Goal: Ask a question

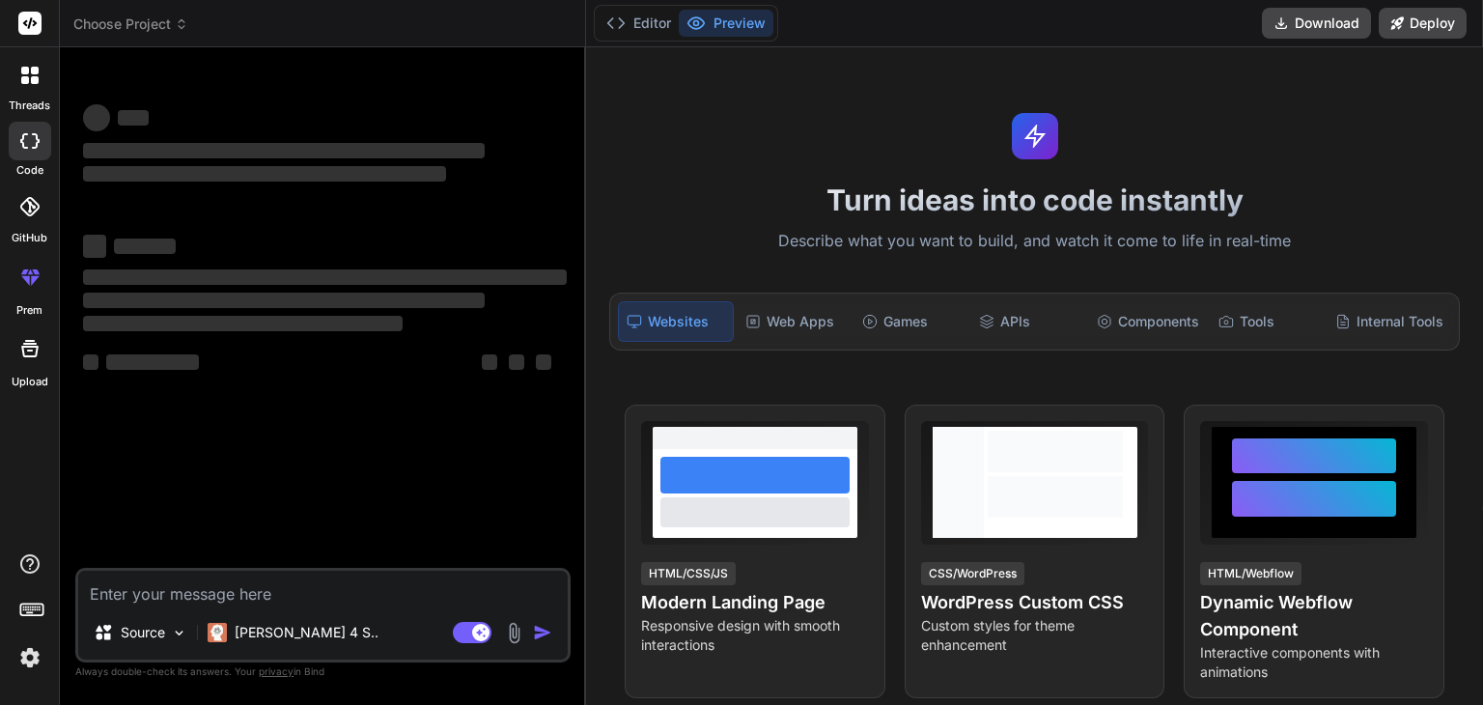
click at [266, 589] on textarea at bounding box center [323, 588] width 490 height 35
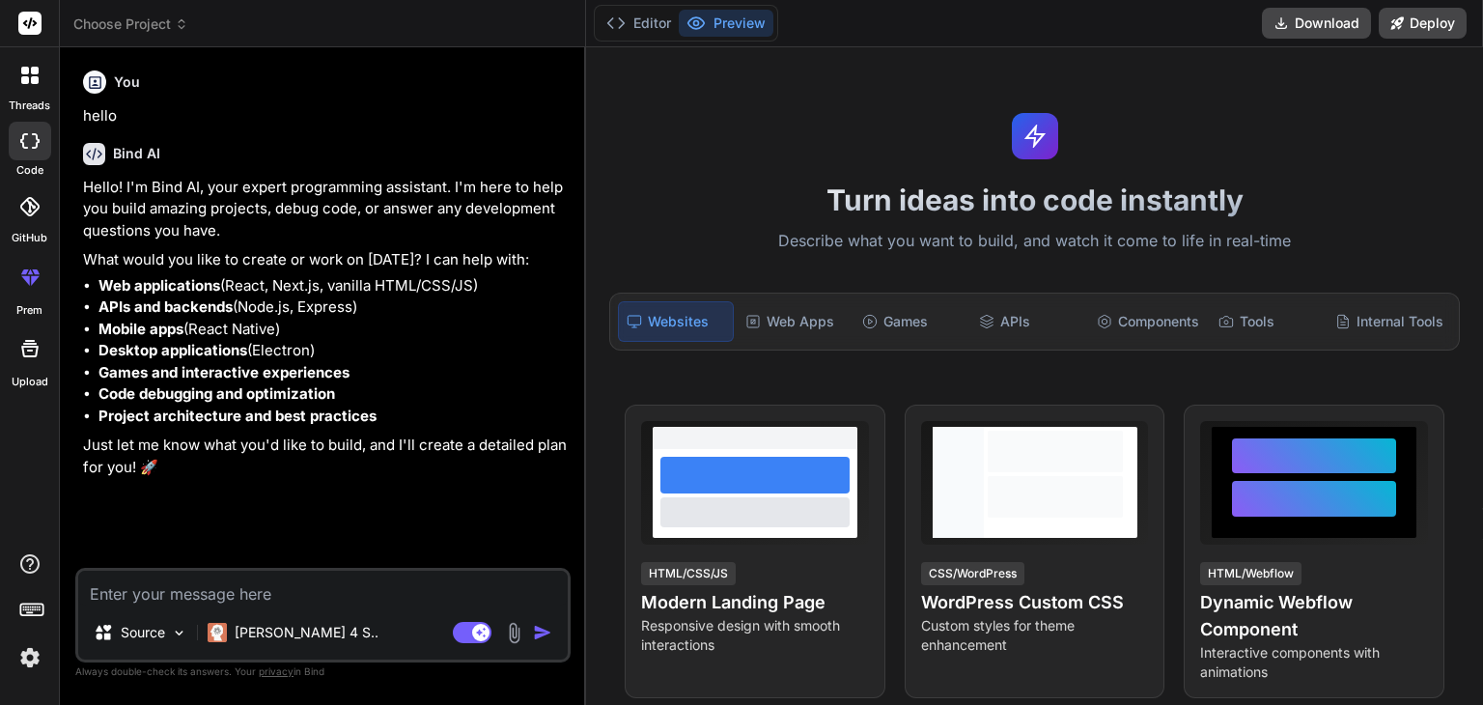
type textarea "x"
click at [27, 148] on div at bounding box center [30, 141] width 42 height 39
click at [189, 602] on textarea at bounding box center [323, 588] width 490 height 35
paste textarea "// ==UserScript== // @name WebRTC Spoof to VPN IP (SDP Log Fix) // @namespace h…"
type textarea "// ==UserScript== // @name WebRTC Spoof to VPN IP (SDP Log Fix) // @namespace h…"
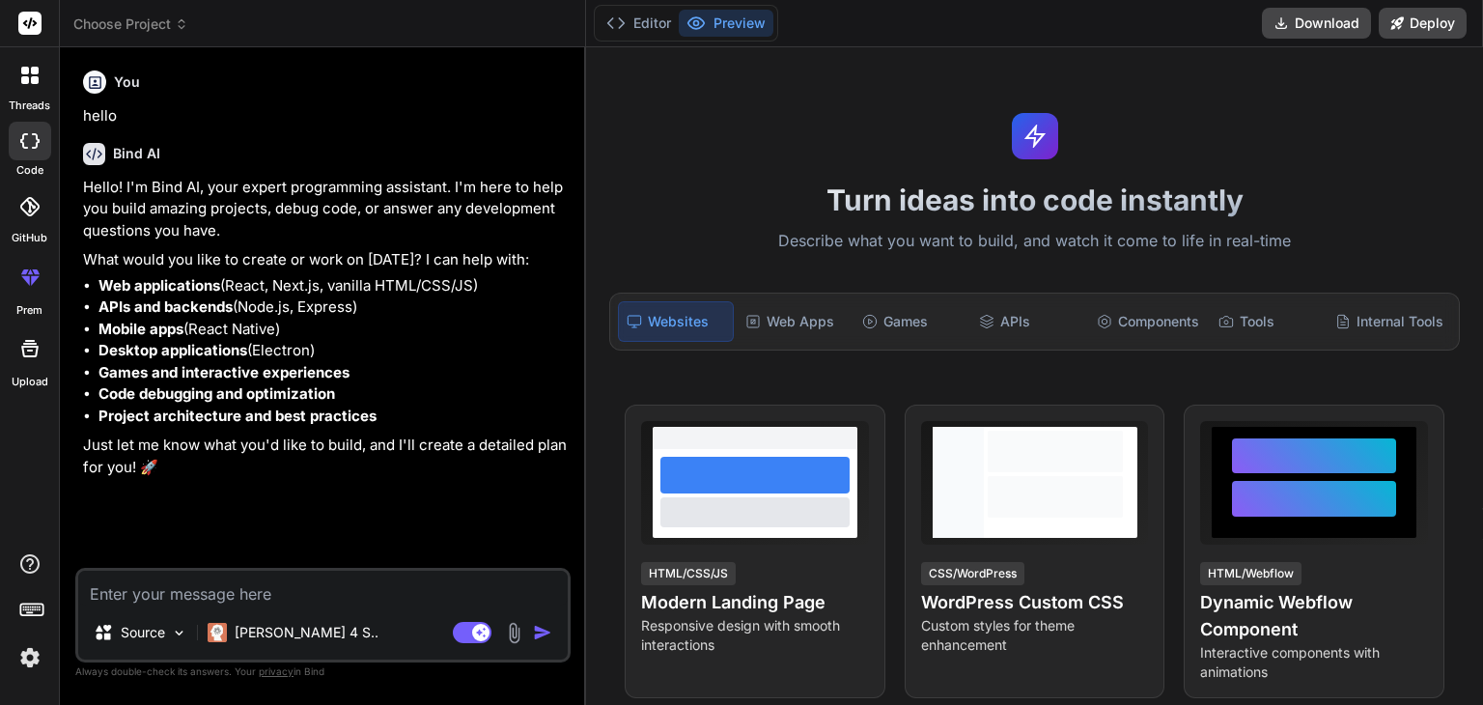
type textarea "x"
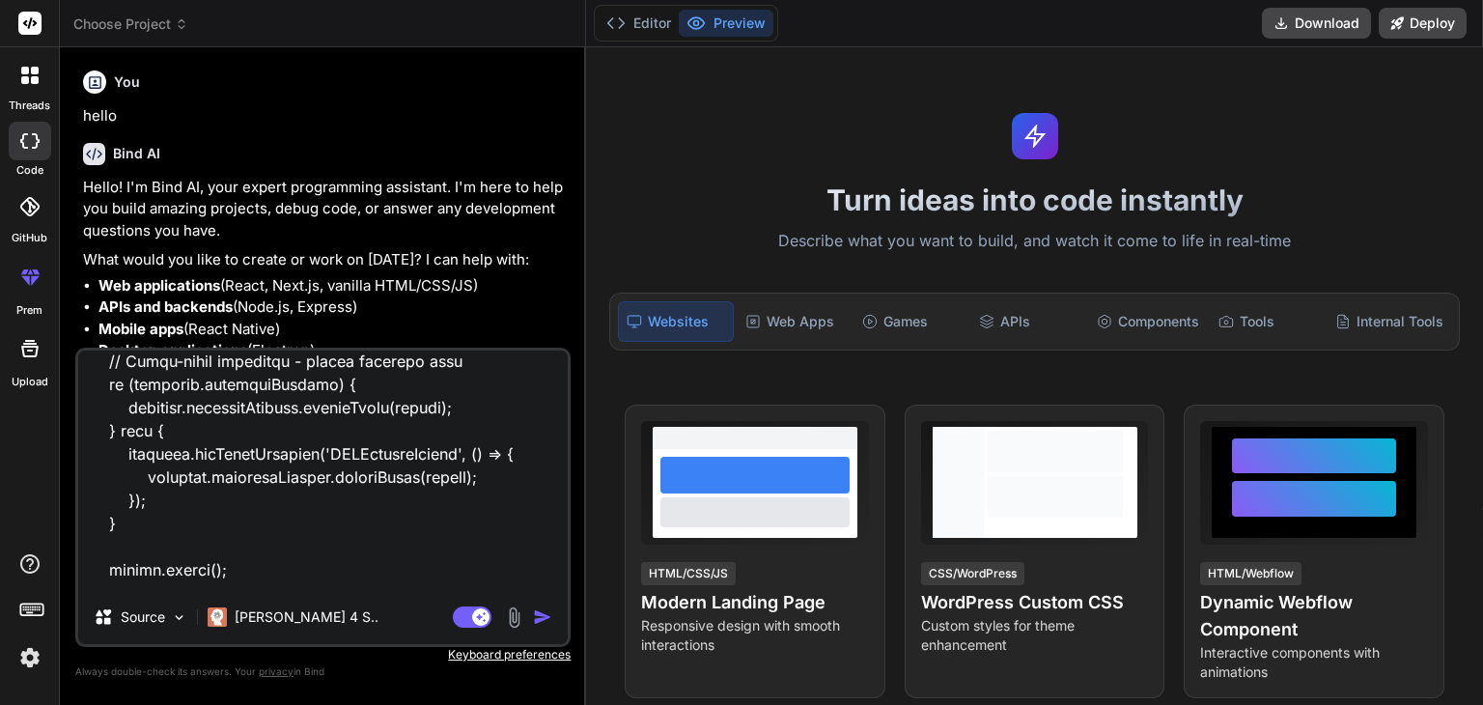
scroll to position [7095, 0]
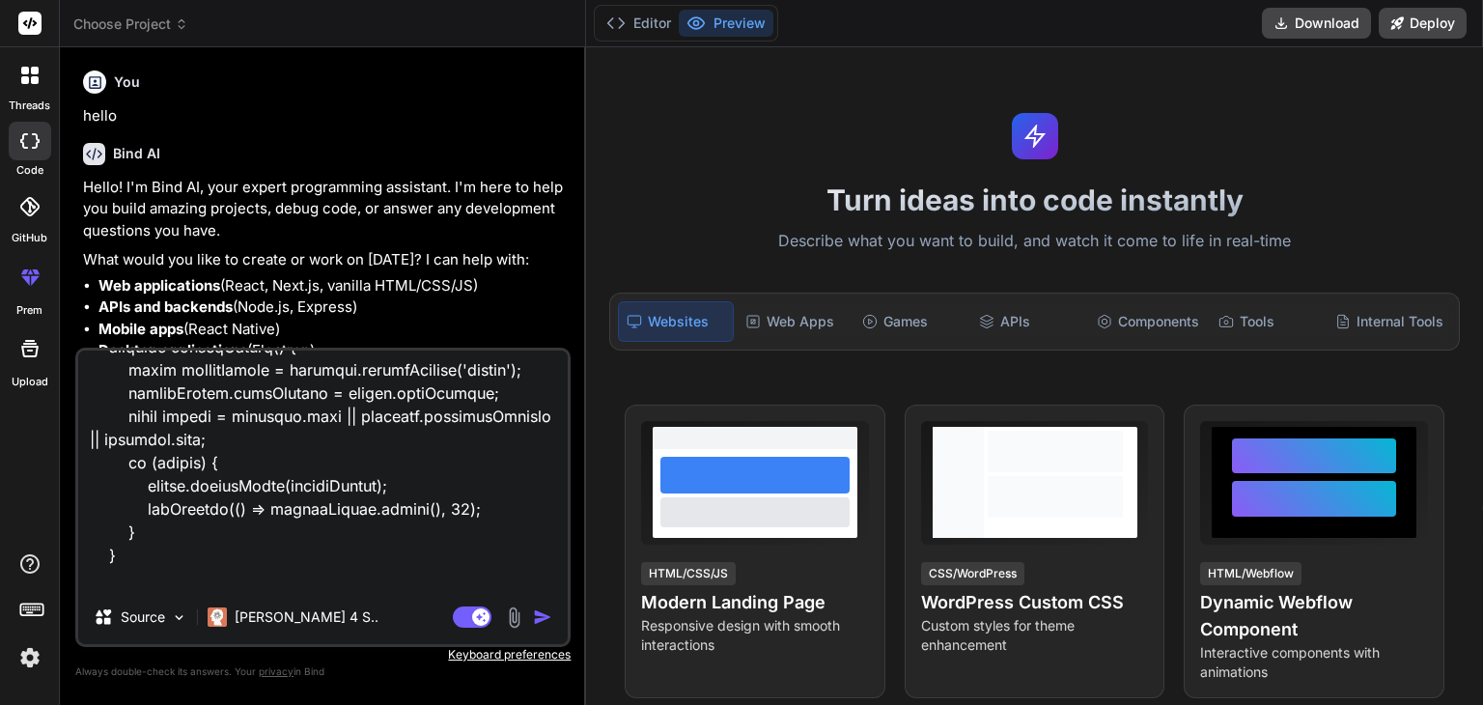
type textarea "// ==UserScript== // @name WebRTC Spoof to VPN IP (SDP Log Fix) // @namespace h…"
type textarea "x"
type textarea "// ==UserScript== // @name WebRTC Spoof to VPN IP (SDP Log Fix) // @namespace h…"
type textarea "x"
type textarea "// ==UserScript== // @name WebRTC Spoof to VPN IP (SDP Log Fix) // @namespace h…"
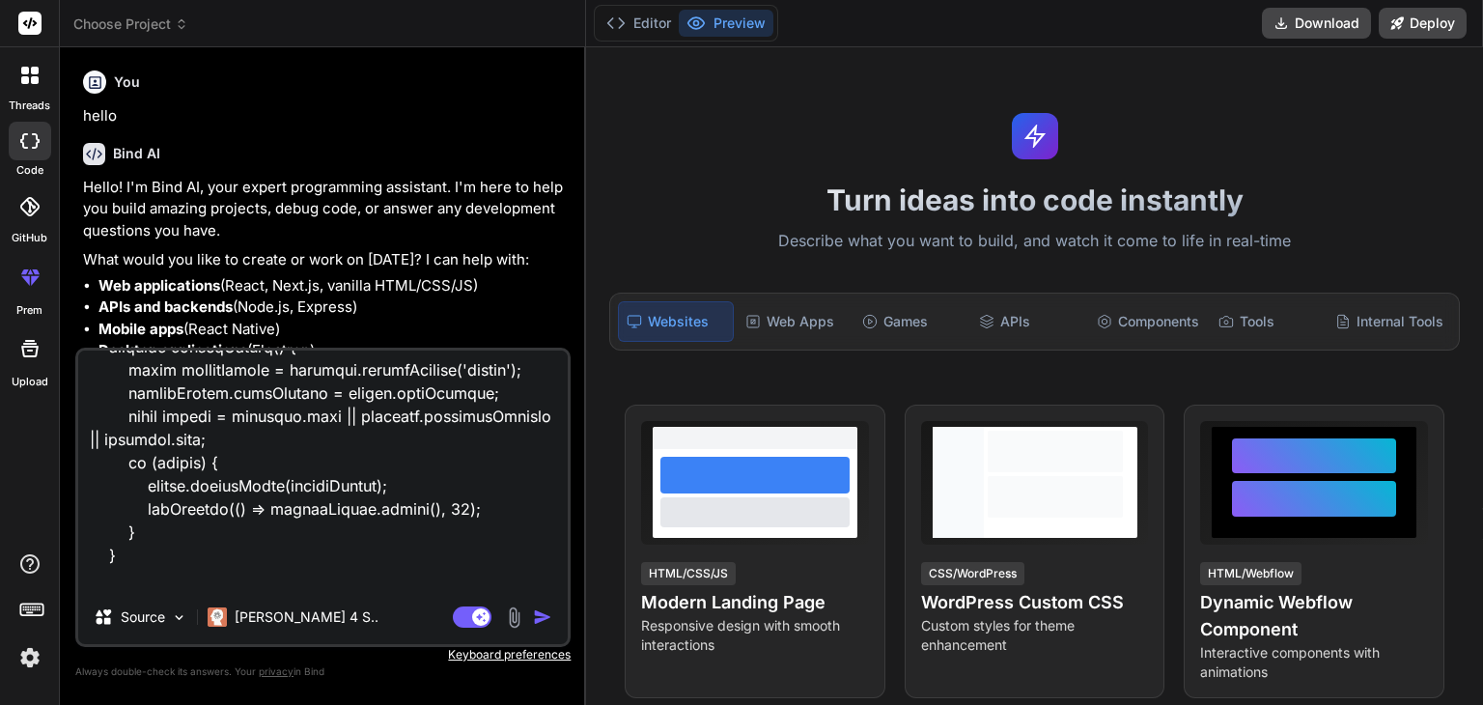
type textarea "x"
click at [166, 585] on textarea at bounding box center [323, 469] width 490 height 239
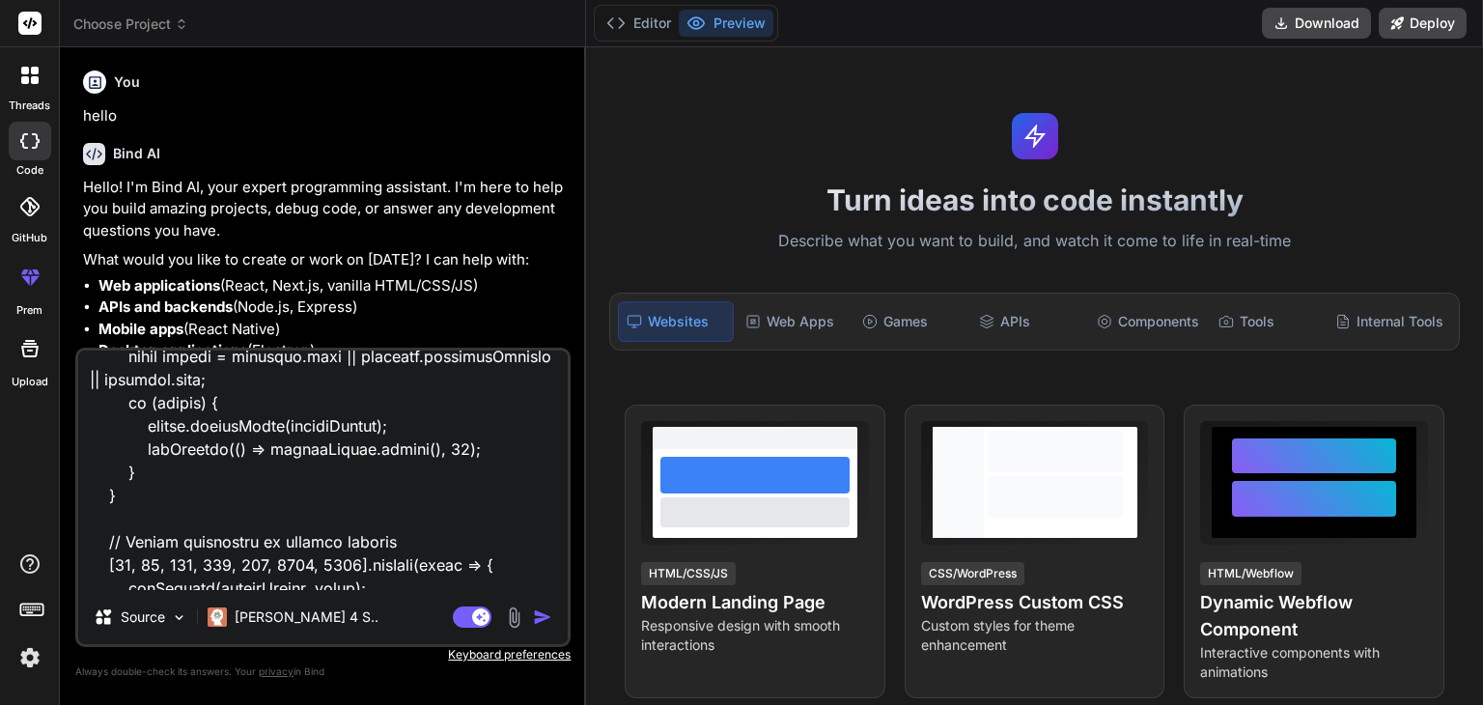
scroll to position [7187, 0]
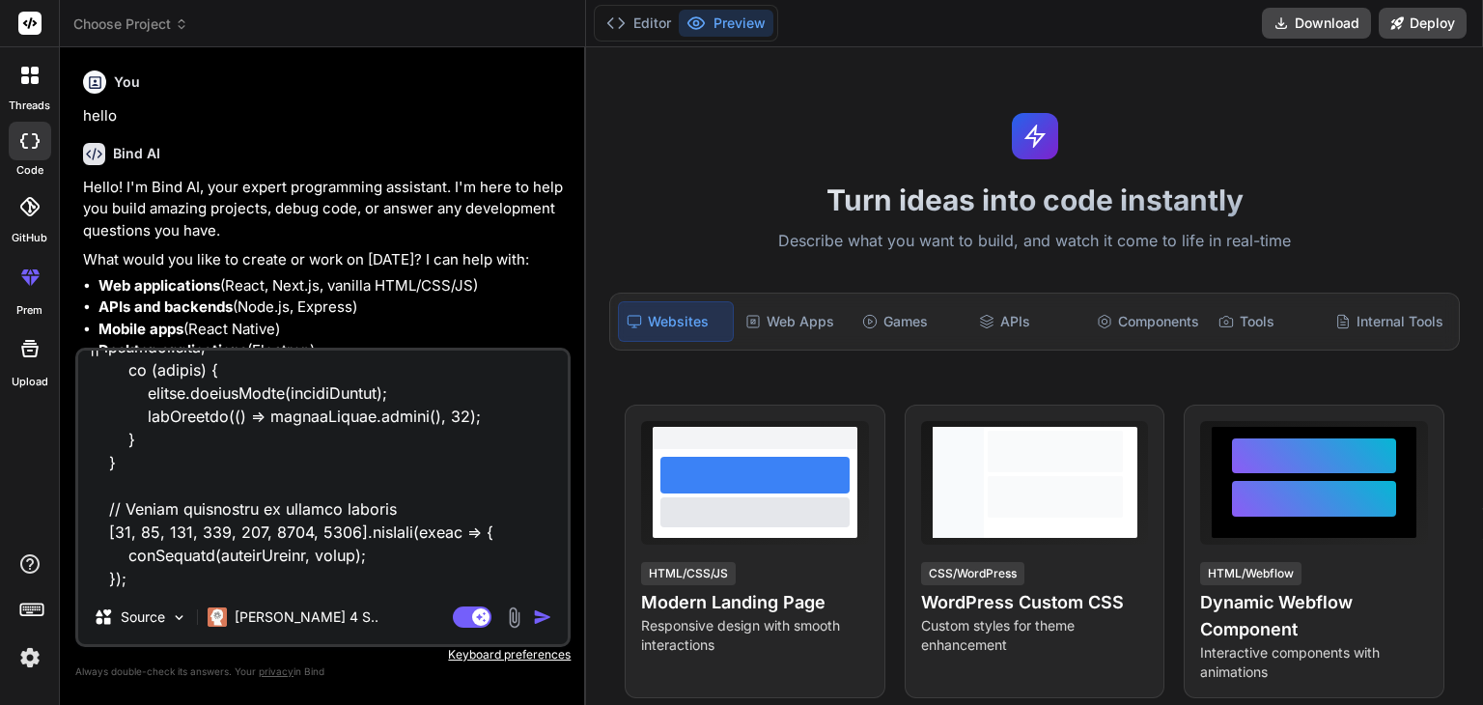
drag, startPoint x: 119, startPoint y: 592, endPoint x: 110, endPoint y: 564, distance: 29.3
click at [116, 590] on div "Source Claude 4 S.. Agent Mode. When this toggle is activated, AI automatically…" at bounding box center [322, 497] width 495 height 299
click at [107, 543] on textarea at bounding box center [323, 469] width 490 height 239
type textarea "// ==UserScript== // @name WebRTC Spoof to VPN IP (SDP Log Fix) // @namespace h…"
type textarea "x"
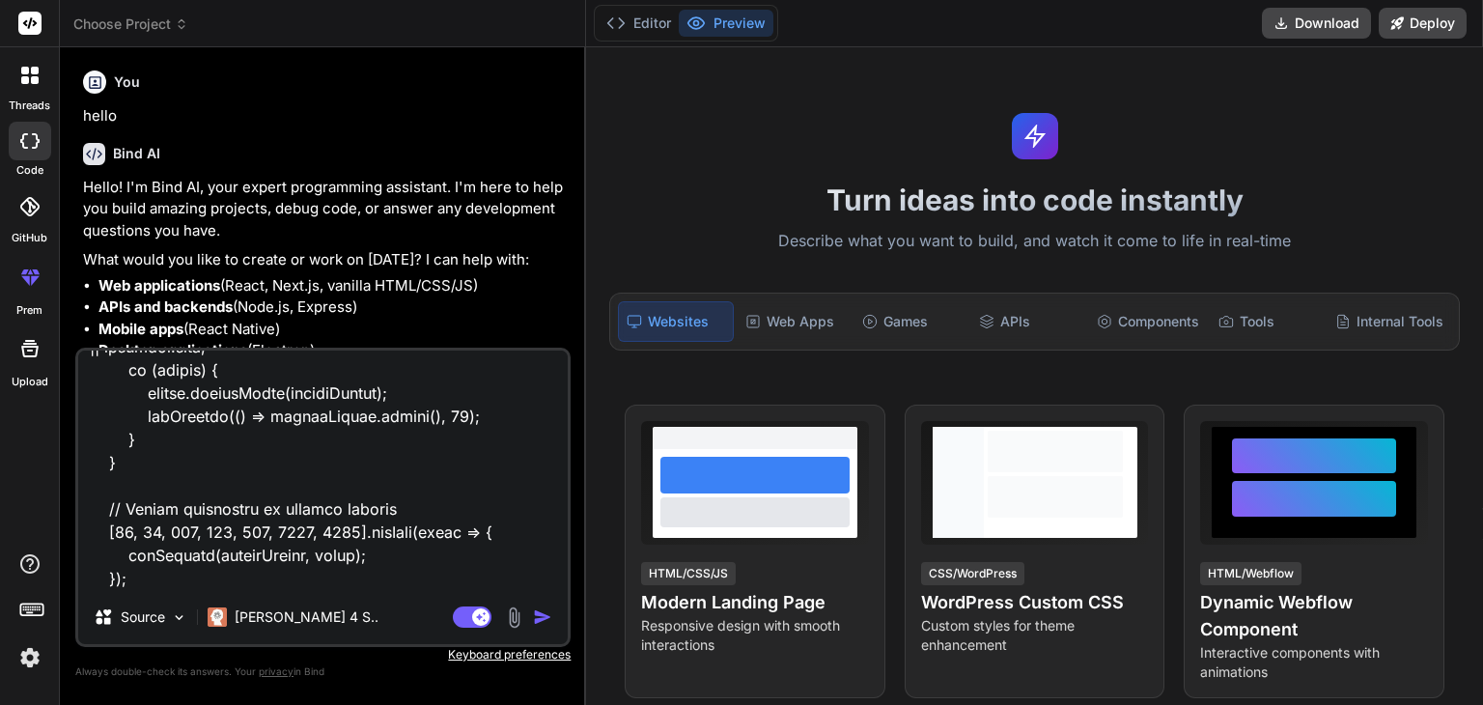
type textarea "// ==UserScript== // @name WebRTC Spoof to VPN IP (SDP Log Fix) // @namespace h…"
type textarea "x"
type textarea "// ==UserScript== // @name WebRTC Spoof to VPN IP (SDP Log Fix) // @namespace h…"
type textarea "x"
type textarea "// ==UserScript== // @name WebRTC Spoof to VPN IP (SDP Log Fix) // @namespace h…"
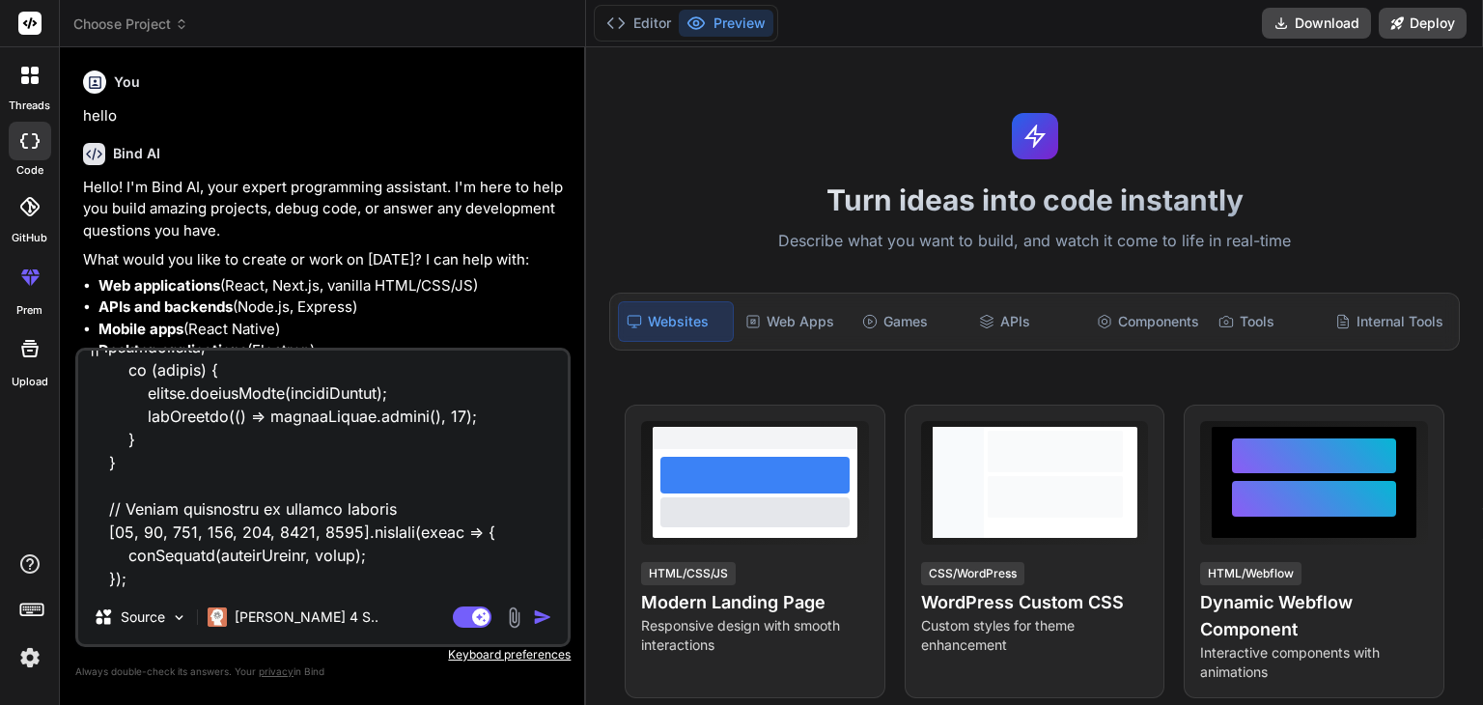
type textarea "x"
type textarea "// ==UserScript== // @name WebRTC Spoof to VPN IP (SDP Log Fix) // @namespace h…"
type textarea "x"
type textarea "// ==UserScript== // @name WebRTC Spoof to VPN IP (SDP Log Fix) // @namespace h…"
type textarea "x"
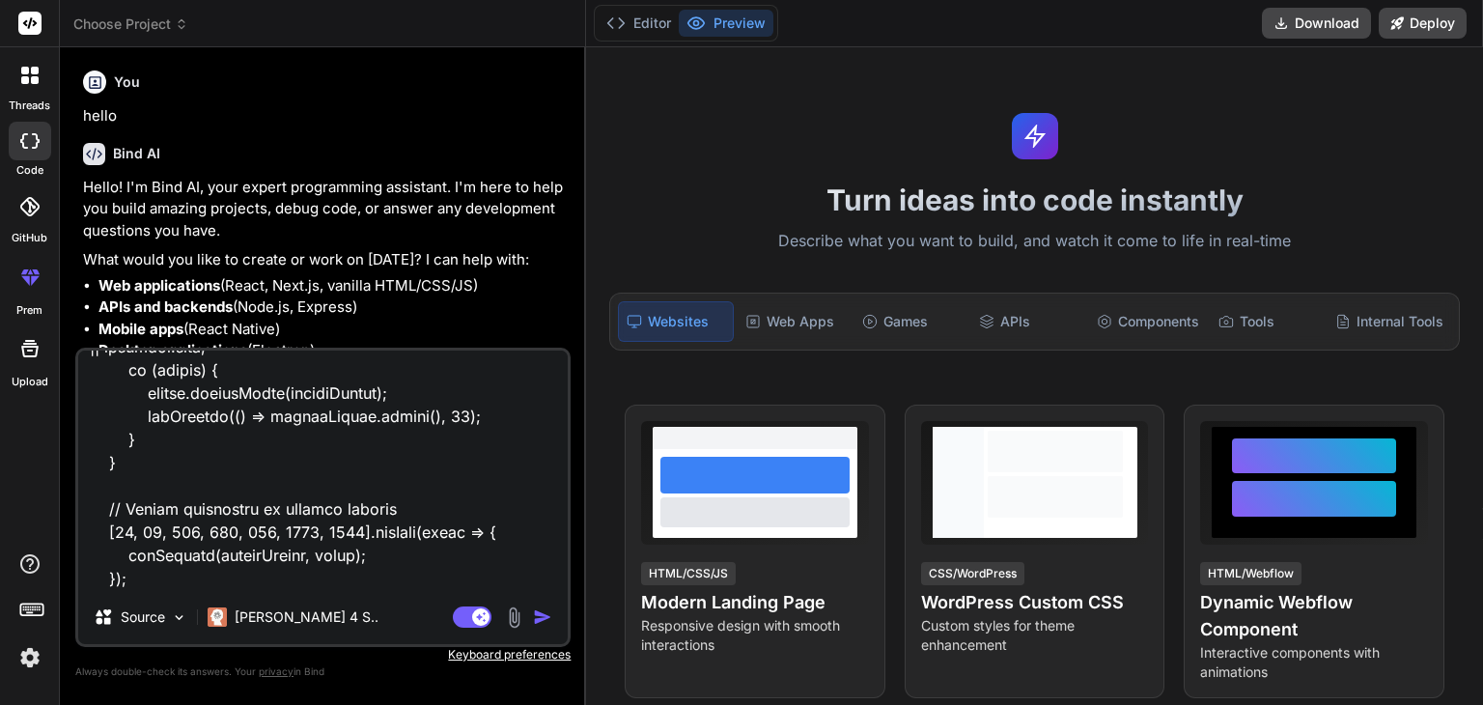
type textarea "// ==UserScript== // @name WebRTC Spoof to VPN IP (SDP Log Fix) // @namespace h…"
type textarea "x"
type textarea "// ==UserScript== // @name WebRTC Spoof to VPN IP (SDP Log Fix) // @namespace h…"
type textarea "x"
type textarea "// ==UserScript== // @name WebRTC Spoof to VPN IP (SDP Log Fix) // @namespace h…"
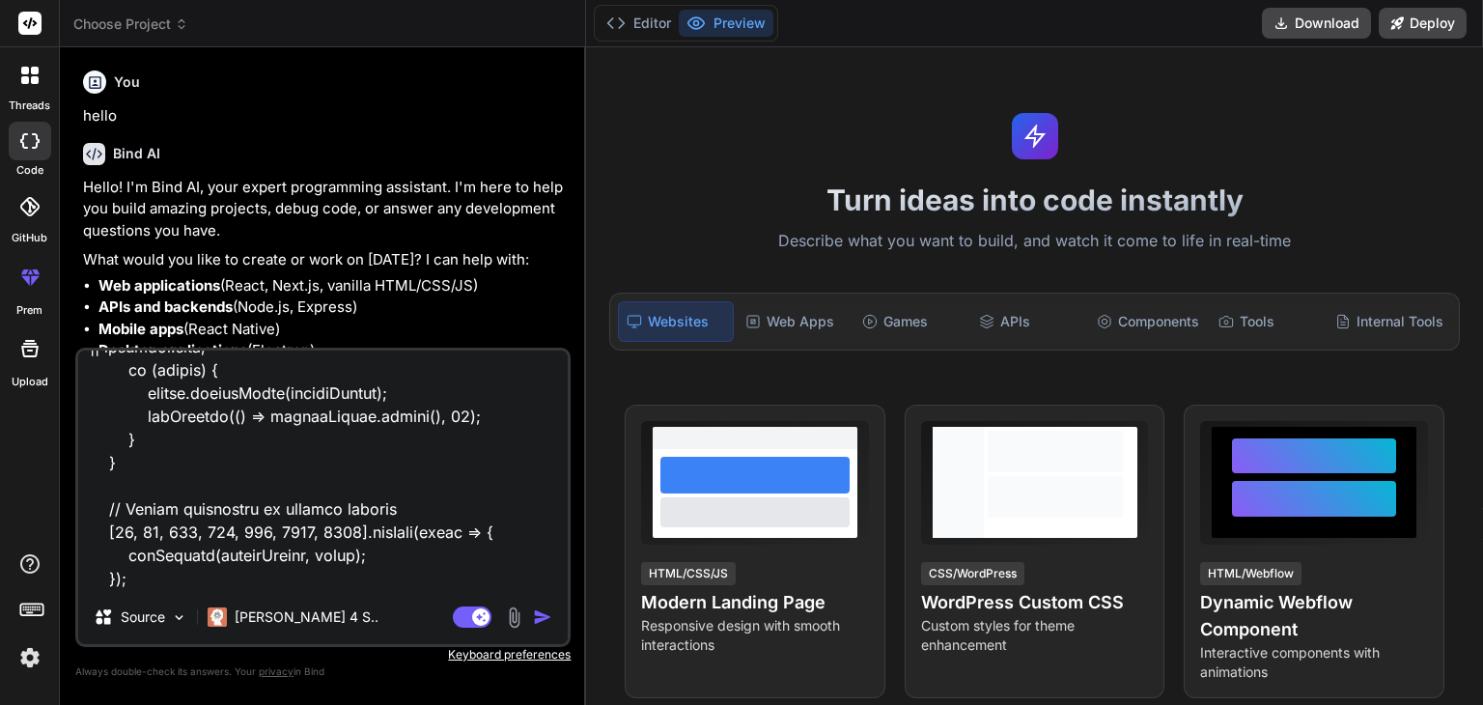
type textarea "x"
type textarea "// ==UserScript== // @name WebRTC Spoof to VPN IP (SDP Log Fix) // @namespace h…"
type textarea "x"
type textarea "// ==UserScript== // @name WebRTC Spoof to VPN IP (SDP Log Fix) // @namespace h…"
type textarea "x"
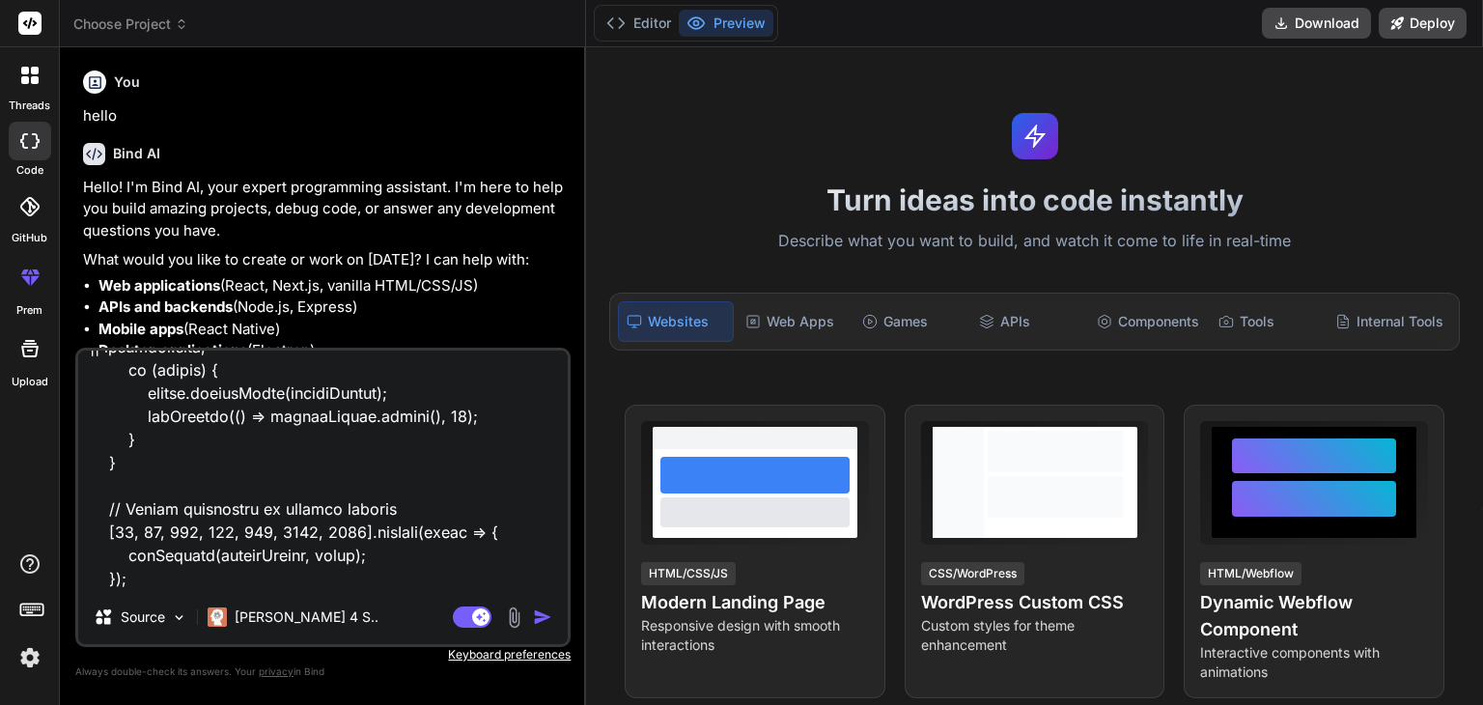
type textarea "// ==UserScript== // @name WebRTC Spoof to VPN IP (SDP Log Fix) // @namespace h…"
type textarea "x"
type textarea "// ==UserScript== // @name WebRTC Spoof to VPN IP (SDP Log Fix) // @namespace h…"
type textarea "x"
type textarea "// ==UserScript== // @name WebRTC Spoof to VPN IP (SDP Log Fix) // @namespace h…"
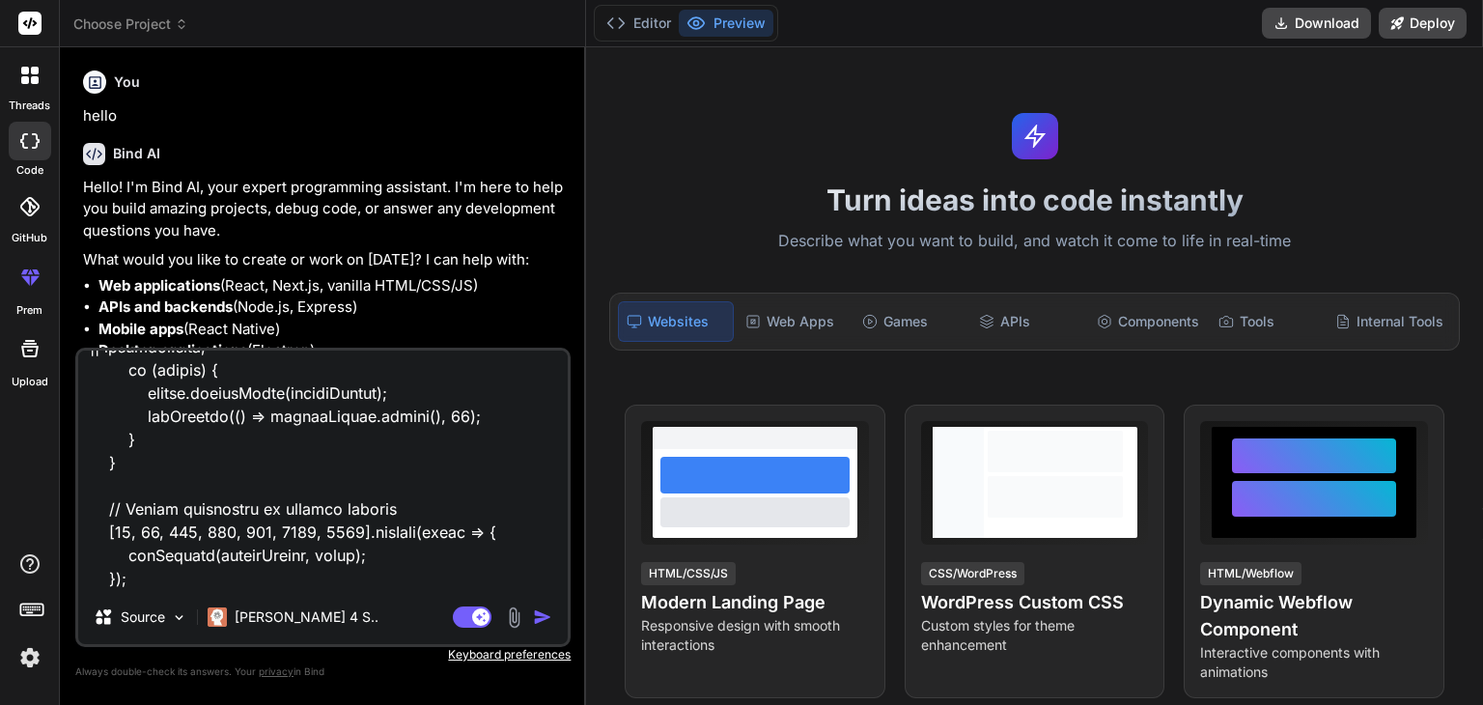
type textarea "x"
type textarea "// ==UserScript== // @name WebRTC Spoof to VPN IP (SDP Log Fix) // @namespace h…"
type textarea "x"
type textarea "// ==UserScript== // @name WebRTC Spoof to VPN IP (SDP Log Fix) // @namespace h…"
type textarea "x"
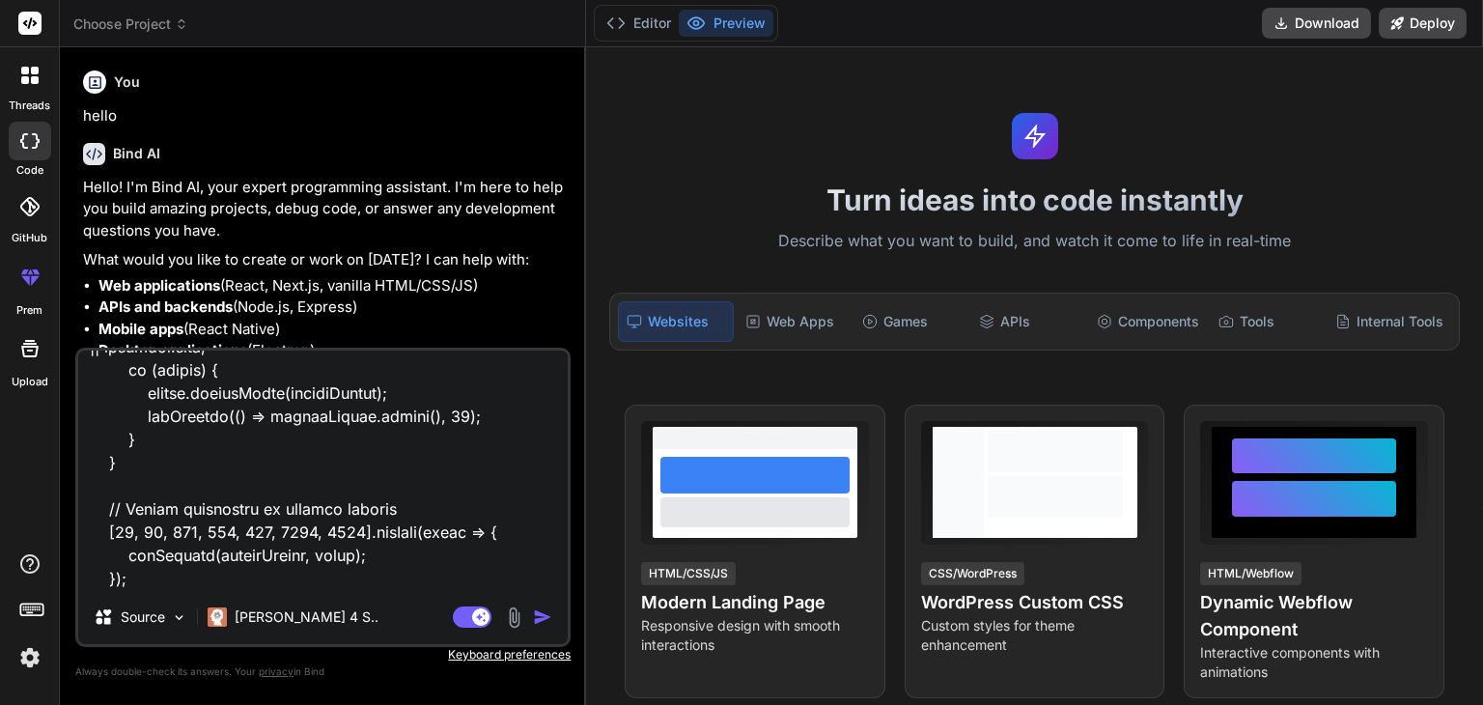
type textarea "// ==UserScript== // @name WebRTC Spoof to VPN IP (SDP Log Fix) // @namespace h…"
type textarea "x"
type textarea "// ==UserScript== // @name WebRTC Spoof to VPN IP (SDP Log Fix) // @namespace h…"
type textarea "x"
type textarea "// ==UserScript== // @name WebRTC Spoof to VPN IP (SDP Log Fix) // @namespace h…"
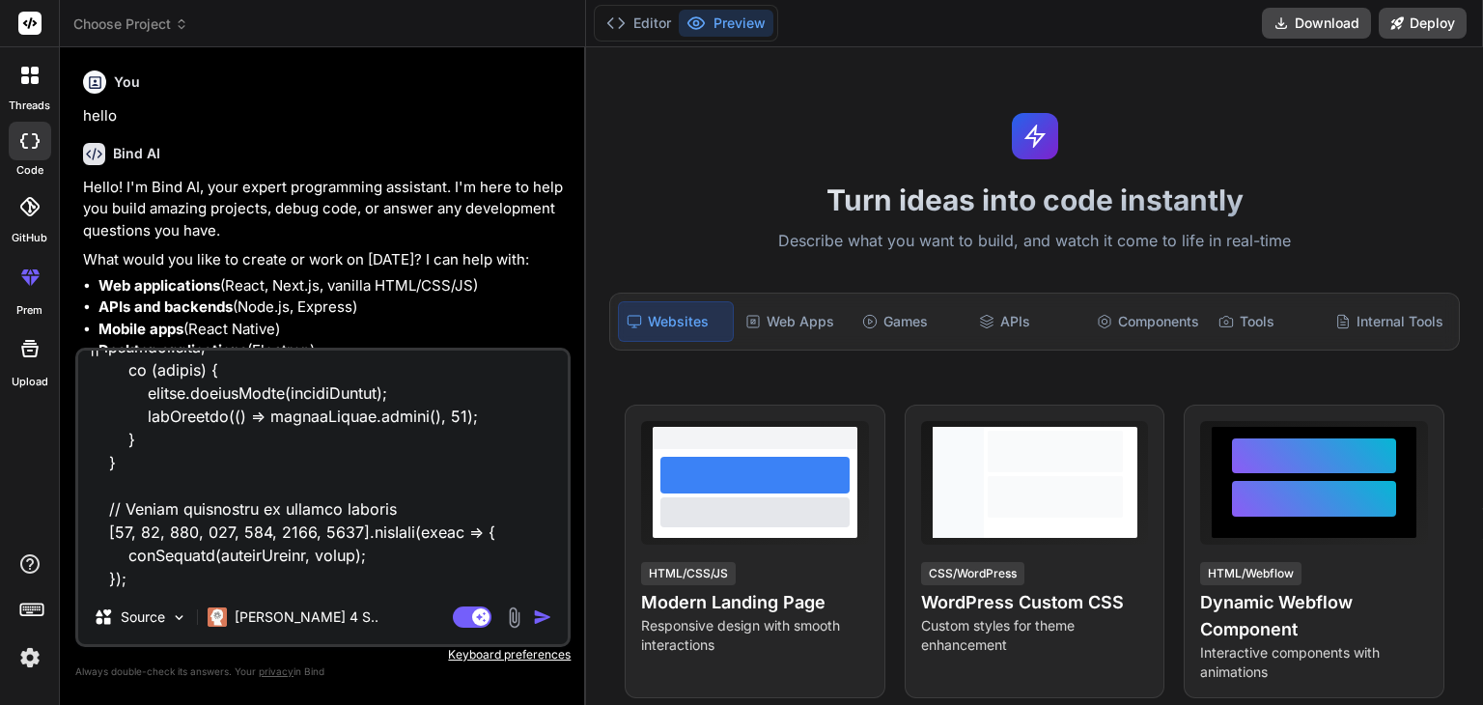
type textarea "x"
type textarea "// ==UserScript== // @name WebRTC Spoof to VPN IP (SDP Log Fix) // @namespace h…"
type textarea "x"
type textarea "// ==UserScript== // @name WebRTC Spoof to VPN IP (SDP Log Fix) // @namespace h…"
type textarea "x"
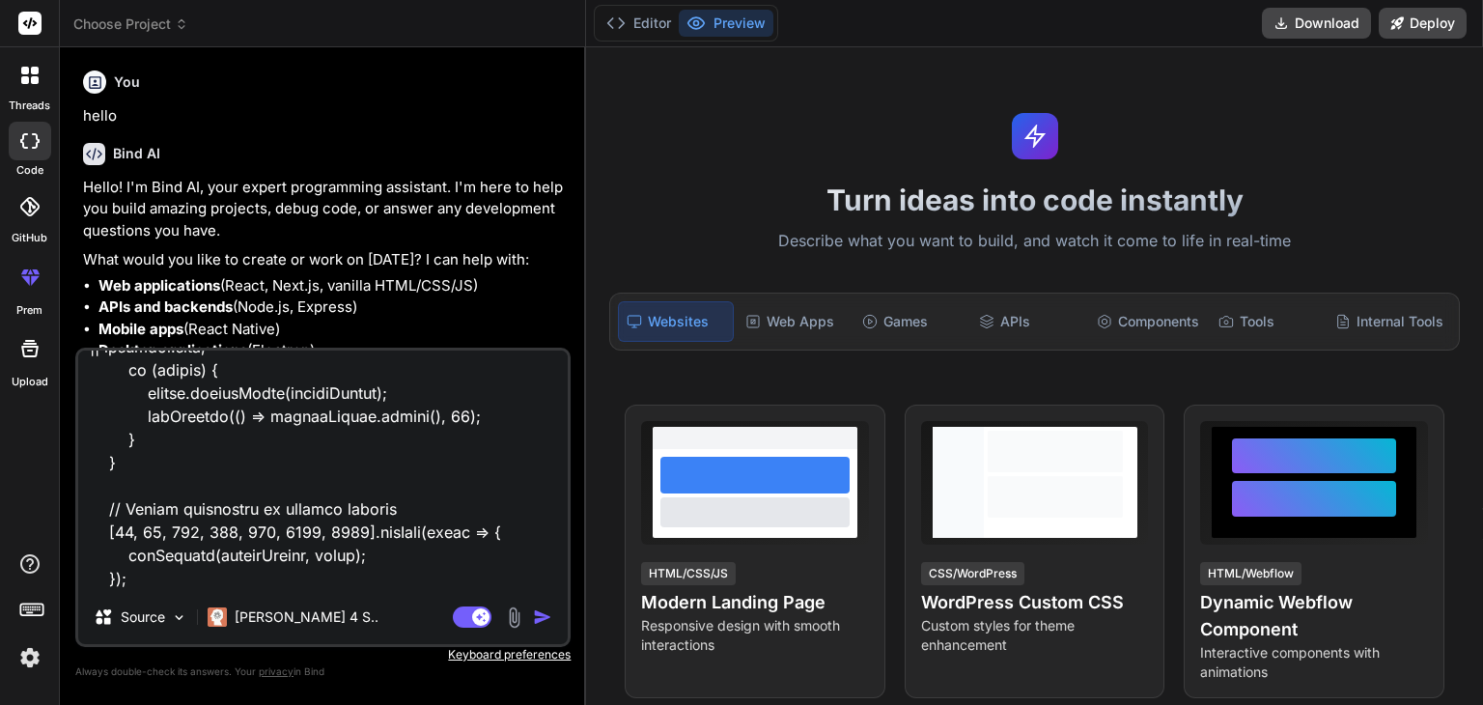
type textarea "// ==UserScript== // @name WebRTC Spoof to VPN IP (SDP Log Fix) // @namespace h…"
type textarea "x"
paste textarea "169.150.197.224"
type textarea "// ==UserScript== // @name WebRTC Spoof to VPN IP (SDP Log Fix) // @namespace h…"
type textarea "x"
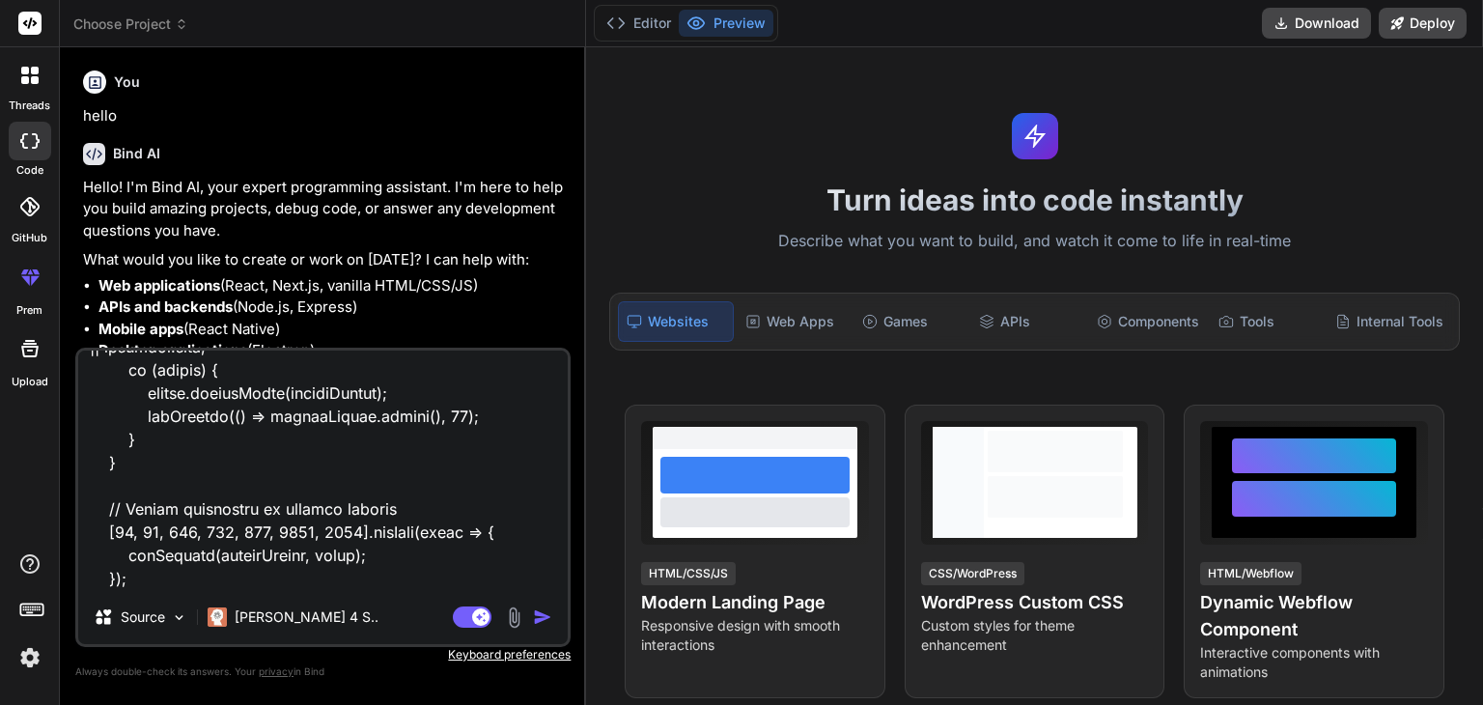
type textarea "// ==UserScript== // @name WebRTC Spoof to VPN IP (SDP Log Fix) // @namespace h…"
type textarea "x"
type textarea "// ==UserScript== // @name WebRTC Spoof to VPN IP (SDP Log Fix) // @namespace h…"
type textarea "x"
type textarea "// ==UserScript== // @name WebRTC Spoof to VPN IP (SDP Log Fix) // @namespace h…"
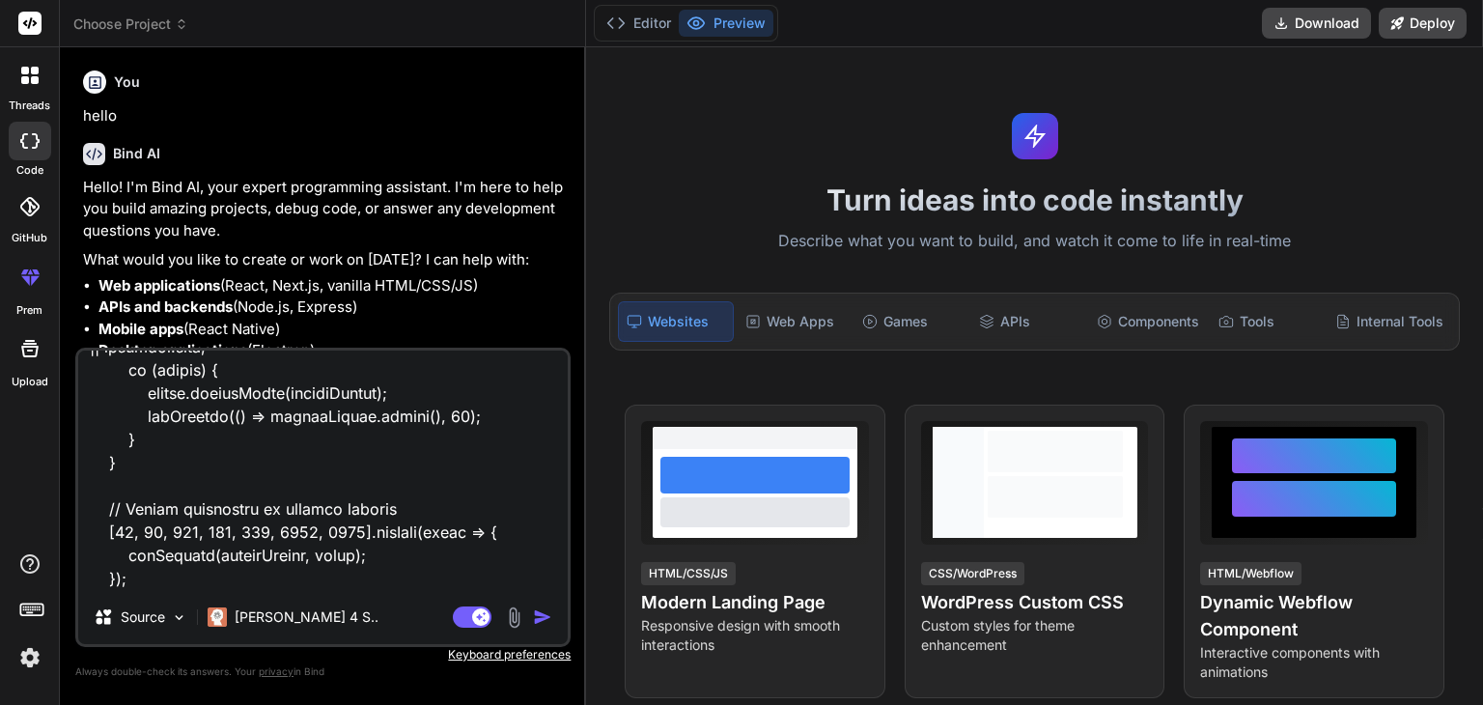
type textarea "x"
type textarea "// ==UserScript== // @name WebRTC Spoof to VPN IP (SDP Log Fix) // @namespace h…"
type textarea "x"
type textarea "// ==UserScript== // @name WebRTC Spoof to VPN IP (SDP Log Fix) // @namespace h…"
type textarea "x"
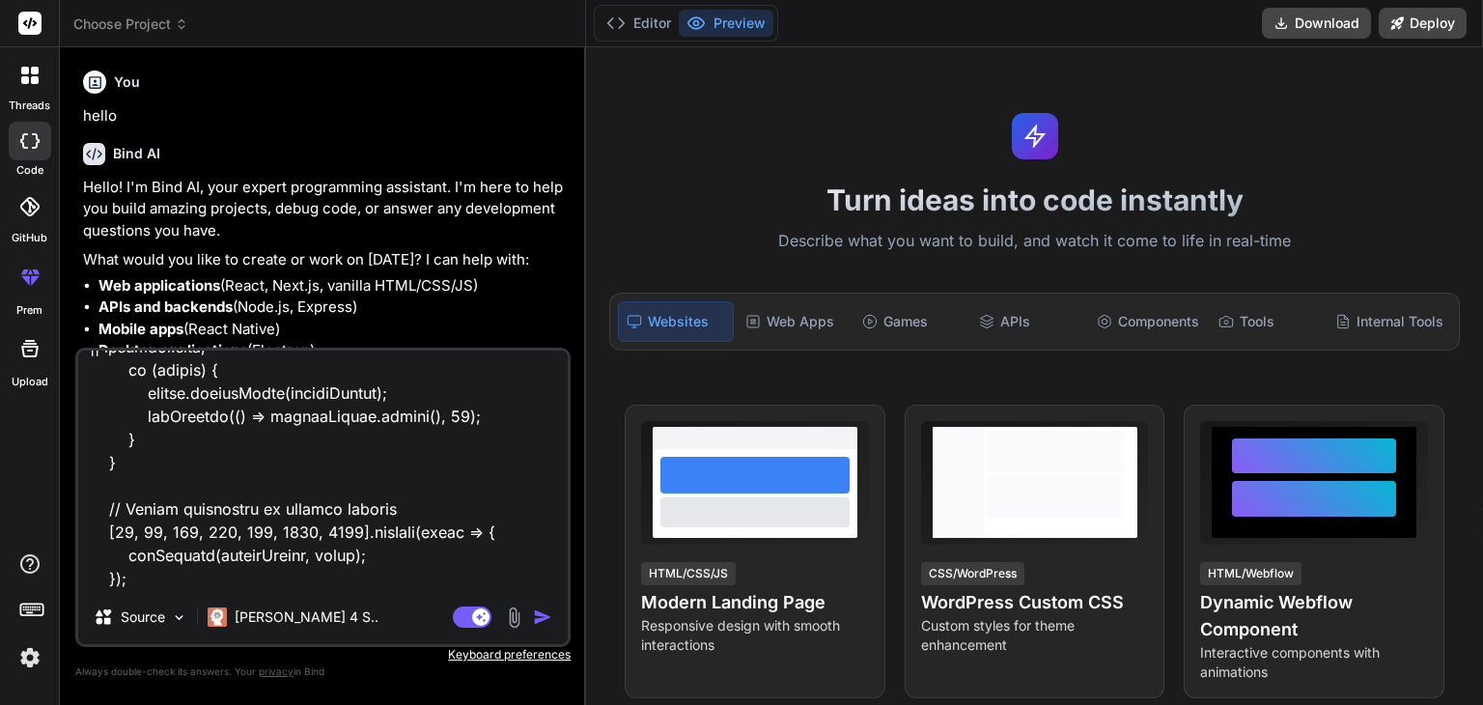
type textarea "// ==UserScript== // @name WebRTC Spoof to VPN IP (SDP Log Fix) // @namespace h…"
type textarea "x"
type textarea "// ==UserScript== // @name WebRTC Spoof to VPN IP (SDP Log Fix) // @namespace h…"
type textarea "x"
type textarea "// ==UserScript== // @name WebRTC Spoof to VPN IP (SDP Log Fix) // @namespace h…"
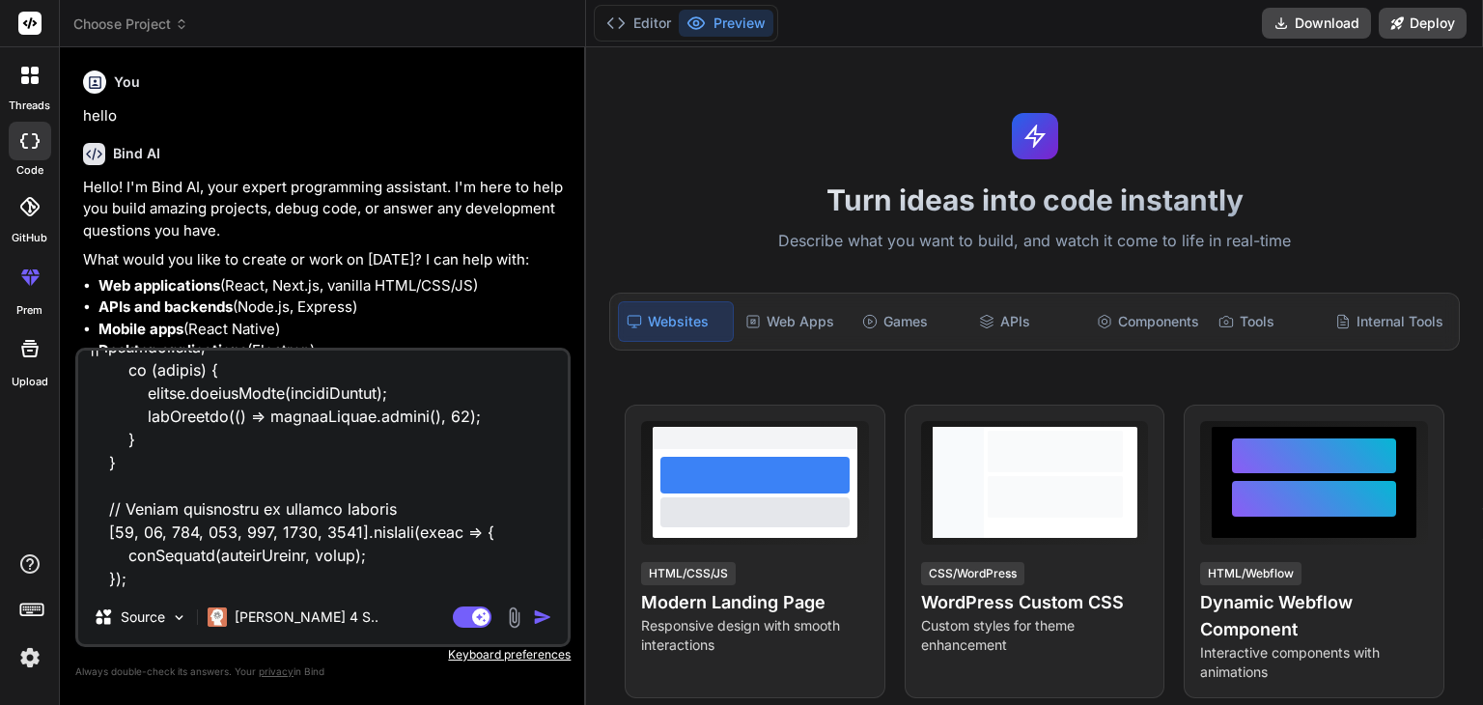
type textarea "x"
type textarea "// ==UserScript== // @name WebRTC Spoof to VPN IP (SDP Log Fix) // @namespace h…"
type textarea "x"
type textarea "// ==UserScript== // @name WebRTC Spoof to VPN IP (SDP Log Fix) // @namespace h…"
type textarea "x"
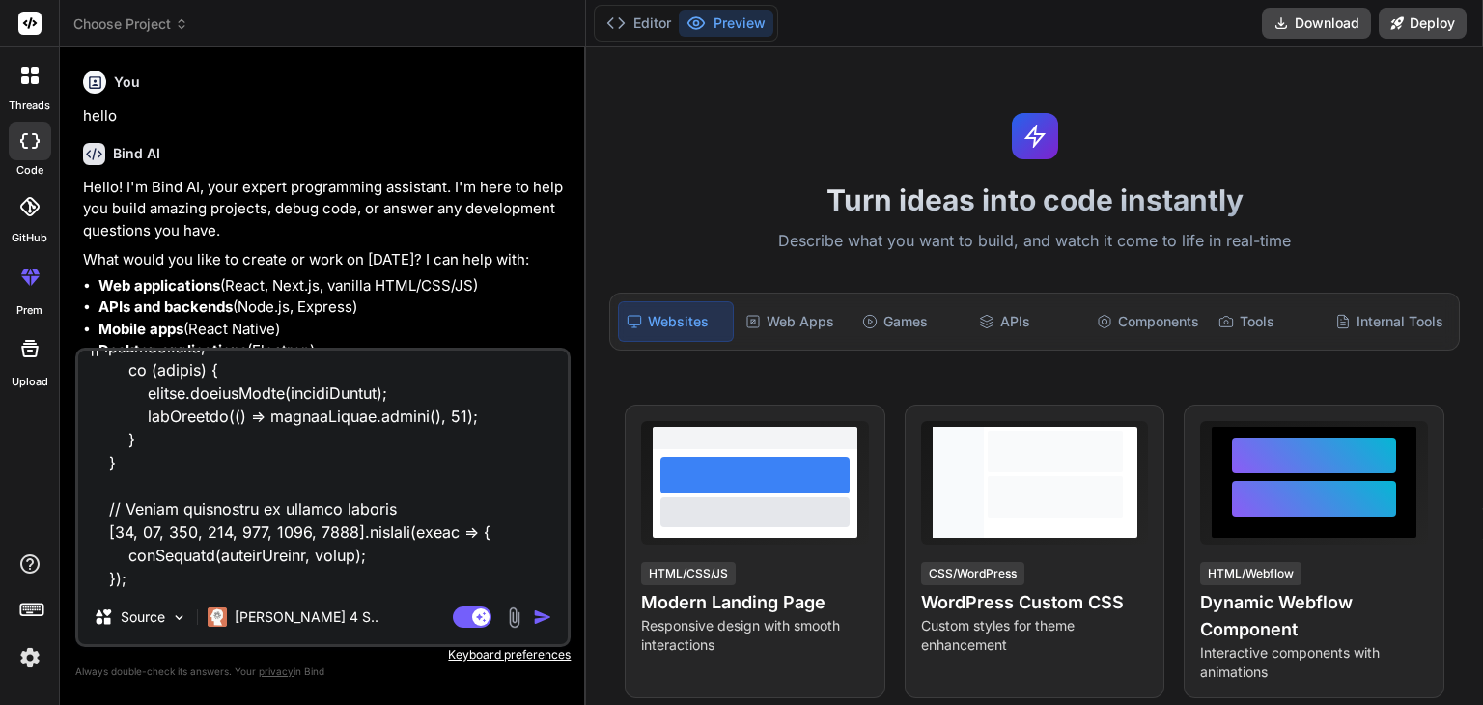
type textarea "// ==UserScript== // @name WebRTC Spoof to VPN IP (SDP Log Fix) // @namespace h…"
type textarea "x"
type textarea "// ==UserScript== // @name WebRTC Spoof to VPN IP (SDP Log Fix) // @namespace h…"
type textarea "x"
type textarea "// ==UserScript== // @name WebRTC Spoof to VPN IP (SDP Log Fix) // @namespace h…"
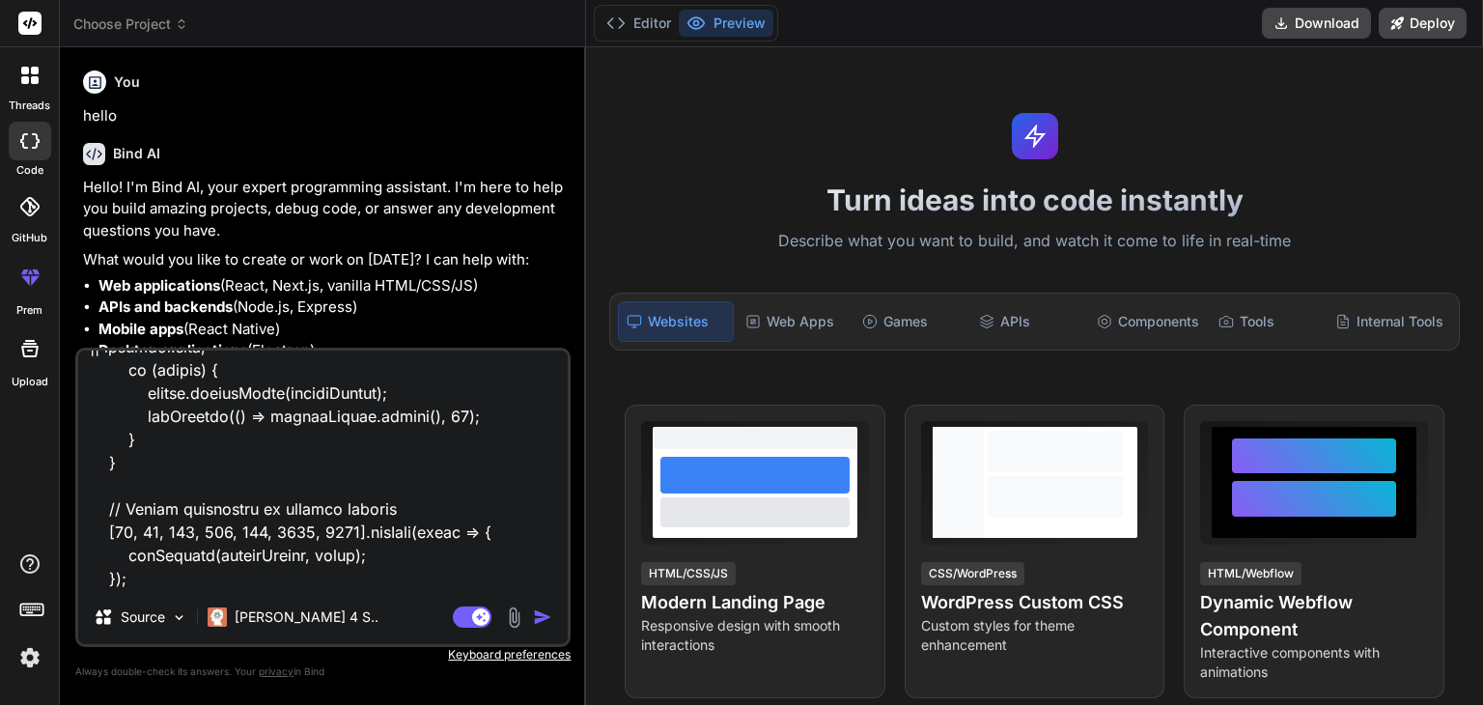
type textarea "x"
type textarea "// ==UserScript== // @name WebRTC Spoof to VPN IP (SDP Log Fix) // @namespace h…"
type textarea "x"
type textarea "// ==UserScript== // @name WebRTC Spoof to VPN IP (SDP Log Fix) // @namespace h…"
type textarea "x"
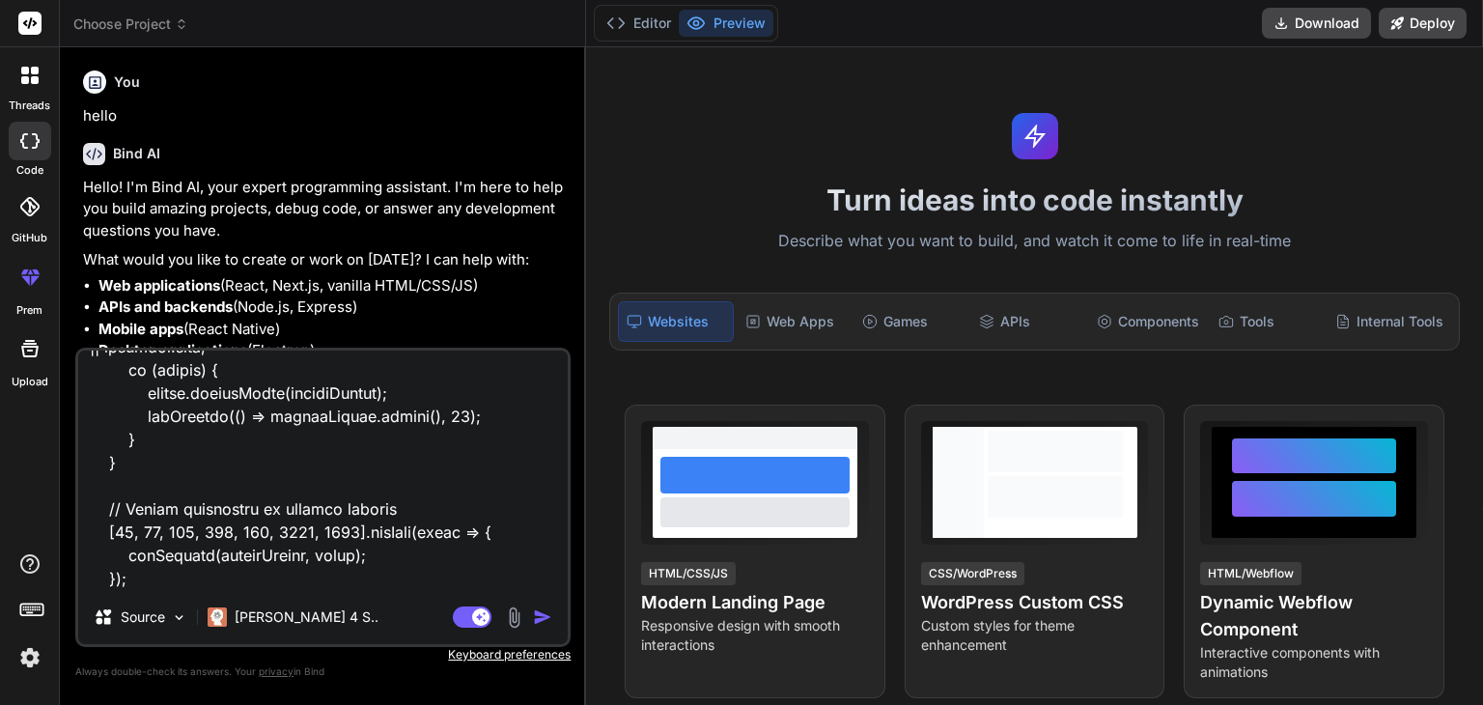
type textarea "// ==UserScript== // @name WebRTC Spoof to VPN IP (SDP Log Fix) // @namespace h…"
type textarea "x"
type textarea "// ==UserScript== // @name WebRTC Spoof to VPN IP (SDP Log Fix) // @namespace h…"
type textarea "x"
type textarea "// ==UserScript== // @name WebRTC Spoof to VPN IP (SDP Log Fix) // @namespace h…"
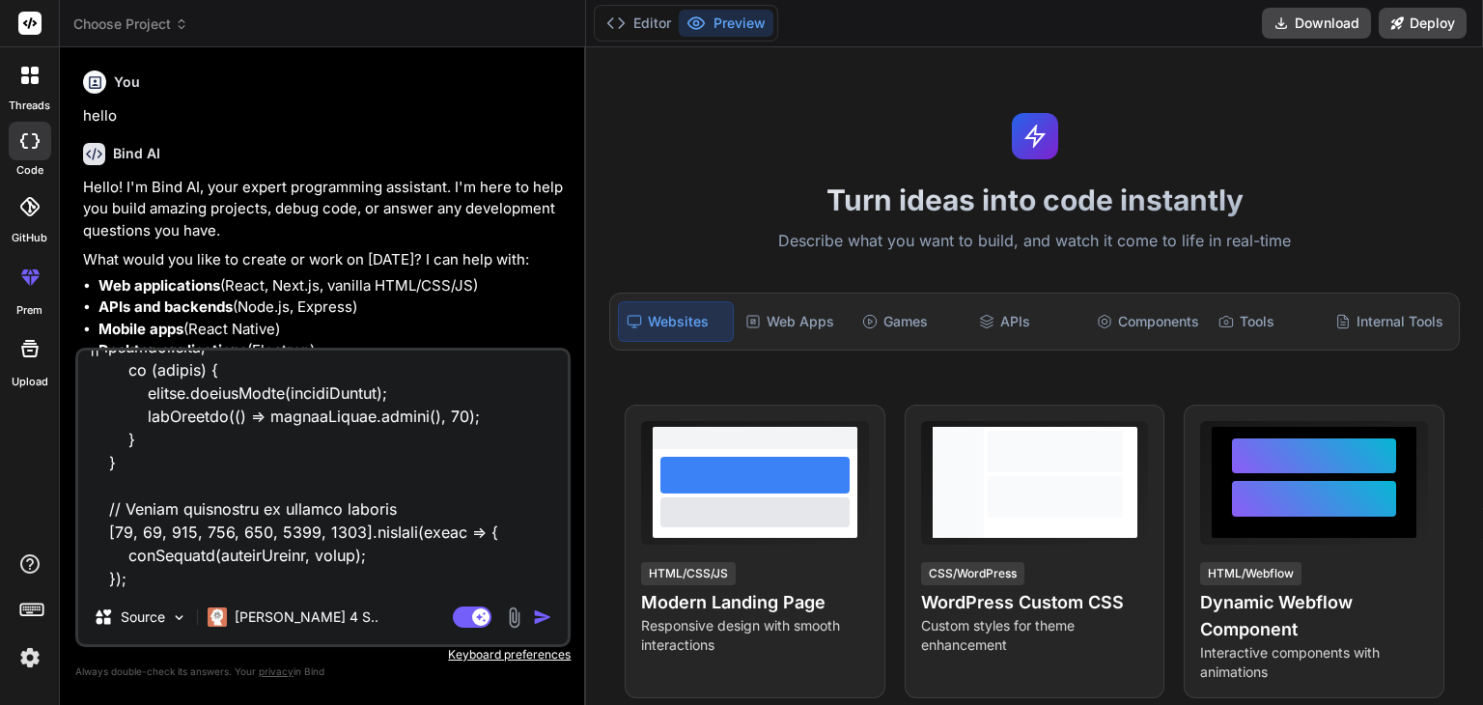
type textarea "x"
type textarea "// ==UserScript== // @name WebRTC Spoof to VPN IP (SDP Log Fix) // @namespace h…"
type textarea "x"
type textarea "// ==UserScript== // @name WebRTC Spoof to VPN IP (SDP Log Fix) // @namespace h…"
type textarea "x"
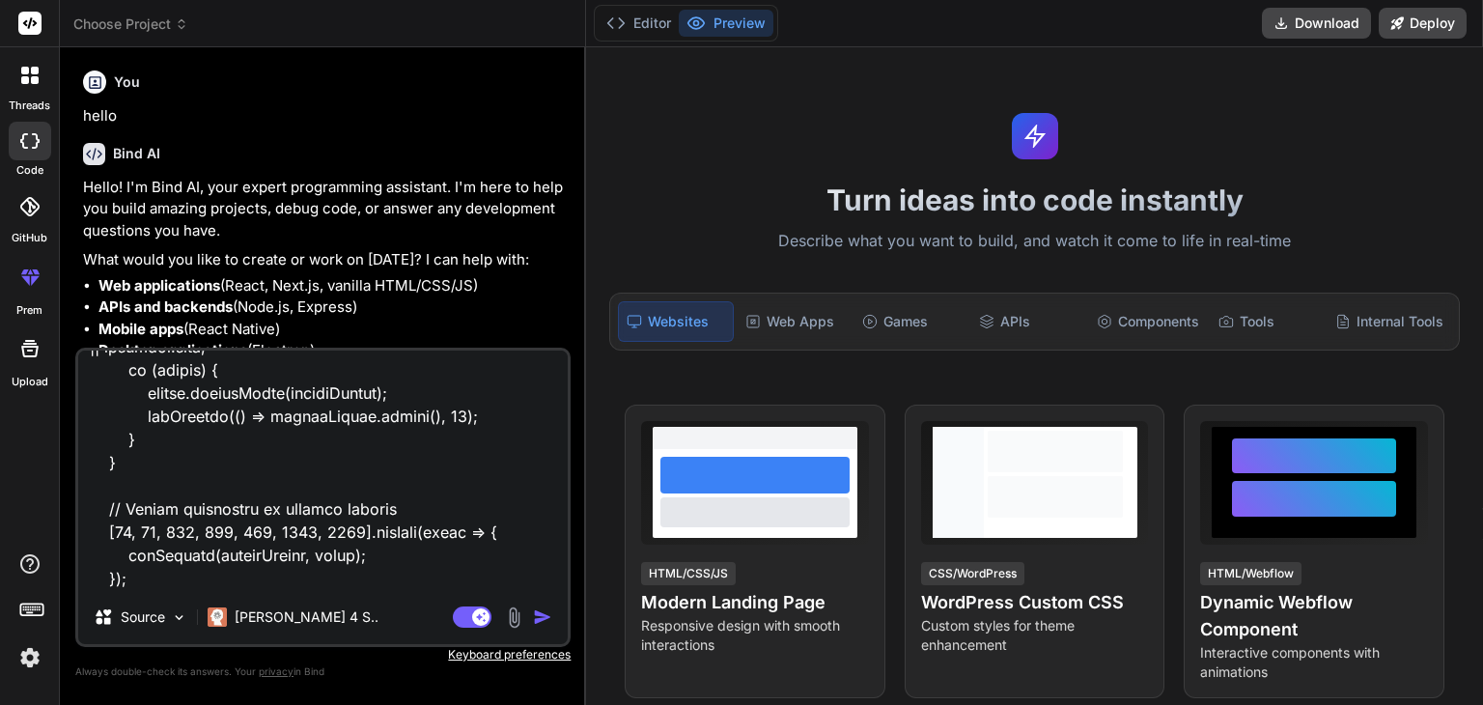
type textarea "// ==UserScript== // @name WebRTC Spoof to VPN IP (SDP Log Fix) // @namespace h…"
type textarea "x"
type textarea "// ==UserScript== // @name WebRTC Spoof to VPN IP (SDP Log Fix) // @namespace h…"
type textarea "x"
type textarea "// ==UserScript== // @name WebRTC Spoof to VPN IP (SDP Log Fix) // @namespace h…"
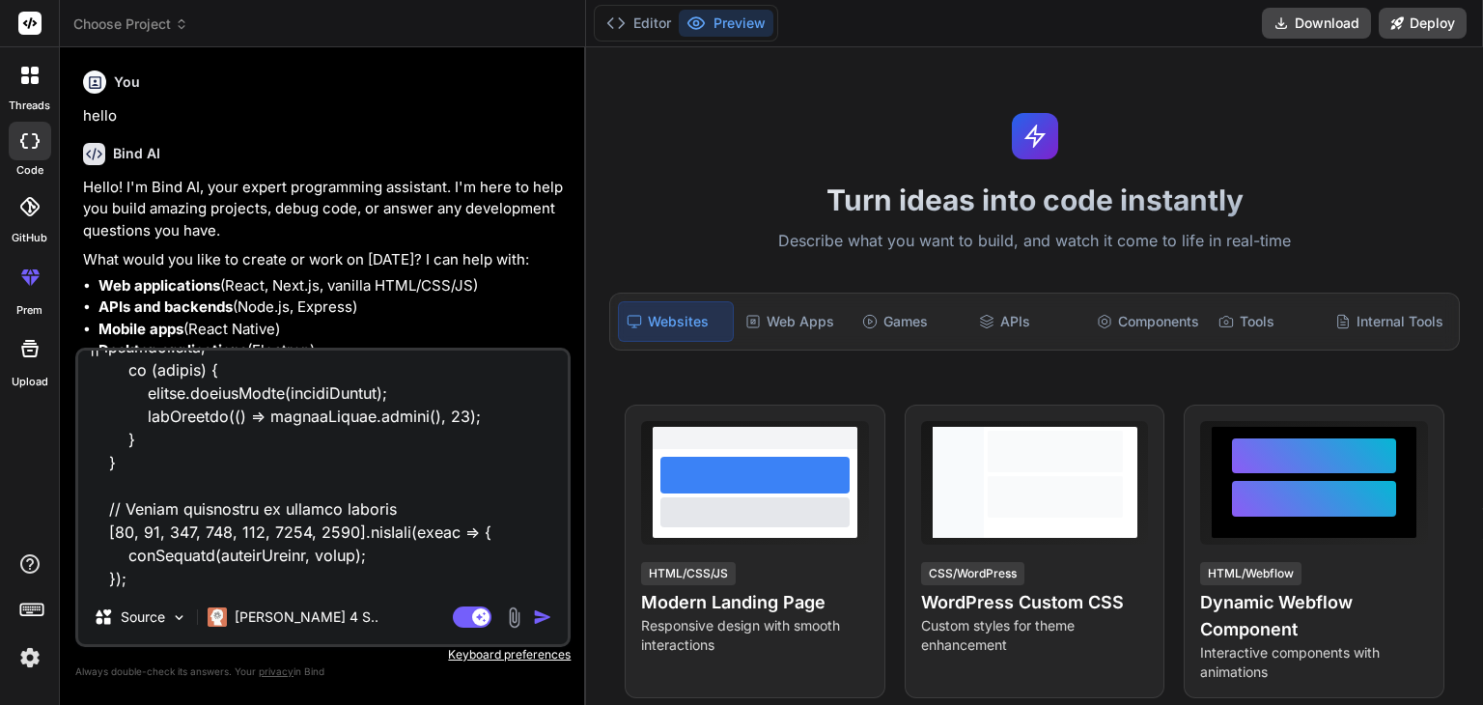
type textarea "x"
type textarea "// ==UserScript== // @name WebRTC Spoof to VPN IP (SDP Log Fix) // @namespace h…"
type textarea "x"
type textarea "// ==UserScript== // @name WebRTC Spoof to VPN IP (SDP Log Fix) // @namespace h…"
type textarea "x"
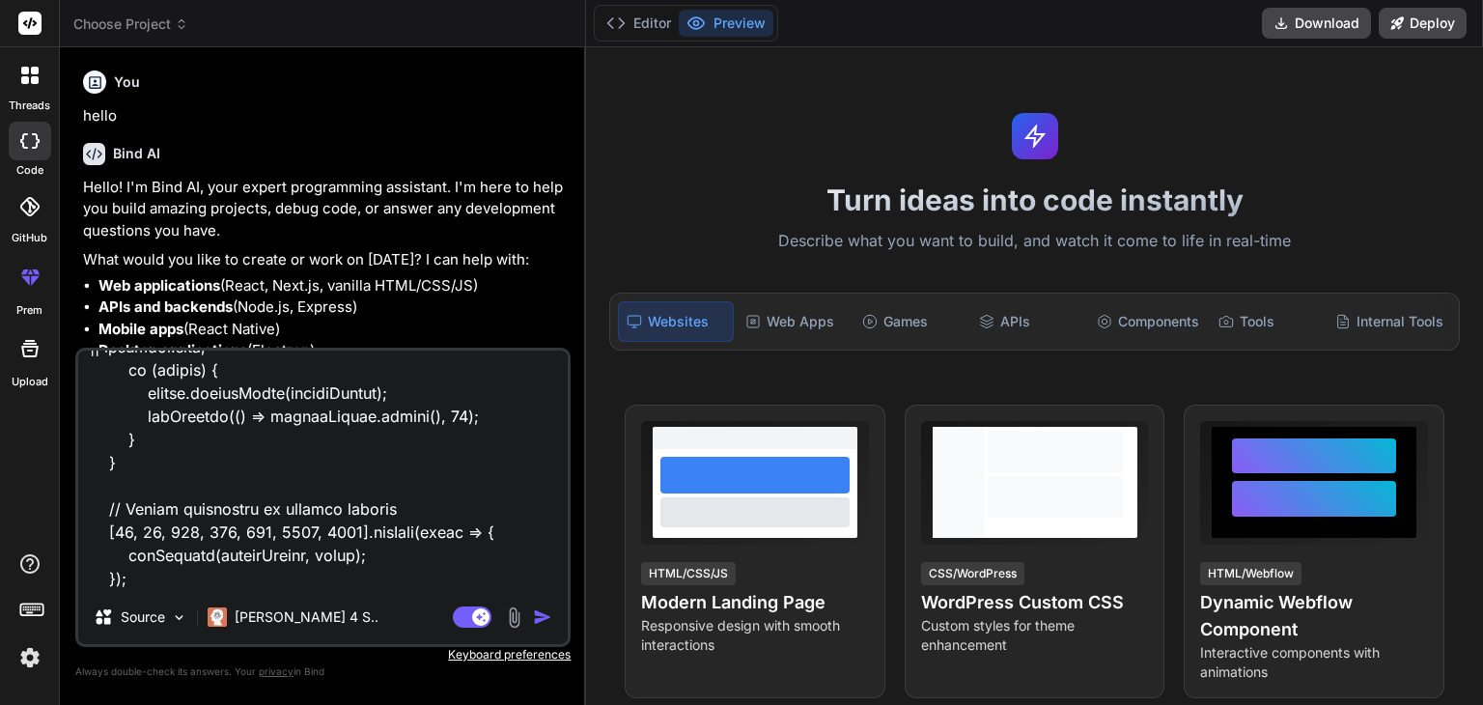
type textarea "// ==UserScript== // @name WebRTC Spoof to VPN IP (SDP Log Fix) // @namespace h…"
type textarea "x"
type textarea "// ==UserScript== // @name WebRTC Spoof to VPN IP (SDP Log Fix) // @namespace h…"
type textarea "x"
type textarea "// ==UserScript== // @name WebRTC Spoof to VPN IP (SDP Log Fix) // @namespace h…"
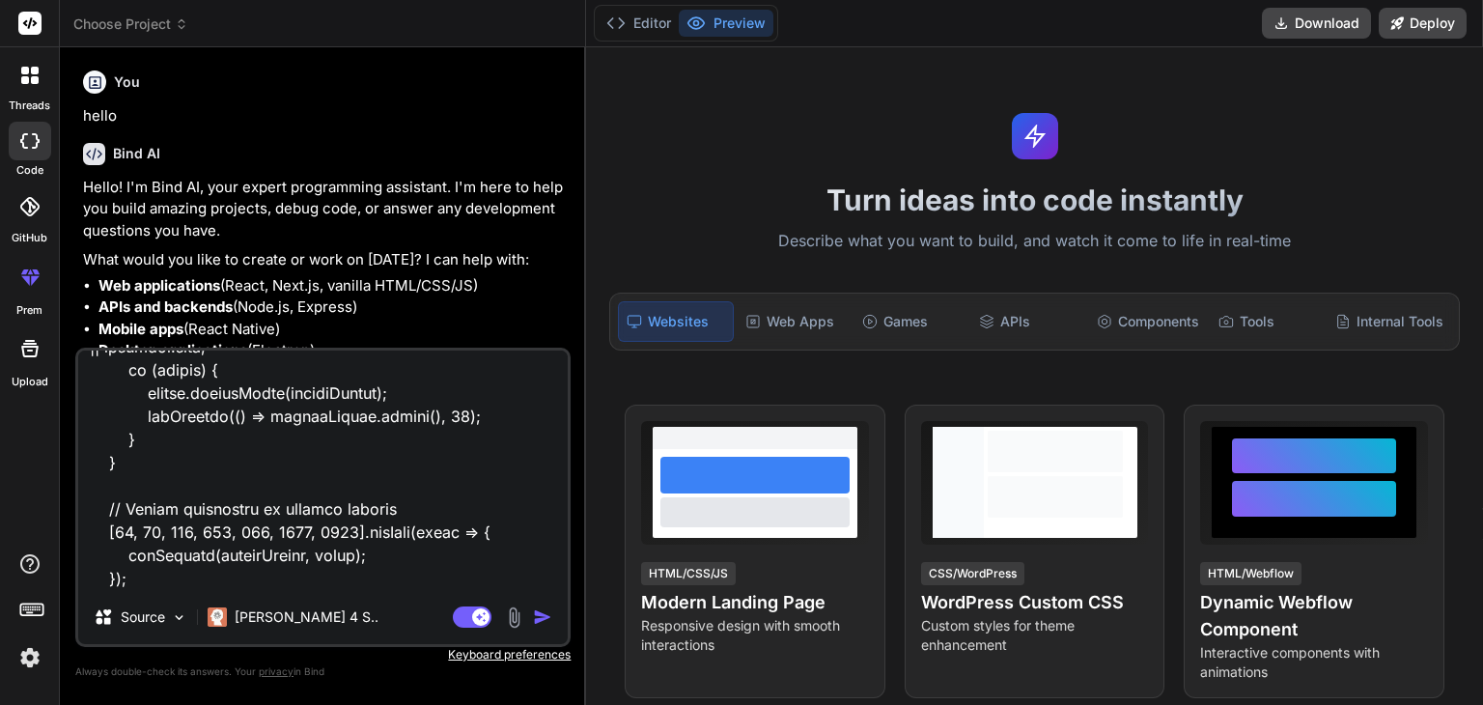
type textarea "x"
type textarea "// ==UserScript== // @name WebRTC Spoof to VPN IP (SDP Log Fix) // @namespace h…"
type textarea "x"
type textarea "// ==UserScript== // @name WebRTC Spoof to VPN IP (SDP Log Fix) // @namespace h…"
type textarea "x"
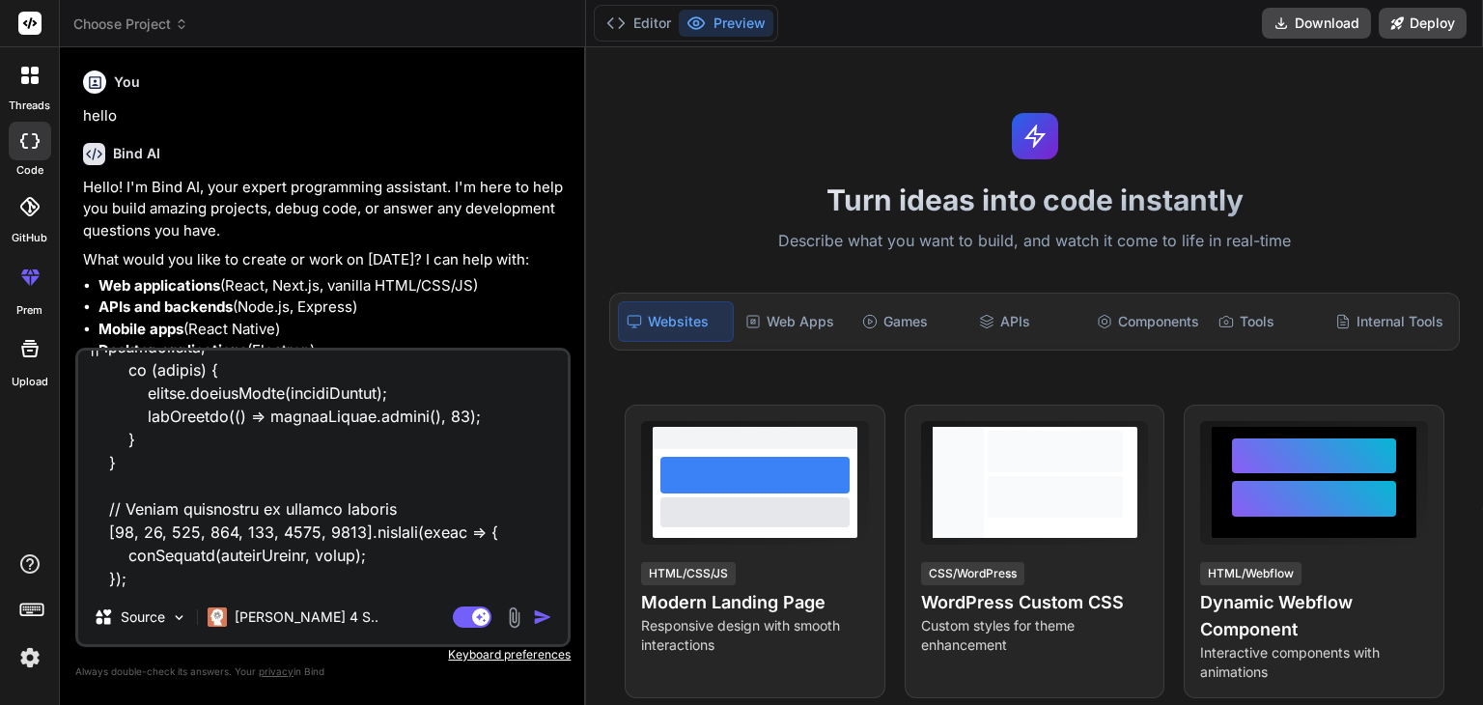
type textarea "// ==UserScript== // @name WebRTC Spoof to VPN IP (SDP Log Fix) // @namespace h…"
type textarea "x"
type textarea "// ==UserScript== // @name WebRTC Spoof to VPN IP (SDP Log Fix) // @namespace h…"
type textarea "x"
type textarea "// ==UserScript== // @name WebRTC Spoof to VPN IP (SDP Log Fix) // @namespace h…"
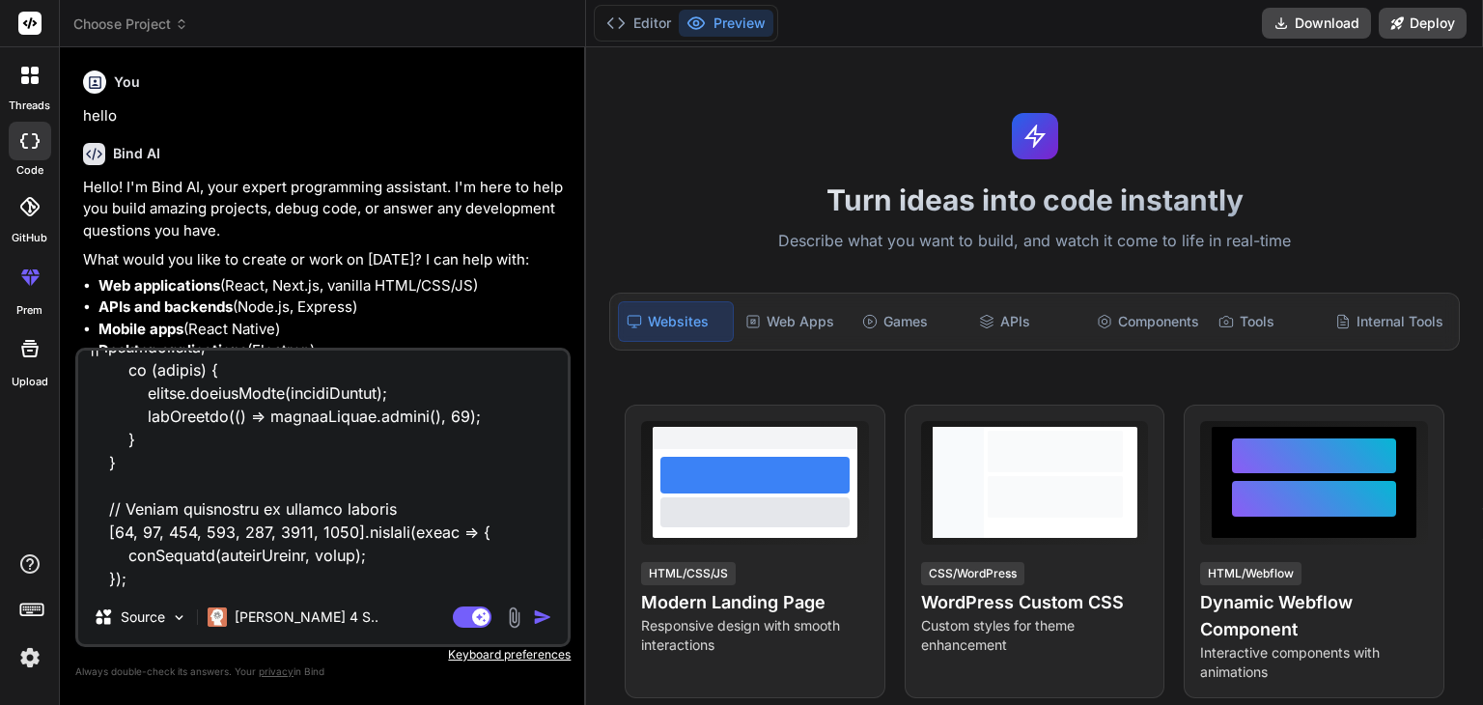
type textarea "x"
type textarea "// ==UserScript== // @name WebRTC Spoof to VPN IP (SDP Log Fix) // @namespace h…"
type textarea "x"
type textarea "// ==UserScript== // @name WebRTC Spoof to VPN IP (SDP Log Fix) // @namespace h…"
type textarea "x"
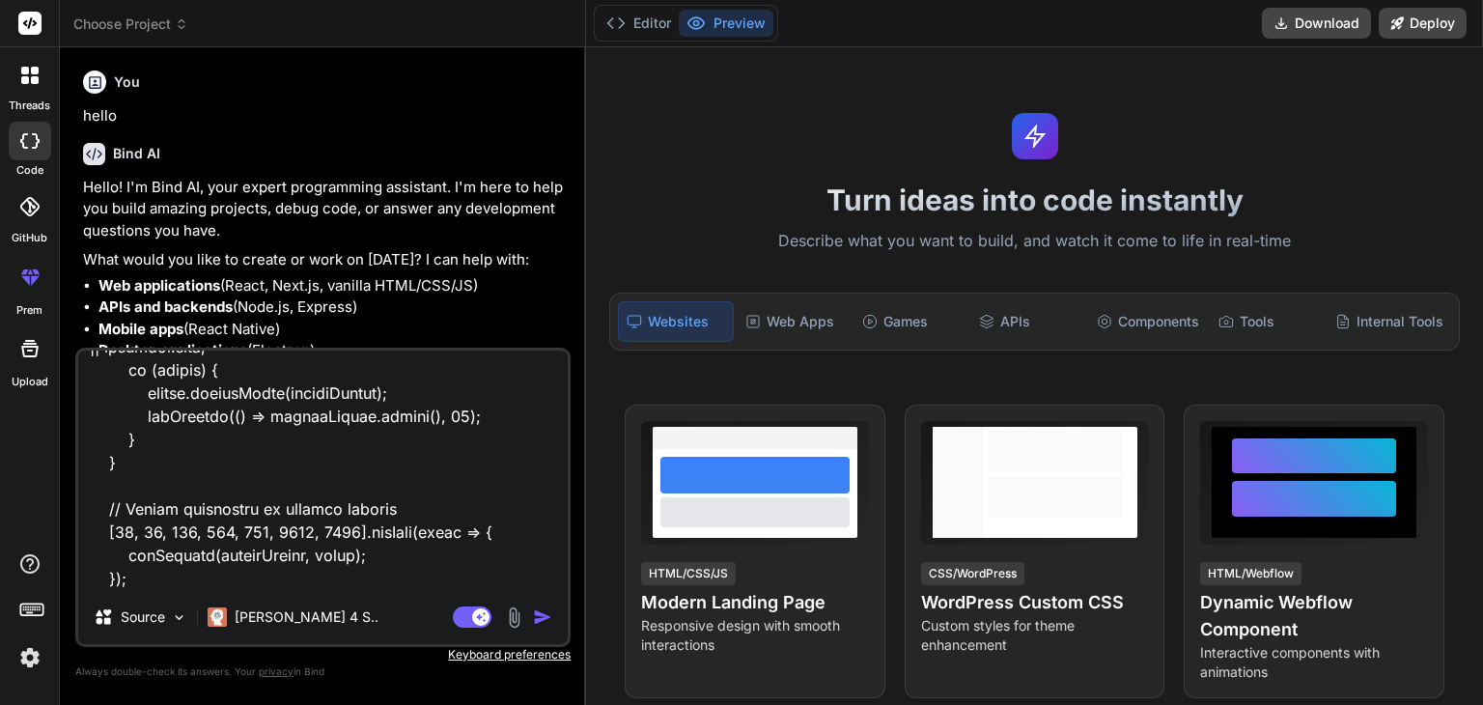
type textarea "// ==UserScript== // @name WebRTC Spoof to VPN IP (SDP Log Fix) // @namespace h…"
type textarea "x"
type textarea "// ==UserScript== // @name WebRTC Spoof to VPN IP (SDP Log Fix) // @namespace h…"
type textarea "x"
type textarea "// ==UserScript== // @name WebRTC Spoof to VPN IP (SDP Log Fix) // @namespace h…"
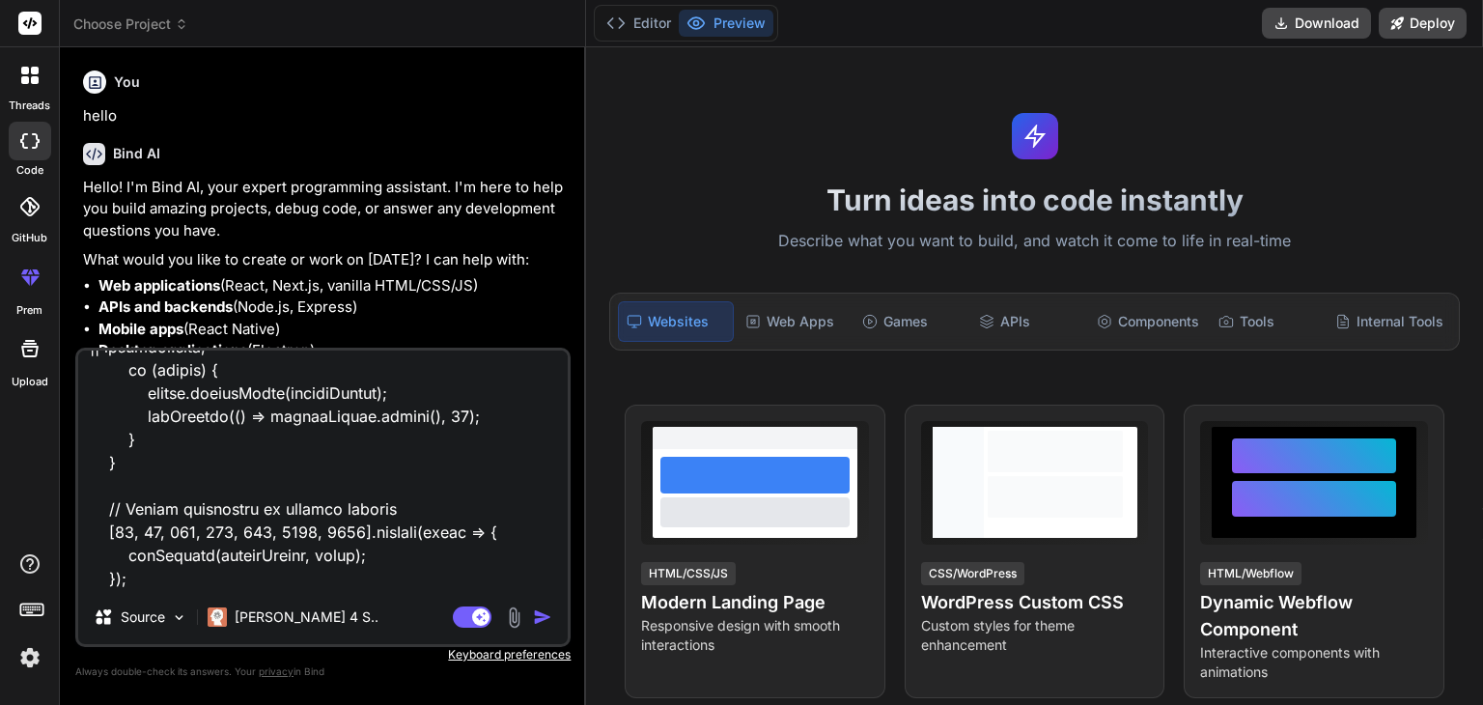
type textarea "x"
type textarea "// ==UserScript== // @name WebRTC Spoof to VPN IP (SDP Log Fix) // @namespace h…"
type textarea "x"
type textarea "// ==UserScript== // @name WebRTC Spoof to VPN IP (SDP Log Fix) // @namespace h…"
type textarea "x"
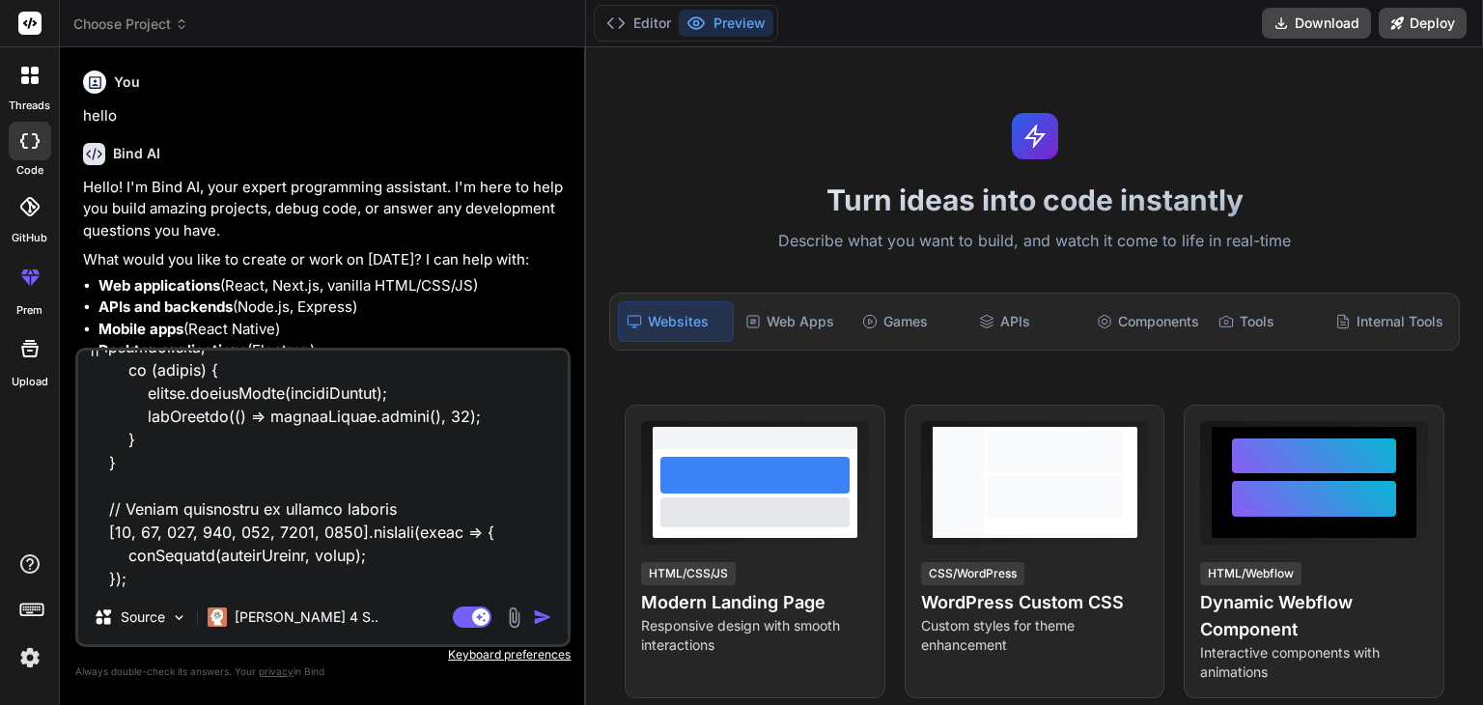
type textarea "// ==UserScript== // @name WebRTC Spoof to VPN IP (SDP Log Fix) // @namespace h…"
type textarea "x"
type textarea "// ==UserScript== // @name WebRTC Spoof to VPN IP (SDP Log Fix) // @namespace h…"
type textarea "x"
type textarea "// ==UserScript== // @name WebRTC Spoof to VPN IP (SDP Log Fix) // @namespace h…"
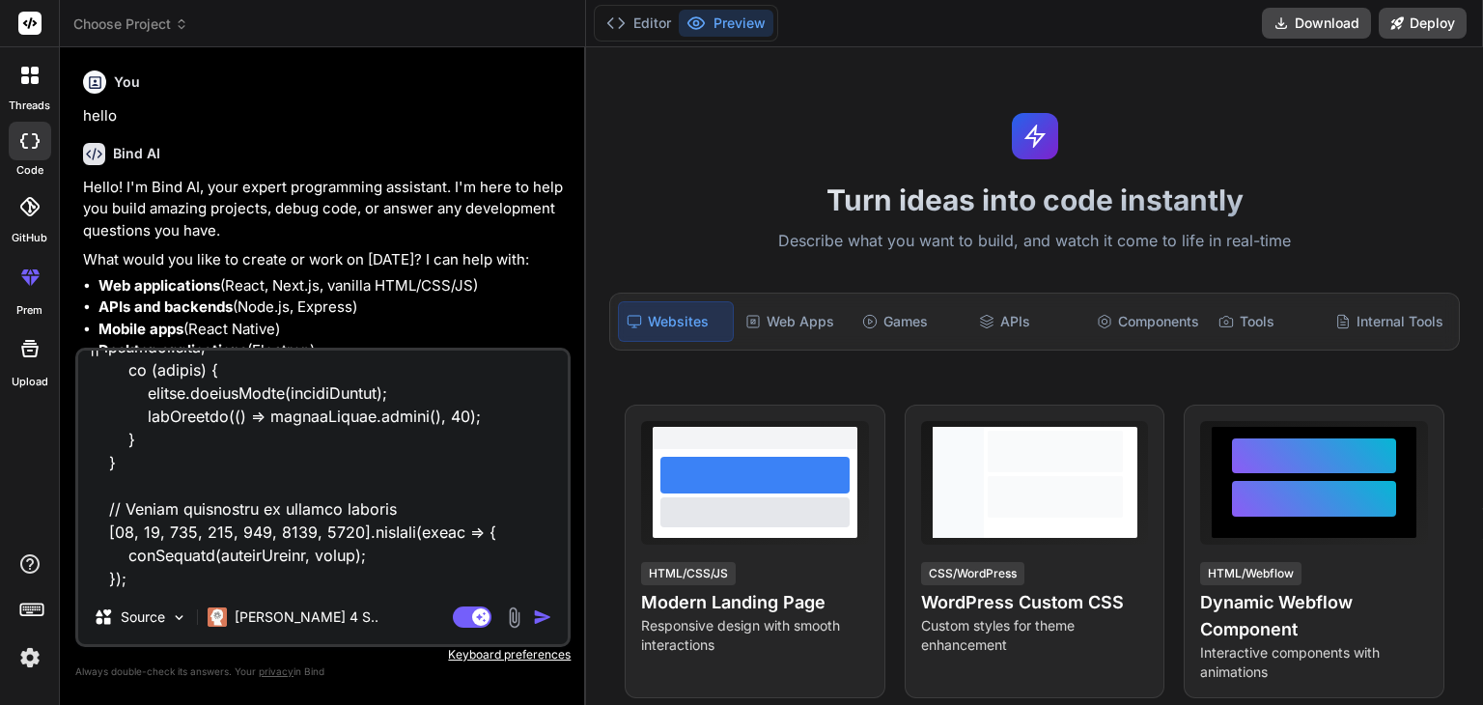
type textarea "x"
type textarea "// ==UserScript== // @name WebRTC Spoof to VPN IP (SDP Log Fix) // @namespace h…"
type textarea "x"
type textarea "// ==UserScript== // @name WebRTC Spoof to VPN IP (SDP Log Fix) // @namespace h…"
type textarea "x"
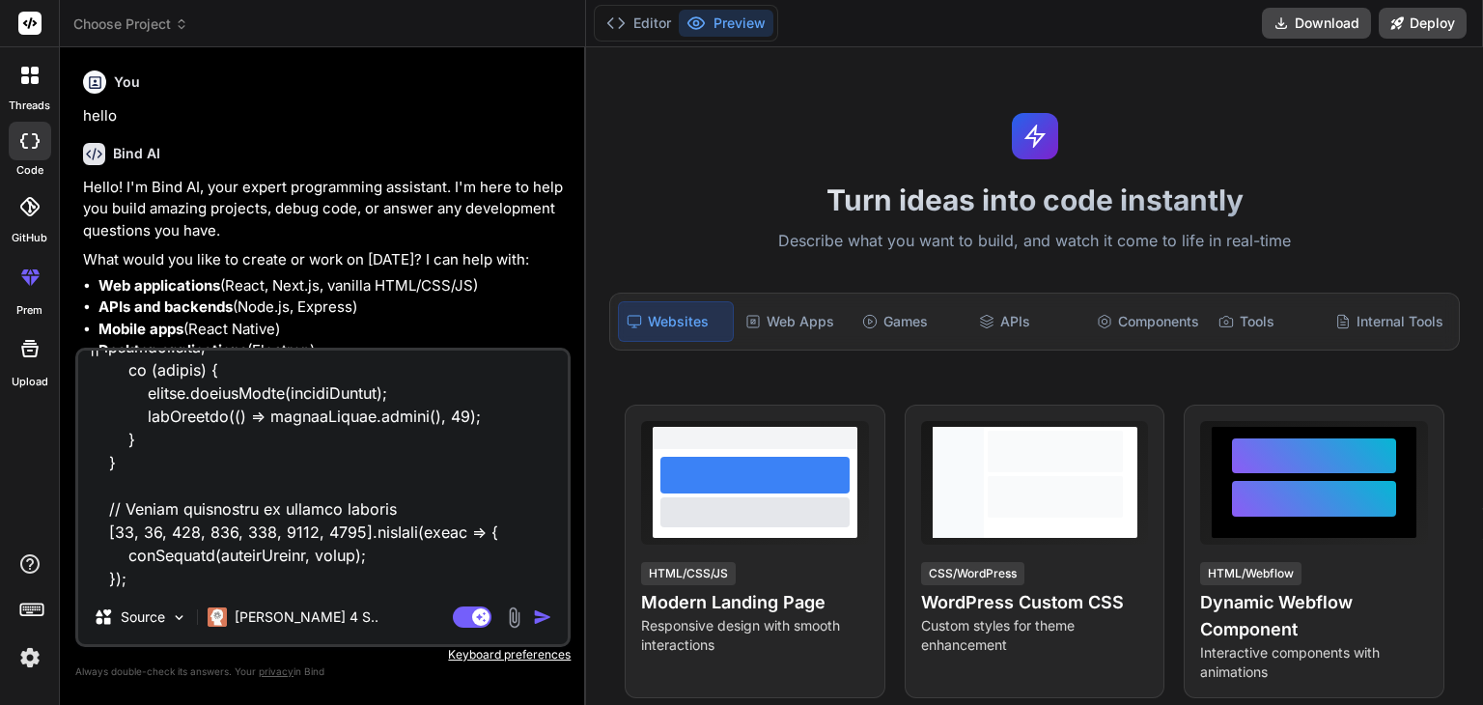
type textarea "// ==UserScript== // @name WebRTC Spoof to VPN IP (SDP Log Fix) // @namespace h…"
type textarea "x"
type textarea "// ==UserScript== // @name WebRTC Spoof to VPN IP (SDP Log Fix) // @namespace h…"
type textarea "x"
type textarea "// ==UserScript== // @name WebRTC Spoof to VPN IP (SDP Log Fix) // @namespace h…"
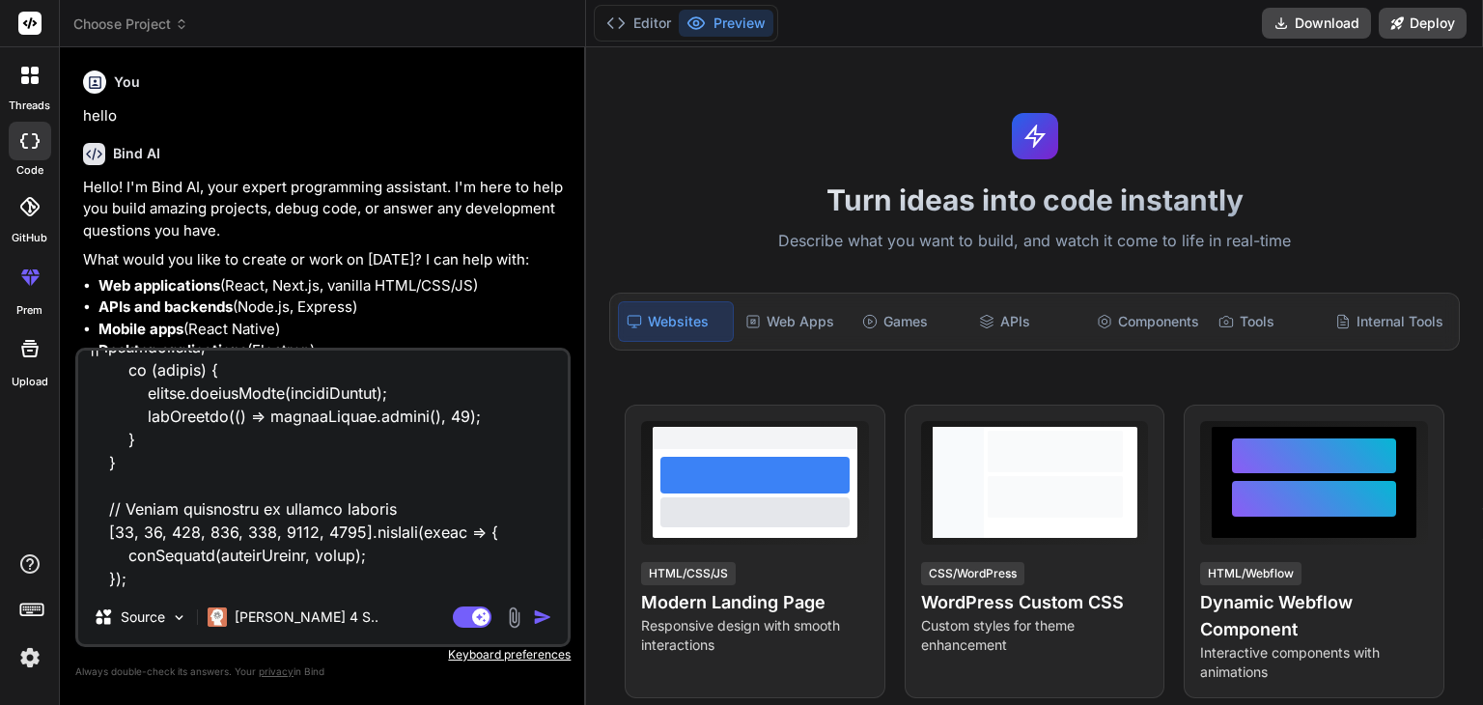
type textarea "x"
type textarea "// ==UserScript== // @name WebRTC Spoof to VPN IP (SDP Log Fix) // @namespace h…"
type textarea "x"
type textarea "// ==UserScript== // @name WebRTC Spoof to VPN IP (SDP Log Fix) // @namespace h…"
type textarea "x"
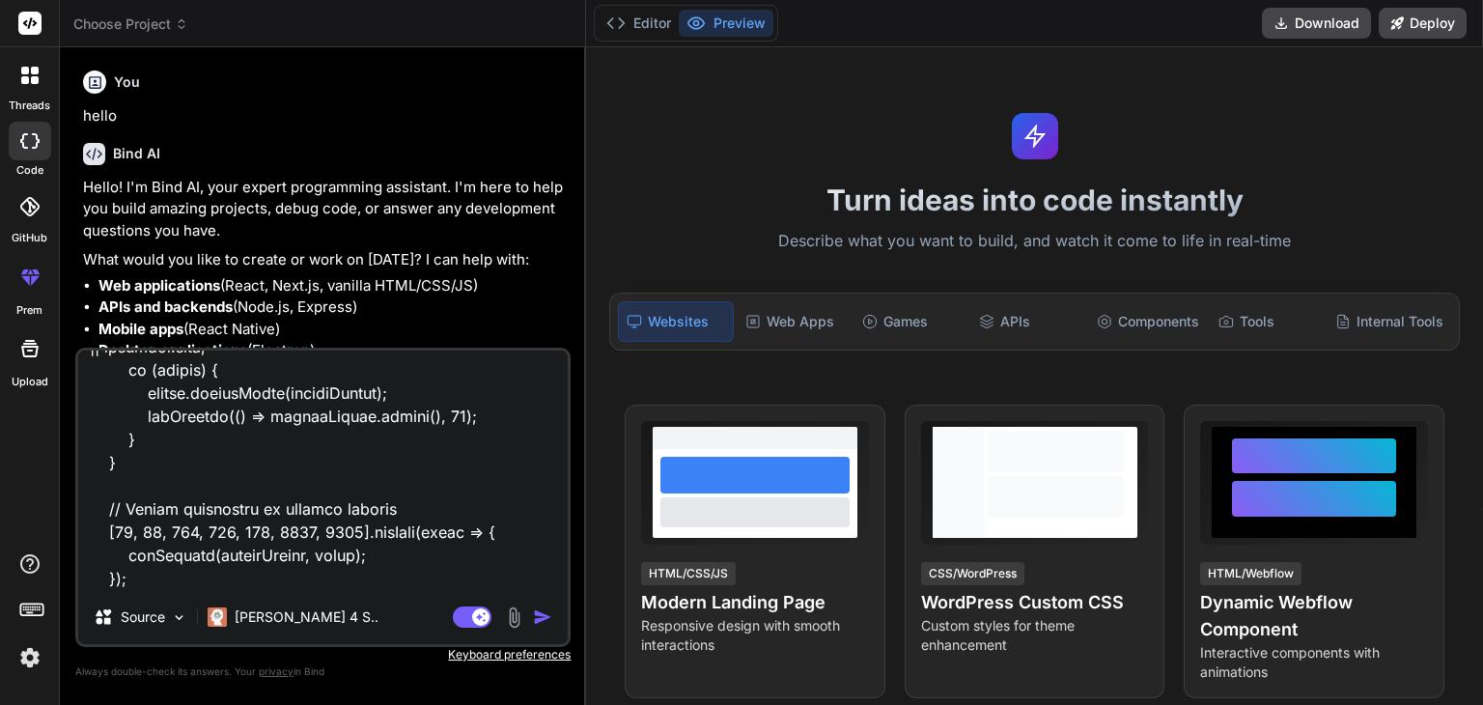
type textarea "// ==UserScript== // @name WebRTC Spoof to VPN IP (SDP Log Fix) // @namespace h…"
type textarea "x"
type textarea "// ==UserScript== // @name WebRTC Spoof to VPN IP (SDP Log Fix) // @namespace h…"
type textarea "x"
type textarea "// ==UserScript== // @name WebRTC Spoof to VPN IP (SDP Log Fix) // @namespace h…"
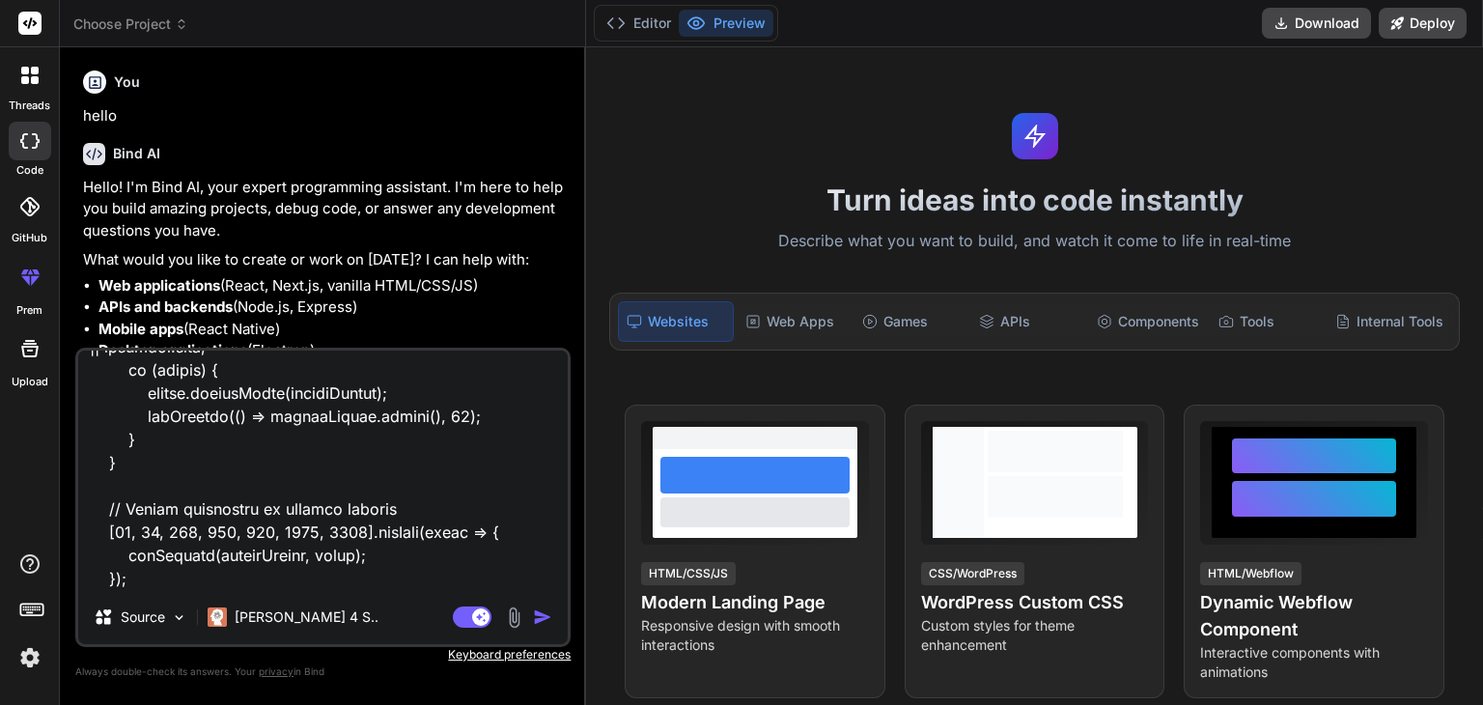
type textarea "x"
type textarea "// ==UserScript== // @name WebRTC Spoof to VPN IP (SDP Log Fix) // @namespace h…"
type textarea "x"
type textarea "// ==UserScript== // @name WebRTC Spoof to VPN IP (SDP Log Fix) // @namespace h…"
type textarea "x"
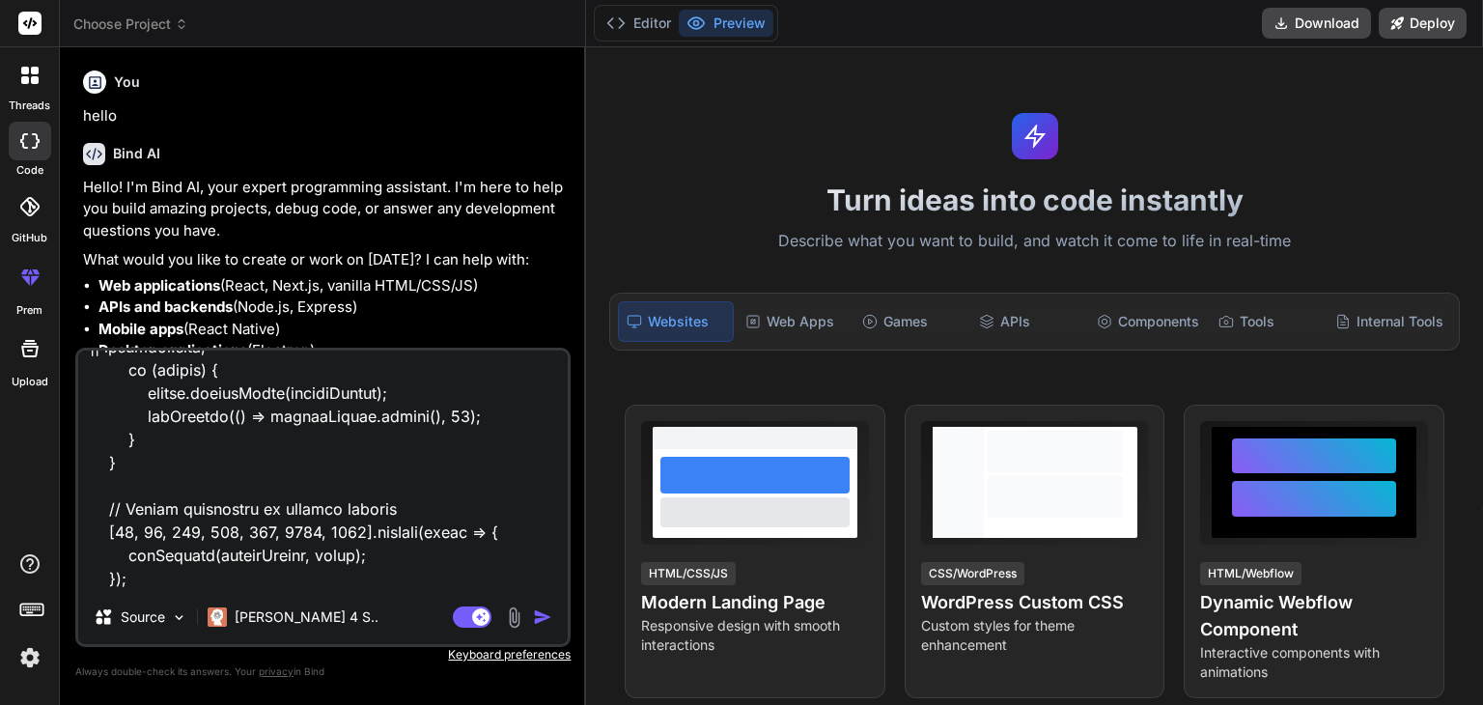
type textarea "// ==UserScript== // @name WebRTC Spoof to VPN IP (SDP Log Fix) // @namespace h…"
type textarea "x"
type textarea "// ==UserScript== // @name WebRTC Spoof to VPN IP (SDP Log Fix) // @namespace h…"
type textarea "x"
type textarea "// ==UserScript== // @name WebRTC Spoof to VPN IP (SDP Log Fix) // @namespace h…"
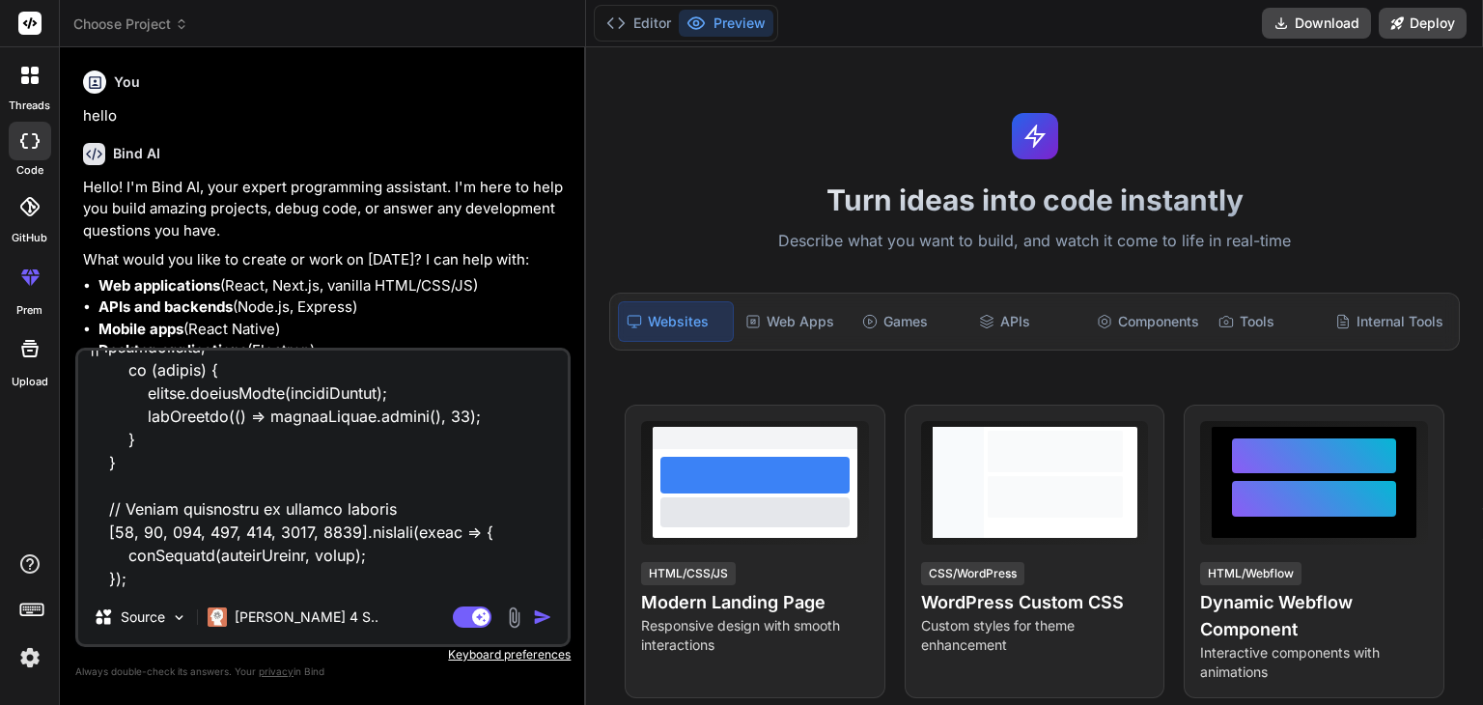
type textarea "x"
type textarea "// ==UserScript== // @name WebRTC Spoof to VPN IP (SDP Log Fix) // @namespace h…"
type textarea "x"
type textarea "// ==UserScript== // @name WebRTC Spoof to VPN IP (SDP Log Fix) // @namespace h…"
type textarea "x"
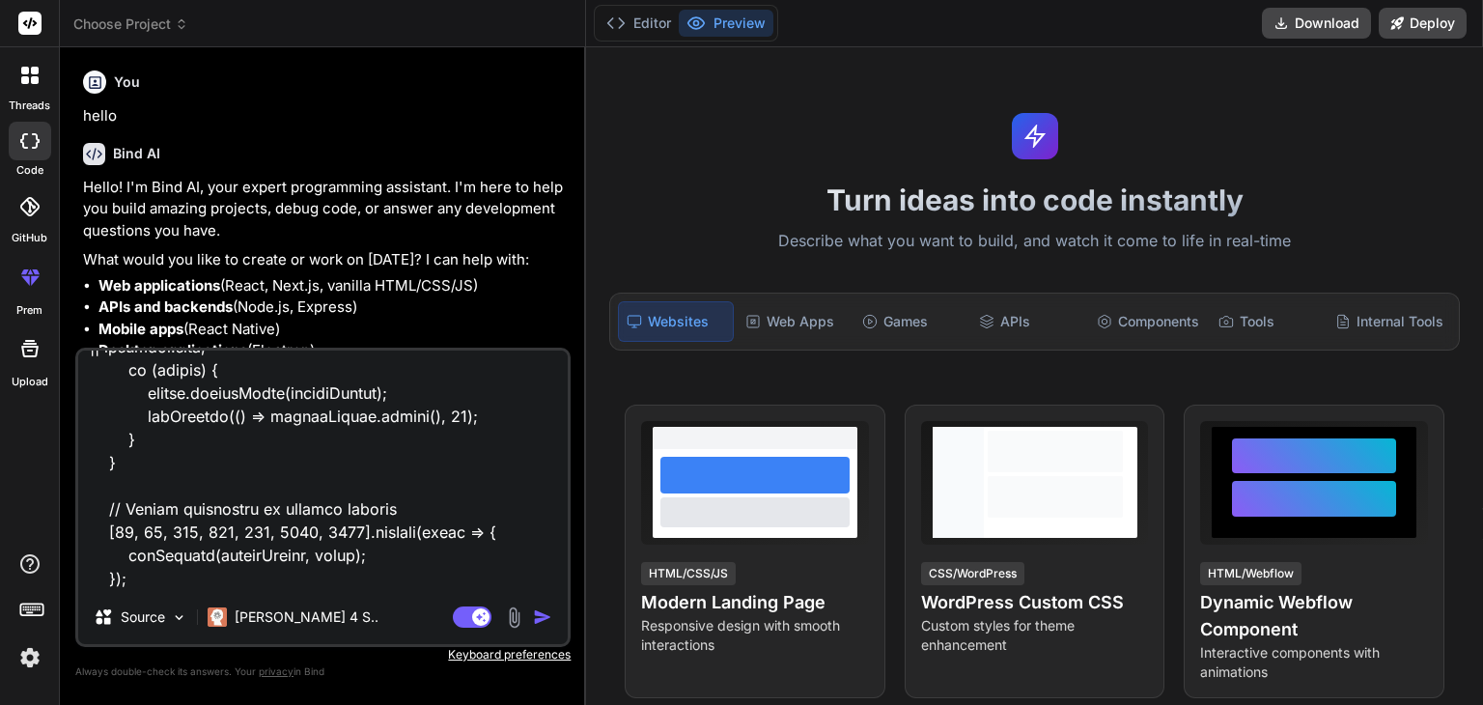
type textarea "// ==UserScript== // @name WebRTC Spoof to VPN IP (SDP Log Fix) // @namespace h…"
type textarea "x"
type textarea "// ==UserScript== // @name WebRTC Spoof to VPN IP (SDP Log Fix) // @namespace h…"
type textarea "x"
type textarea "// ==UserScript== // @name WebRTC Spoof to VPN IP (SDP Log Fix) // @namespace h…"
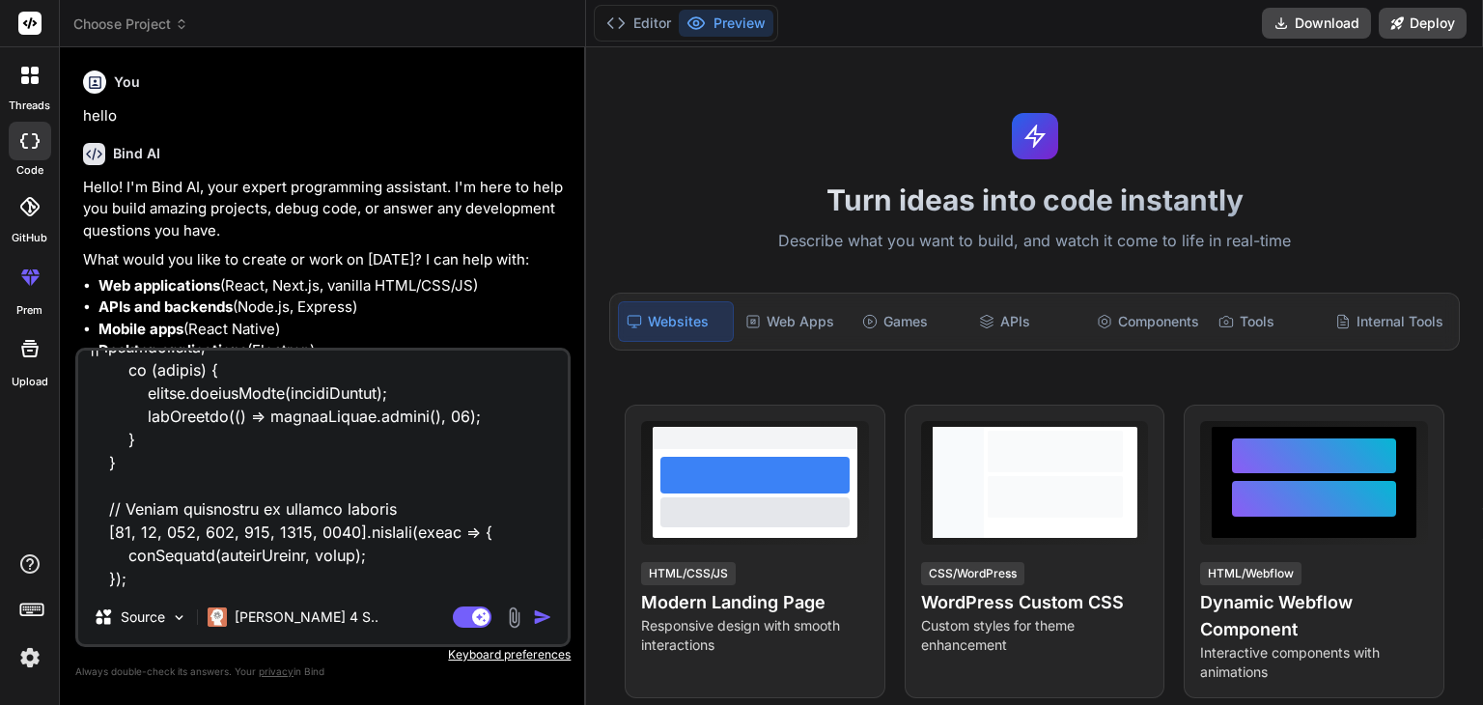
type textarea "x"
type textarea "// ==UserScript== // @name WebRTC Spoof to VPN IP (SDP Log Fix) // @namespace h…"
type textarea "x"
type textarea "// ==UserScript== // @name WebRTC Spoof to VPN IP (SDP Log Fix) // @namespace h…"
type textarea "x"
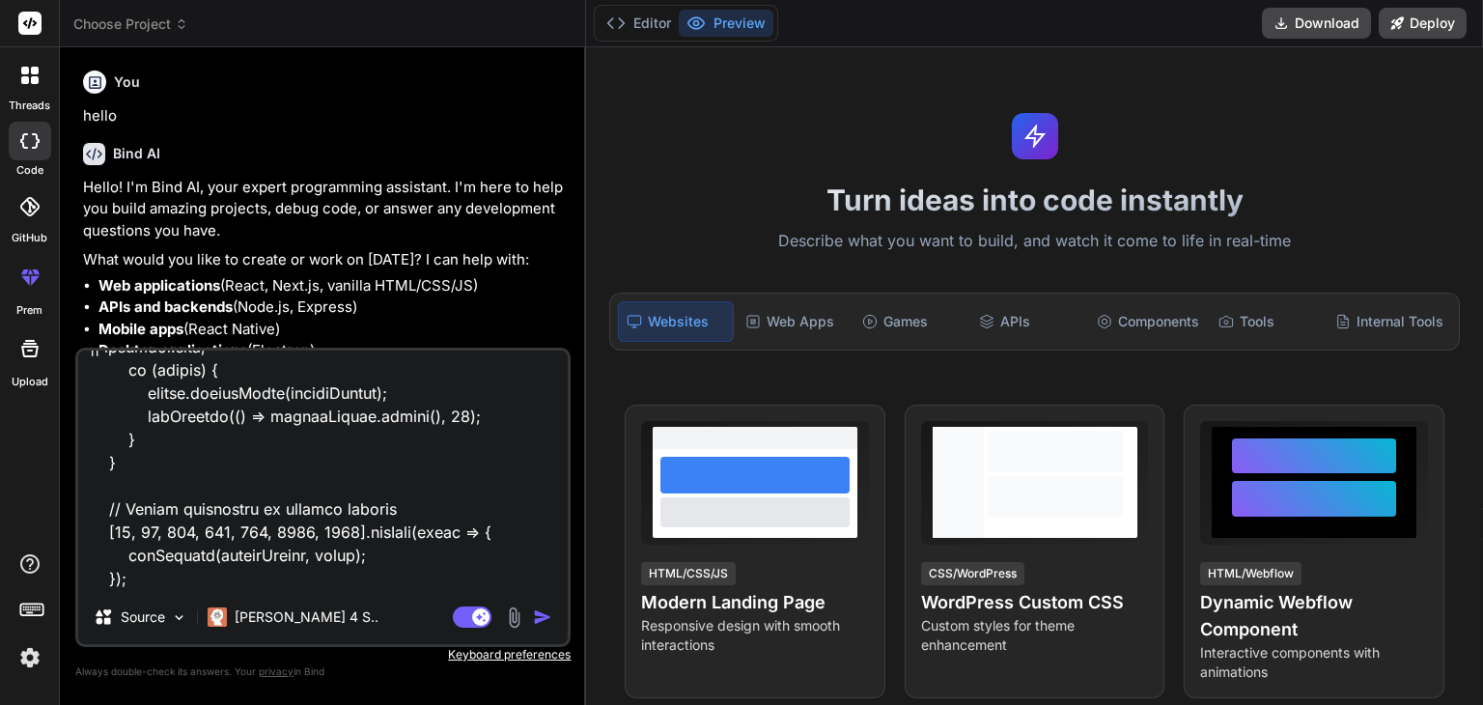
type textarea "// ==UserScript== // @name WebRTC Spoof to VPN IP (SDP Log Fix) // @namespace h…"
type textarea "x"
type textarea "// ==UserScript== // @name WebRTC Spoof to VPN IP (SDP Log Fix) // @namespace h…"
type textarea "x"
type textarea "// ==UserScript== // @name WebRTC Spoof to VPN IP (SDP Log Fix) // @namespace h…"
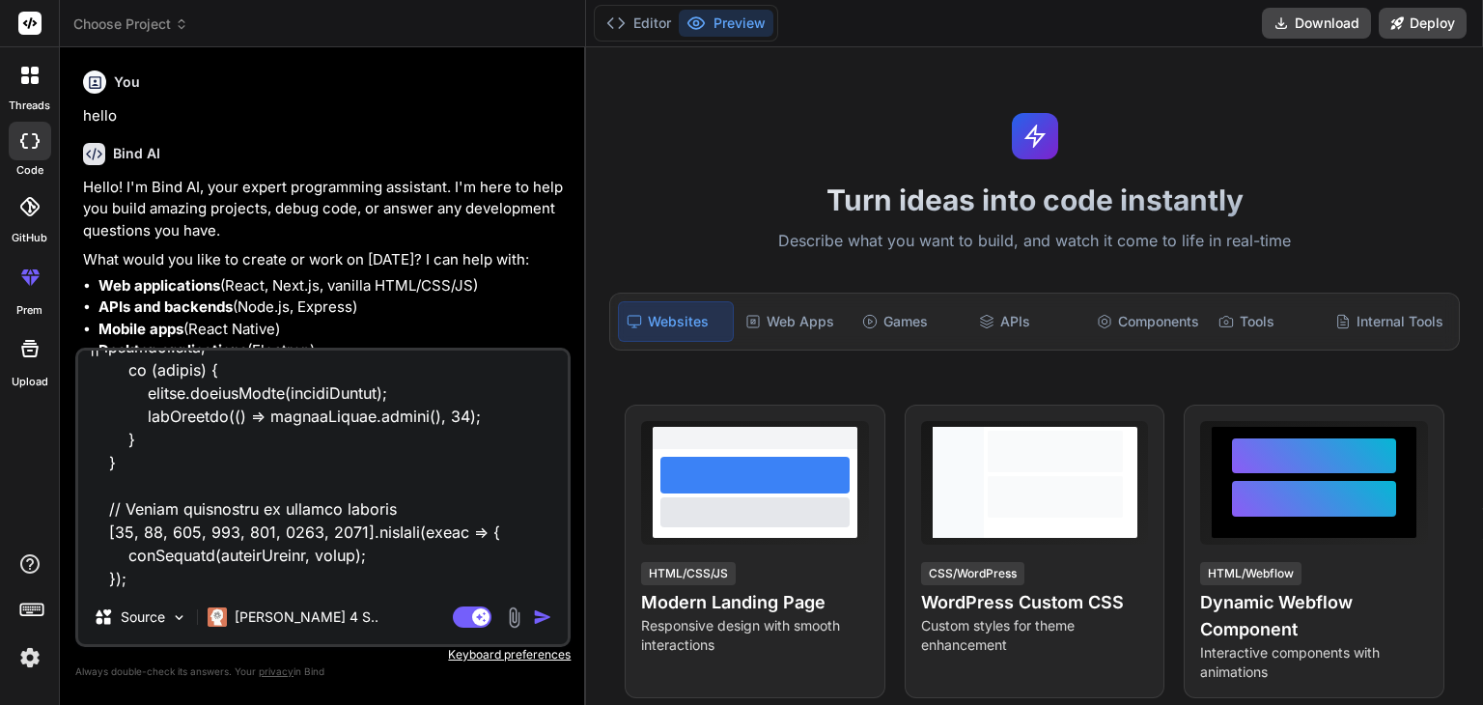
type textarea "x"
type textarea "// ==UserScript== // @name WebRTC Spoof to VPN IP (SDP Log Fix) // @namespace h…"
type textarea "x"
type textarea "// ==UserScript== // @name WebRTC Spoof to VPN IP (SDP Log Fix) // @namespace h…"
type textarea "x"
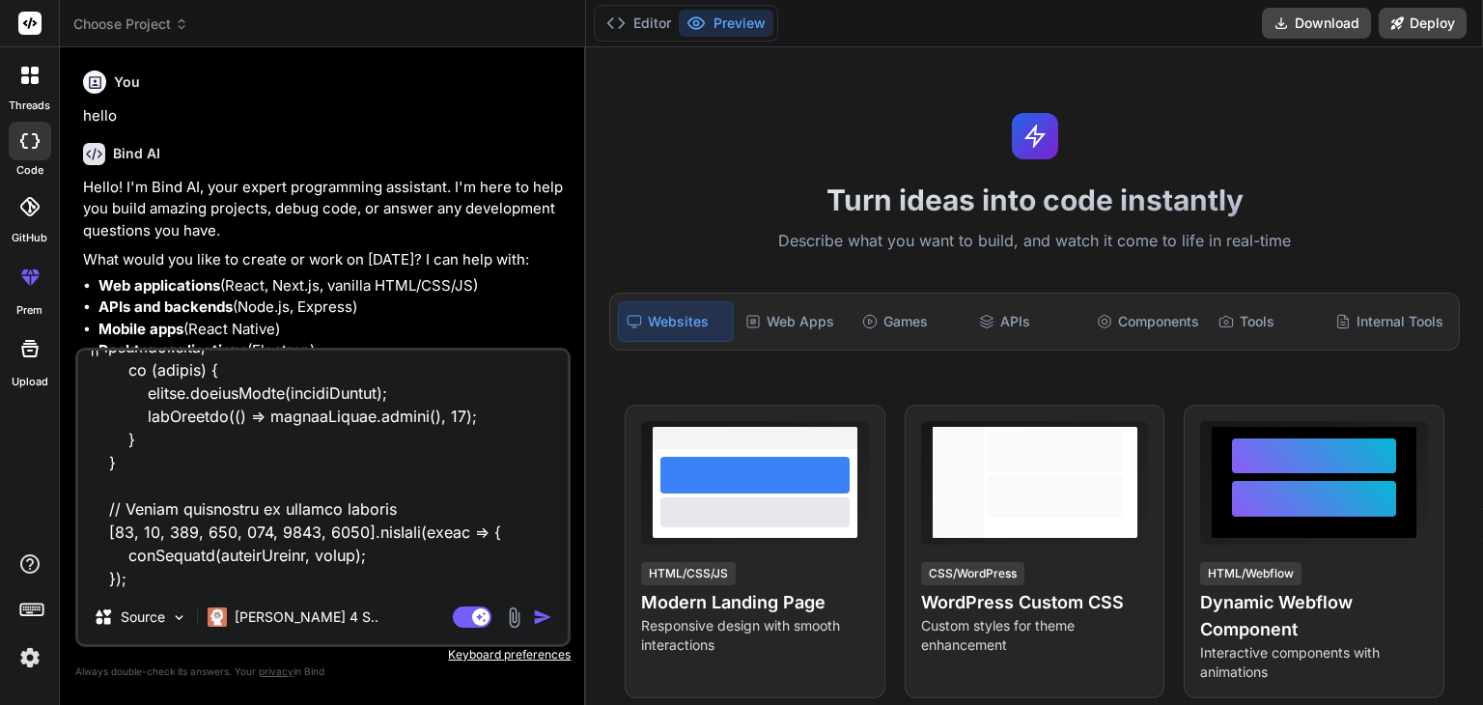
type textarea "// ==UserScript== // @name WebRTC Spoof to VPN IP (SDP Log Fix) // @namespace h…"
type textarea "x"
type textarea "// ==UserScript== // @name WebRTC Spoof to VPN IP (SDP Log Fix) // @namespace h…"
type textarea "x"
type textarea "// ==UserScript== // @name WebRTC Spoof to VPN IP (SDP Log Fix) // @namespace h…"
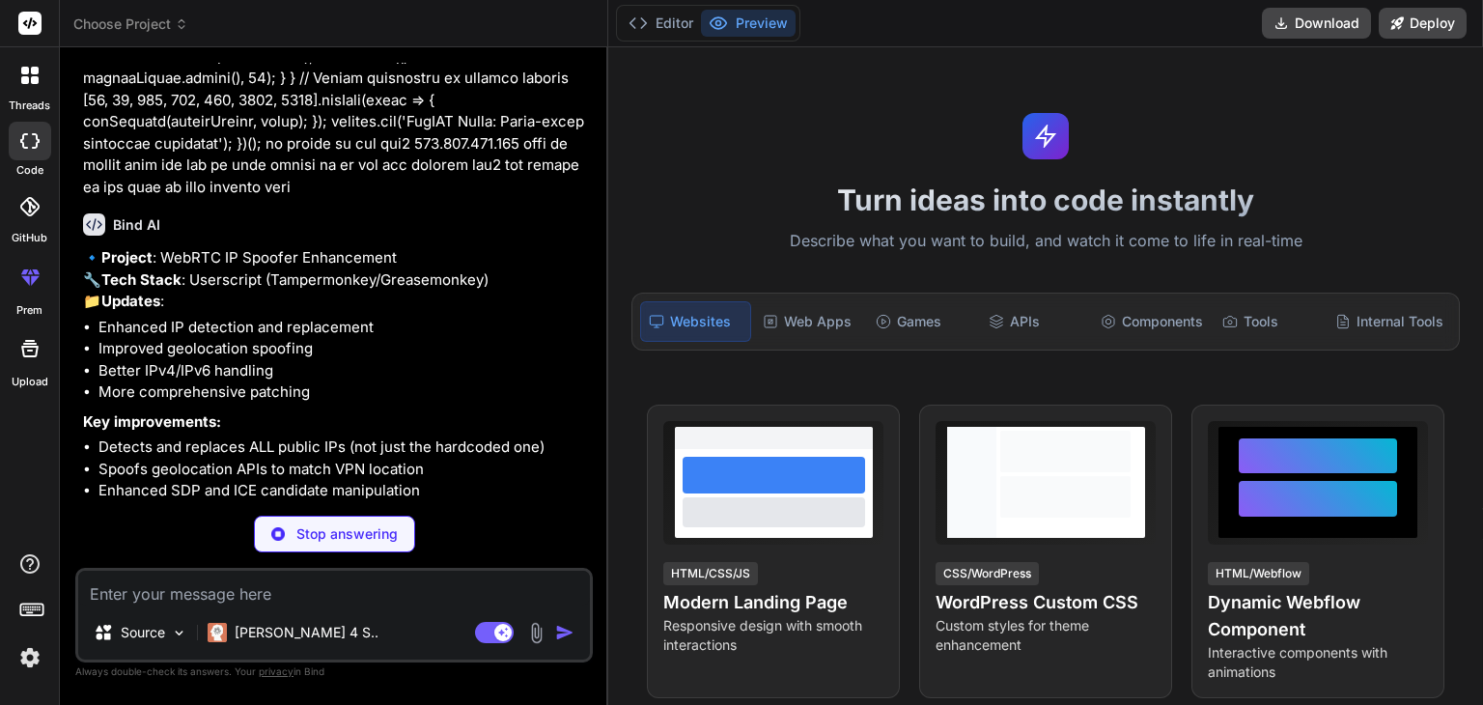
scroll to position [2747, 0]
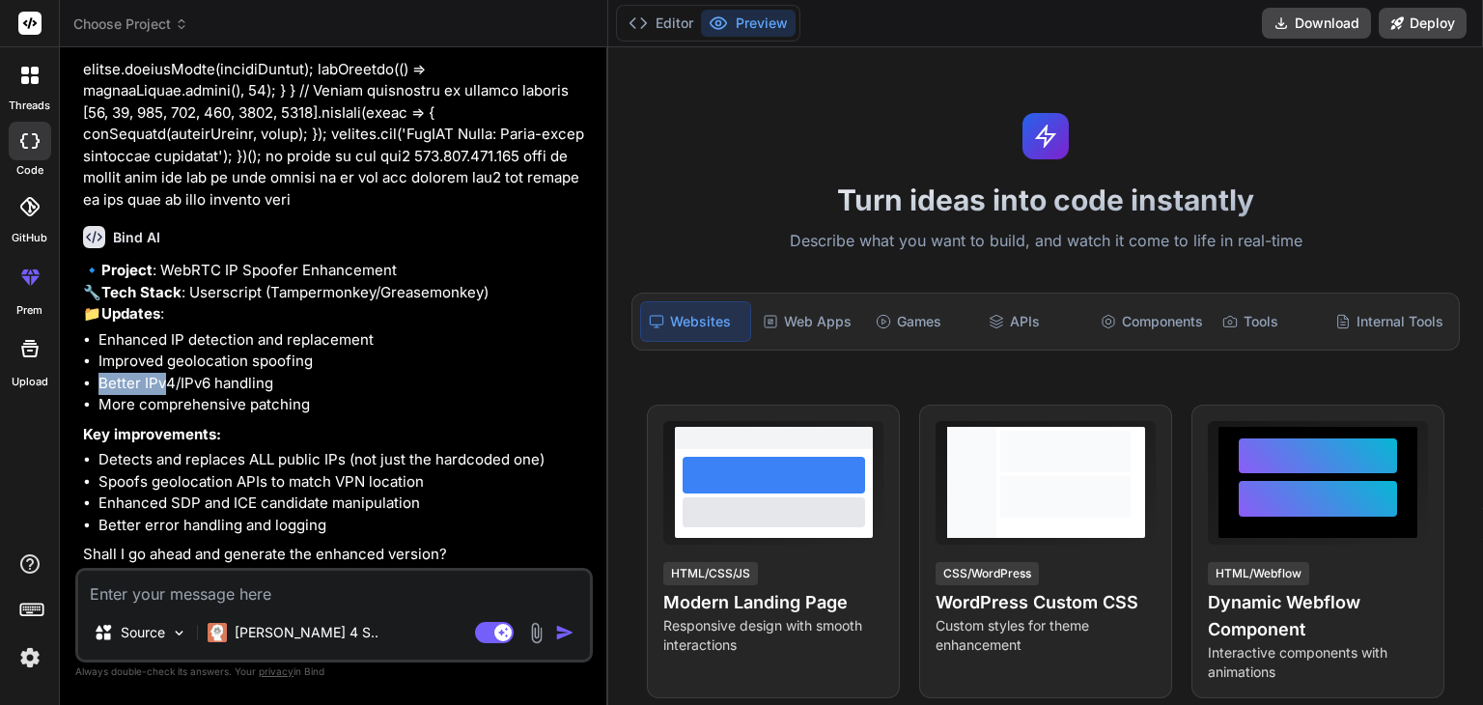
drag, startPoint x: 98, startPoint y: 378, endPoint x: 162, endPoint y: 384, distance: 64.0
click at [162, 384] on li "Better IPv4/IPv6 handling" at bounding box center [343, 384] width 490 height 22
click at [140, 579] on textarea at bounding box center [334, 588] width 512 height 35
paste textarea "169.150.197.224"
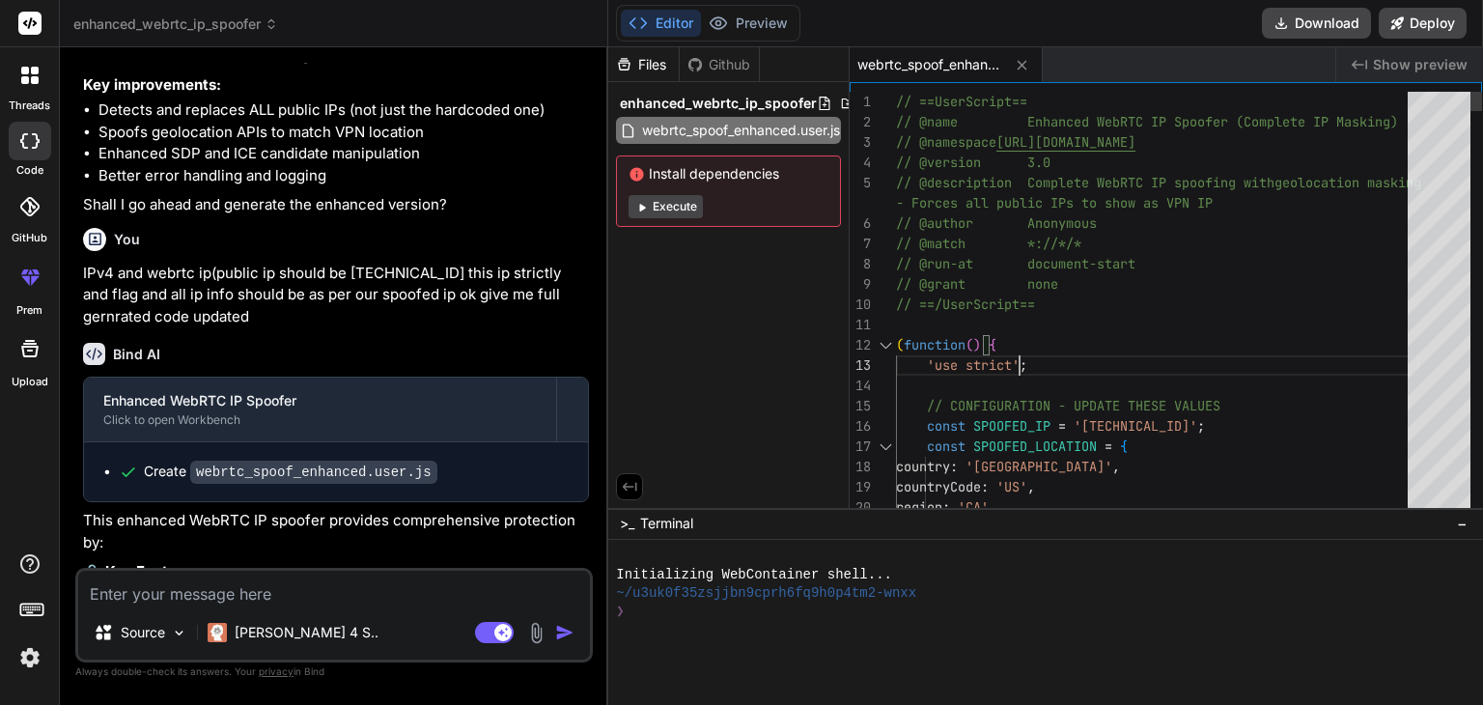
scroll to position [0, 0]
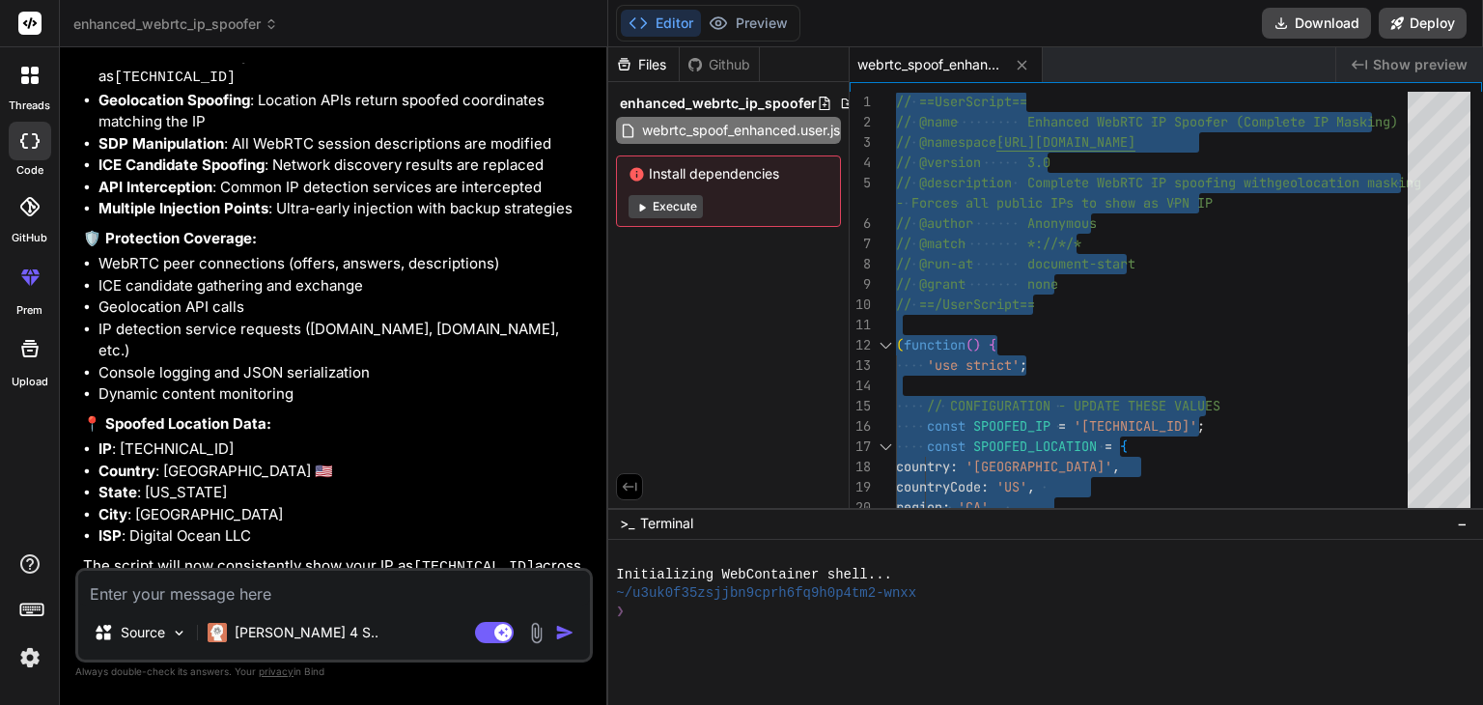
scroll to position [3669, 0]
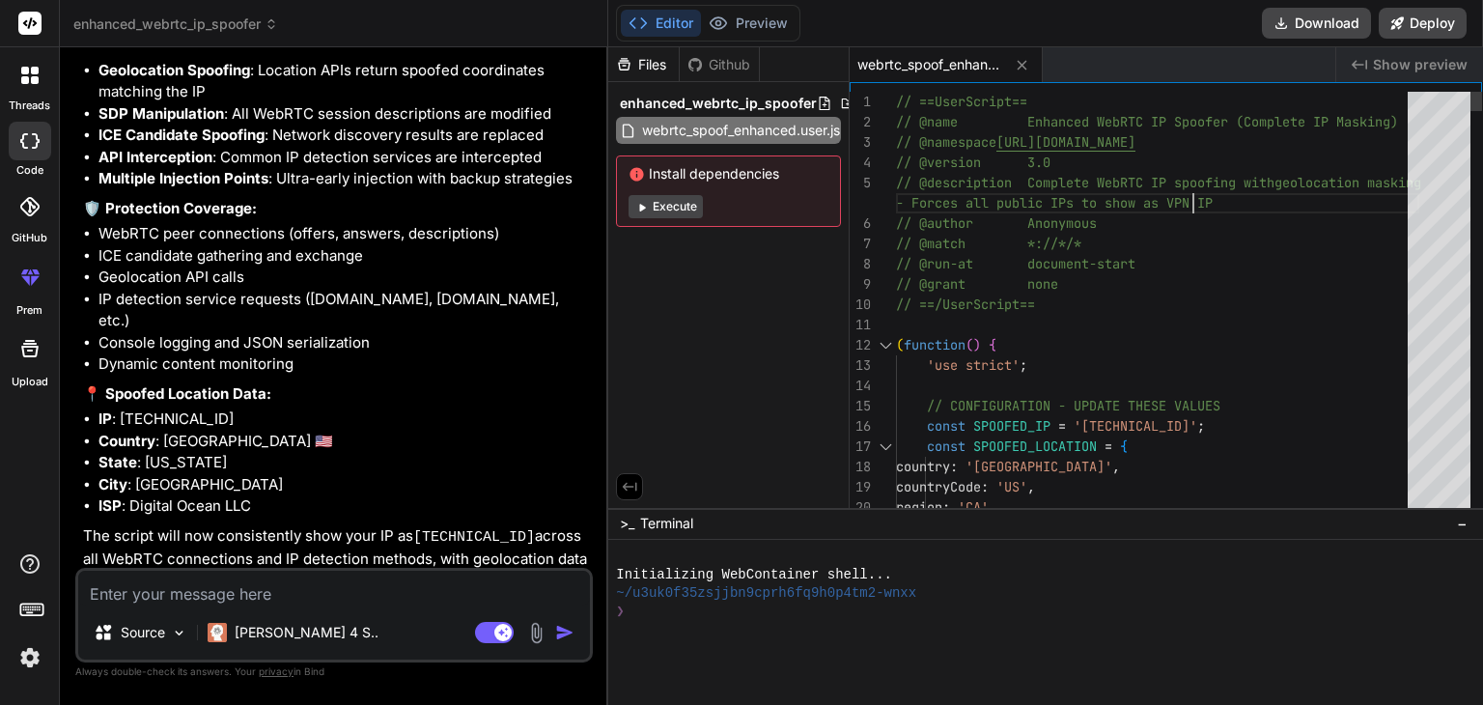
click at [261, 585] on textarea at bounding box center [334, 588] width 512 height 35
paste textarea "🔒 WebRTC Ultra-Early Injection: Spoofing all IPs to 169.150.197.224 webrtc line…"
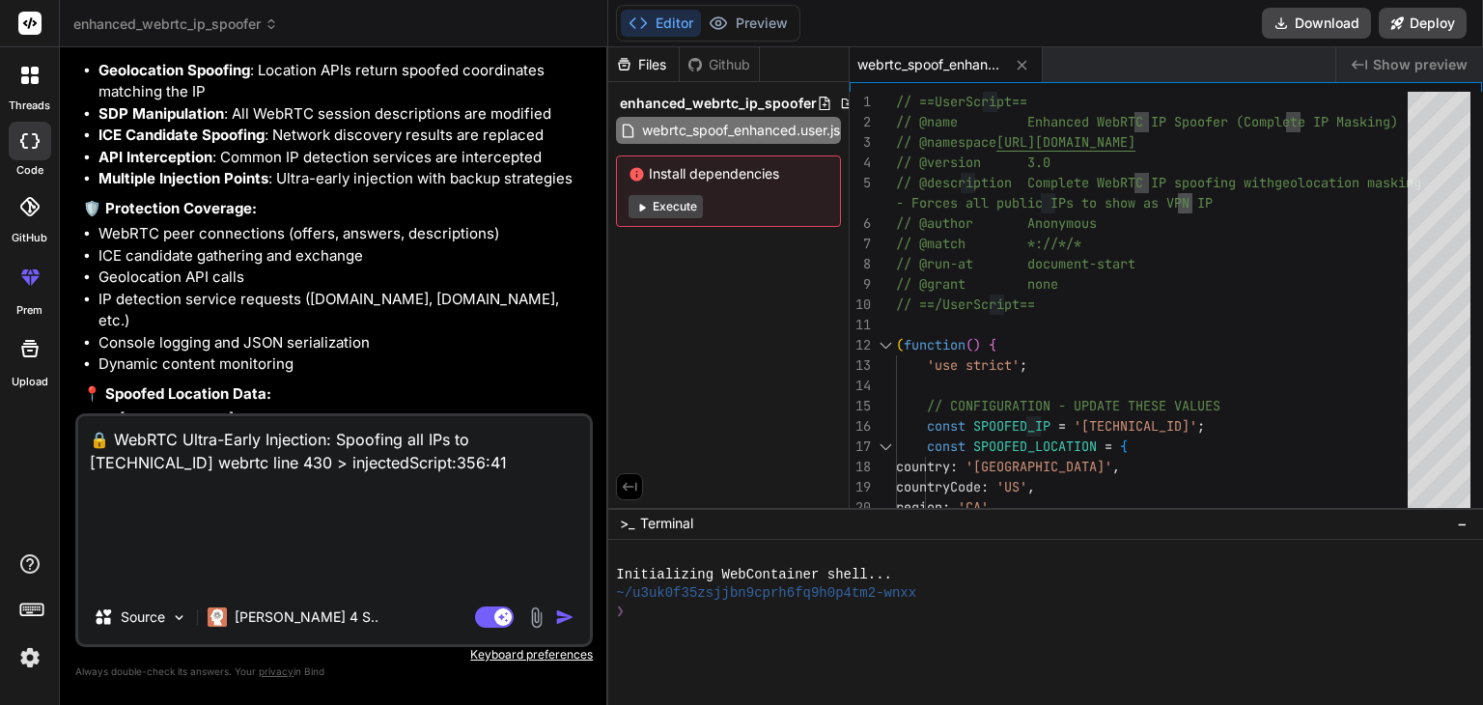
click at [158, 482] on textarea "🔒 WebRTC Ultra-Early Injection: Spoofing all IPs to 169.150.197.224 webrtc line…" at bounding box center [334, 503] width 512 height 174
click at [211, 527] on textarea "🔒 WebRTC Ultra-Early Injection: Spoofing all IPs to 169.150.197.224 webrtc line…" at bounding box center [334, 503] width 512 height 174
paste textarea "🔒 WebRTC Ultra-Early Injection: Spoofing all IPs to 169.150.197.224 webrtc line…"
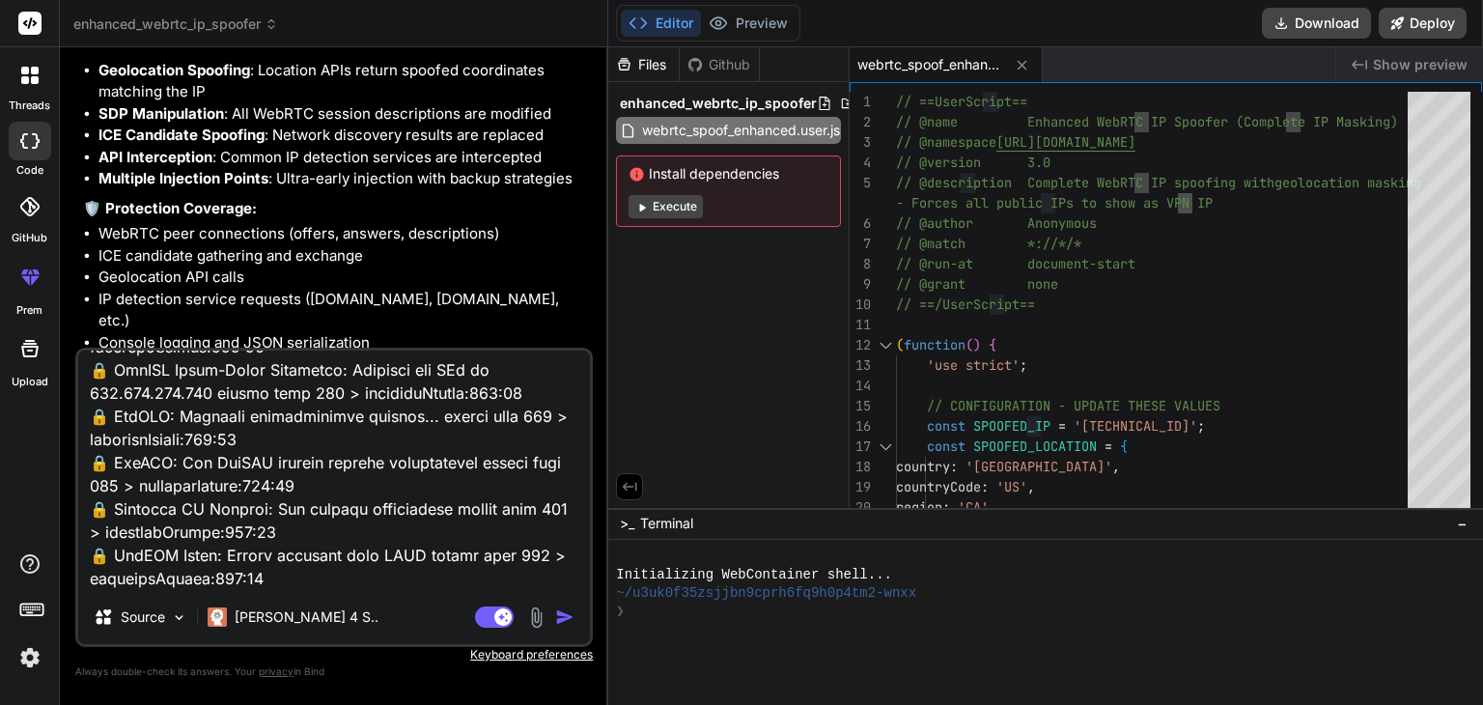
scroll to position [2344, 0]
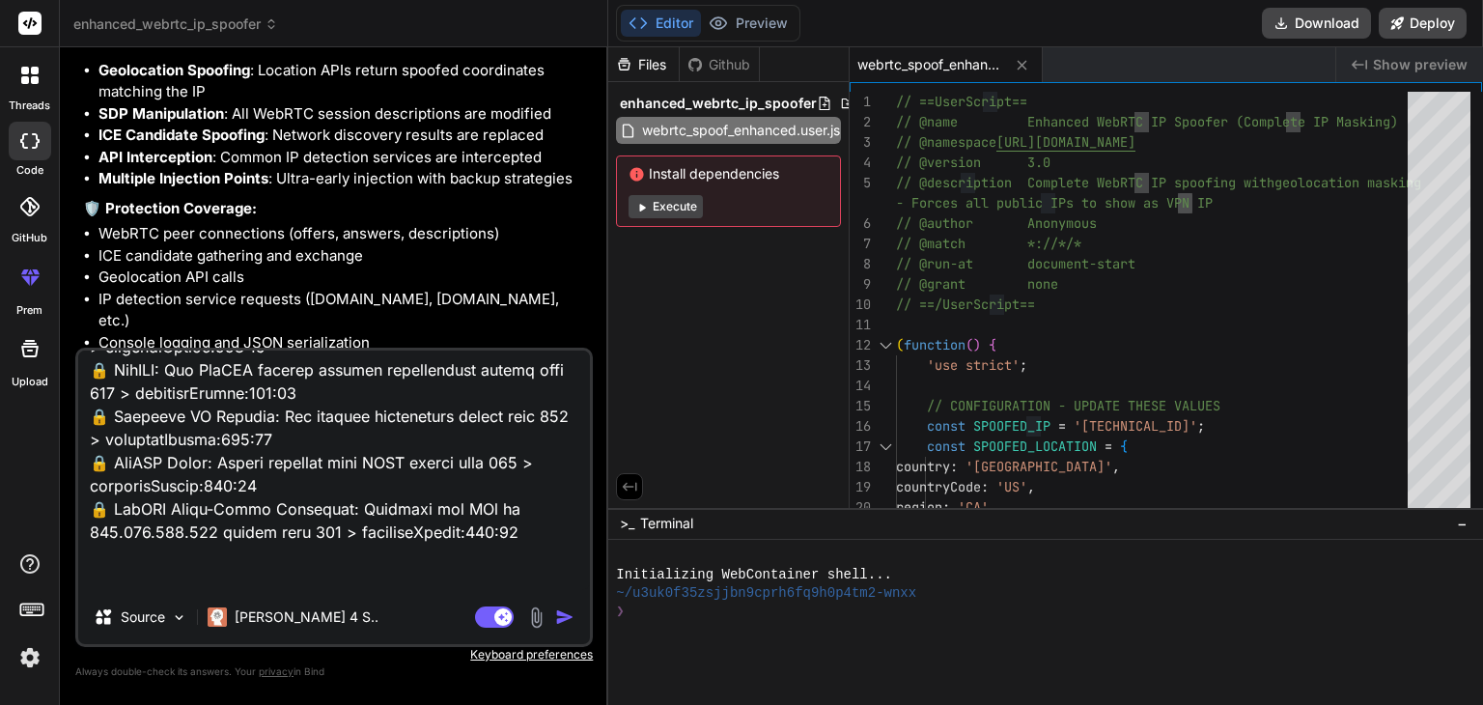
click at [344, 526] on textarea at bounding box center [334, 469] width 512 height 239
click at [540, 620] on img at bounding box center [536, 617] width 22 height 22
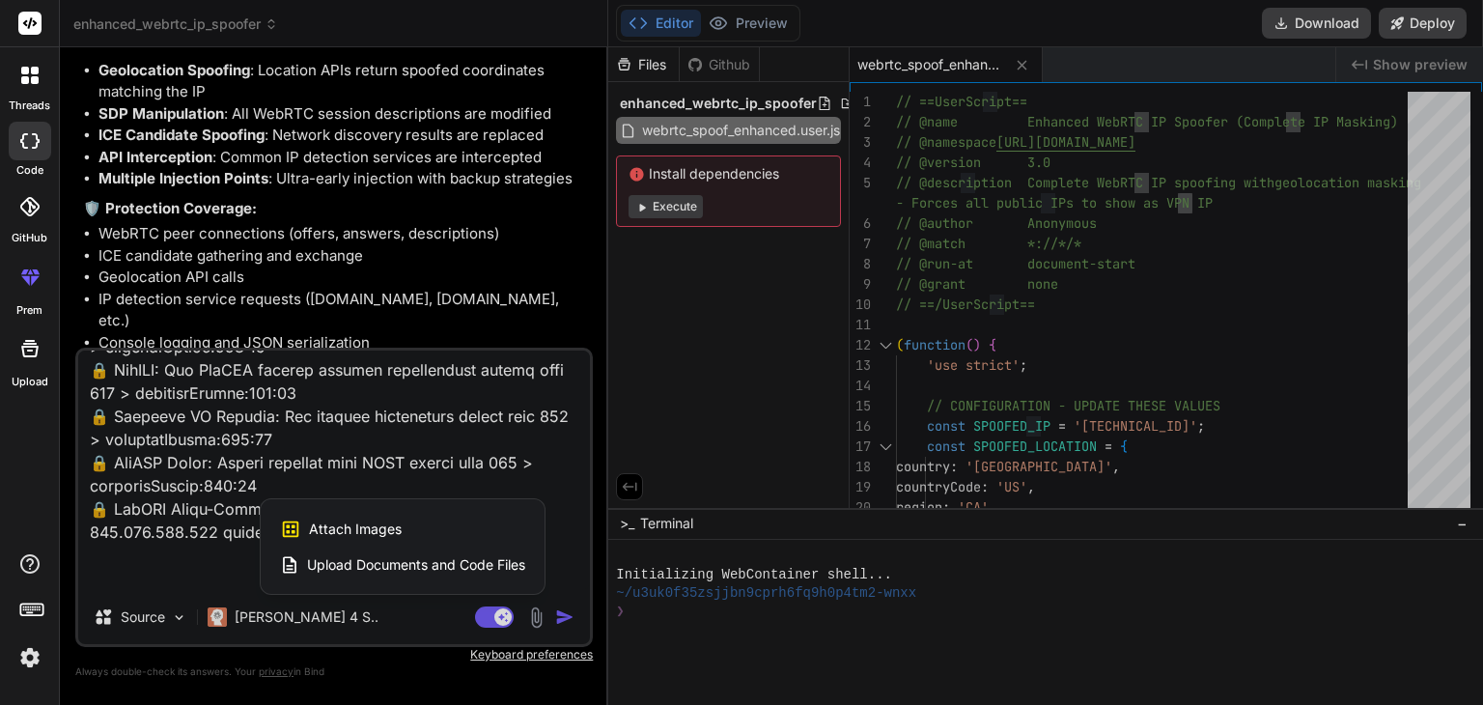
click at [432, 518] on div "Attach Images Image attachments are only supported in Claude and Gemini models." at bounding box center [402, 529] width 245 height 37
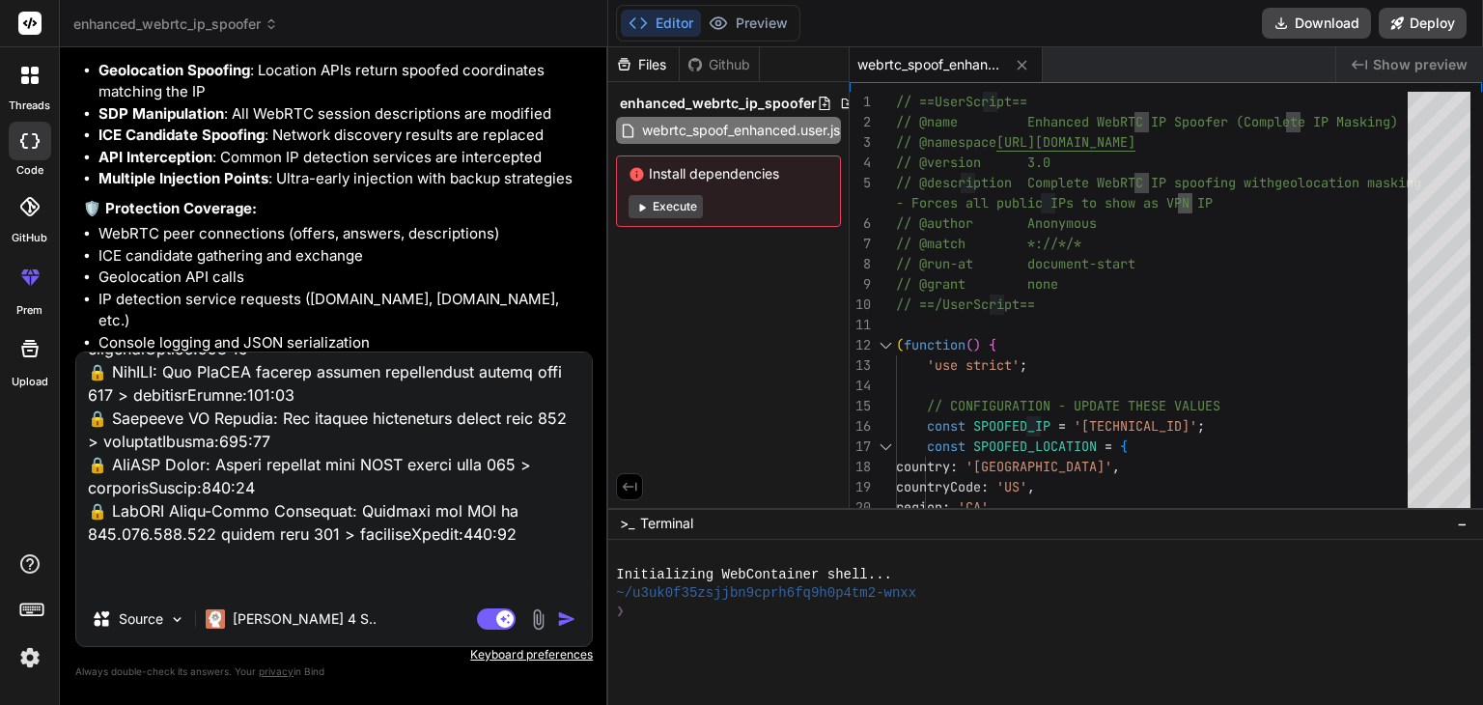
click at [534, 615] on img at bounding box center [538, 619] width 22 height 22
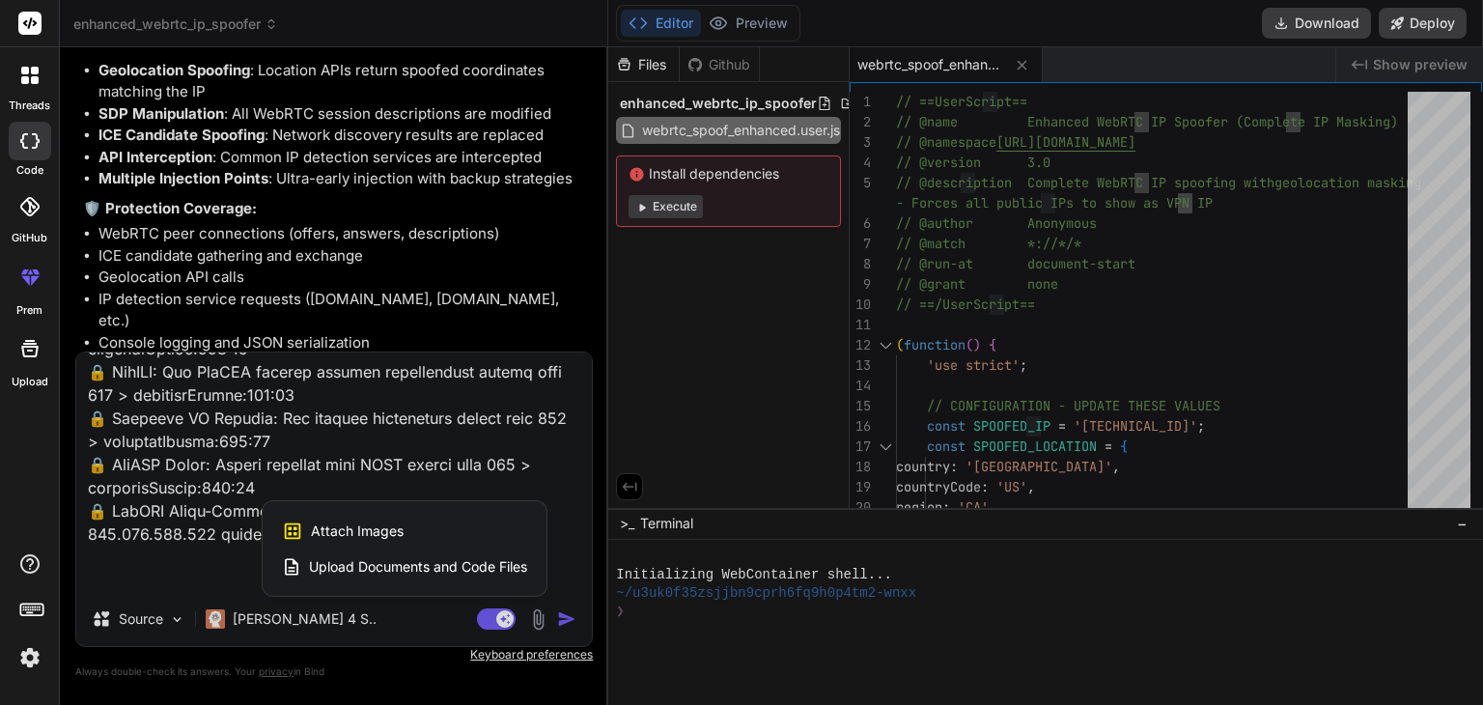
click at [506, 529] on div "Attach Images Image attachments are only supported in Claude and Gemini models." at bounding box center [404, 531] width 245 height 37
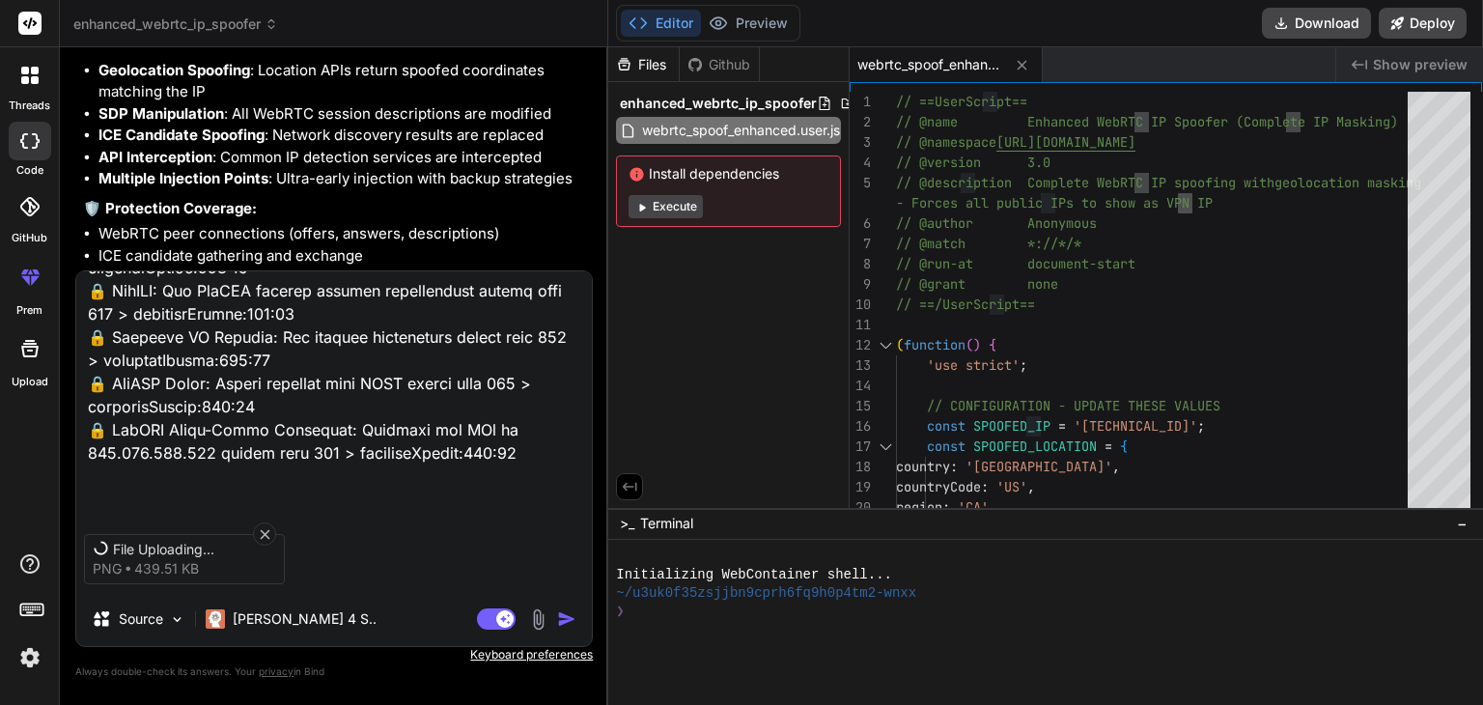
click at [302, 421] on textarea at bounding box center [334, 390] width 516 height 239
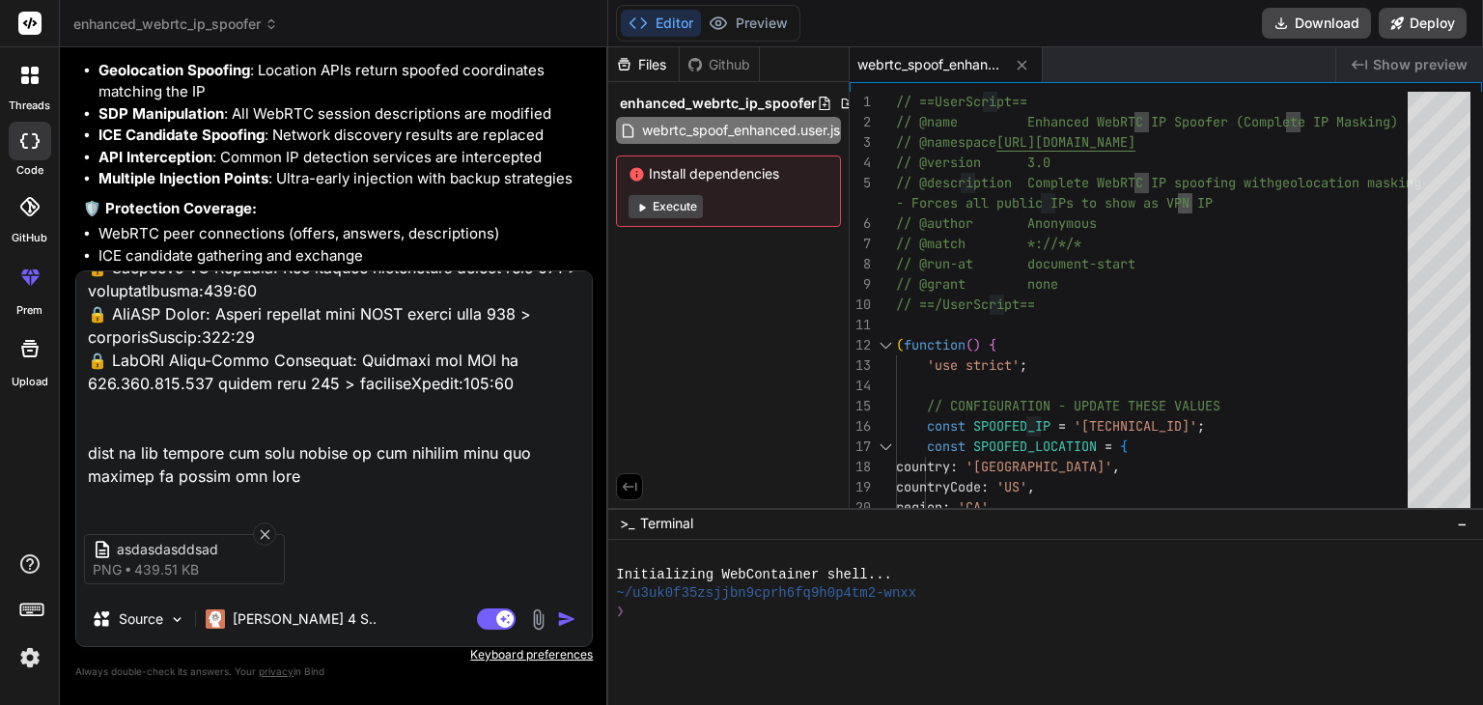
drag, startPoint x: 194, startPoint y: 405, endPoint x: 89, endPoint y: 404, distance: 105.2
click at [89, 404] on textarea at bounding box center [334, 390] width 516 height 239
click at [295, 503] on textarea at bounding box center [334, 390] width 516 height 239
paste textarea "169.150.197.224"
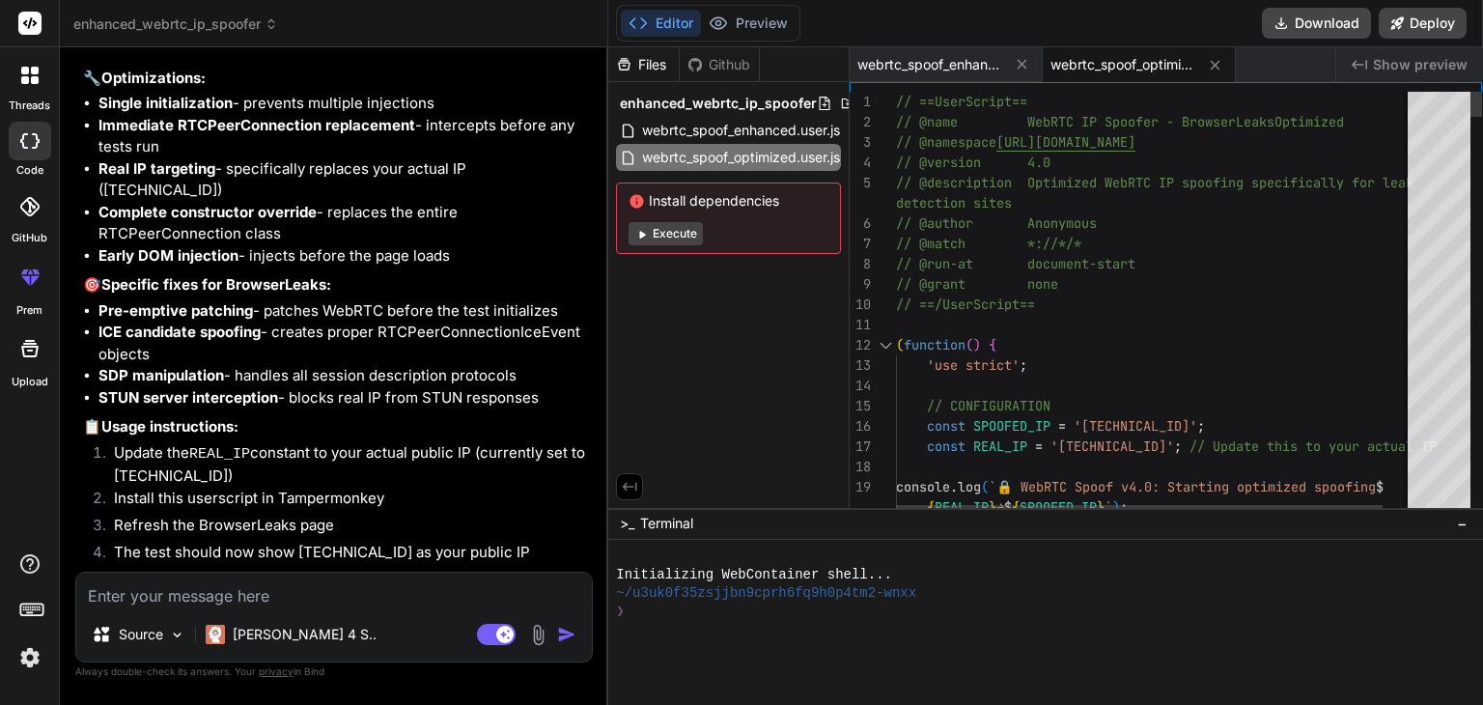
scroll to position [0, 0]
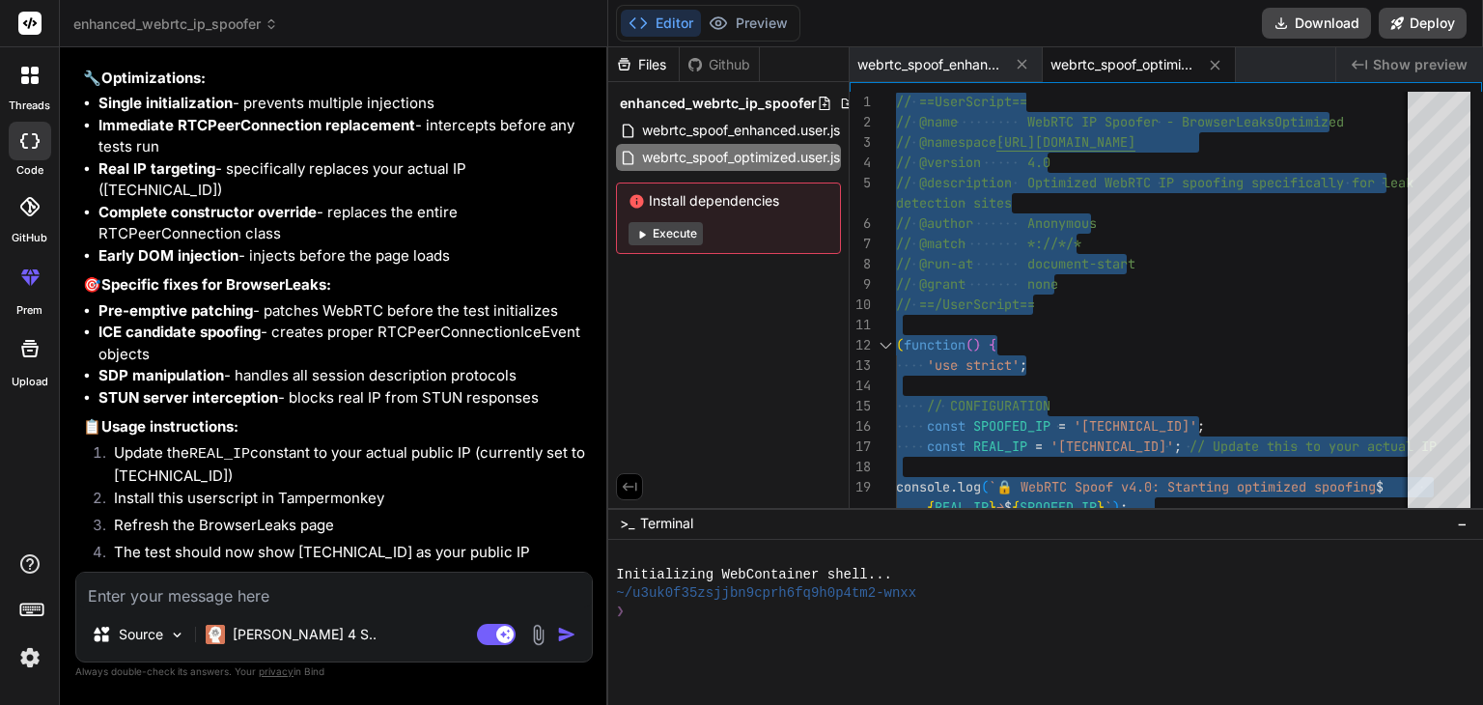
click at [189, 586] on textarea at bounding box center [334, 590] width 516 height 35
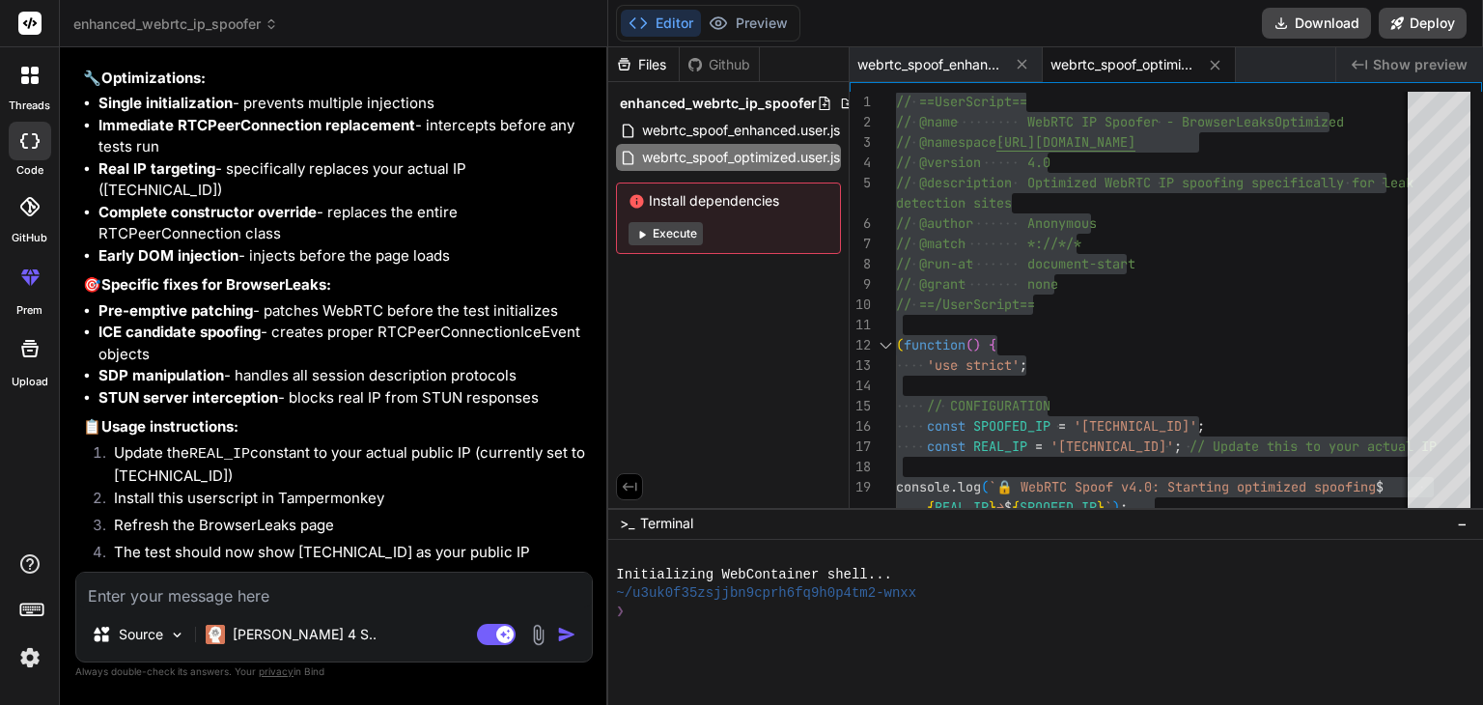
paste textarea "// ==UserScript== // @name WebRTC IP Spoofer - BrowserLeaks Optimized // @names…"
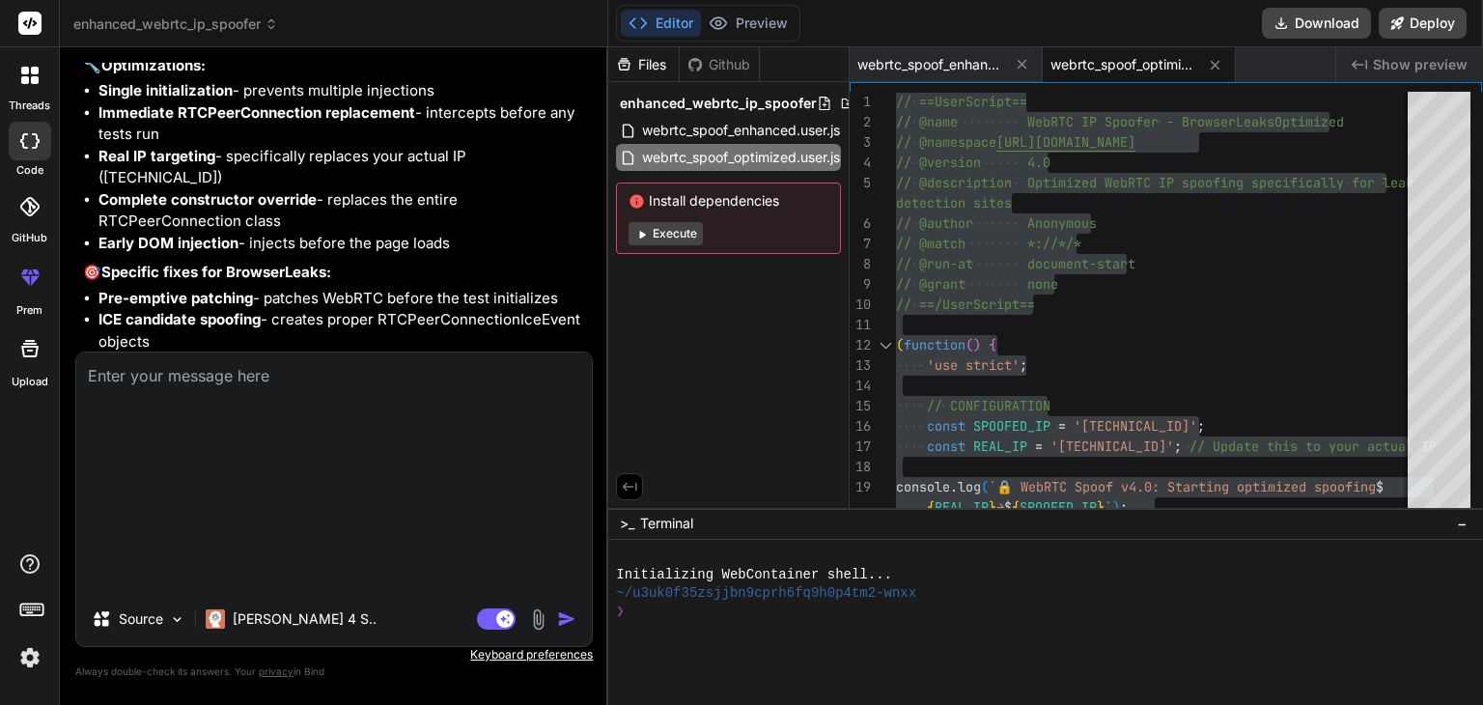
scroll to position [6311, 0]
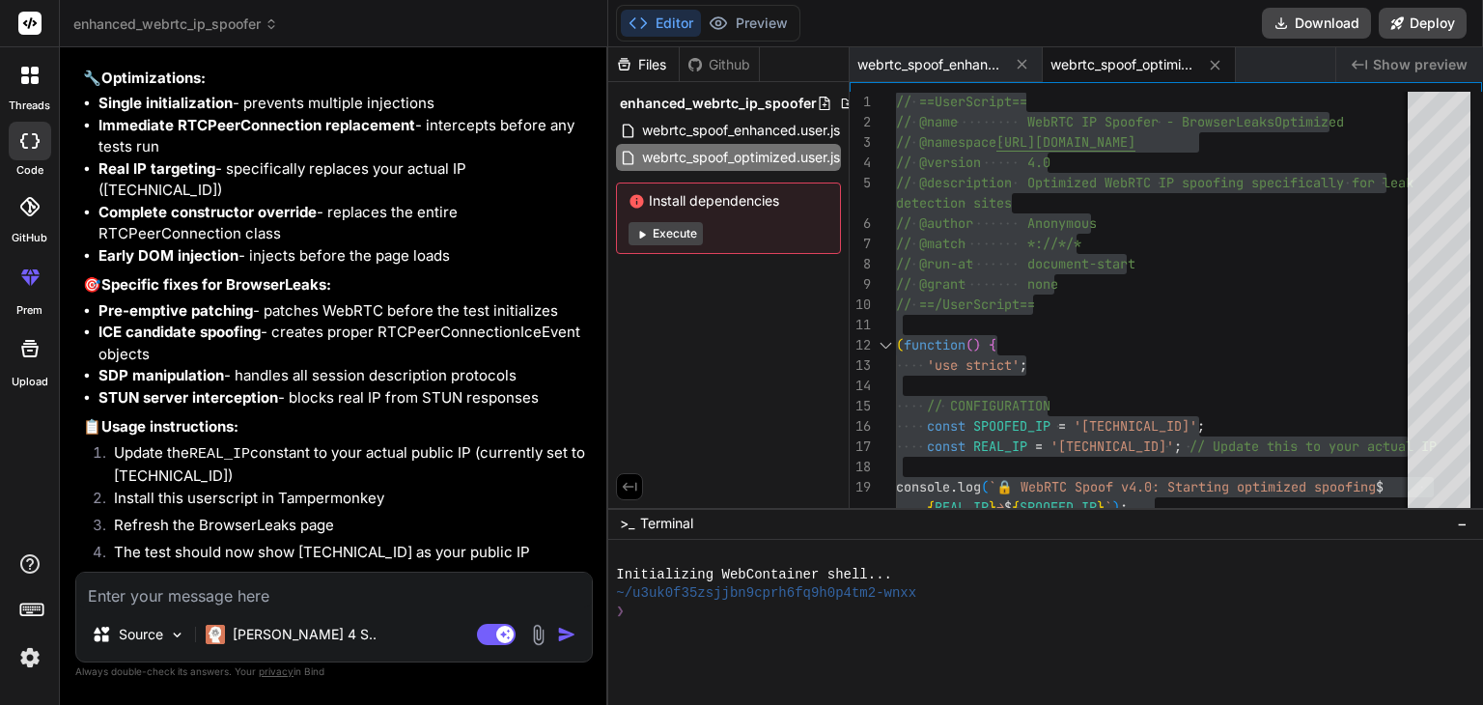
paste textarea "// ==UserScript== // @name WebRTC IP Spoofer - BrowserLeaks Optimized // @names…"
paste textarea "🔒 WebRTC Spoof v4.0: Starting optimized spoofing 87.249.132.209 → 169.150.197.2…"
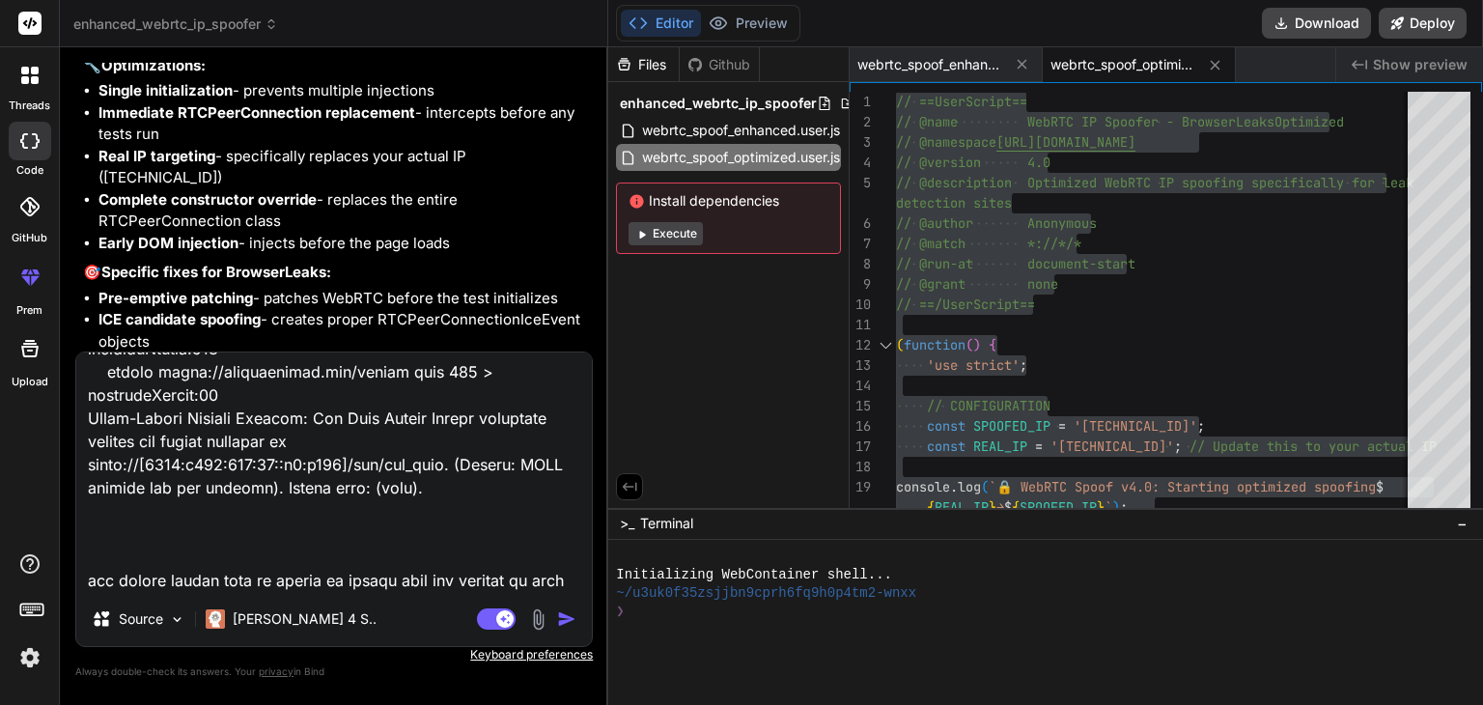
scroll to position [7995, 0]
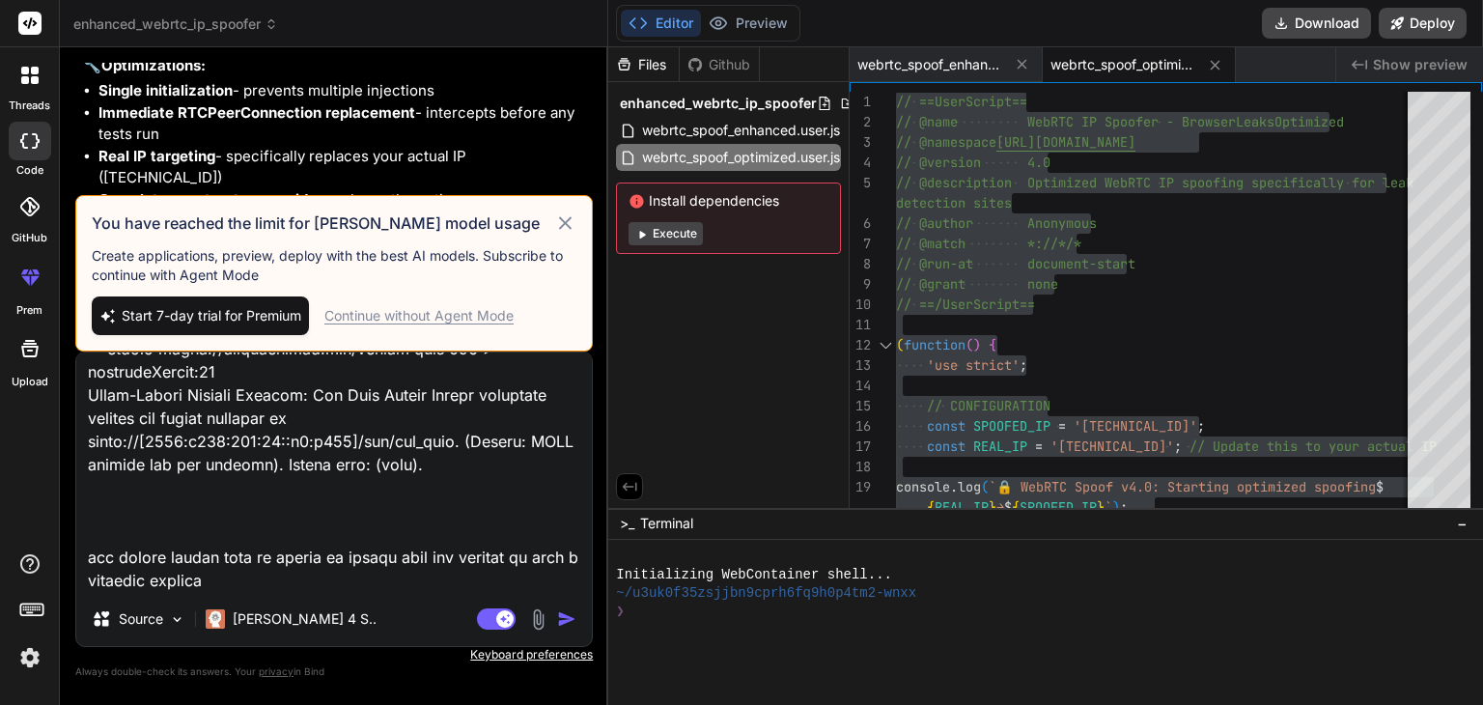
click at [302, 530] on textarea at bounding box center [334, 471] width 516 height 239
paste textarea "// ==UserScript== // @name WebRTC IP Spoofer - BrowserLeaks Optimized // @names…"
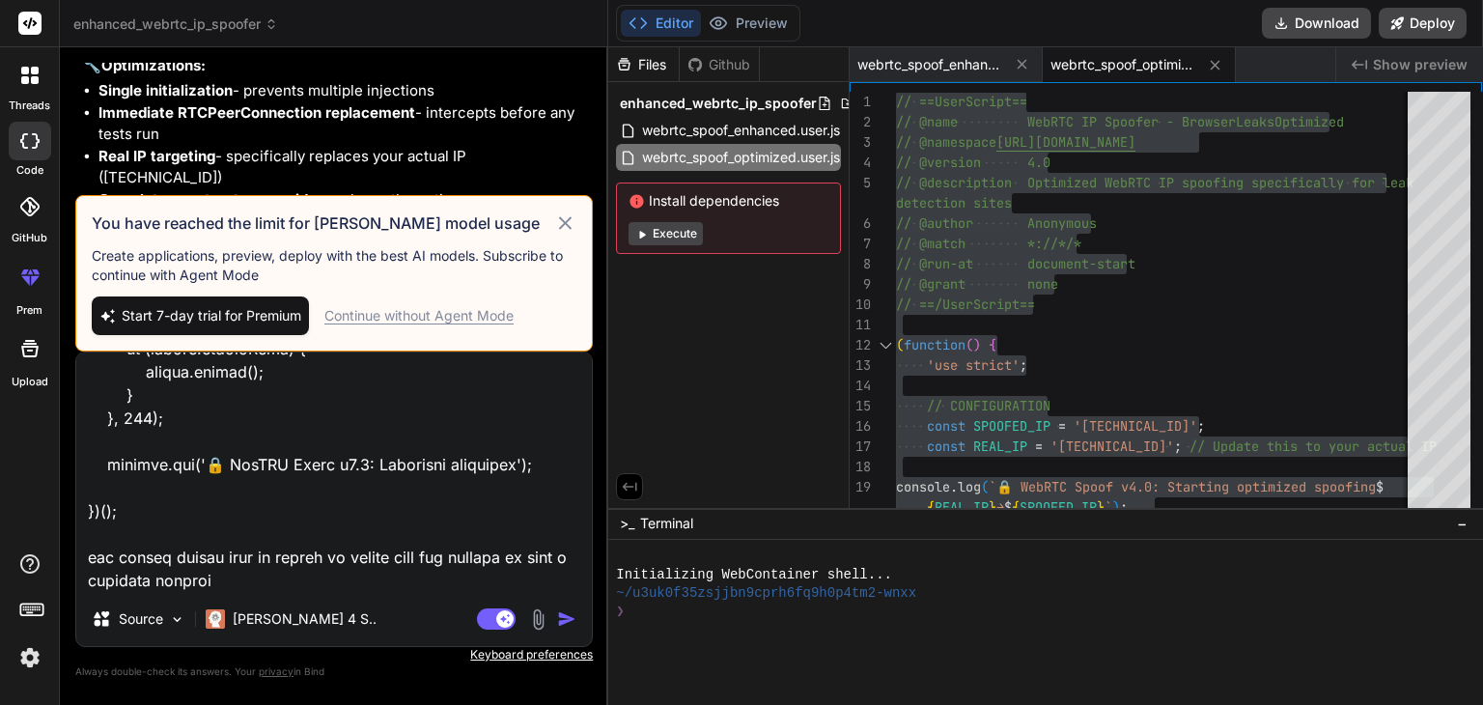
scroll to position [15854, 0]
click at [29, 653] on img at bounding box center [30, 657] width 33 height 33
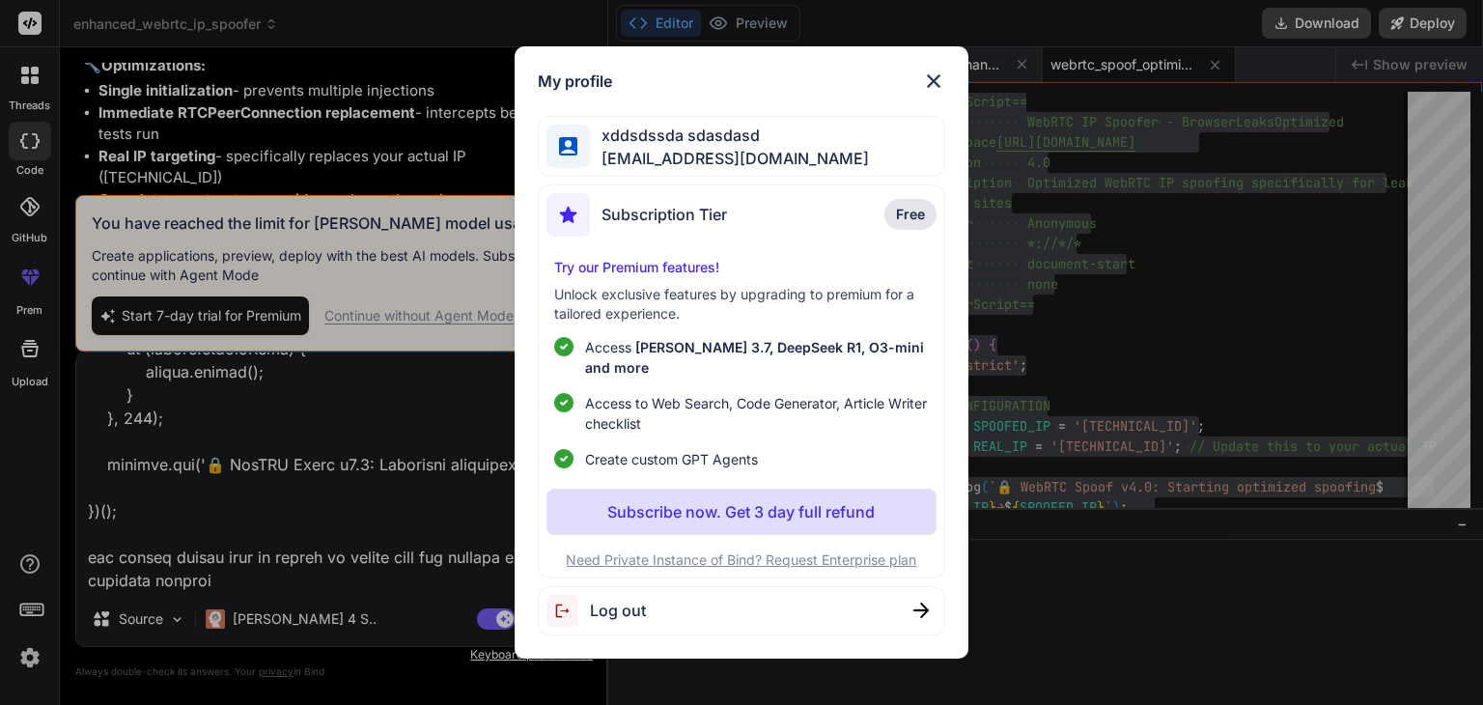
click at [599, 608] on span "Log out" at bounding box center [618, 610] width 56 height 23
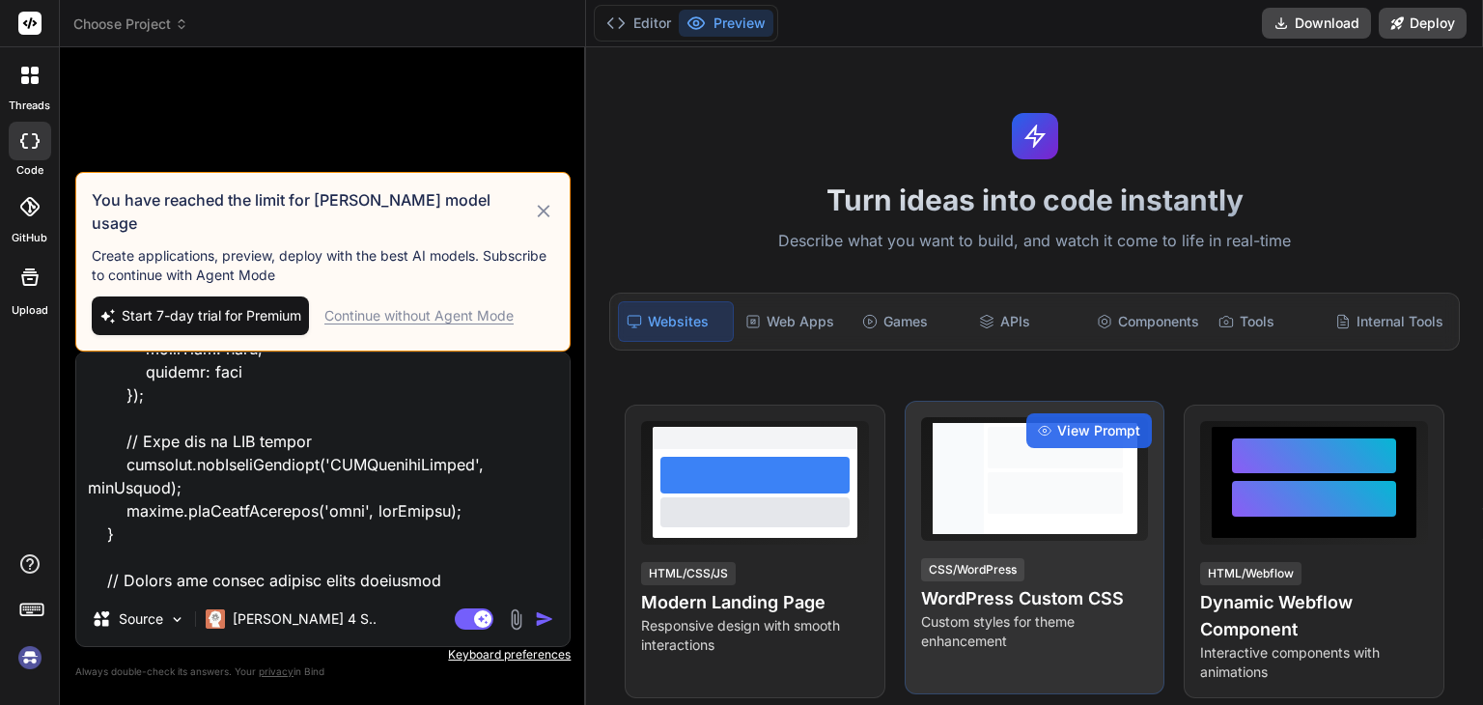
scroll to position [16039, 0]
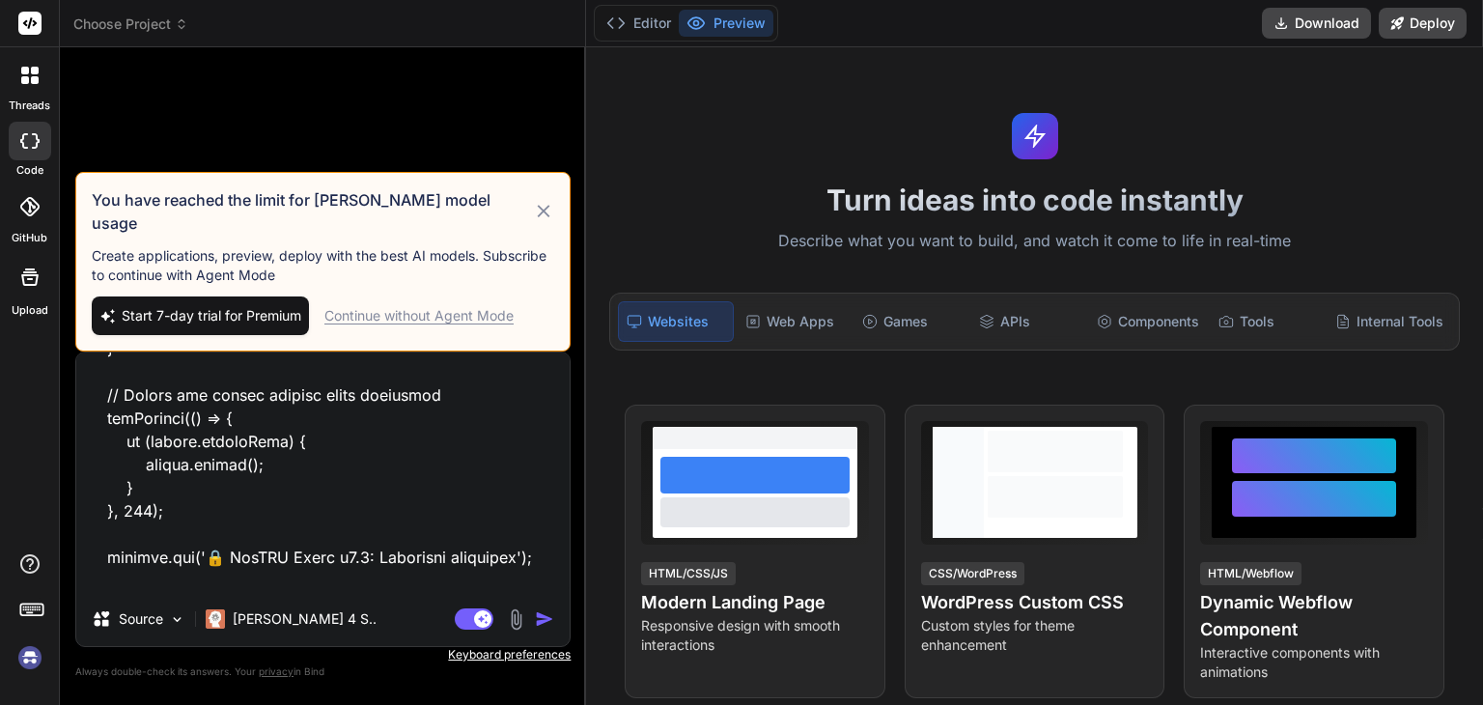
click at [185, 561] on textarea at bounding box center [322, 471] width 493 height 239
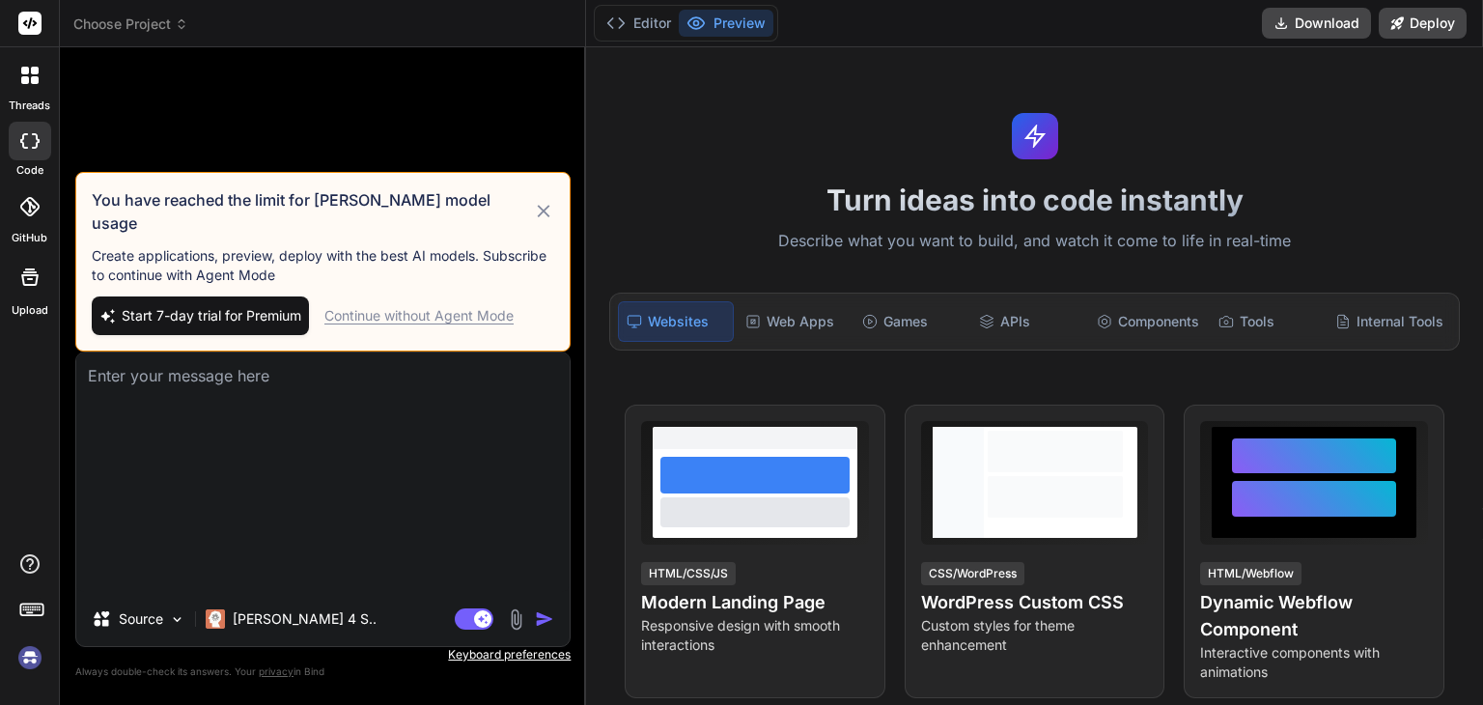
scroll to position [0, 0]
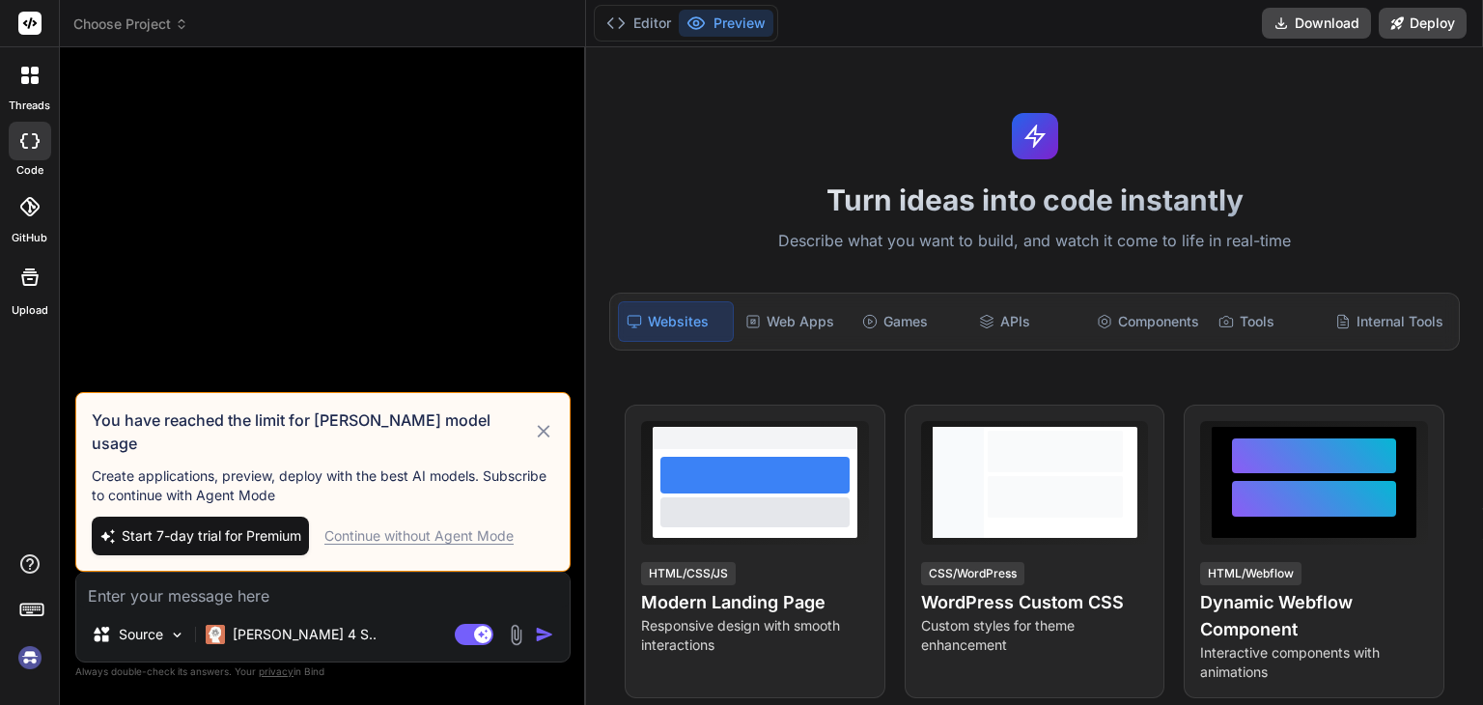
click at [35, 643] on img at bounding box center [30, 657] width 33 height 33
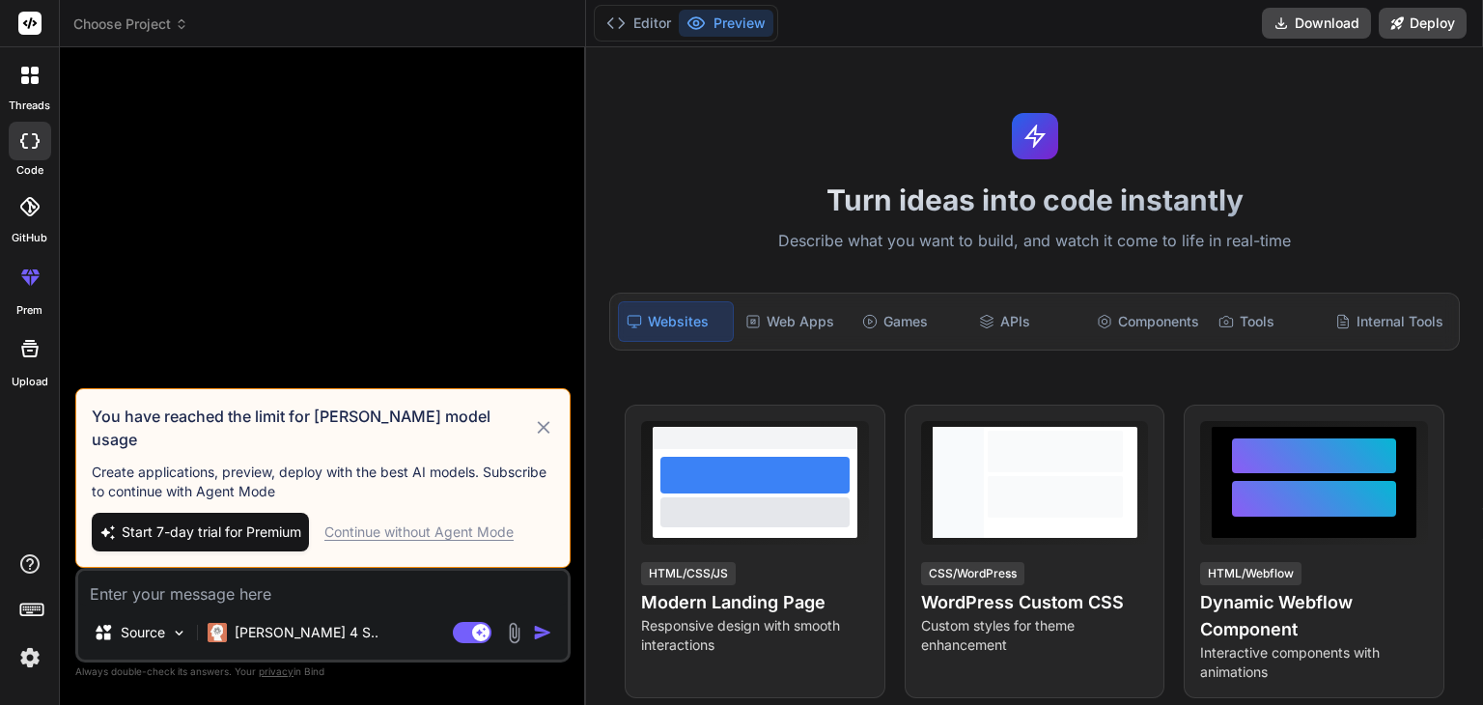
click at [27, 650] on img at bounding box center [30, 657] width 33 height 33
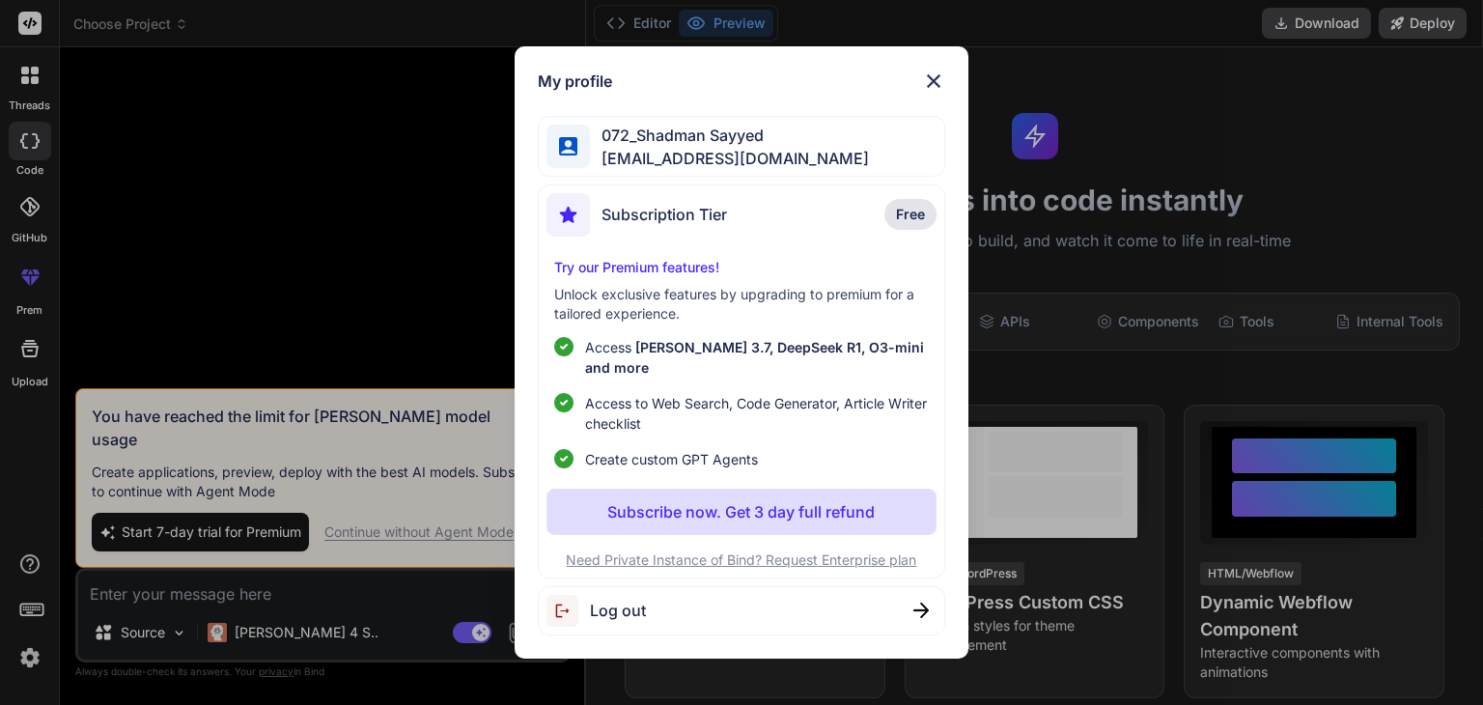
click at [629, 599] on span "Log out" at bounding box center [618, 610] width 56 height 23
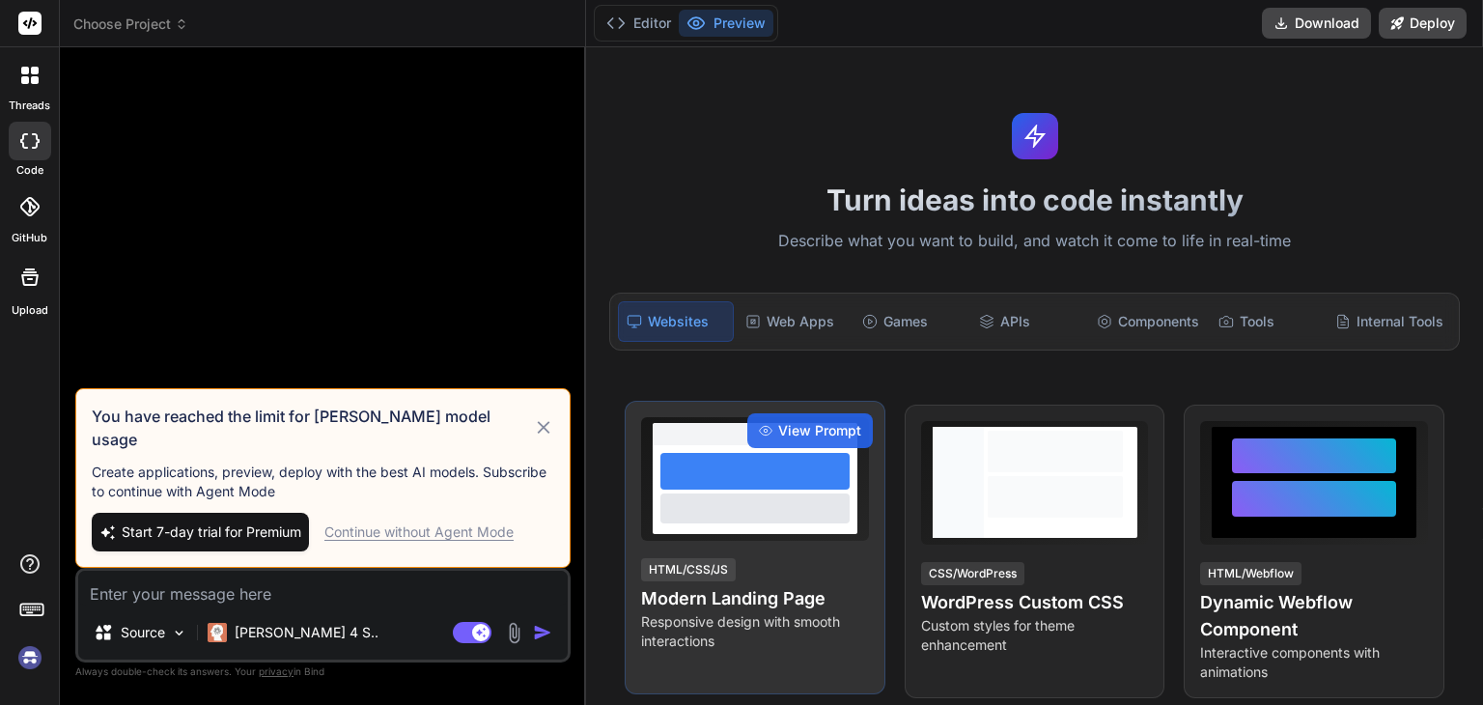
scroll to position [73, 0]
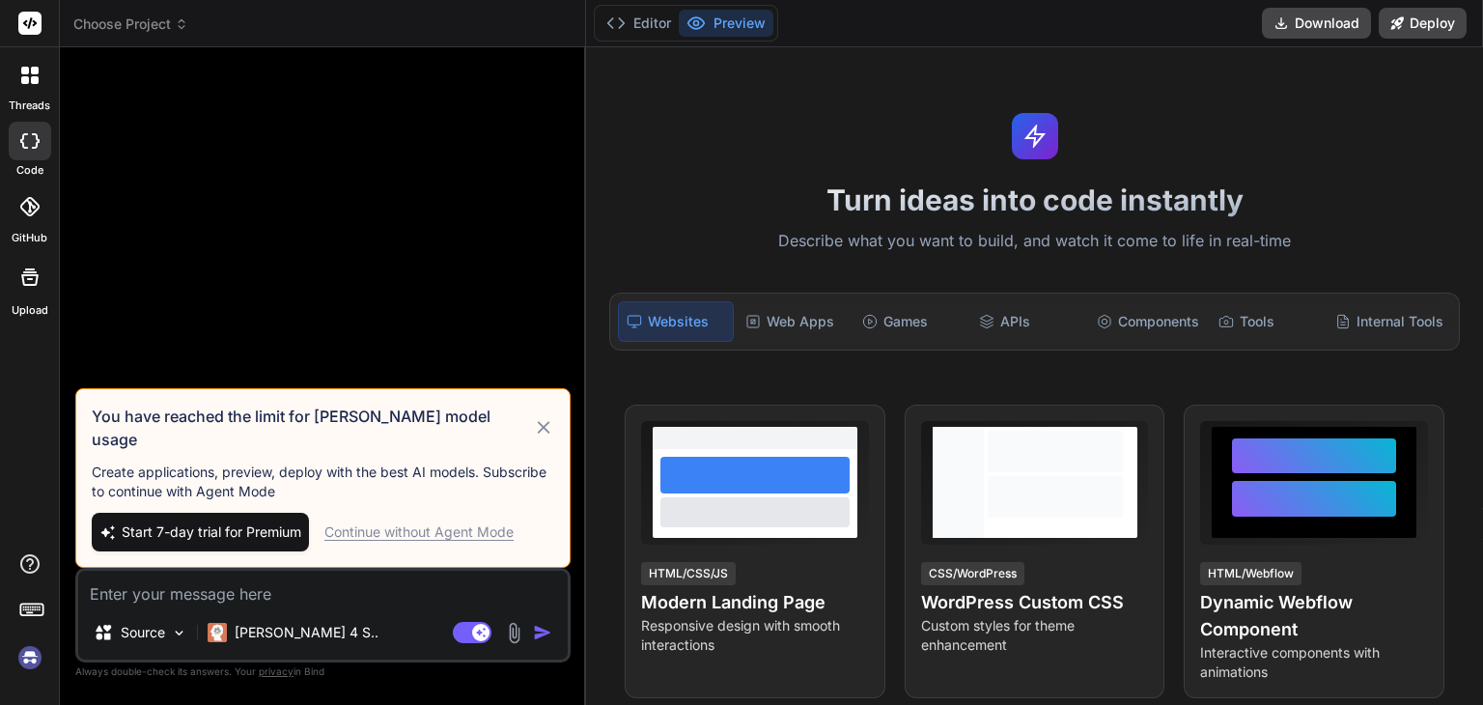
click at [37, 658] on img at bounding box center [30, 657] width 33 height 33
click at [35, 650] on img at bounding box center [30, 657] width 33 height 33
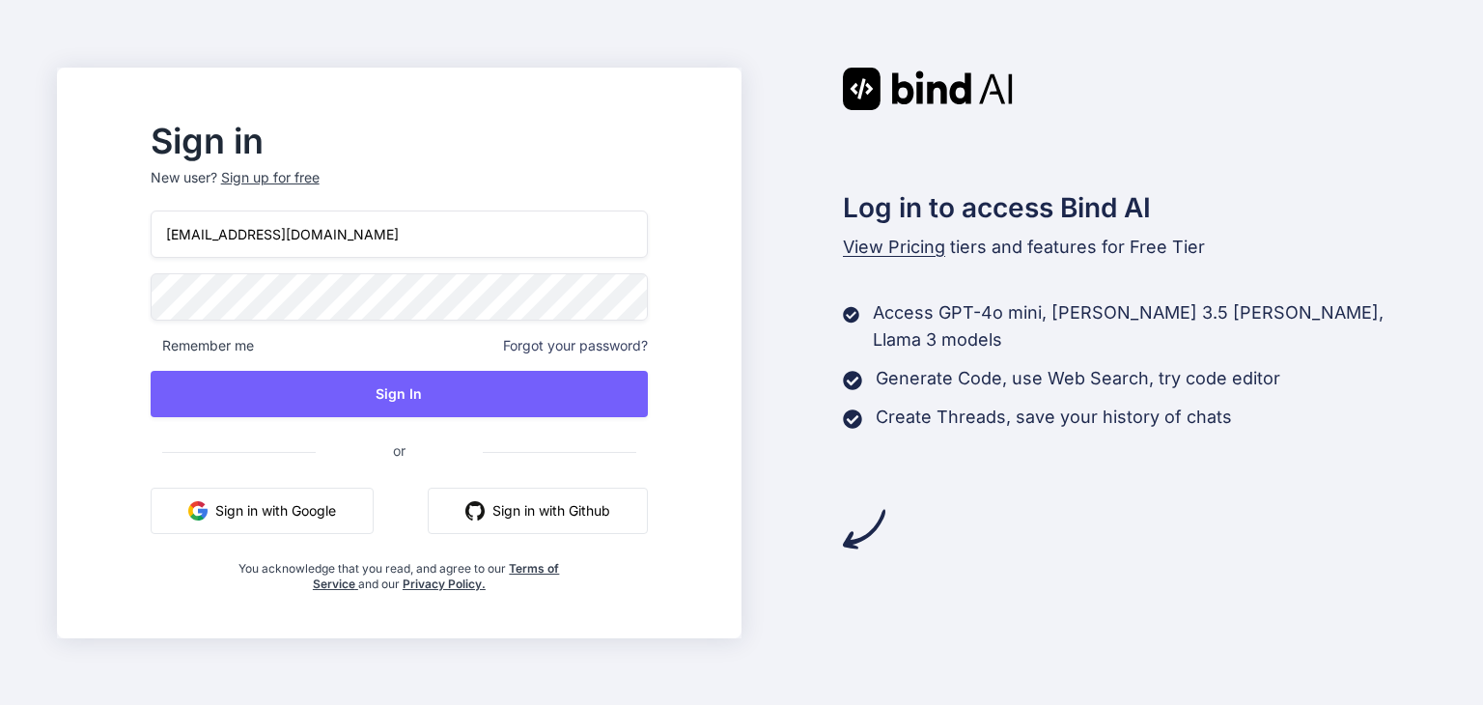
click at [286, 507] on button "Sign in with Google" at bounding box center [262, 511] width 223 height 46
type input "[EMAIL_ADDRESS][DOMAIN_NAME]"
click at [295, 238] on input "[EMAIL_ADDRESS][DOMAIN_NAME]" at bounding box center [399, 233] width 497 height 47
click at [320, 177] on div "Sign up for free" at bounding box center [270, 177] width 98 height 19
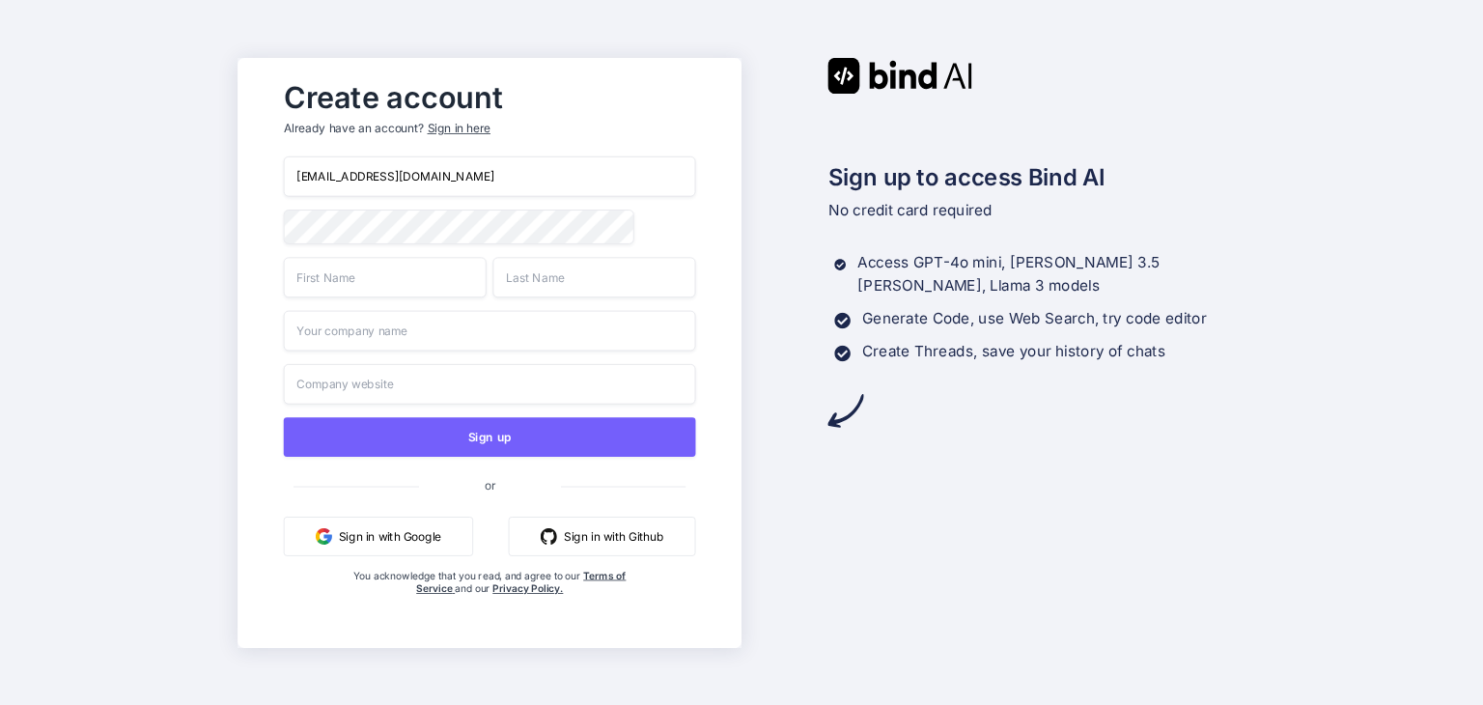
click at [367, 173] on input "[EMAIL_ADDRESS][DOMAIN_NAME]" at bounding box center [489, 176] width 412 height 41
paste input "tapwigpea@nekosan.uk"
type input "tapwigpea@nekosan.uk"
click at [333, 293] on input "text" at bounding box center [384, 277] width 203 height 41
type input "ssasd"
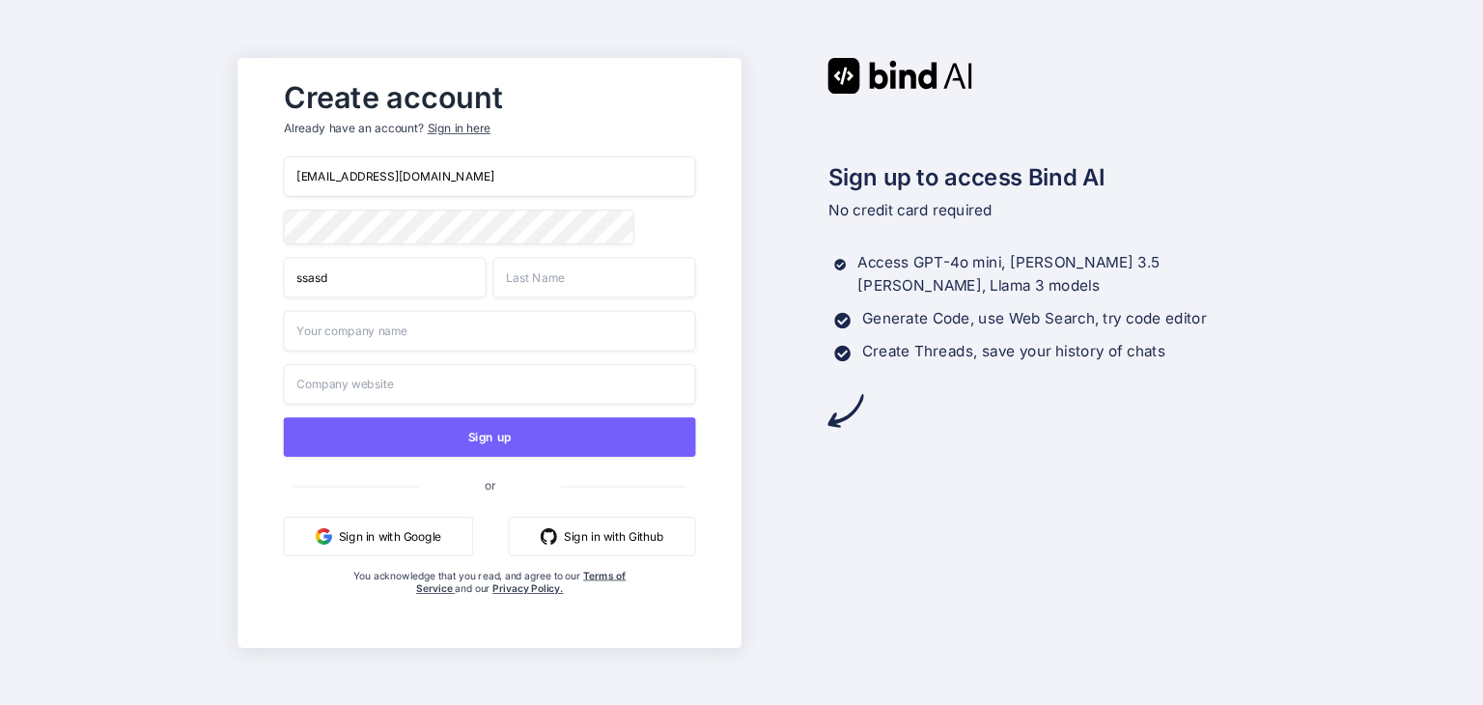
click at [499, 271] on input "text" at bounding box center [593, 277] width 203 height 41
type input "dasdas"
click at [459, 314] on input "text" at bounding box center [489, 330] width 412 height 41
type input "asdsasa"
click at [387, 376] on input "sd" at bounding box center [489, 383] width 412 height 41
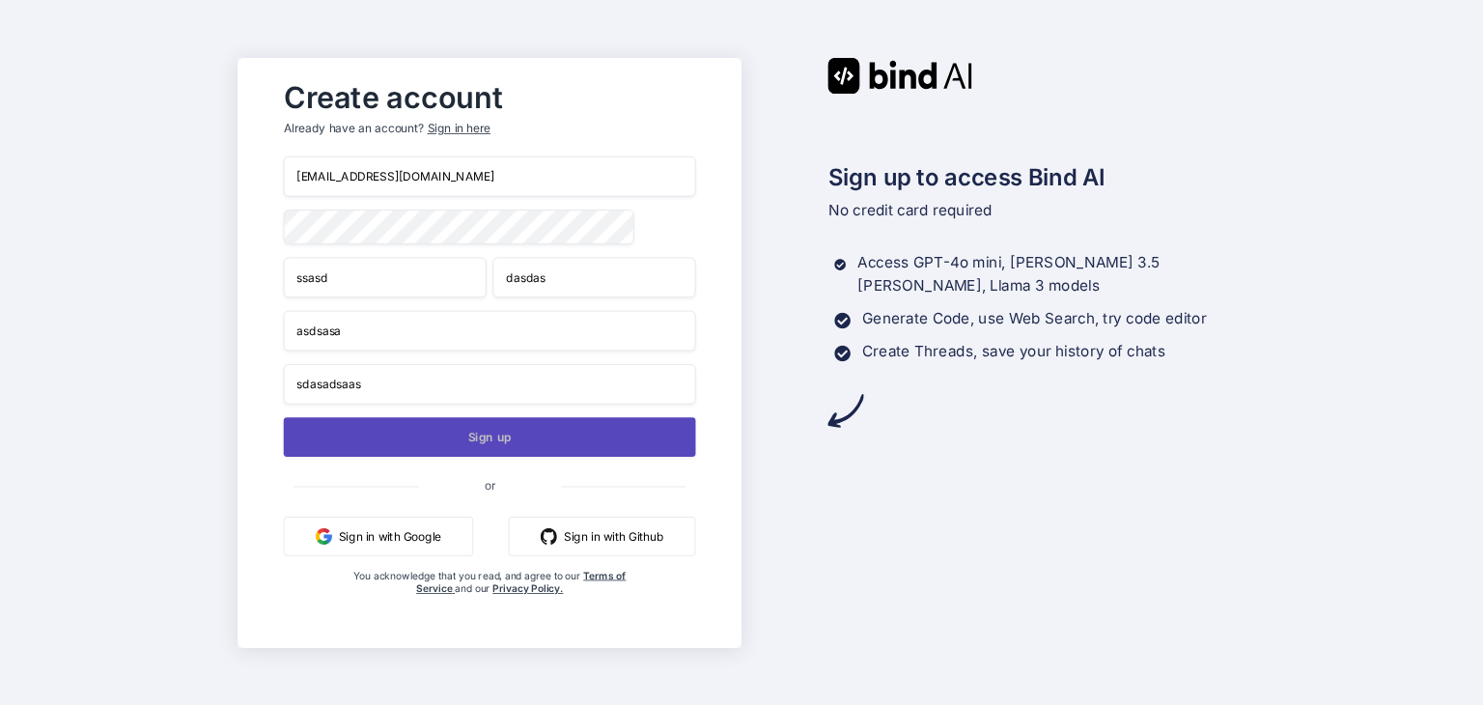
type input "sdasadsaas"
click at [427, 433] on button "Sign up" at bounding box center [489, 437] width 412 height 40
click at [493, 436] on button "Sign up" at bounding box center [489, 437] width 412 height 40
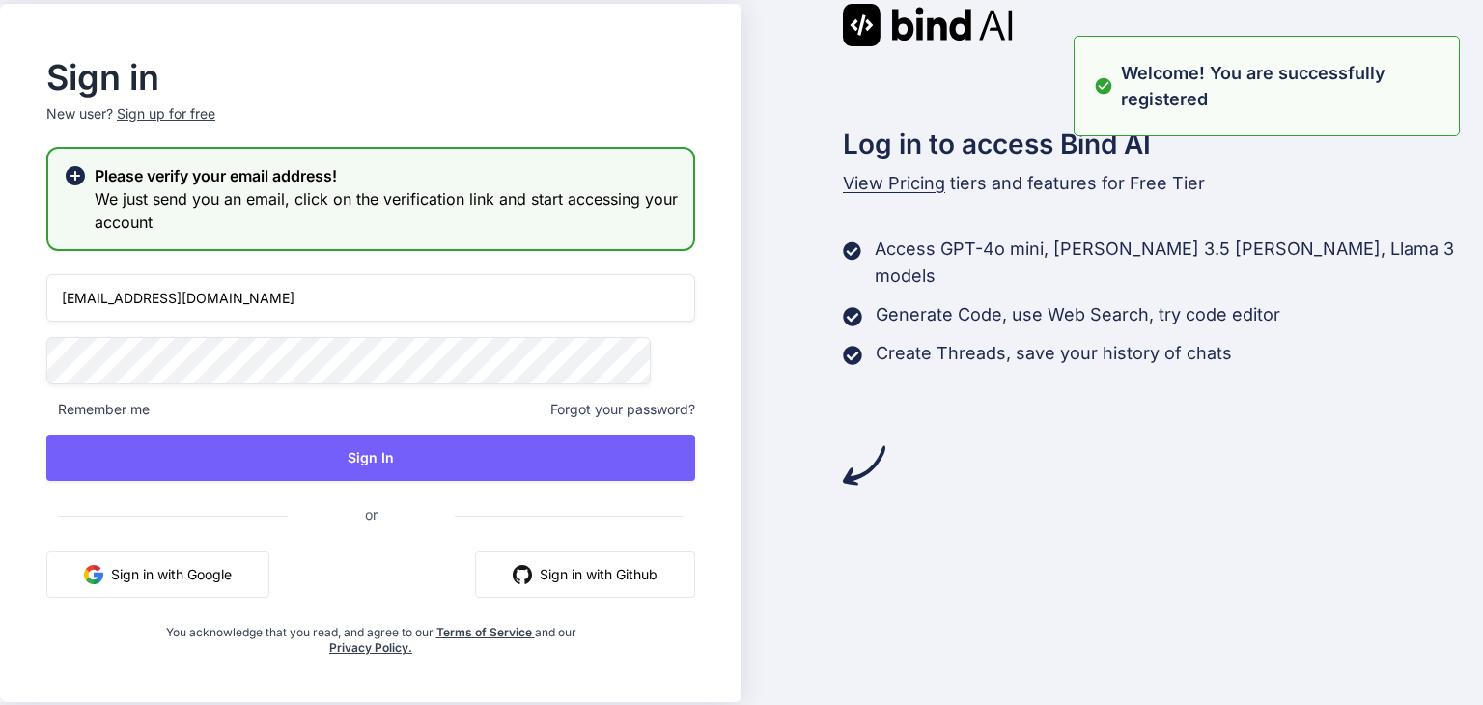
type input "tapwigpea@nekosan.uk"
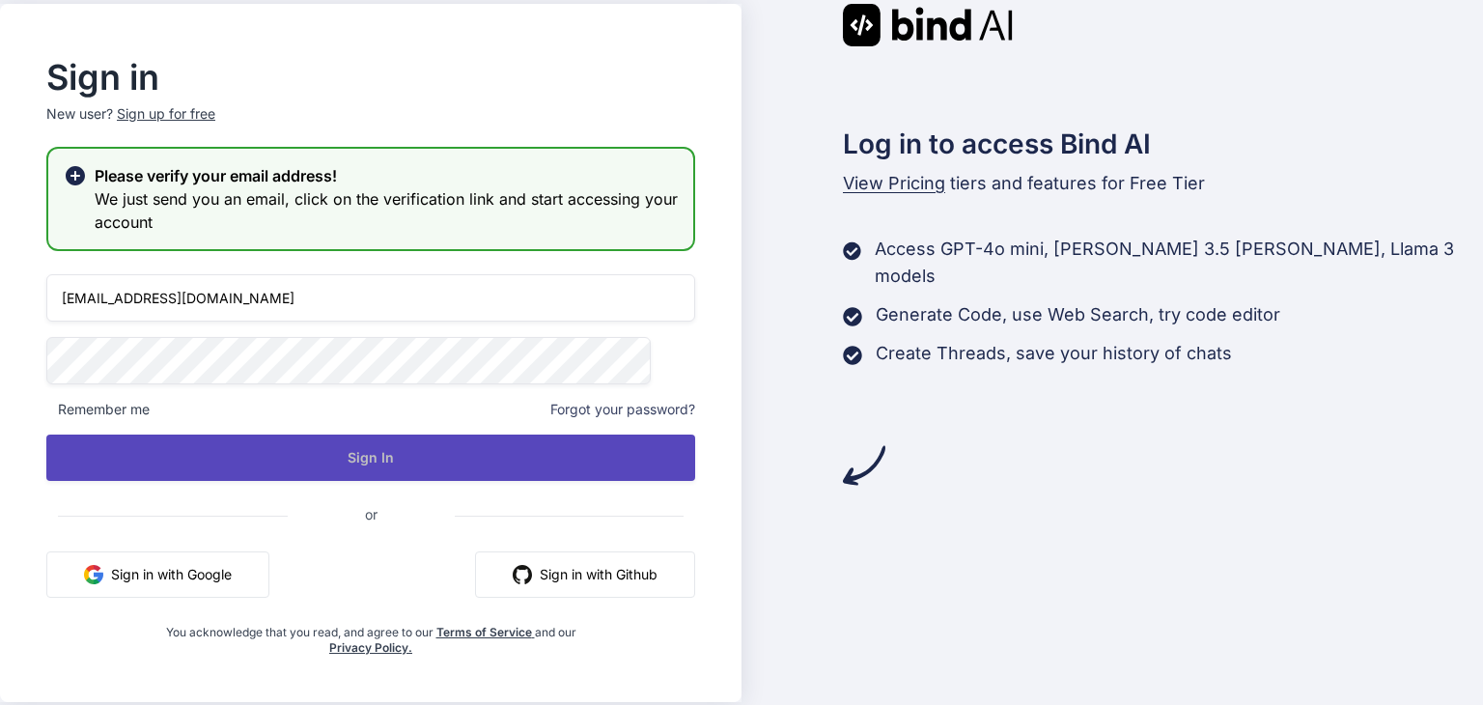
click at [409, 453] on button "Sign In" at bounding box center [370, 457] width 649 height 46
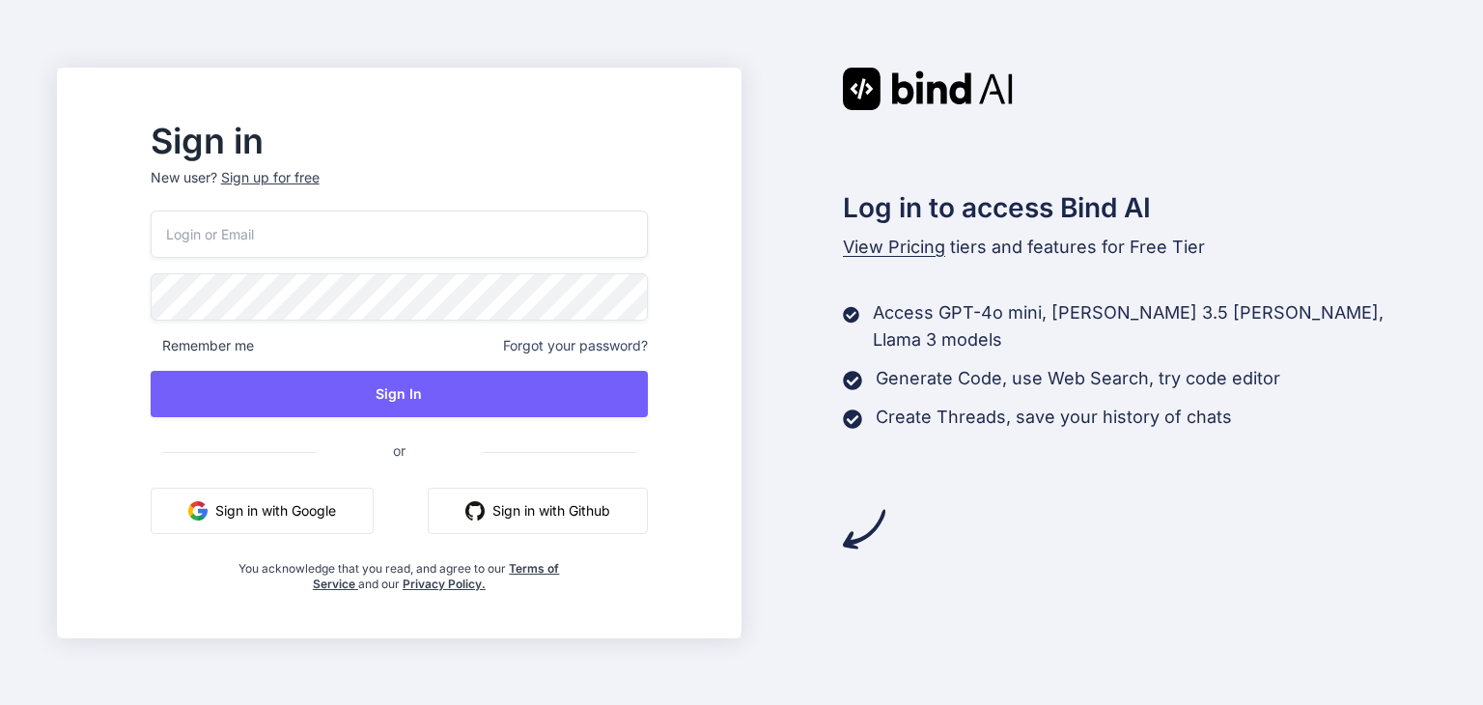
type input "[EMAIL_ADDRESS][DOMAIN_NAME]"
click at [456, 391] on button "Sign In" at bounding box center [399, 394] width 497 height 46
click at [510, 387] on button "Sign In" at bounding box center [399, 394] width 497 height 46
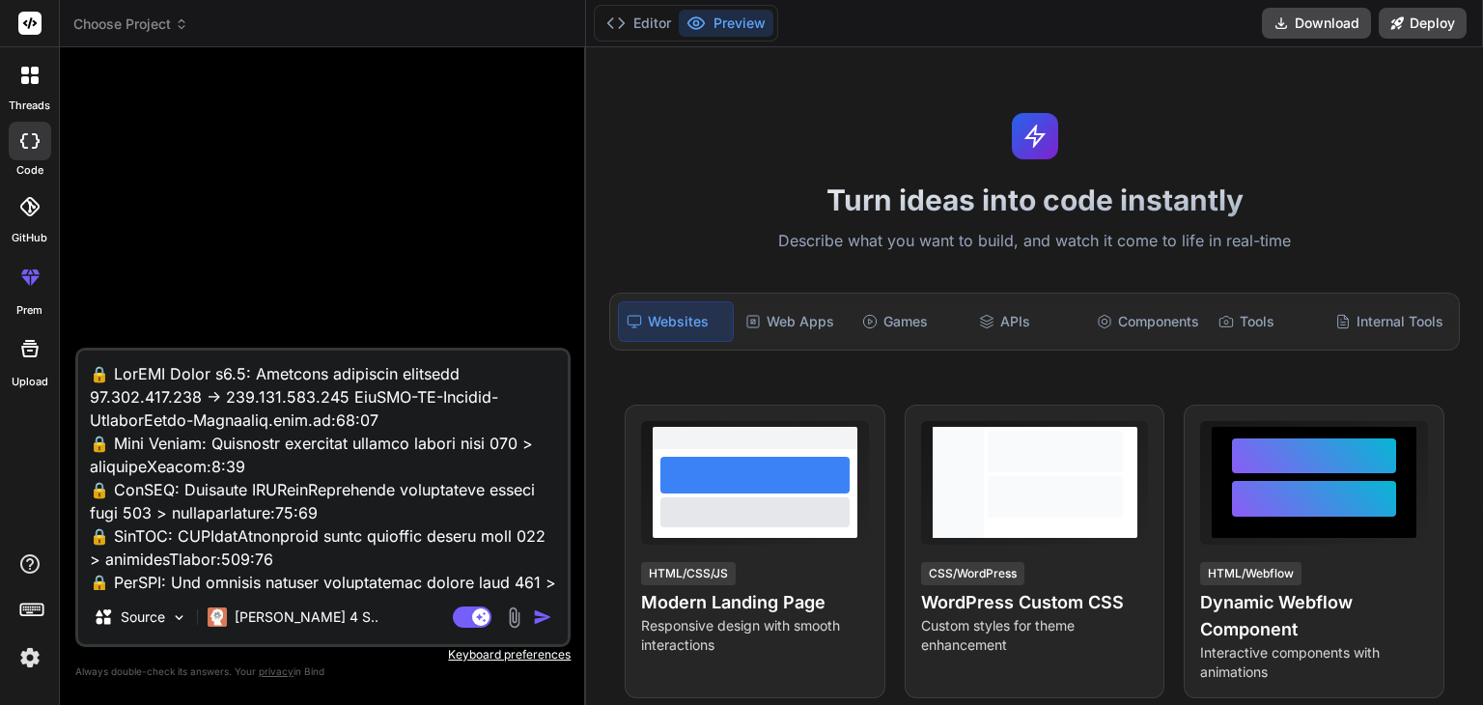
click at [343, 545] on textarea at bounding box center [323, 469] width 490 height 239
type textarea "x"
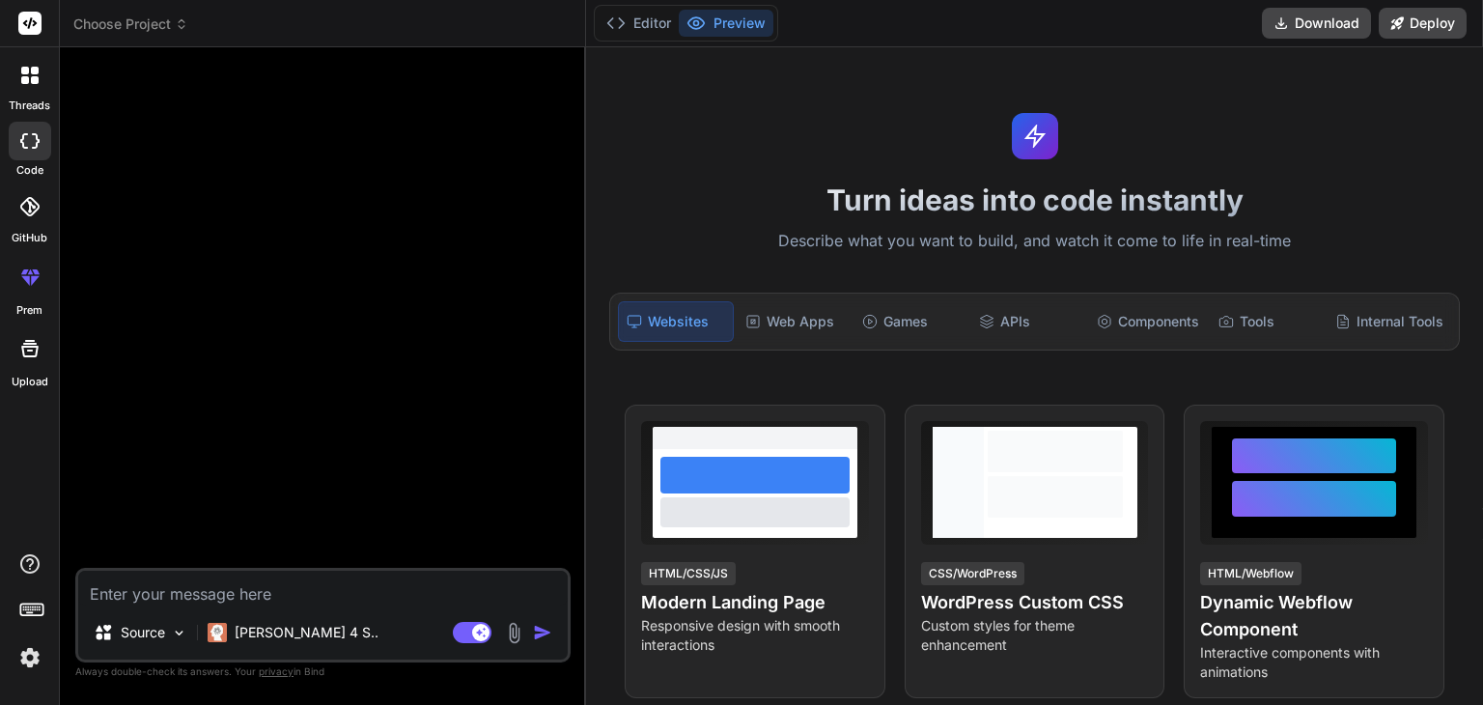
click at [178, 591] on textarea at bounding box center [323, 588] width 490 height 35
paste textarea "bro its not channging really its only chnaging the htnl code in te ebsite it sh…"
type textarea "bro its not channging really its only chnaging the htnl code in te ebsite it sh…"
type textarea "x"
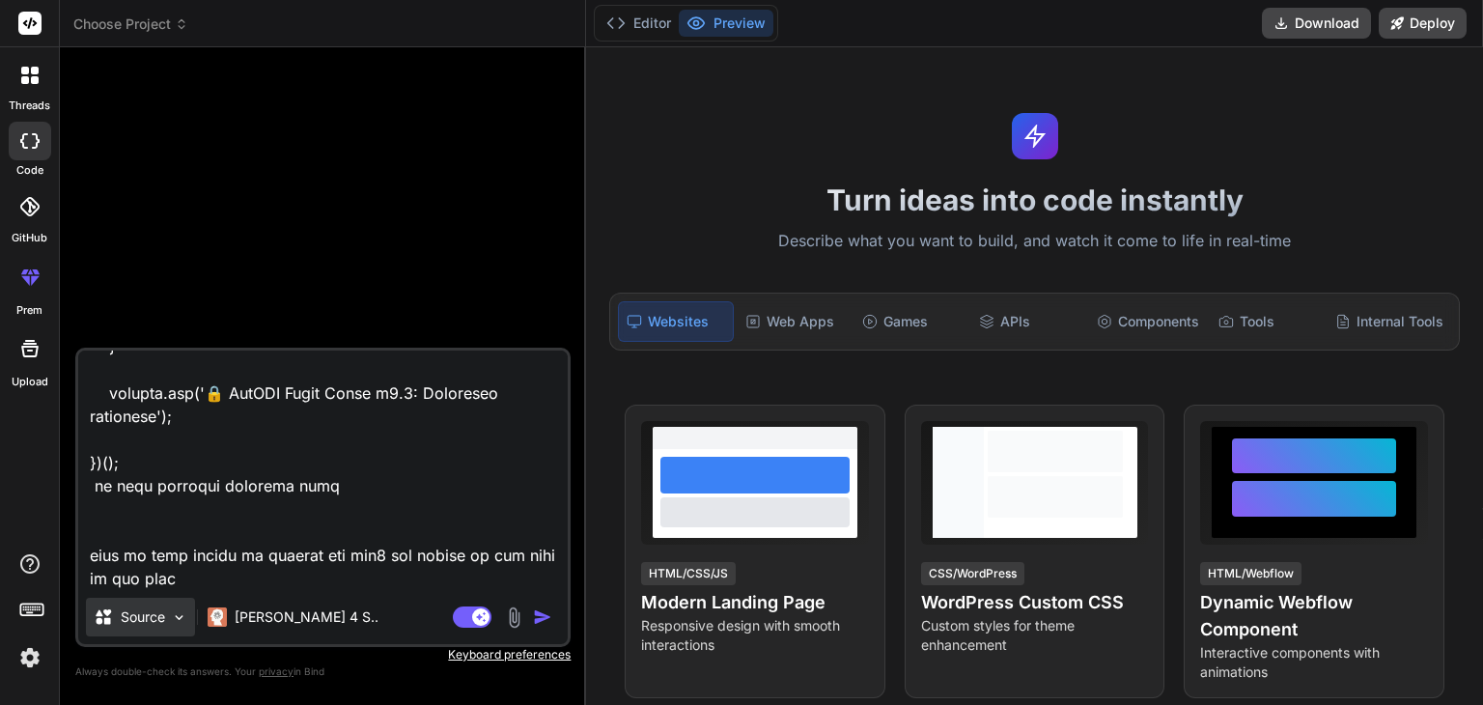
type textarea "bro its not channging really its only chnaging the htnl code in te ebsite it sh…"
type textarea "x"
type textarea "bro its not channging really its only chnaging the htnl code in te ebsite it sh…"
type textarea "x"
type textarea "bro its not channging really its only chnaging the htnl code in te ebsite it sh…"
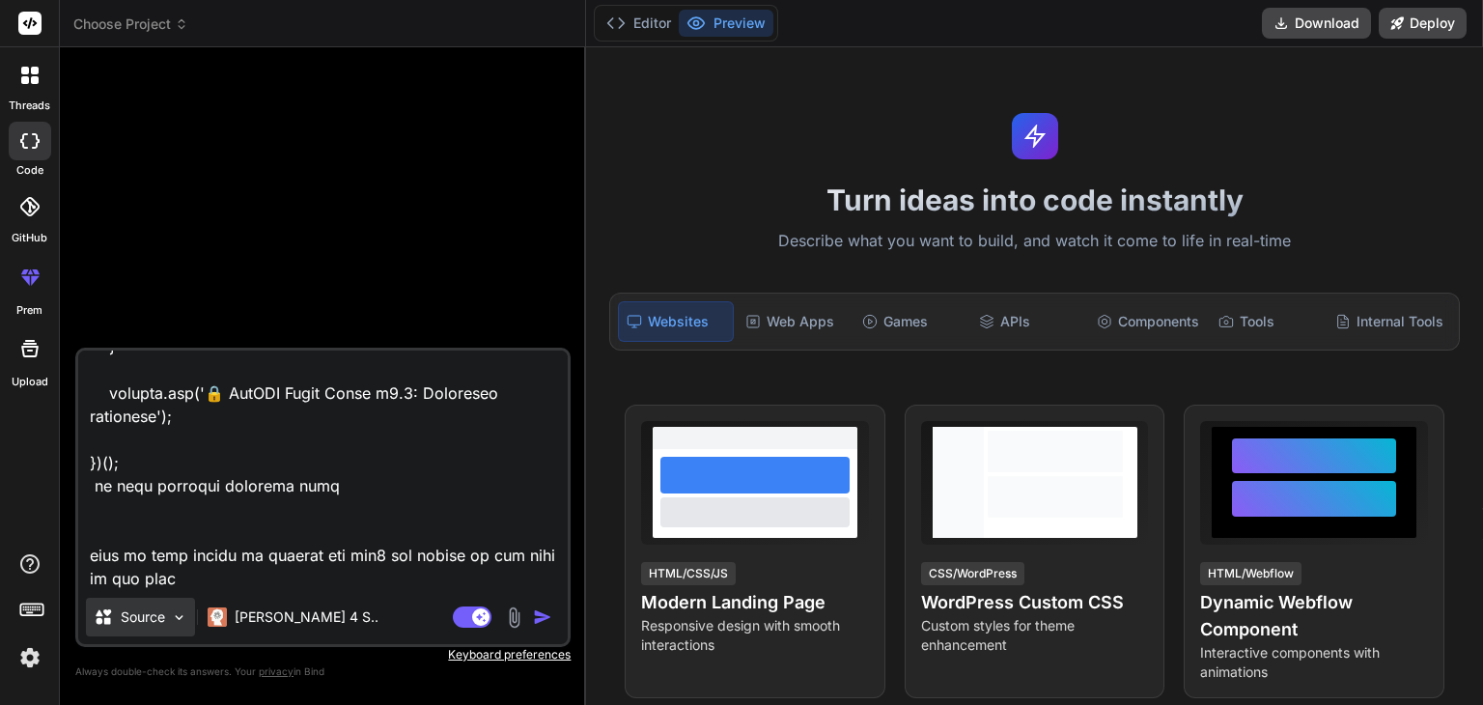
type textarea "x"
type textarea "bro its not channging really its only chnaging the htnl code in te ebsite it sh…"
type textarea "x"
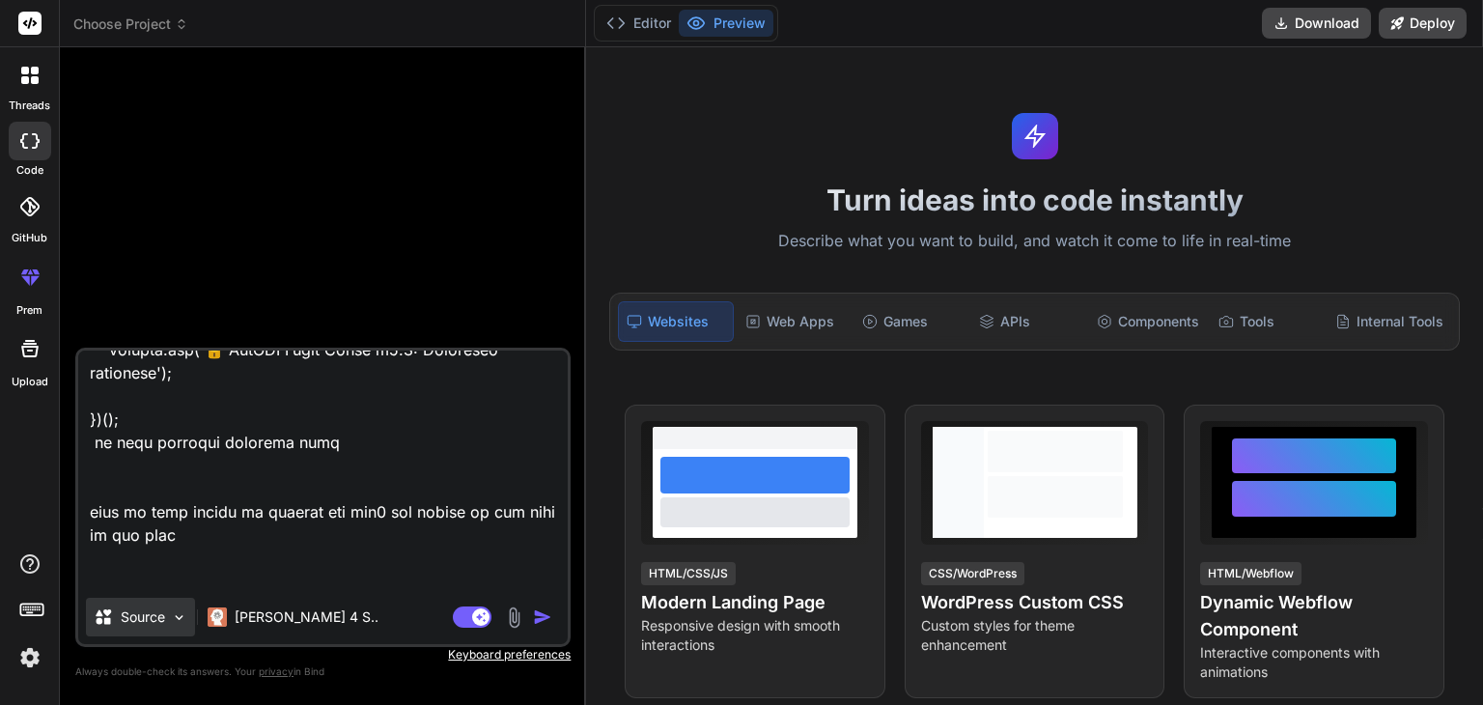
scroll to position [12027, 0]
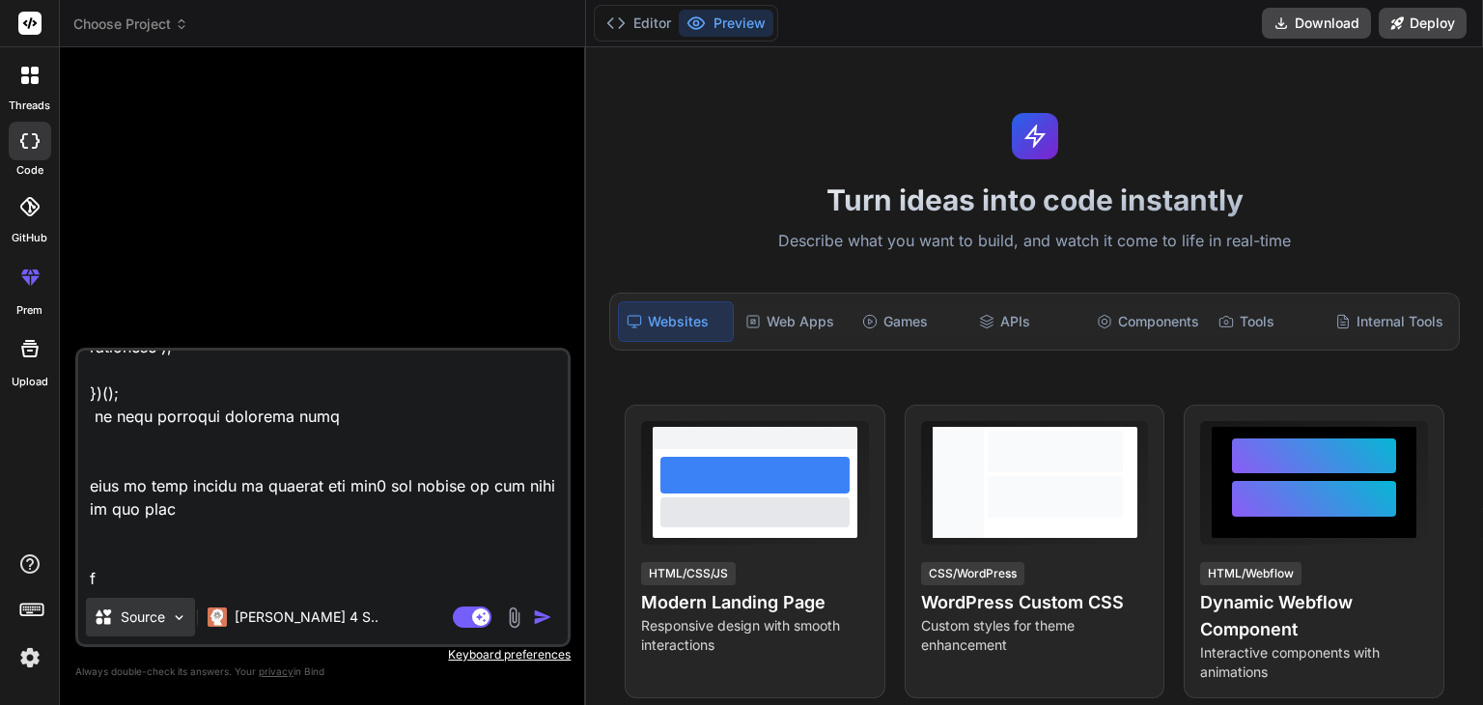
type textarea "bro its not channging really its only chnaging the htnl code in te ebsite it sh…"
type textarea "x"
type textarea "bro its not channging really its only chnaging the htnl code in te ebsite it sh…"
type textarea "x"
type textarea "bro its not channging really its only chnaging the htnl code in te ebsite it sh…"
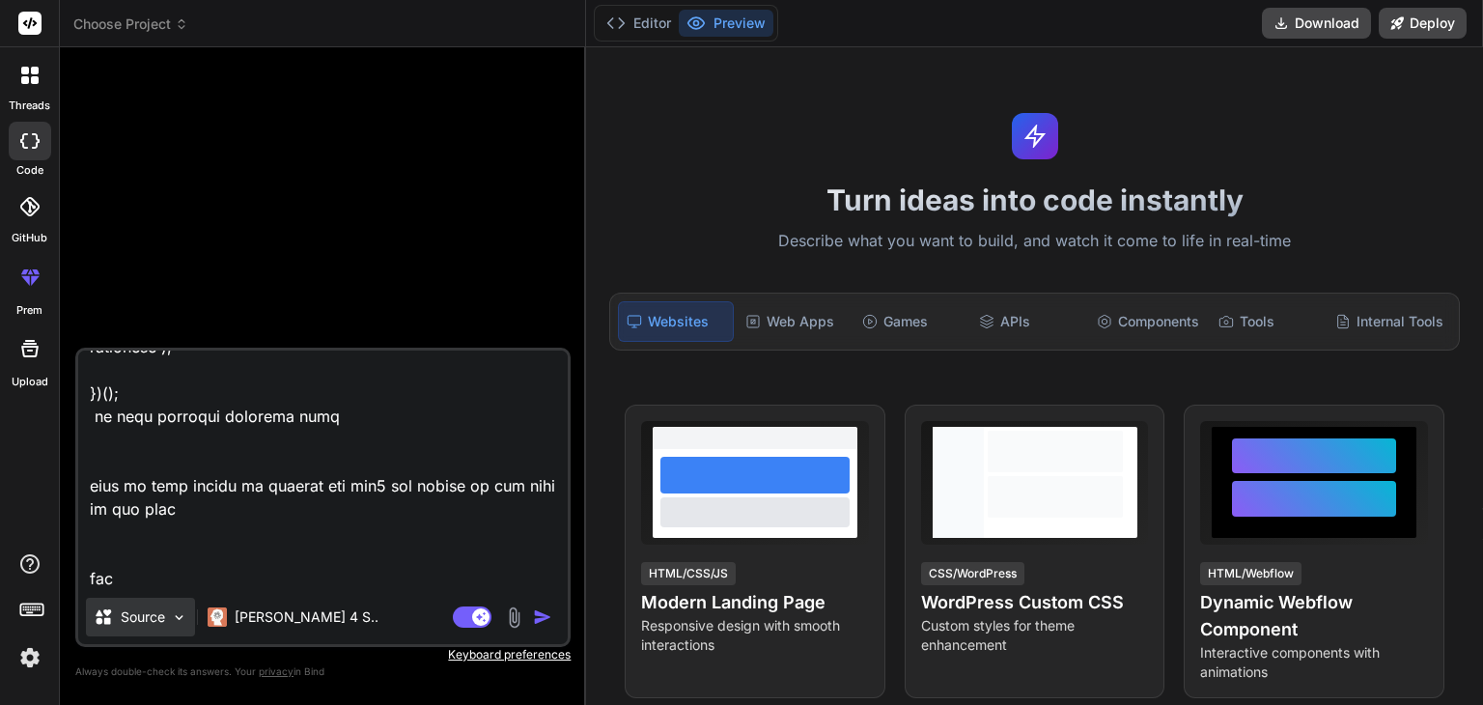
type textarea "x"
type textarea "bro its not channging really its only chnaging the htnl code in te ebsite it sh…"
type textarea "x"
type textarea "bro its not channging really its only chnaging the htnl code in te ebsite it sh…"
type textarea "x"
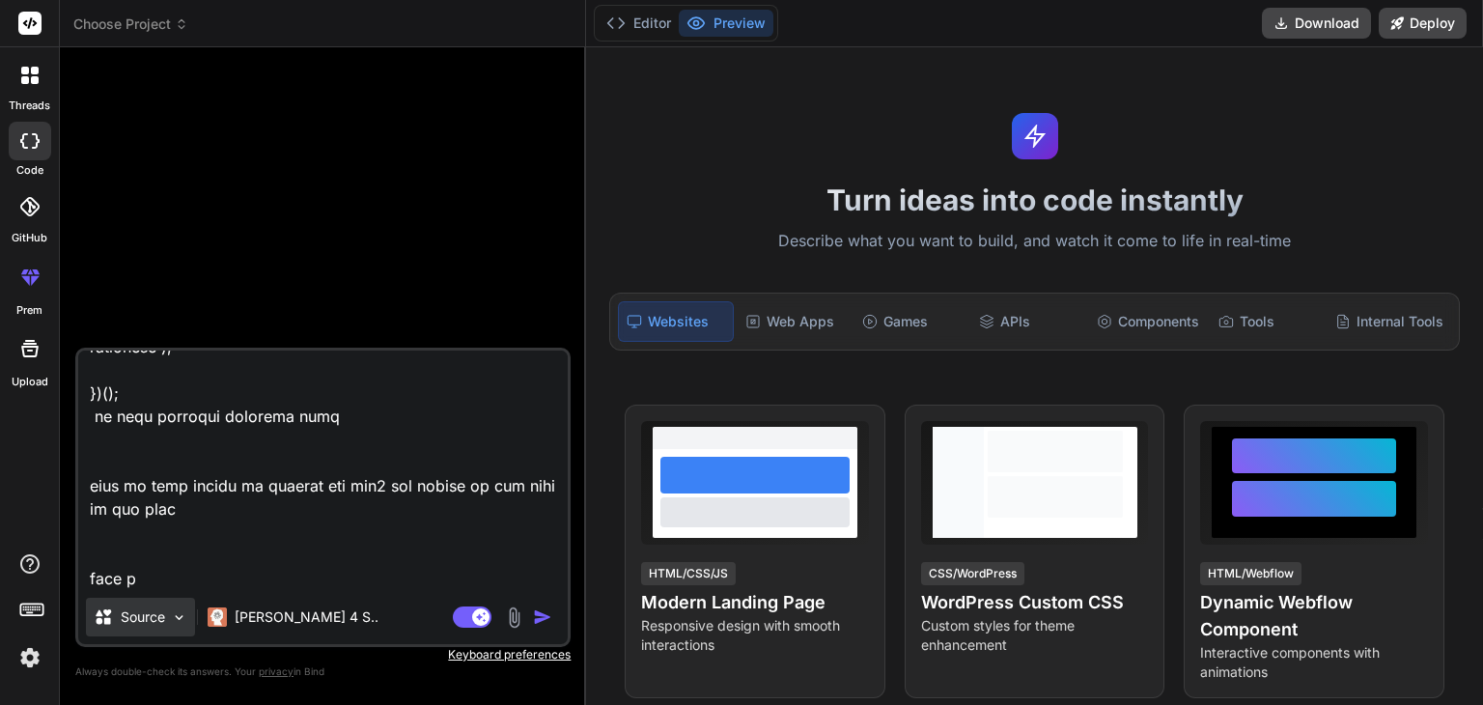
type textarea "bro its not channging really its only chnaging the htnl code in te ebsite it sh…"
type textarea "x"
type textarea "bro its not channging really its only chnaging the htnl code in te ebsite it sh…"
type textarea "x"
type textarea "bro its not channging really its only chnaging the htnl code in te ebsite it sh…"
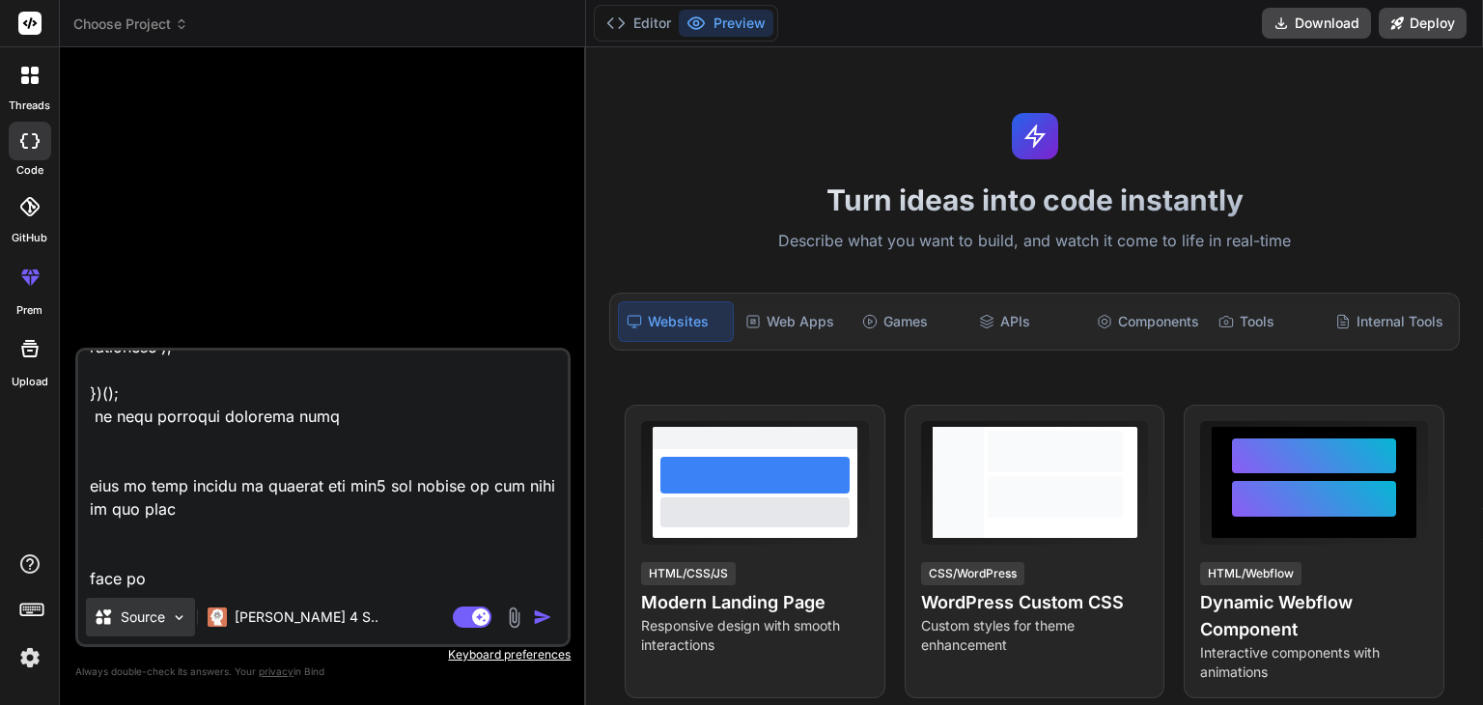
type textarea "x"
type textarea "bro its not channging really its only chnaging the htnl code in te ebsite it sh…"
type textarea "x"
type textarea "bro its not channging really its only chnaging the htnl code in te ebsite it sh…"
type textarea "x"
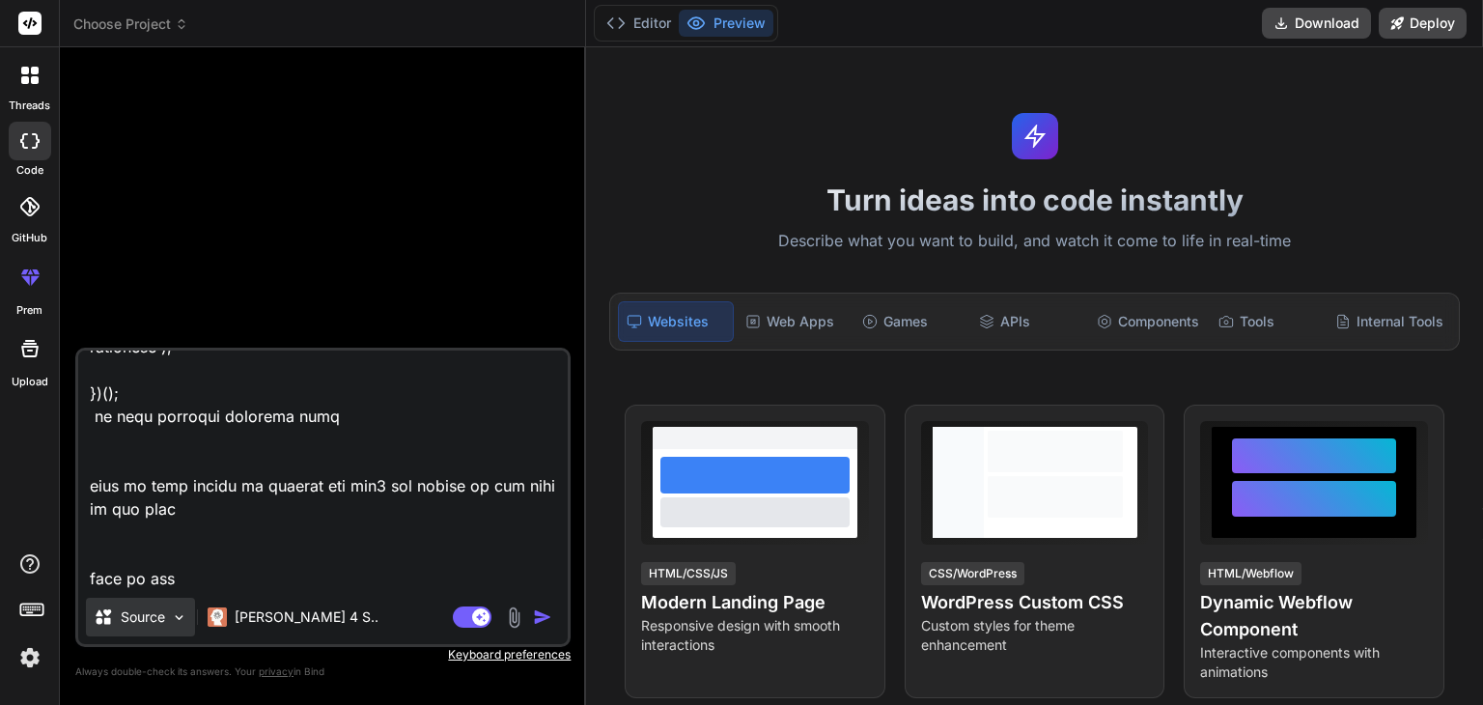
type textarea "bro its not channging really its only chnaging the htnl code in te ebsite it sh…"
type textarea "x"
type textarea "bro its not channging really its only chnaging the htnl code in te ebsite it sh…"
type textarea "x"
type textarea "bro its not channging really its only chnaging the htnl code in te ebsite it sh…"
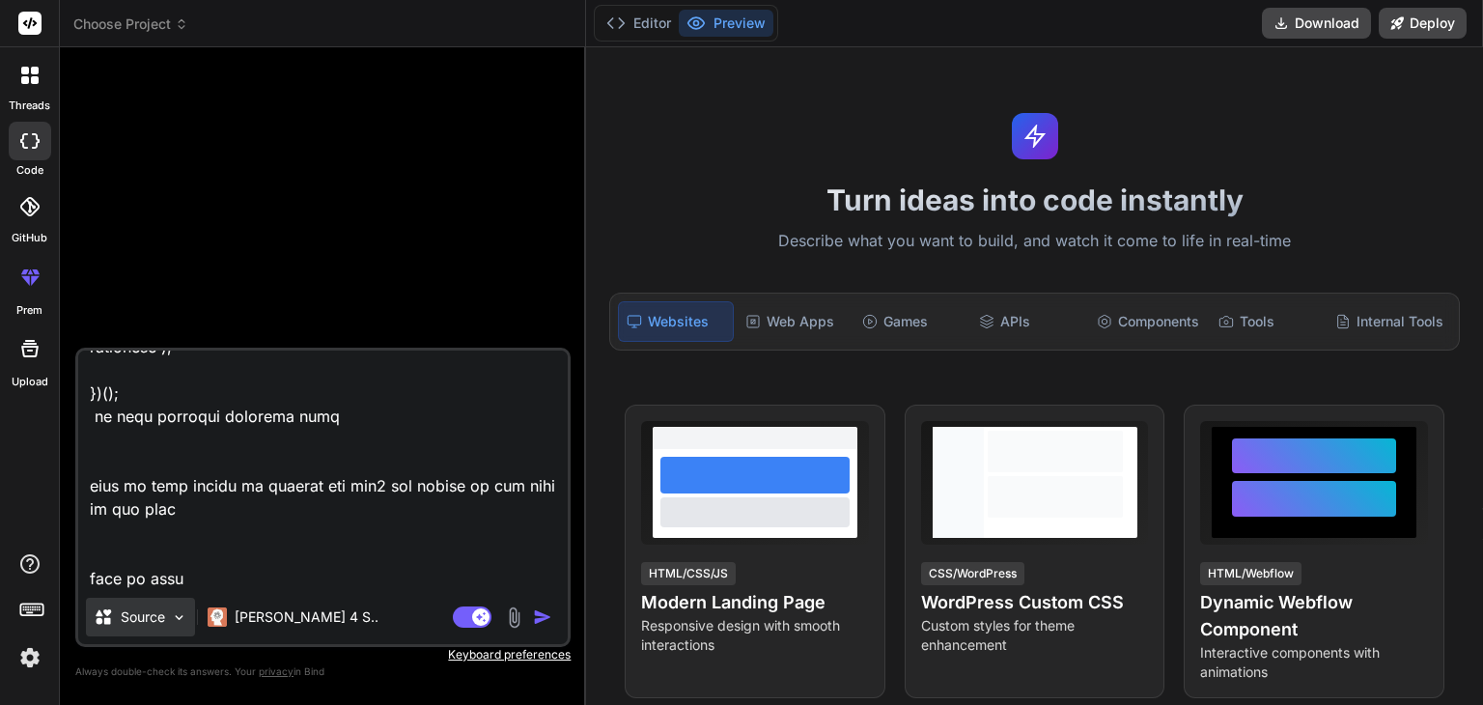
type textarea "x"
type textarea "bro its not channging really its only chnaging the htnl code in te ebsite it sh…"
type textarea "x"
type textarea "bro its not channging really its only chnaging the htnl code in te ebsite it sh…"
type textarea "x"
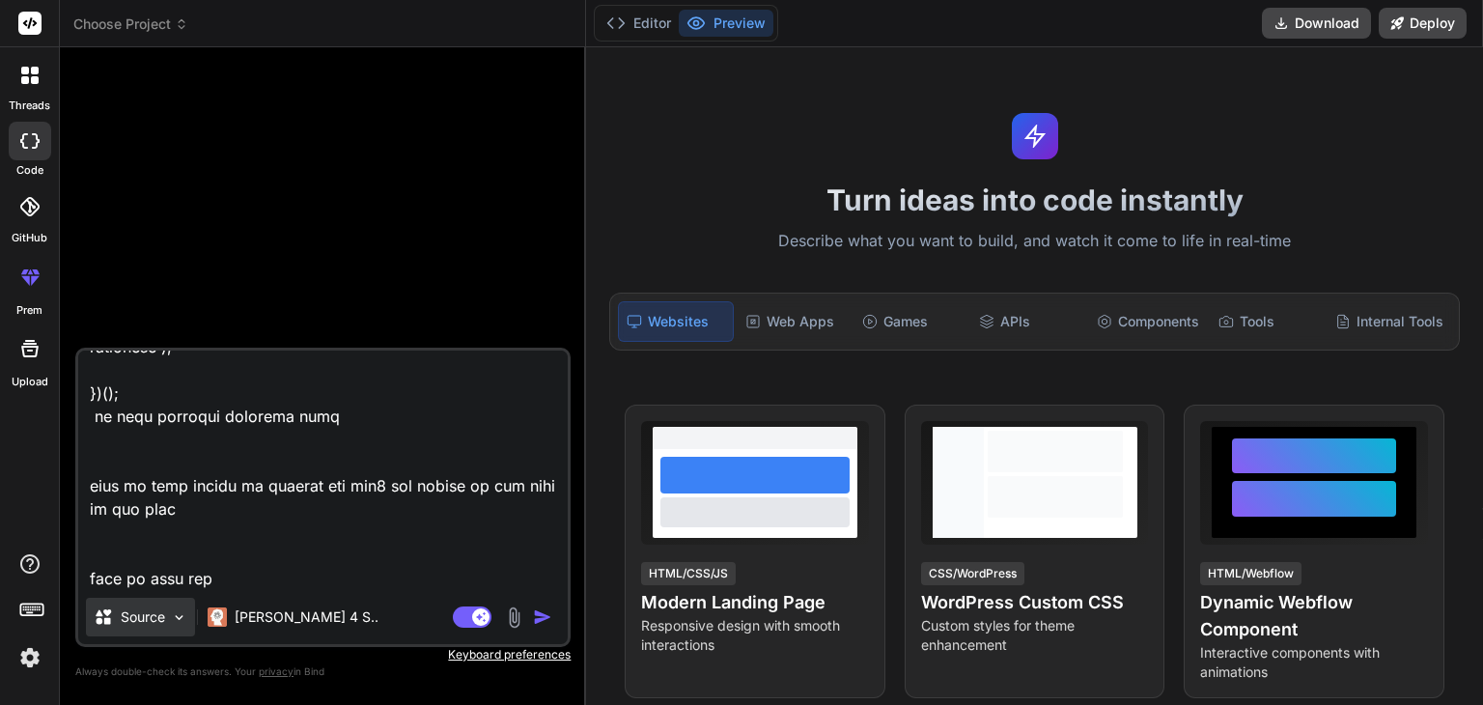
type textarea "bro its not channging really its only chnaging the htnl code in te ebsite it sh…"
type textarea "x"
type textarea "bro its not channging really its only chnaging the htnl code in te ebsite it sh…"
type textarea "x"
type textarea "bro its not channging really its only chnaging the htnl code in te ebsite it sh…"
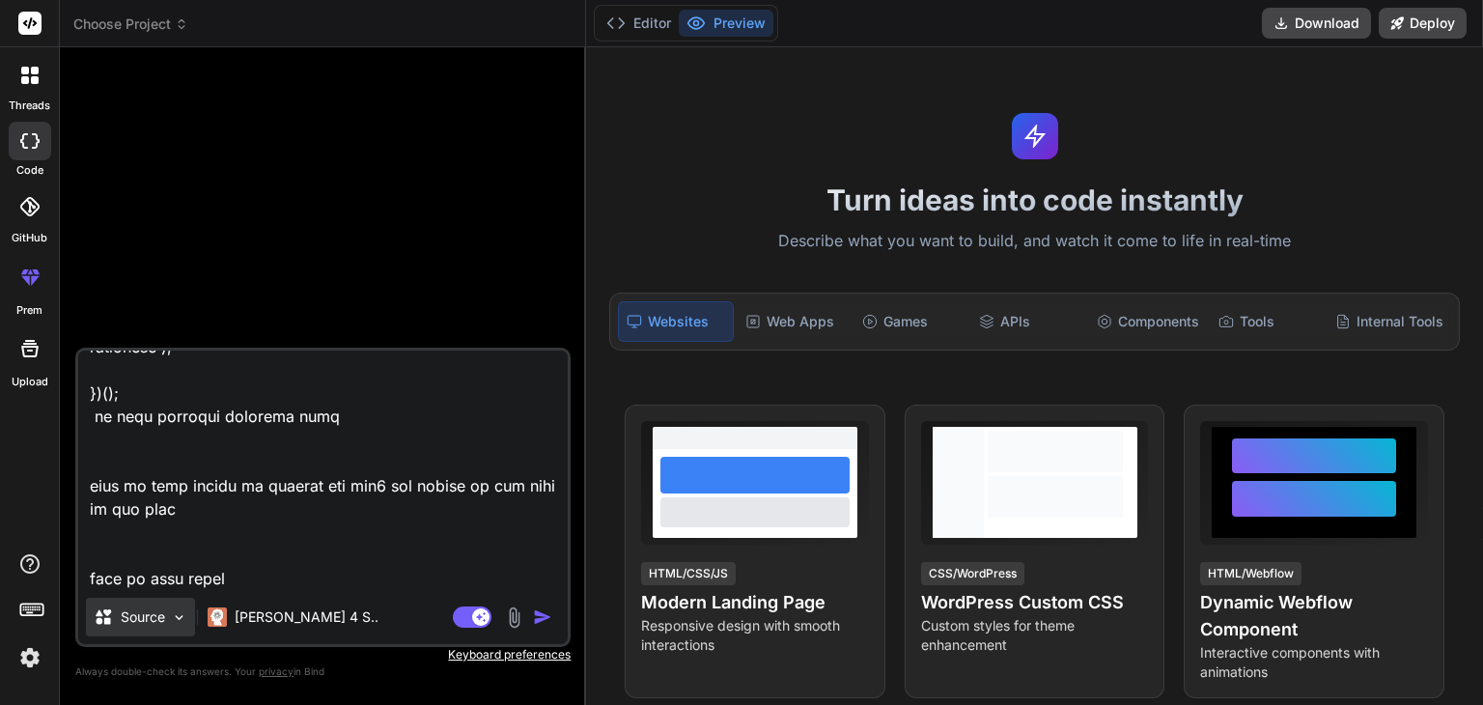
type textarea "x"
type textarea "bro its not channging really its only chnaging the htnl code in te ebsite it sh…"
type textarea "x"
type textarea "bro its not channging really its only chnaging the htnl code in te ebsite it sh…"
type textarea "x"
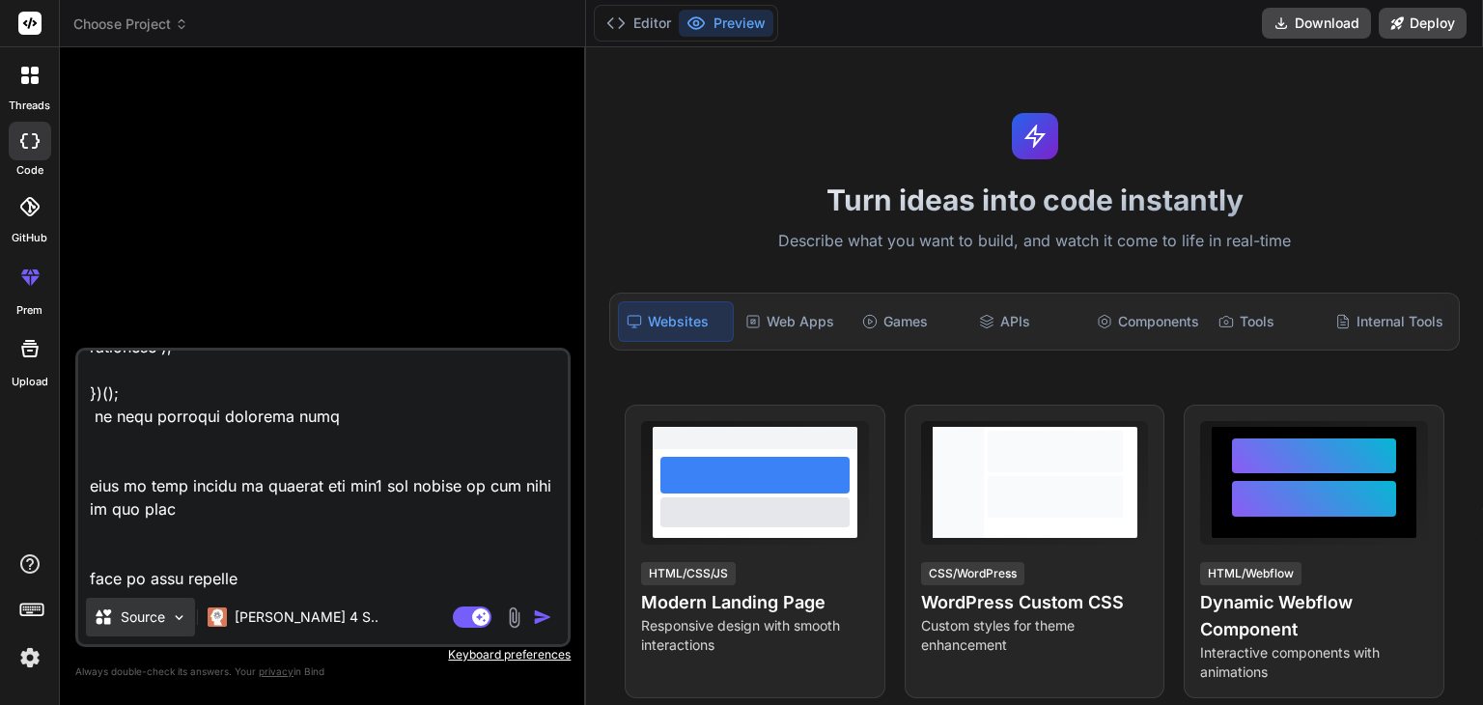
type textarea "bro its not channging really its only chnaging the htnl code in te ebsite it sh…"
type textarea "x"
type textarea "bro its not channging really its only chnaging the htnl code in te ebsite it sh…"
type textarea "x"
type textarea "bro its not channging really its only chnaging the htnl code in te ebsite it sh…"
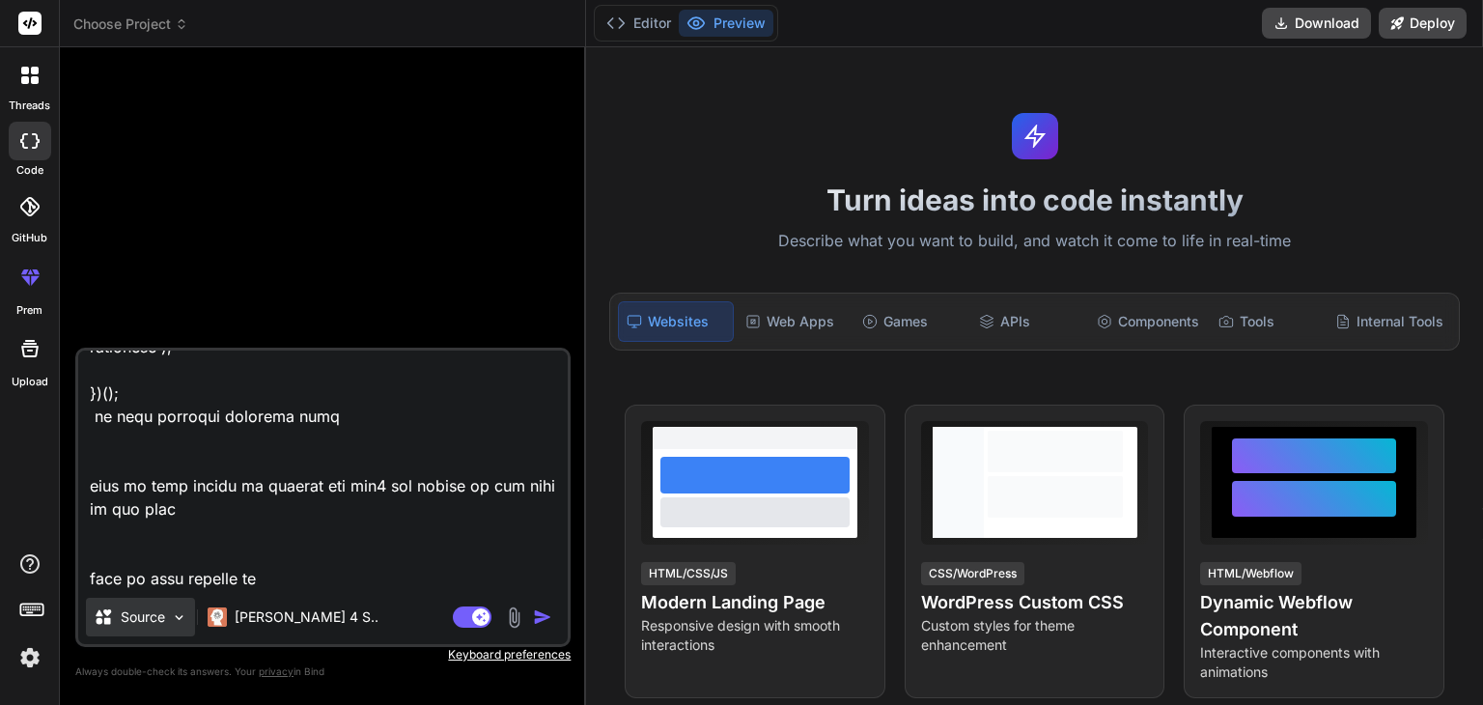
type textarea "x"
type textarea "bro its not channging really its only chnaging the htnl code in te ebsite it sh…"
type textarea "x"
type textarea "bro its not channging really its only chnaging the htnl code in te ebsite it sh…"
type textarea "x"
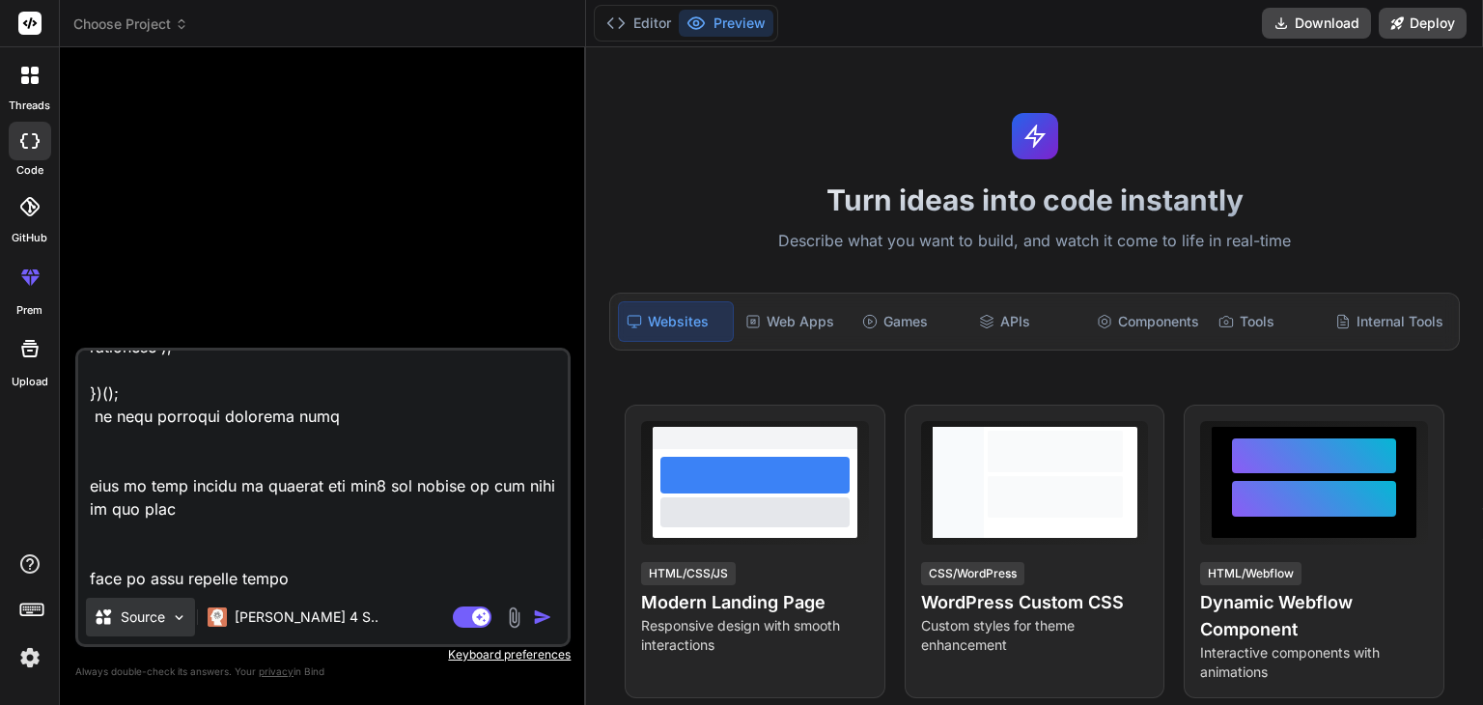
type textarea "bro its not channging really its only chnaging the htnl code in te ebsite it sh…"
type textarea "x"
type textarea "bro its not channging really its only chnaging the htnl code in te ebsite it sh…"
type textarea "x"
type textarea "bro its not channging really its only chnaging the htnl code in te ebsite it sh…"
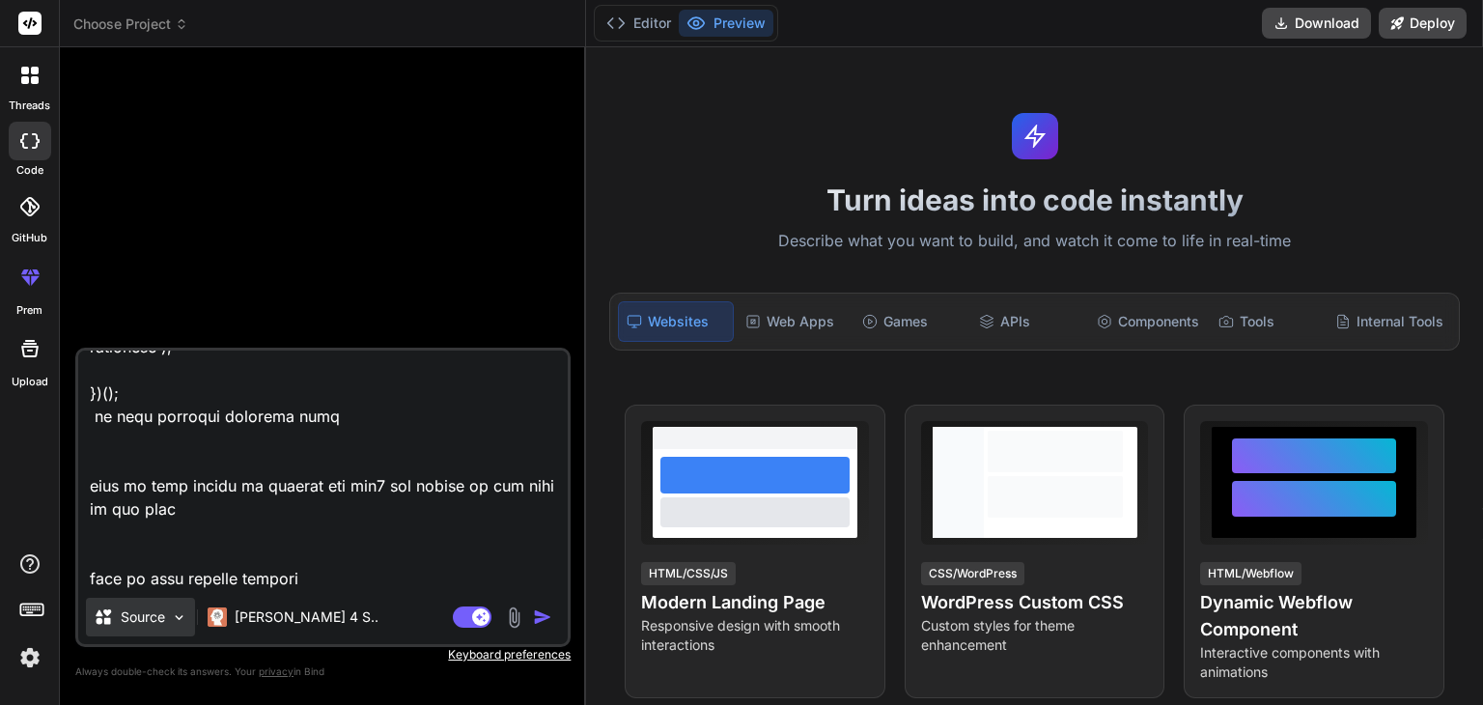
type textarea "x"
type textarea "bro its not channging really its only chnaging the htnl code in te ebsite it sh…"
type textarea "x"
type textarea "bro its not channging really its only chnaging the htnl code in te ebsite it sh…"
type textarea "x"
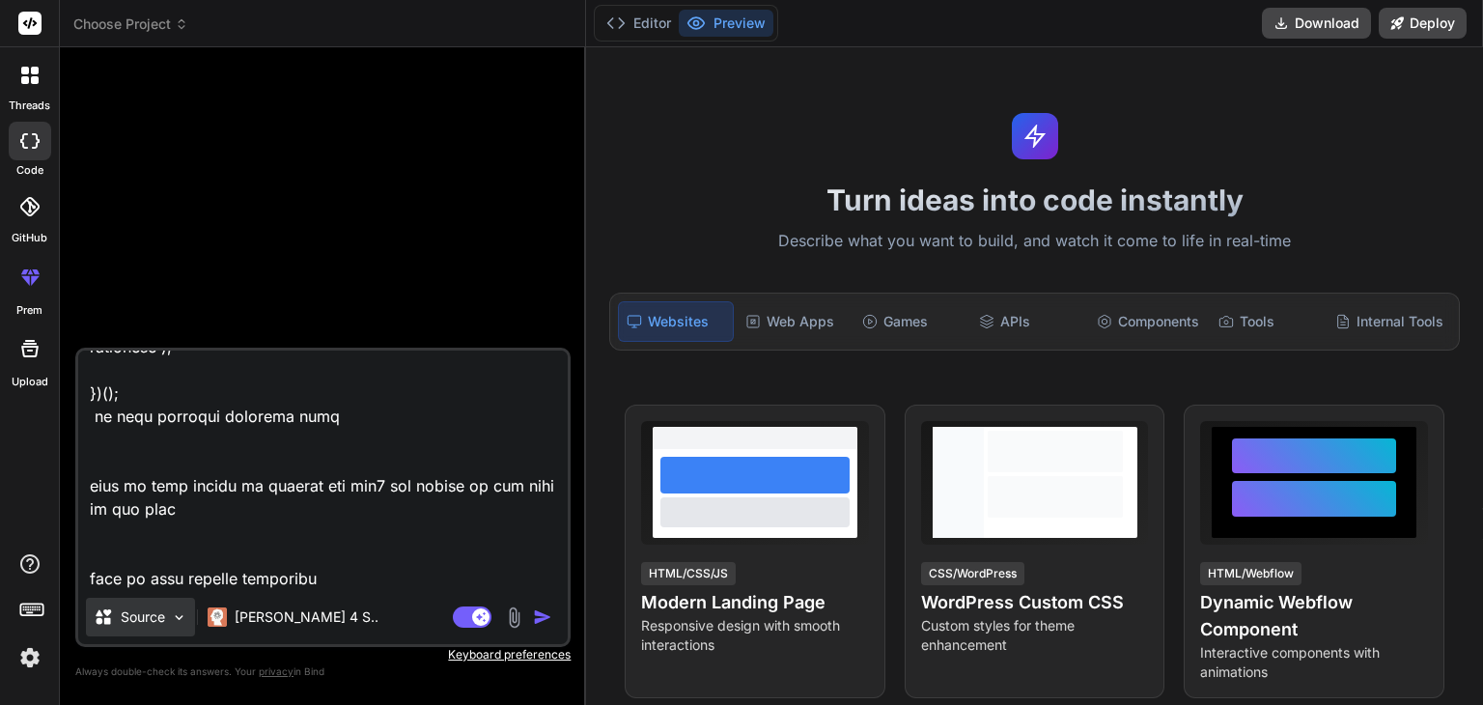
type textarea "bro its not channging really its only chnaging the htnl code in te ebsite it sh…"
type textarea "x"
type textarea "bro its not channging really its only chnaging the htnl code in te ebsite it sh…"
type textarea "x"
type textarea "bro its not channging really its only chnaging the htnl code in te ebsite it sh…"
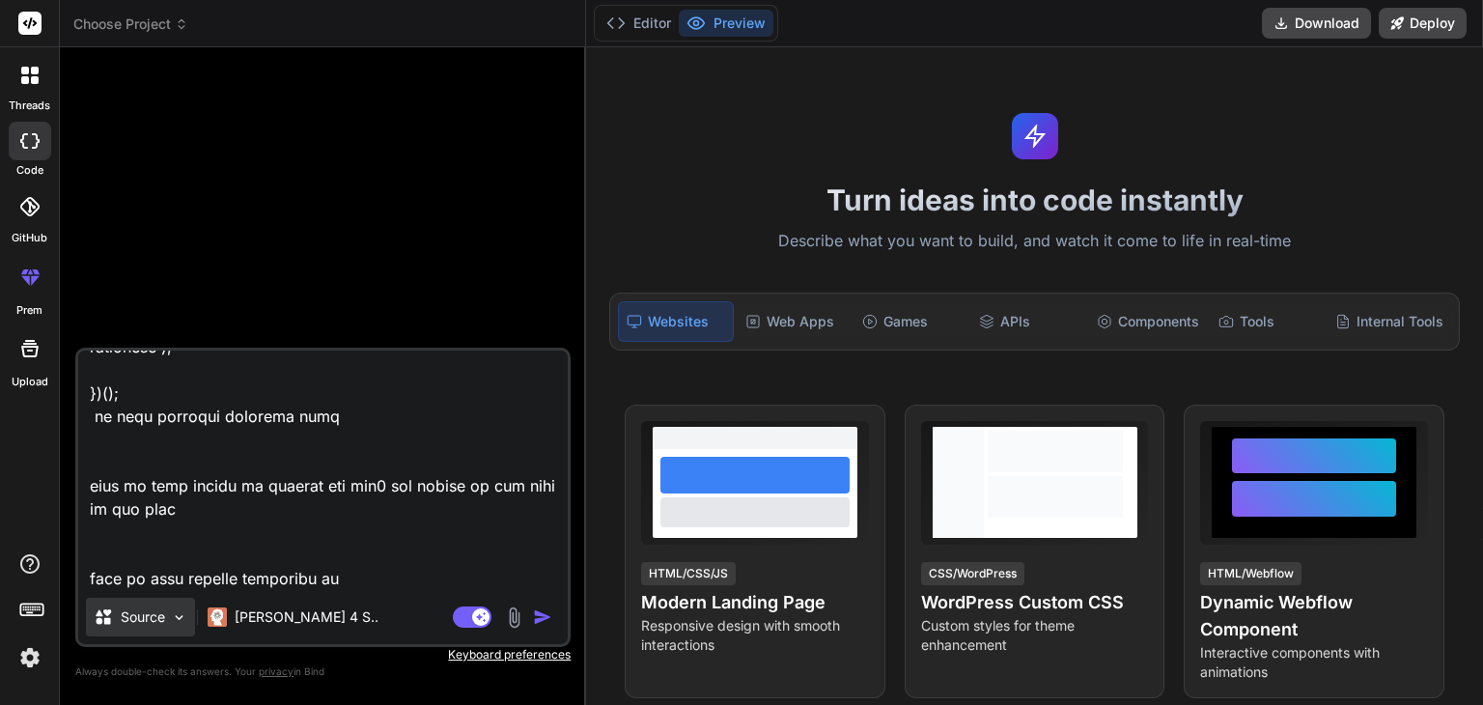
type textarea "x"
type textarea "bro its not channging really its only chnaging the htnl code in te ebsite it sh…"
type textarea "x"
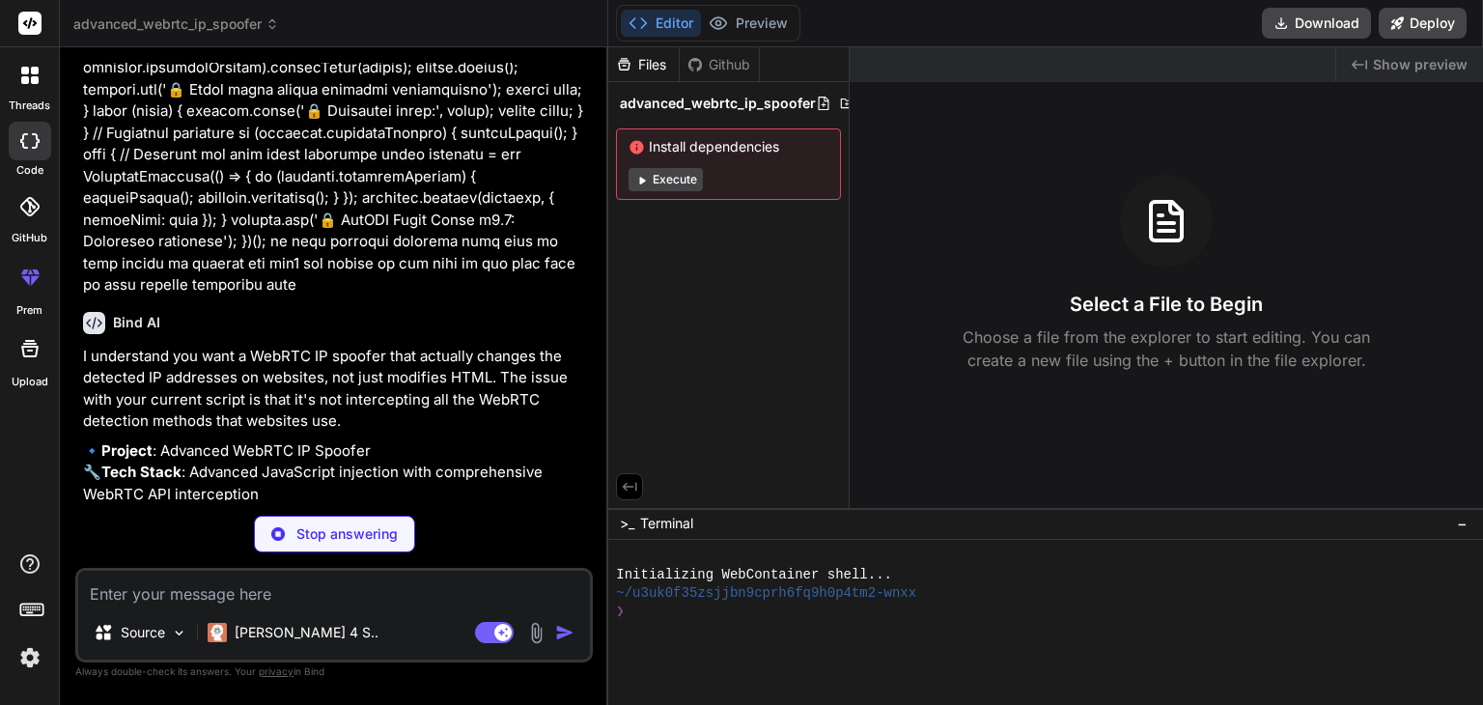
scroll to position [4254, 0]
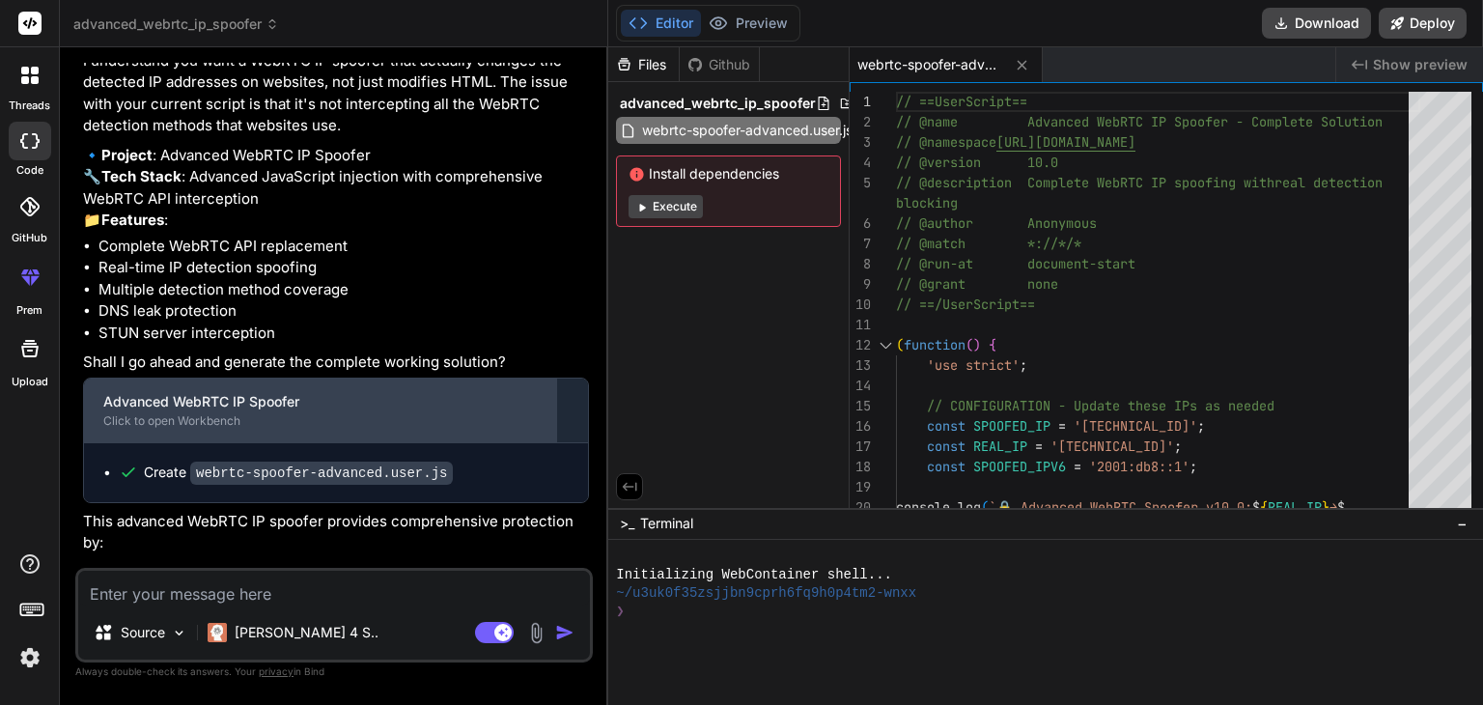
type textarea "x"
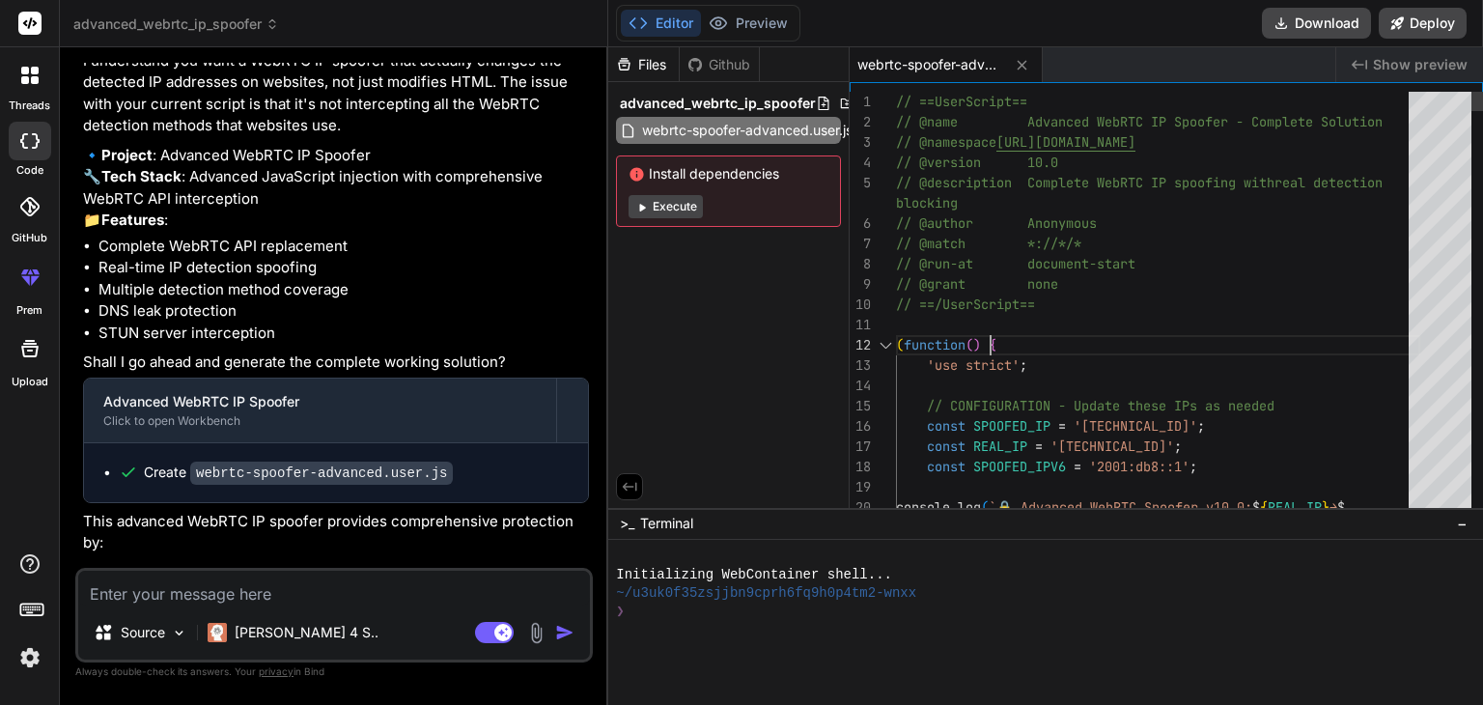
scroll to position [0, 0]
type textarea "// ==UserScript== // @name Advanced WebRTC IP Spoofer - Complete Solution // @n…"
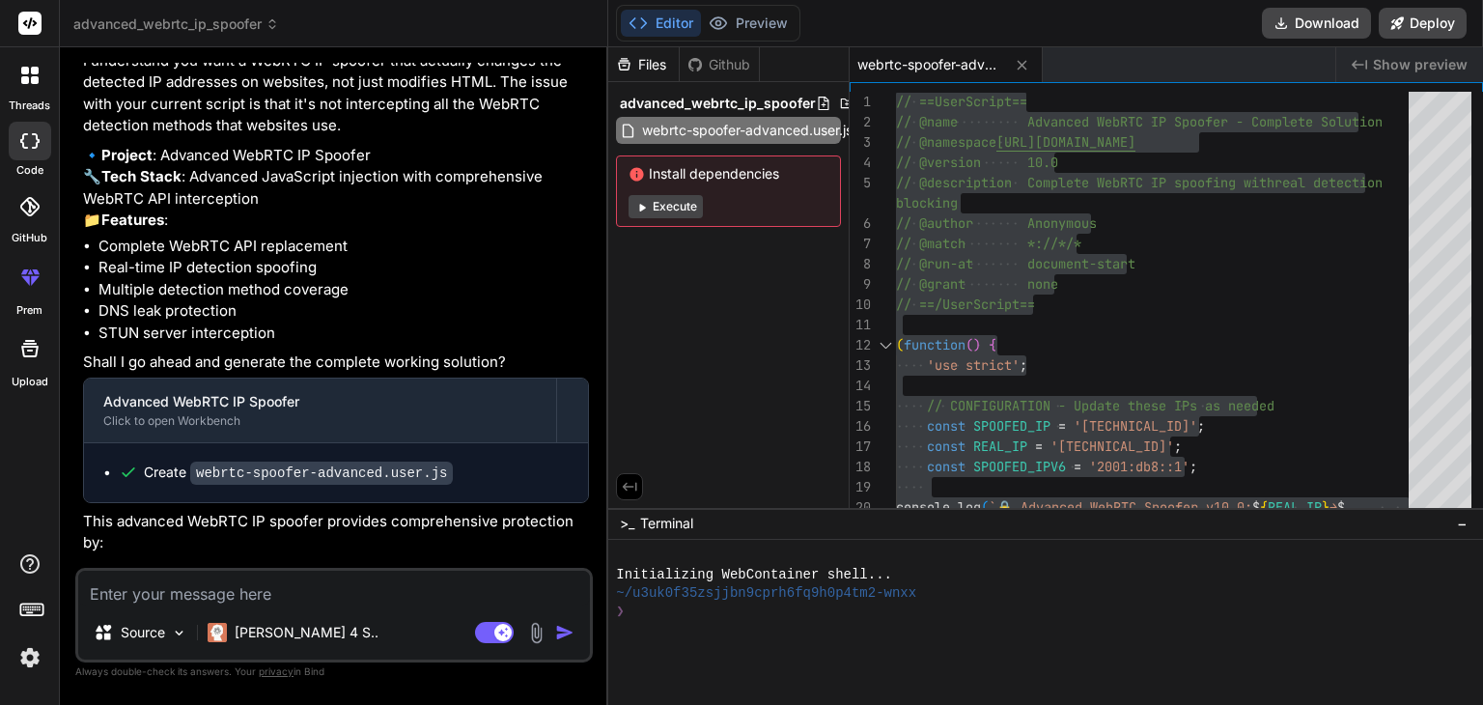
click at [369, 585] on textarea at bounding box center [334, 588] width 512 height 35
type textarea "n"
type textarea "x"
type textarea "no"
type textarea "x"
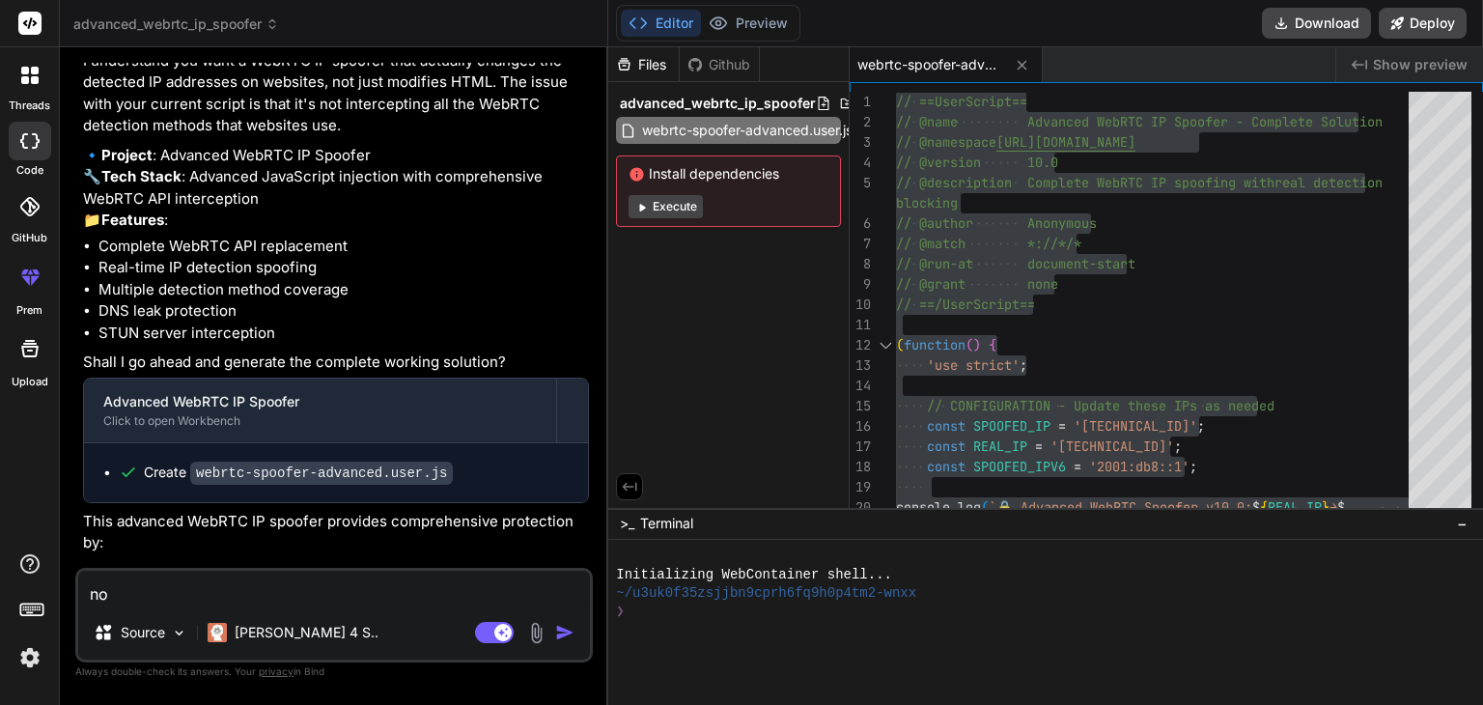
type textarea "no"
type textarea "x"
type textarea "no b"
type textarea "x"
type textarea "no br"
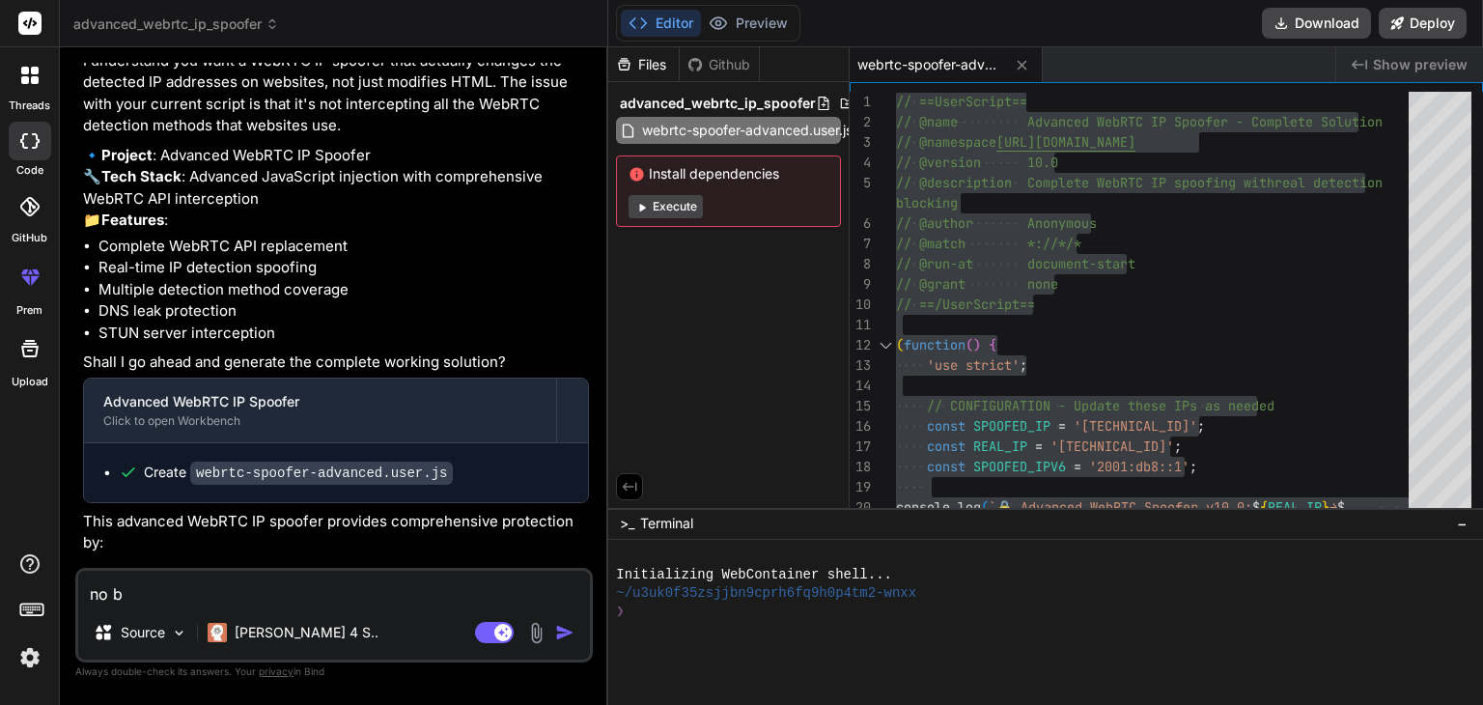
type textarea "x"
type textarea "no bro"
type textarea "x"
type textarea "no bro"
type textarea "x"
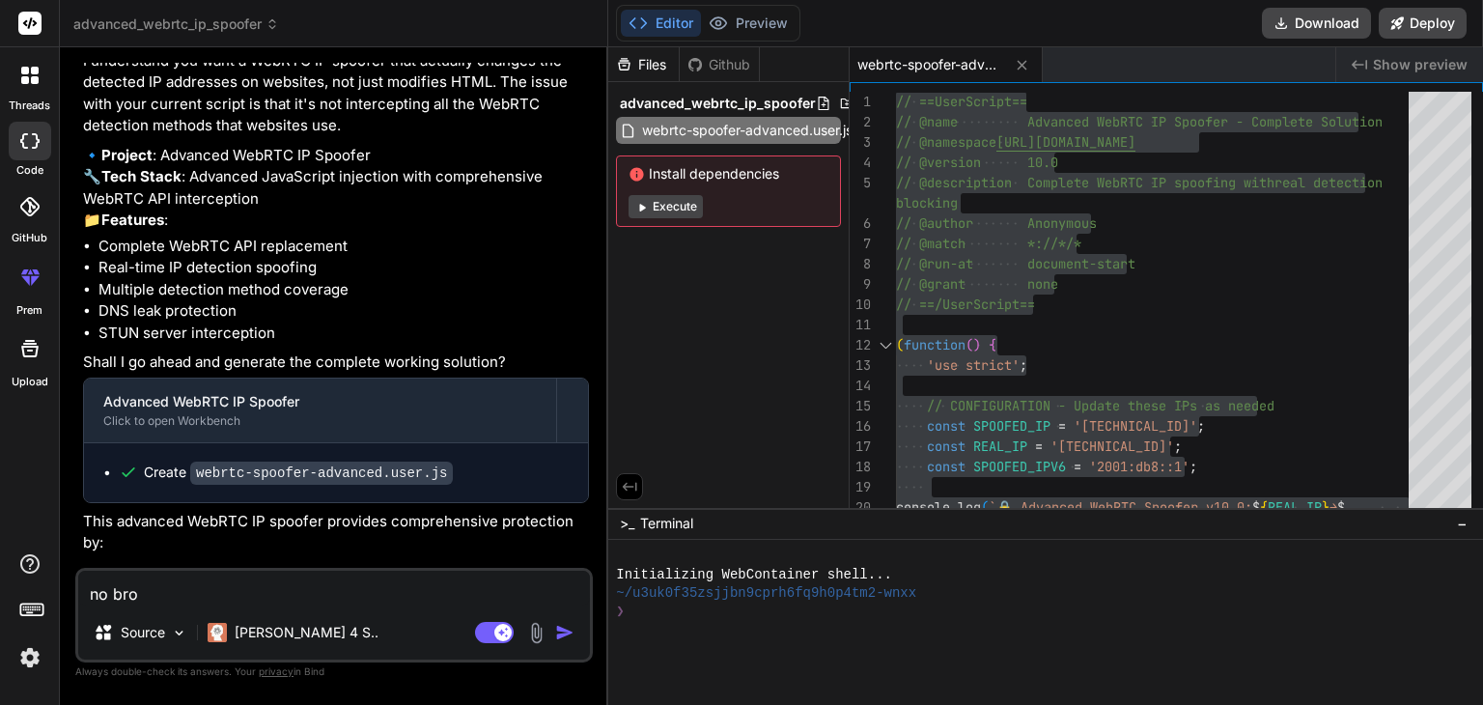
type textarea "no bro i"
type textarea "x"
type textarea "no bro it"
type textarea "x"
type textarea "no bro it"
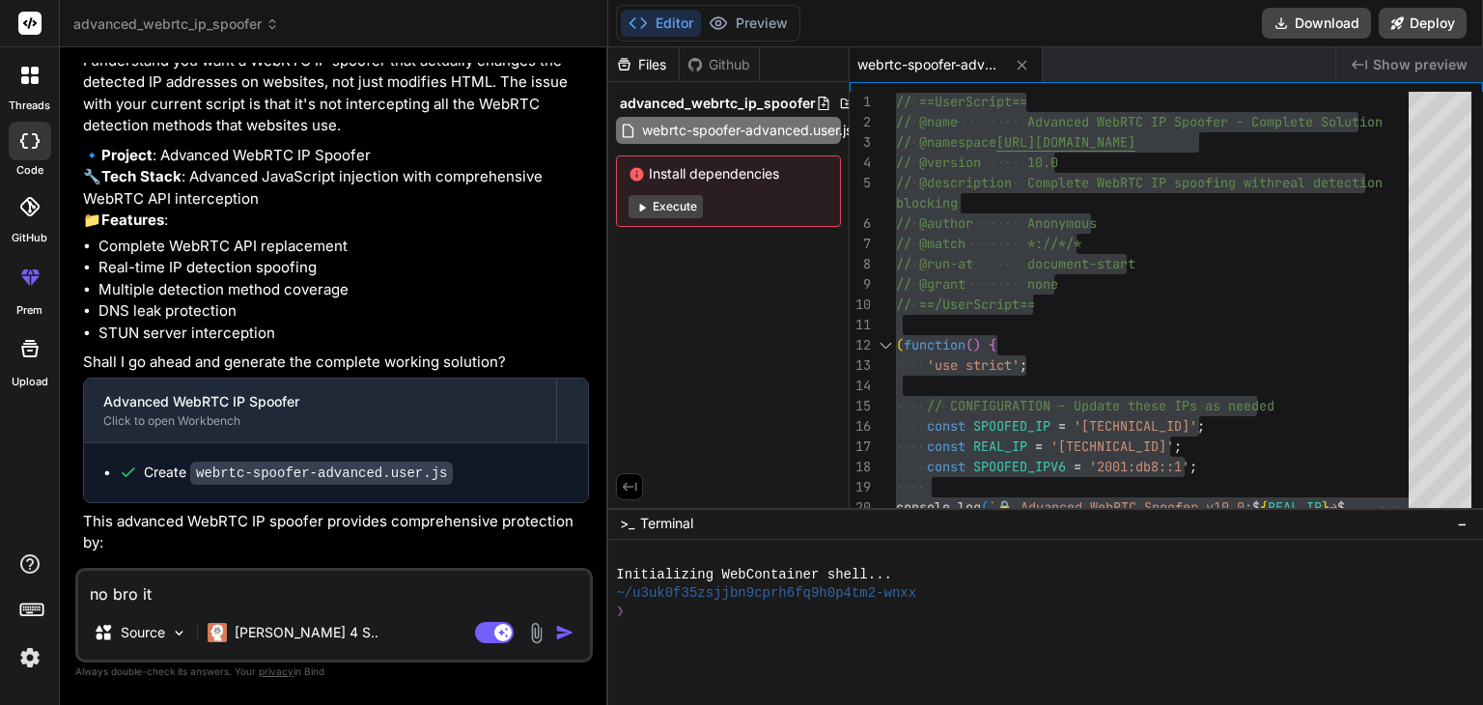
type textarea "x"
type textarea "no bro it d"
type textarea "x"
type textarea "no bro it do"
type textarea "x"
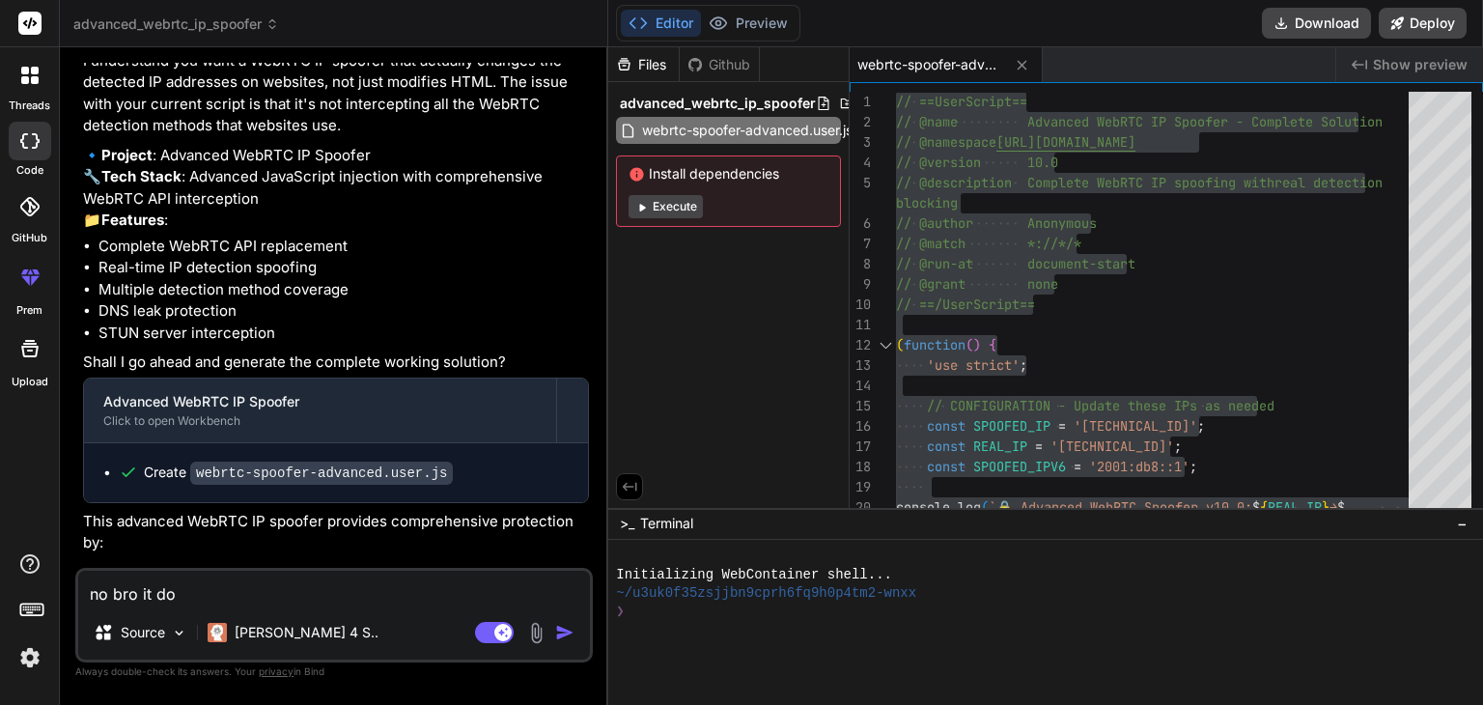
type textarea "no bro it doe"
type textarea "x"
type textarea "no bro it does"
type textarea "x"
type textarea "no bro it doesn"
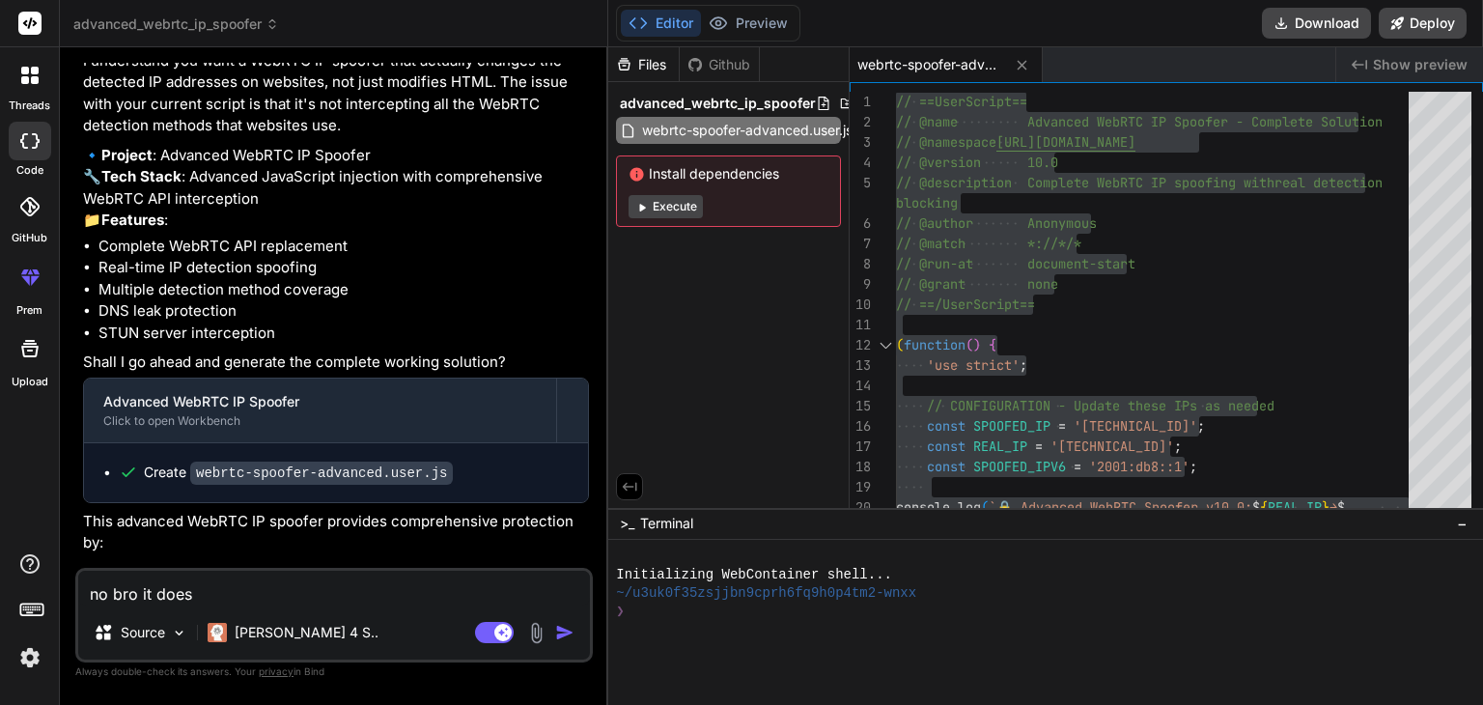
type textarea "x"
type textarea "no bro it doesnt"
type textarea "x"
type textarea "no bro it doesnt"
type textarea "x"
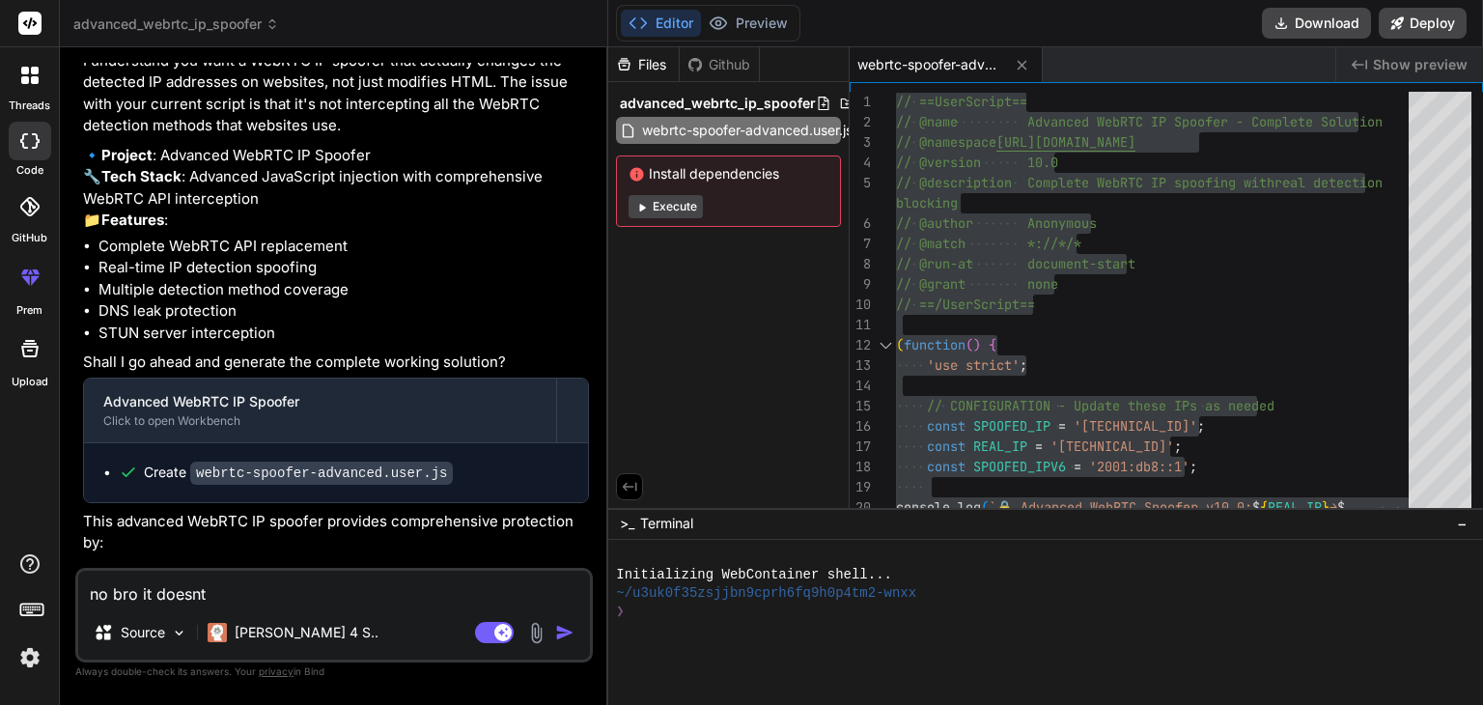
type textarea "no bro it doesnt c"
type textarea "x"
type textarea "no bro it doesnt ch"
type textarea "x"
type textarea "no bro it doesnt chn"
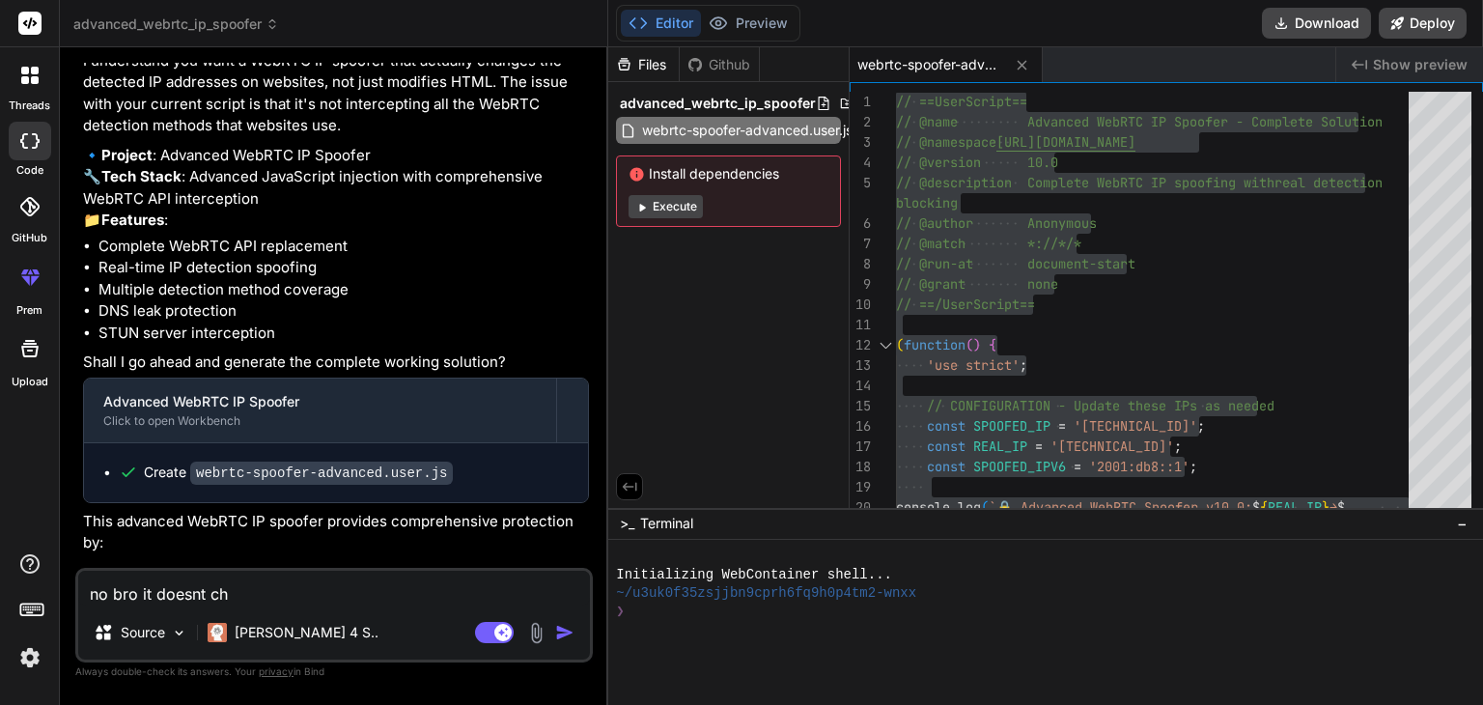
type textarea "x"
type textarea "no bro it doesnt chna"
type textarea "x"
type textarea "no bro it doesnt chnag"
type textarea "x"
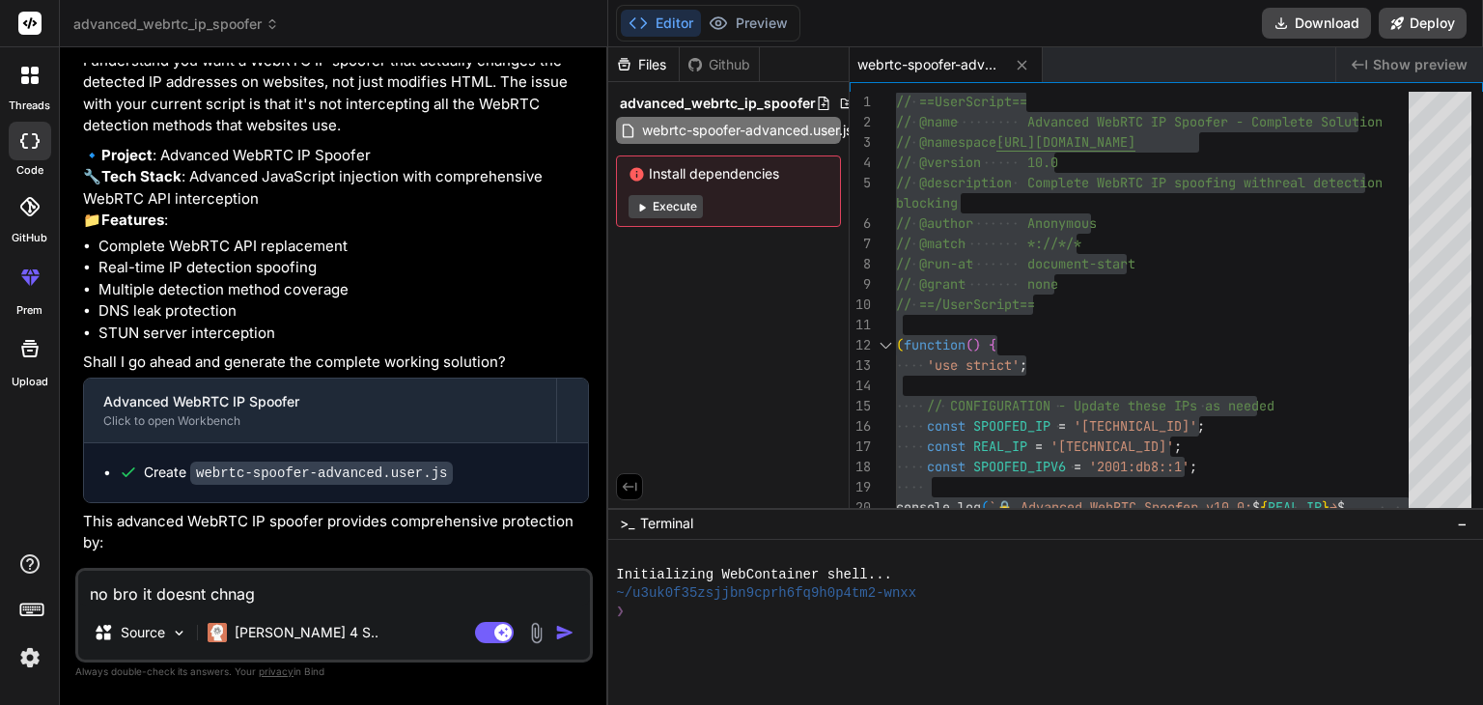
type textarea "no bro it doesnt chnage"
type textarea "x"
type textarea "no bro it doesnt chnage"
type textarea "x"
type textarea "no bro it doesnt chnage r"
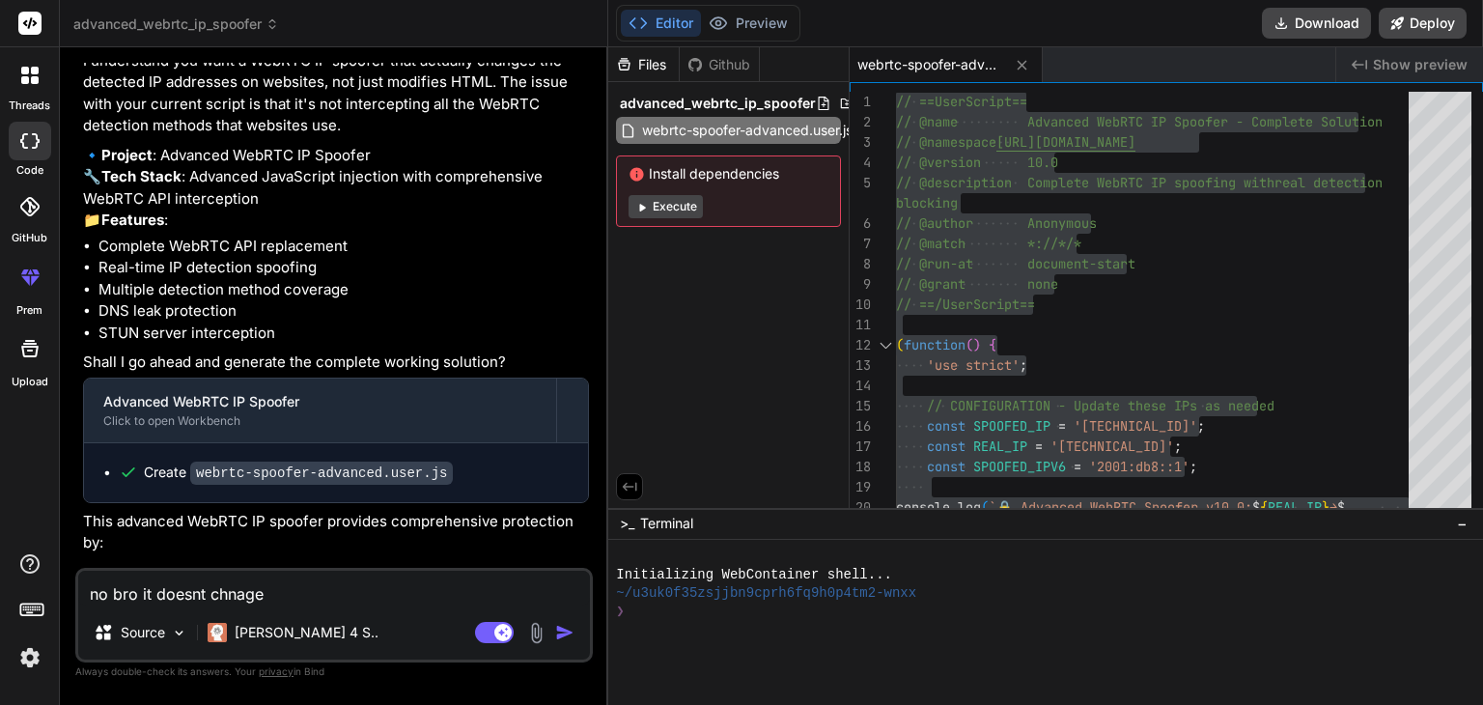
type textarea "x"
type textarea "no bro it doesnt chnage re"
type textarea "x"
type textarea "no bro it doesnt chnage rea"
type textarea "x"
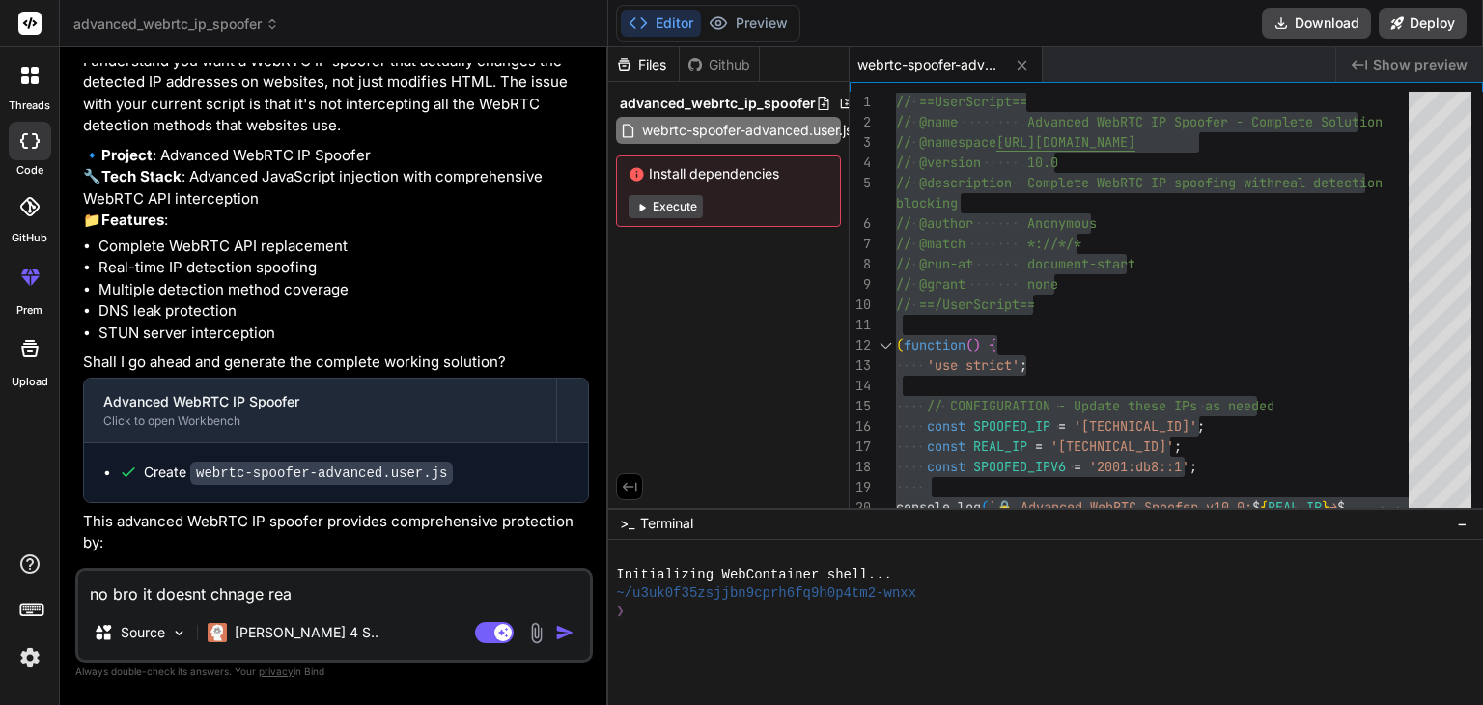
type textarea "no bro it doesnt chnage real"
type textarea "x"
type textarea "no bro it doesnt chnage reall"
type textarea "x"
type textarea "no bro it doesnt chnage really"
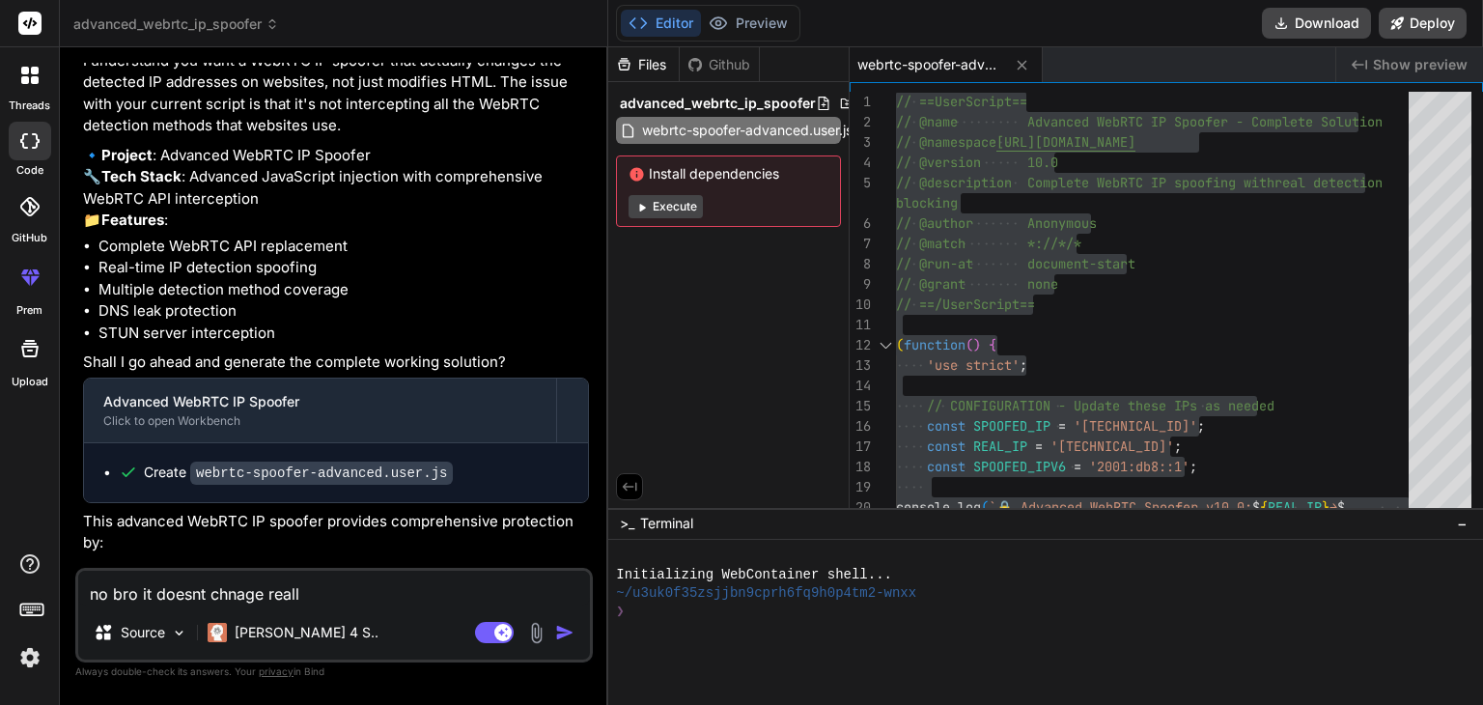
type textarea "x"
type textarea "no bro it doesnt chnage really"
type textarea "x"
type textarea "no bro it doesnt chnage really c"
type textarea "x"
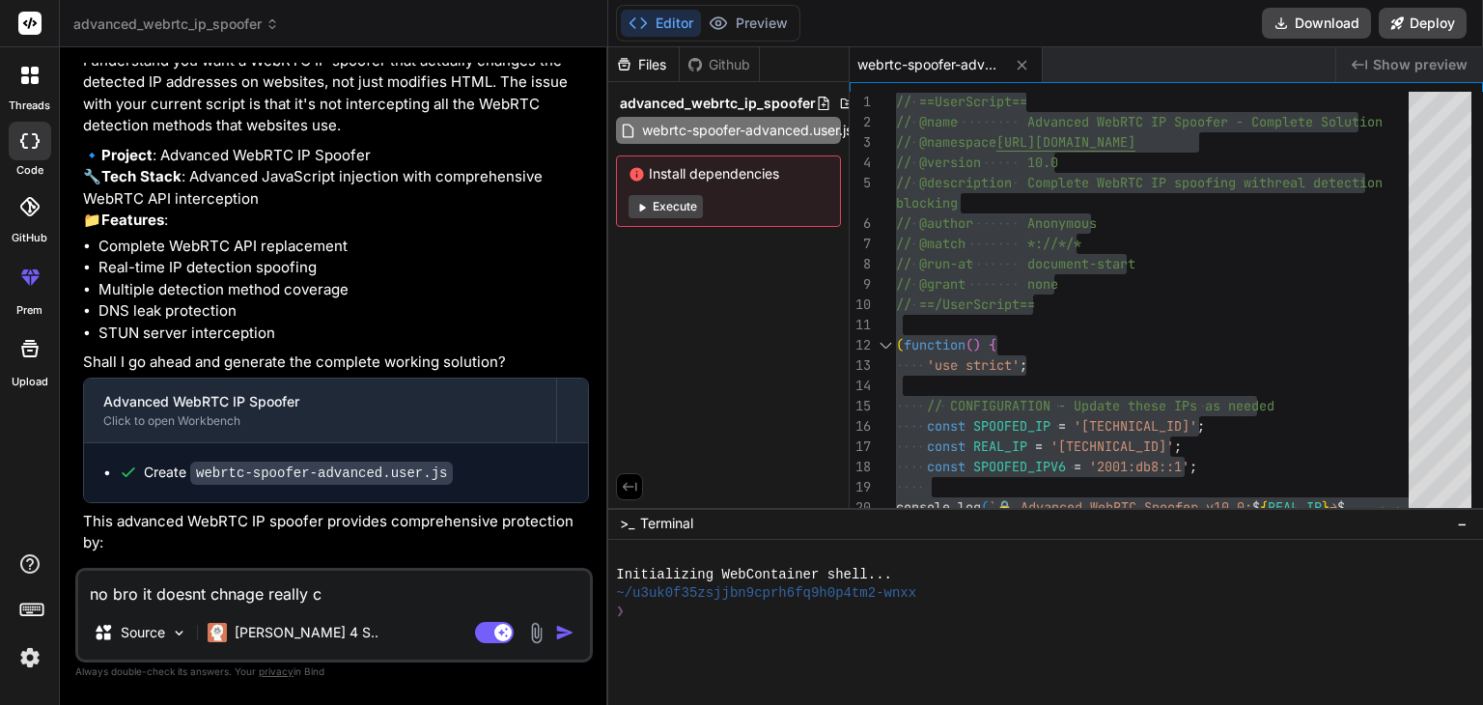
type textarea "no bro it doesnt chnage really ch"
type textarea "x"
type textarea "no bro it doesnt chnage really che"
type textarea "x"
type textarea "no bro it doesnt chnage really chec"
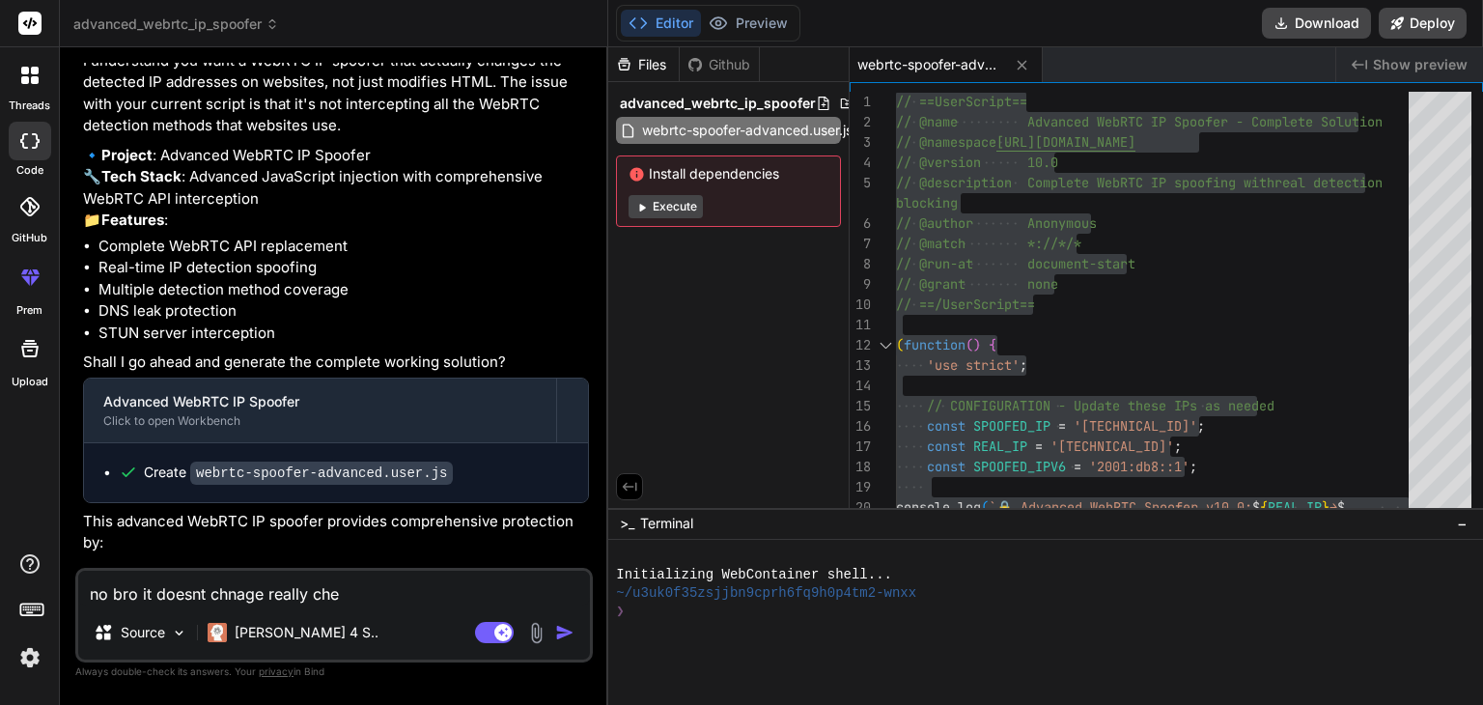
type textarea "x"
type textarea "no bro it doesnt chnage really check"
type textarea "x"
type textarea "no bro it doesnt chnage really check"
type textarea "x"
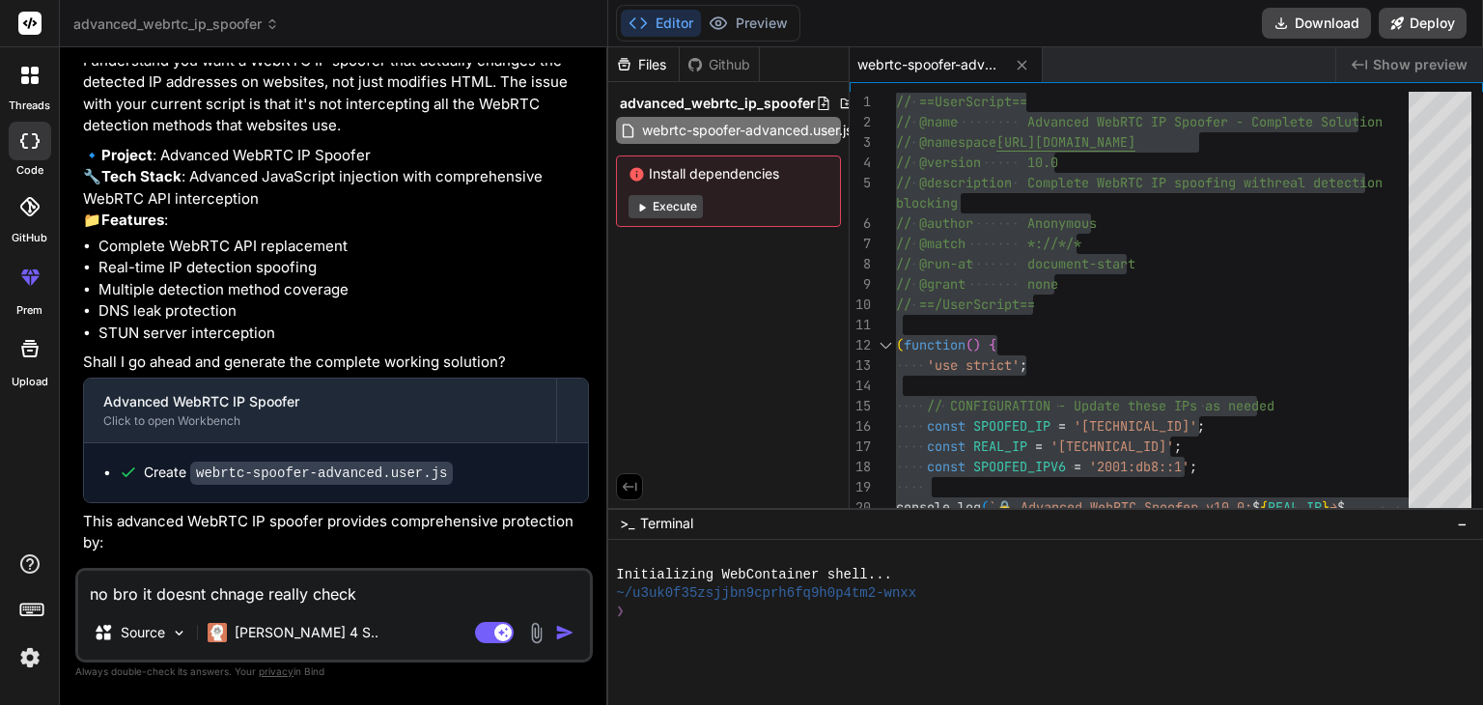
type textarea "no bro it doesnt chnage really check i"
type textarea "x"
type textarea "no bro it doesnt chnage really check it"
type textarea "x"
type textarea "no bro it doesnt chnage really check it"
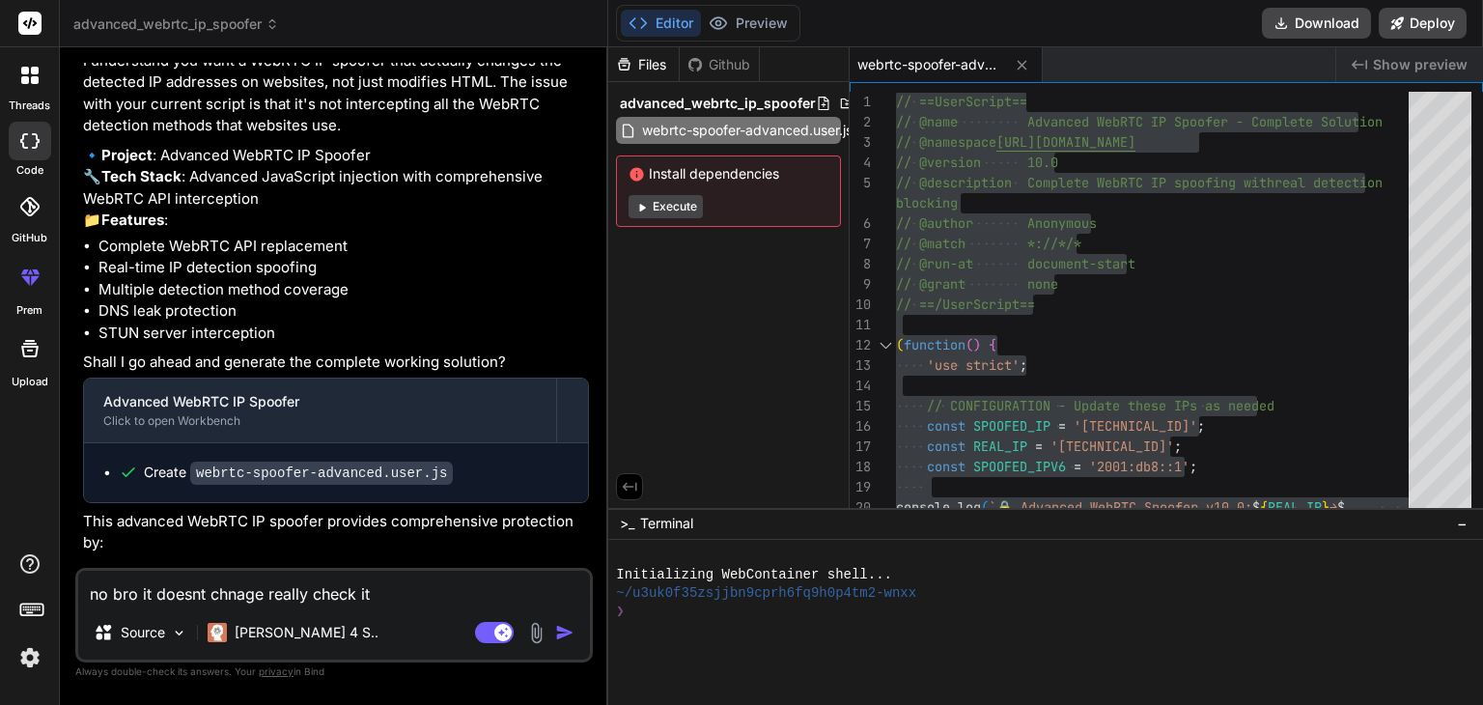
type textarea "x"
type textarea "no bro it doesnt chnage really check it i"
type textarea "x"
type textarea "no bro it doesnt chnage really check it in"
type textarea "x"
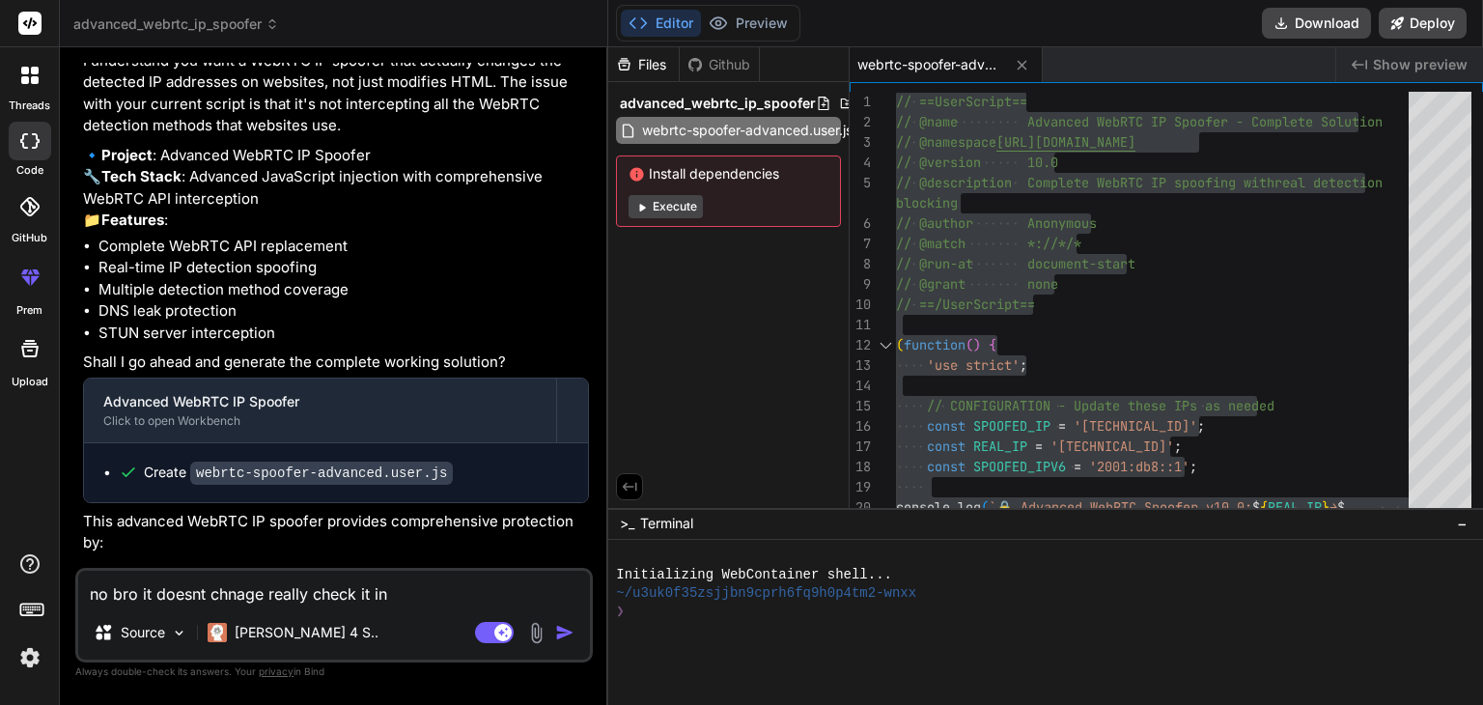
type textarea "no bro it doesnt chnage really check it in"
type textarea "x"
type textarea "no bro it doesnt chnage really check it in p"
type textarea "x"
type textarea "no bro it doesnt chnage really check it in pi"
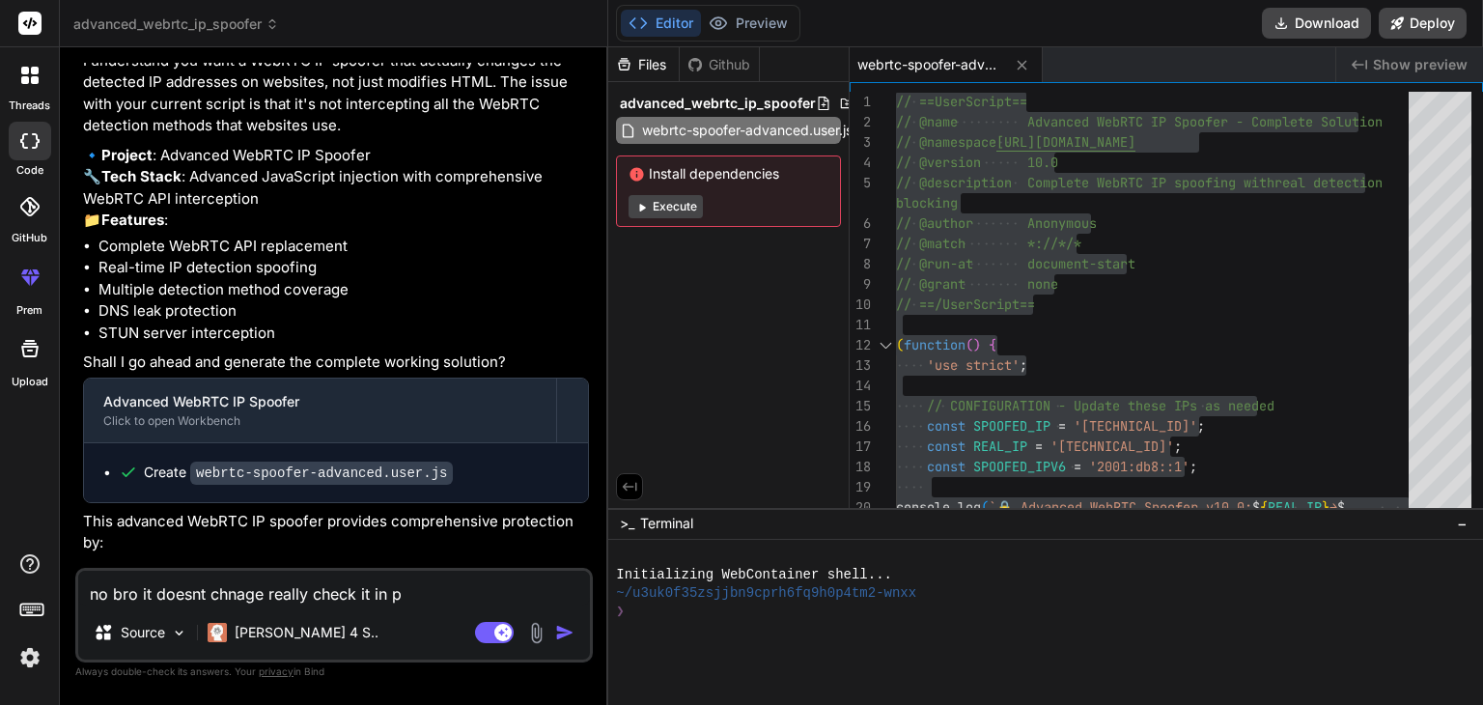
type textarea "x"
type textarea "no bro it doesnt chnage really check it in pix"
type textarea "x"
type textarea "no bro it doesnt chnage really check it in pixe"
type textarea "x"
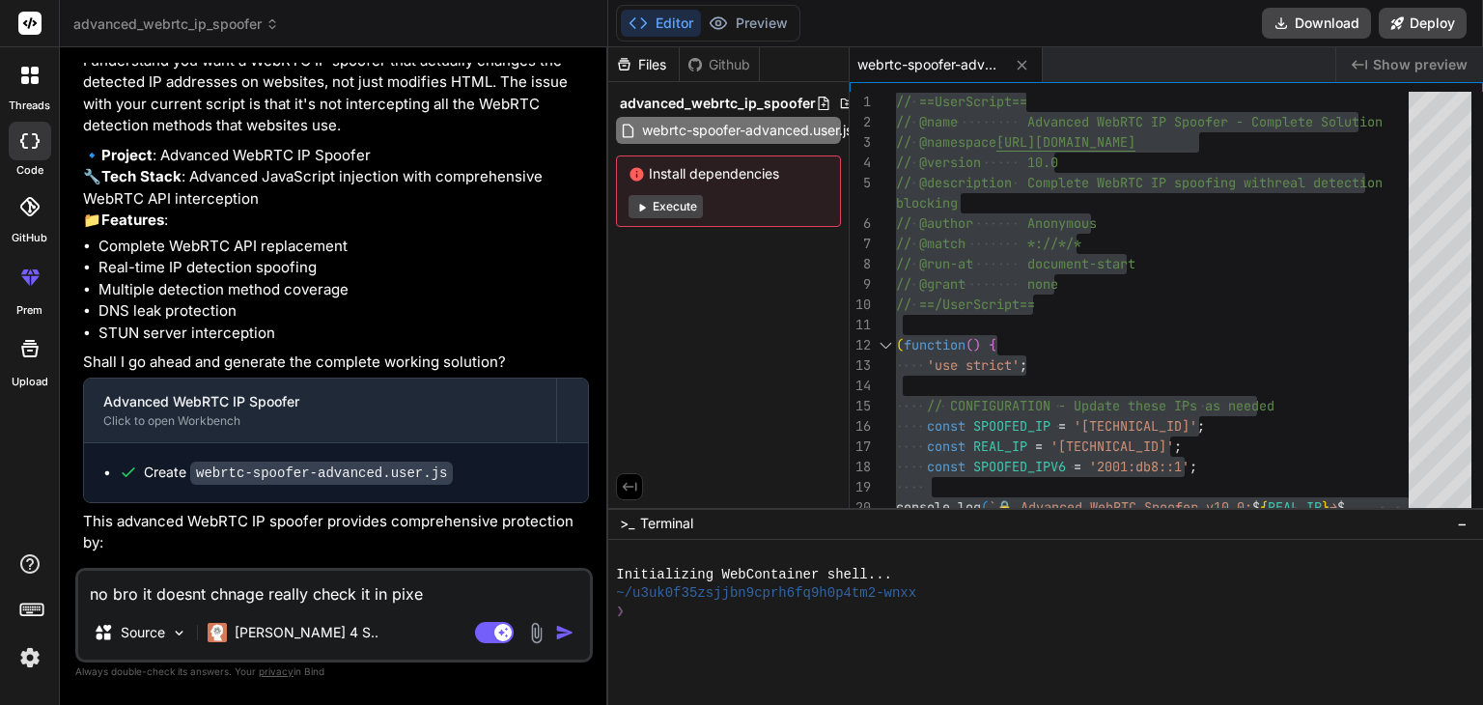
type textarea "no bro it doesnt chnage really check it in pixel"
type textarea "x"
type textarea "no bro it doesnt chnage really check it in pixels"
type textarea "x"
type textarea "no bro it doesnt chnage really check it in pixelsc"
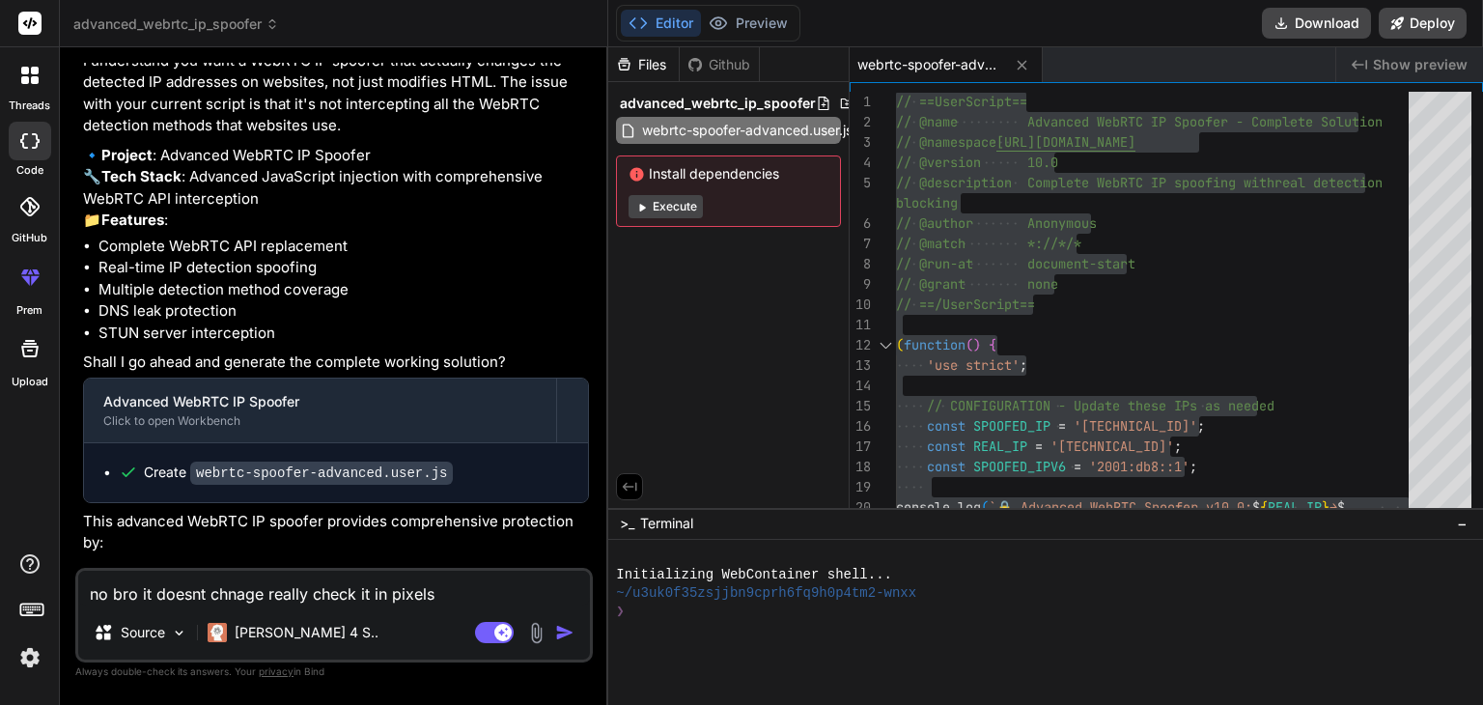
type textarea "x"
type textarea "no bro it doesnt chnage really check it in pixelsca"
type textarea "x"
type textarea "no bro it doesnt chnage really check it in pixelscan"
type textarea "x"
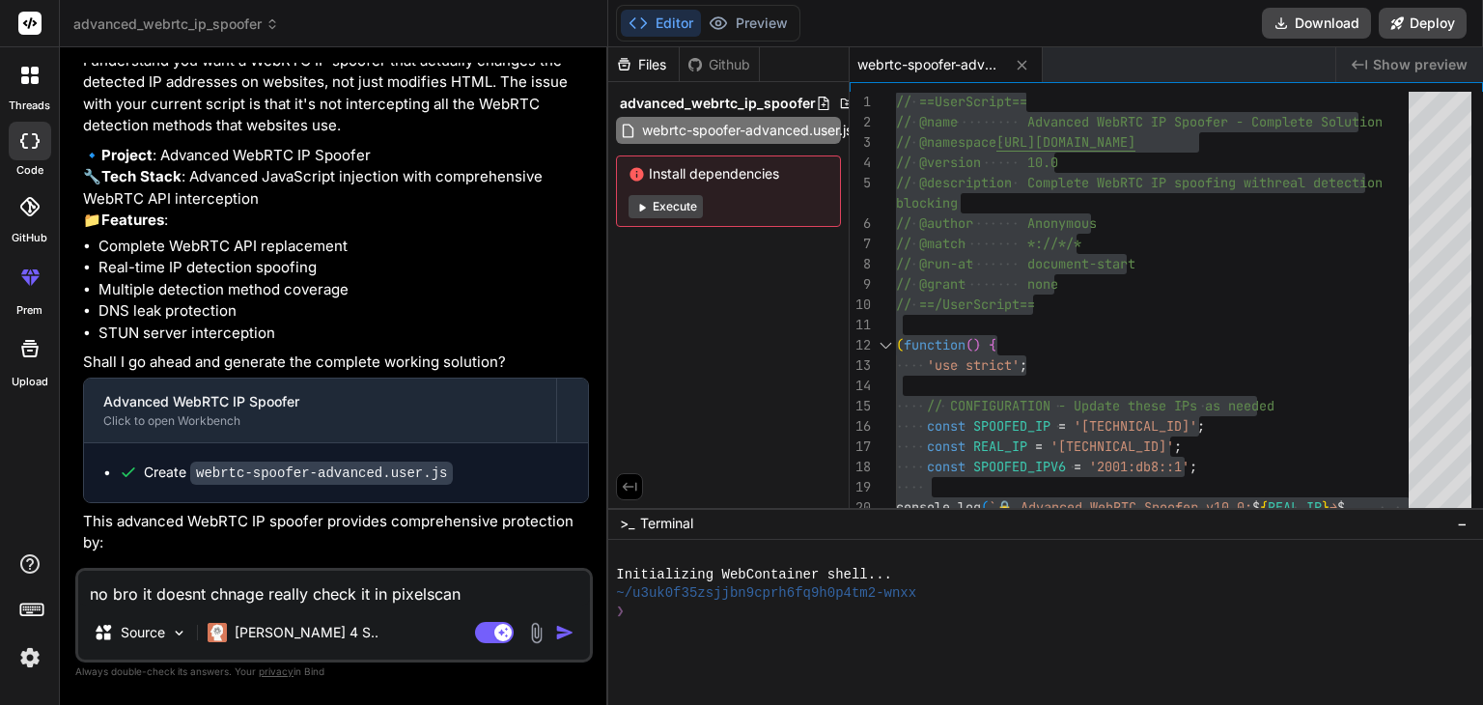
type textarea "no bro it doesnt chnage really check it in pixelscan"
type textarea "x"
type textarea "no bro it doesnt chnage really check it in pixelscan a"
type textarea "x"
type textarea "no bro it doesnt chnage really check it in pixelscan an"
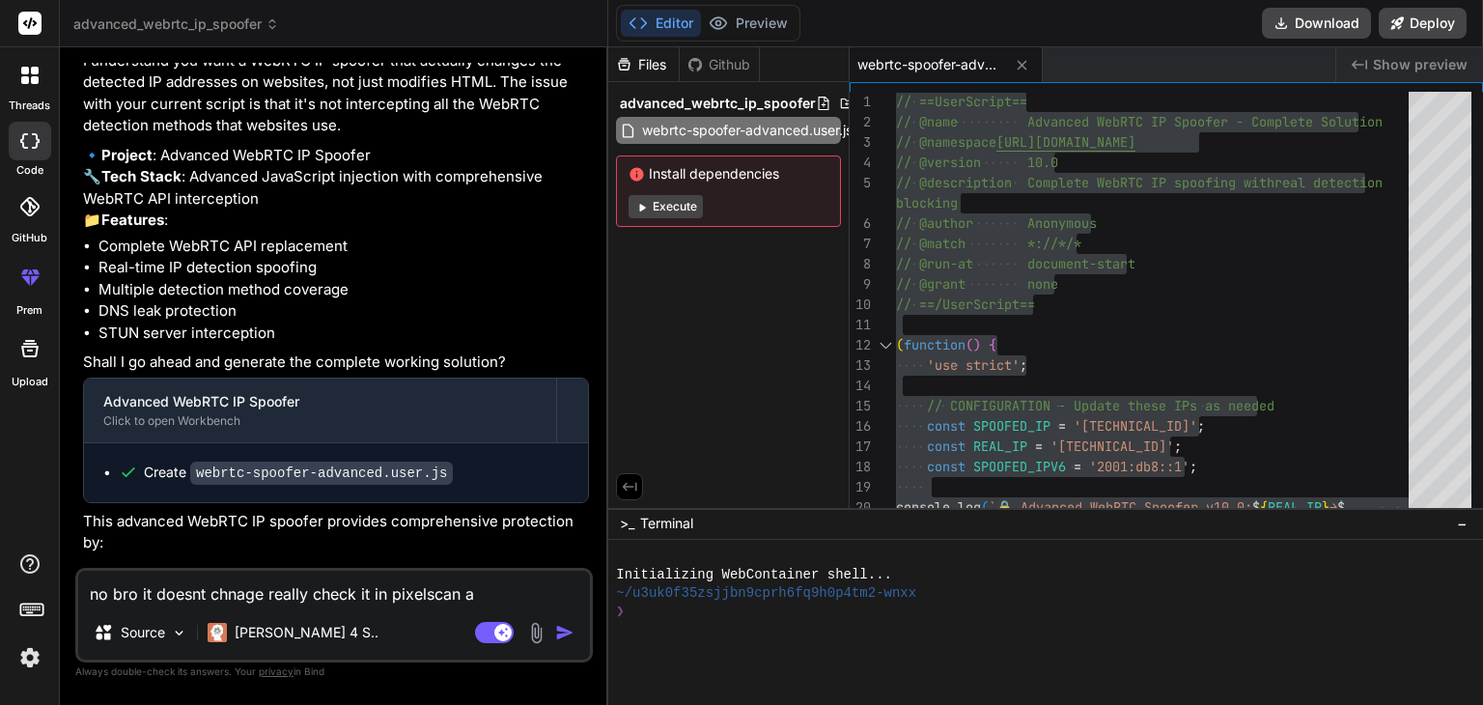
type textarea "x"
type textarea "no bro it doesnt chnage really check it in pixelscan and"
type textarea "x"
type textarea "no bro it doesnt chnage really check it in pixelscan and"
type textarea "x"
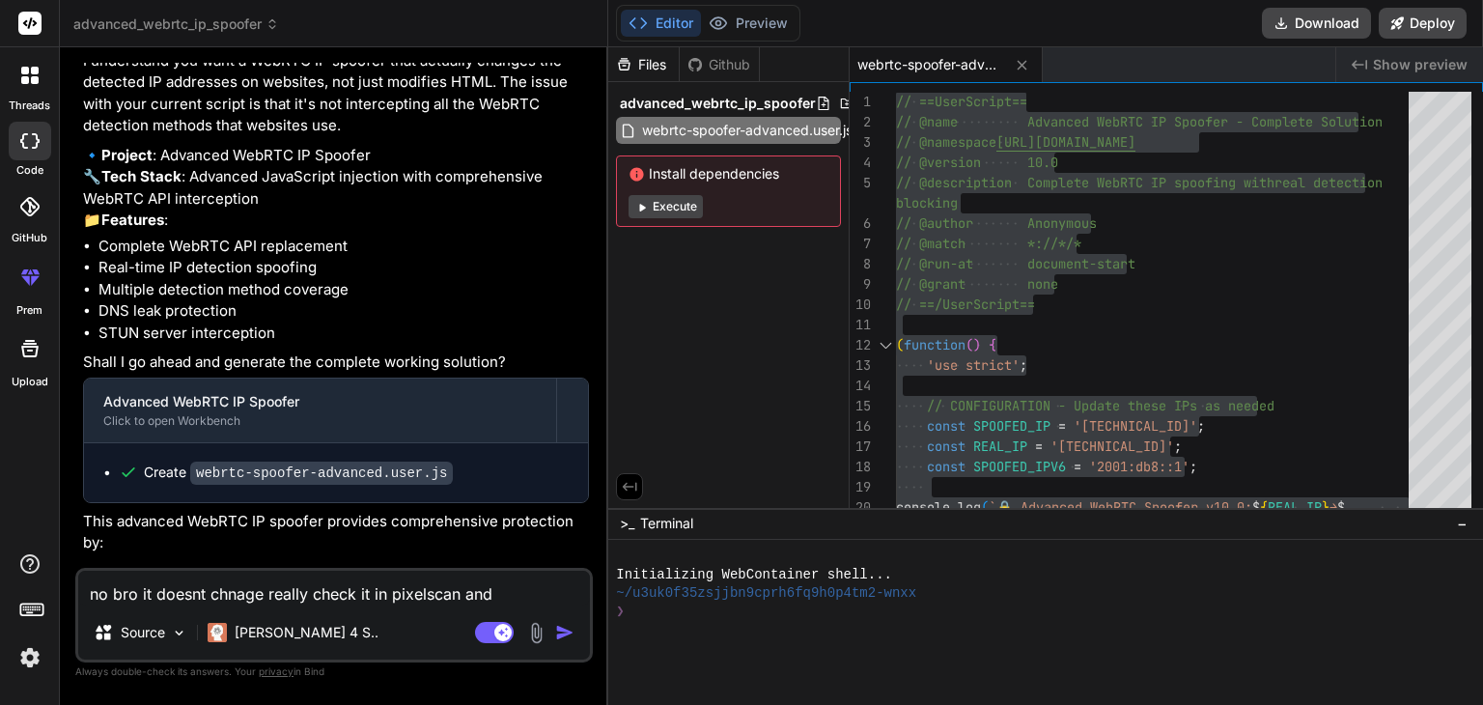
type textarea "no bro it doesnt chnage really check it in pixelscan and h"
type textarea "x"
type textarea "no bro it doesnt chnage really check it in pixelscan and ha"
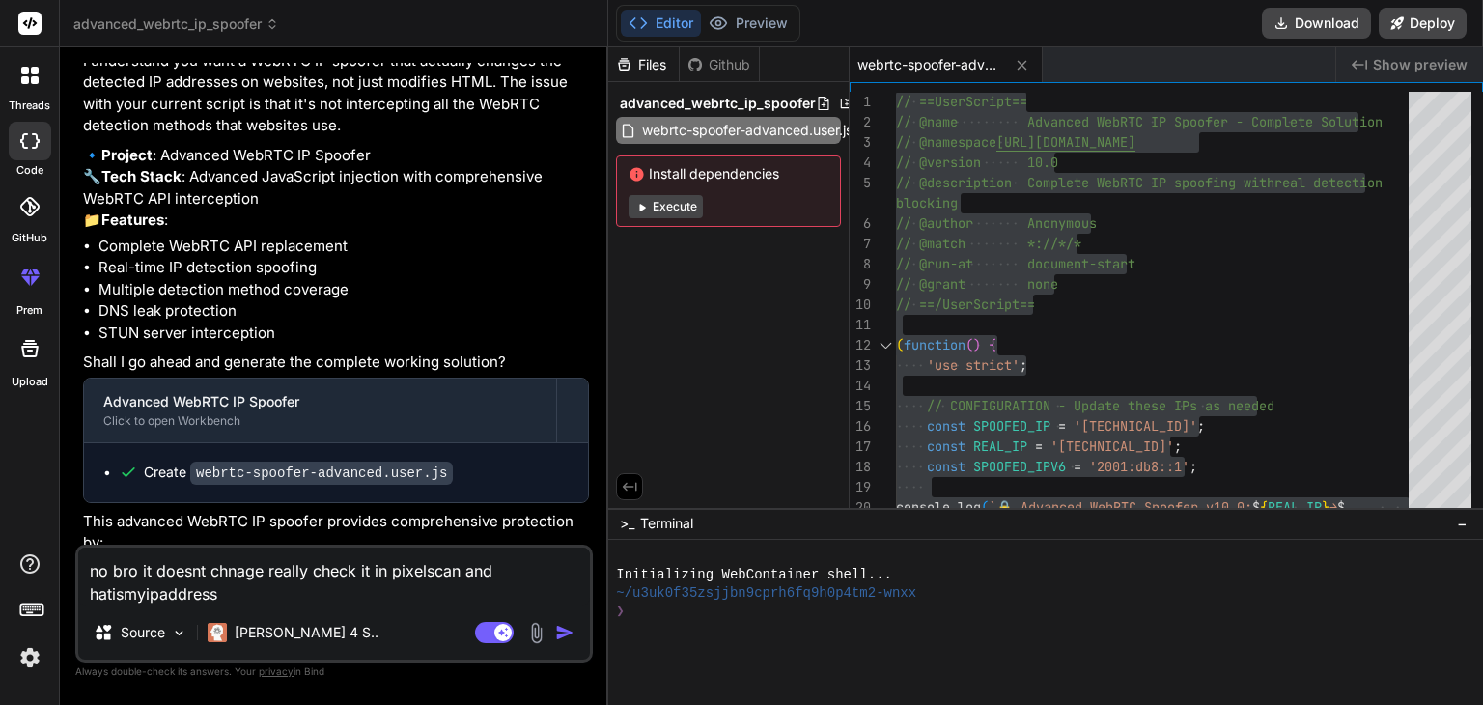
paste textarea "87.249.132.209 (Germany) City87.249.132.209 (Frankfurt) ISPDatacamp Limited"
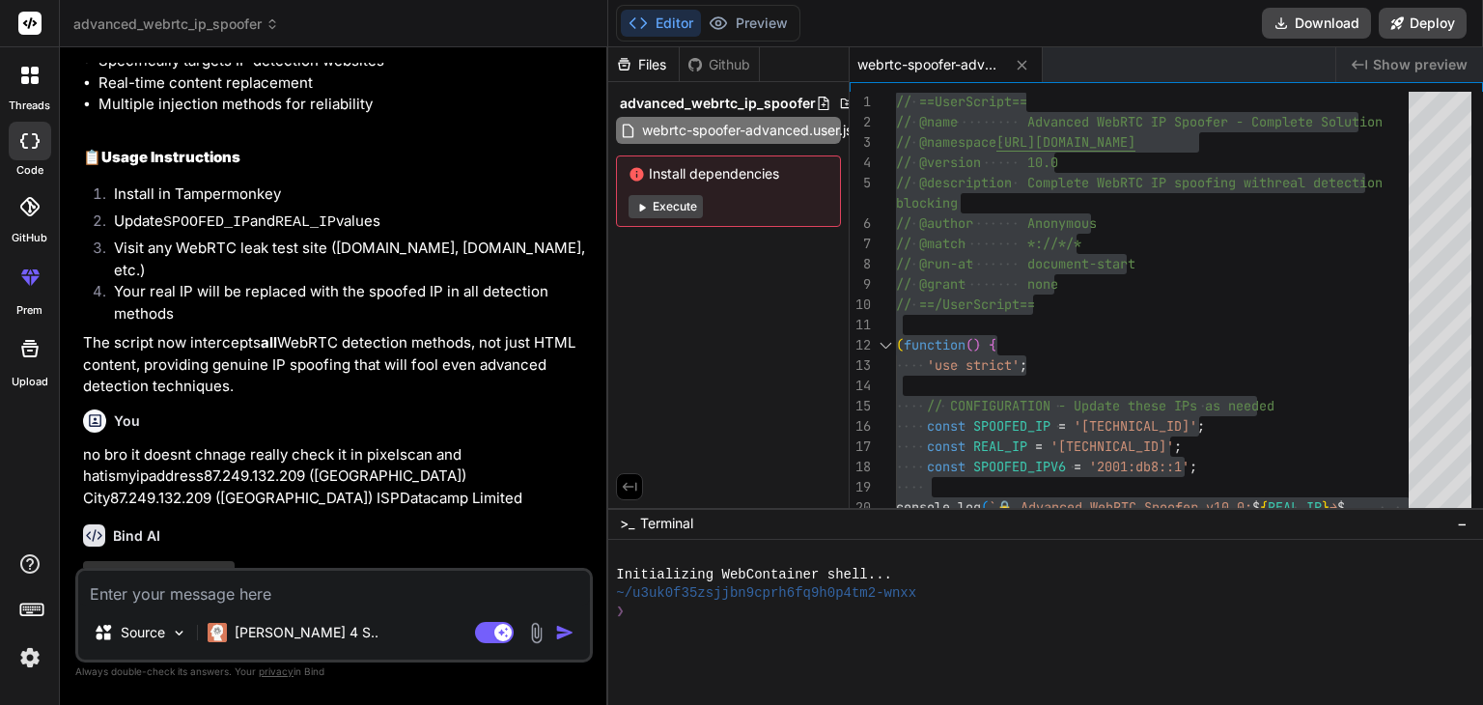
scroll to position [5194, 0]
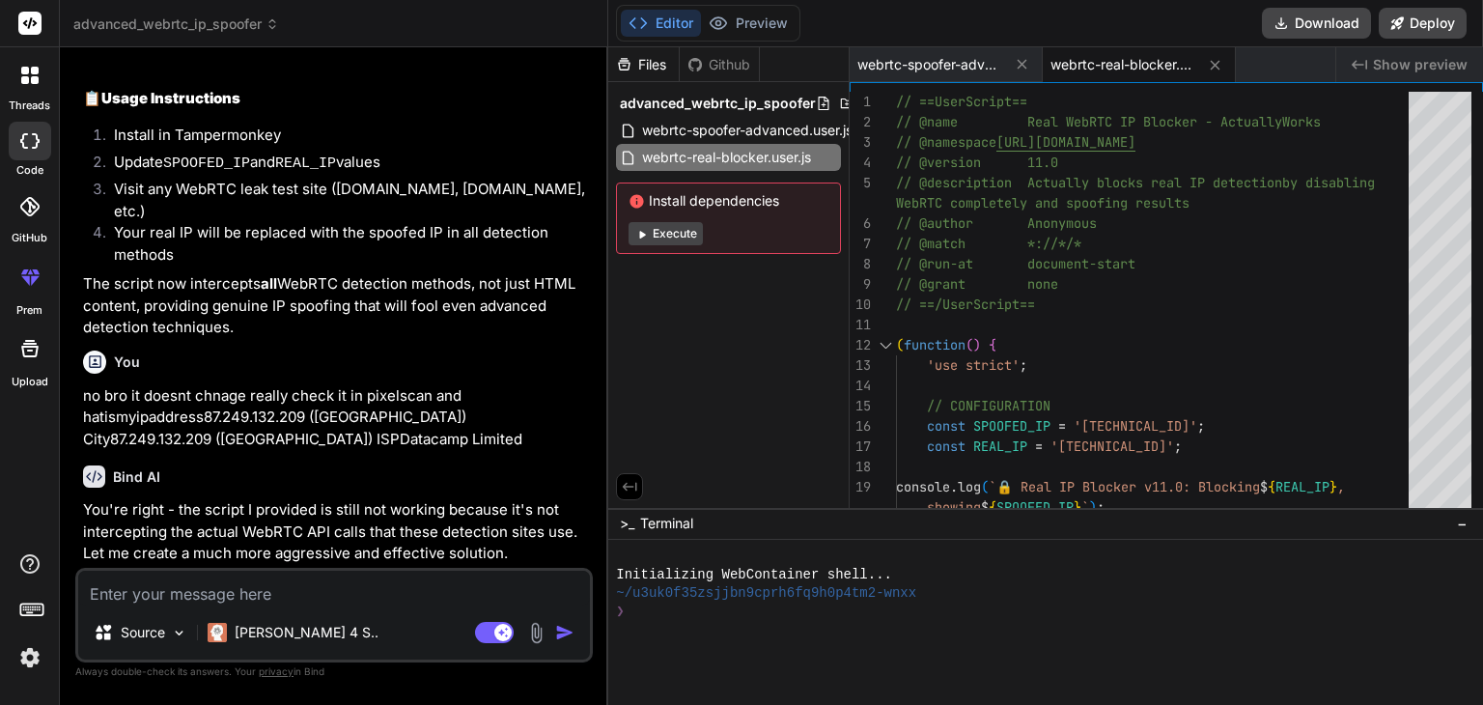
click at [261, 594] on textarea at bounding box center [334, 588] width 512 height 35
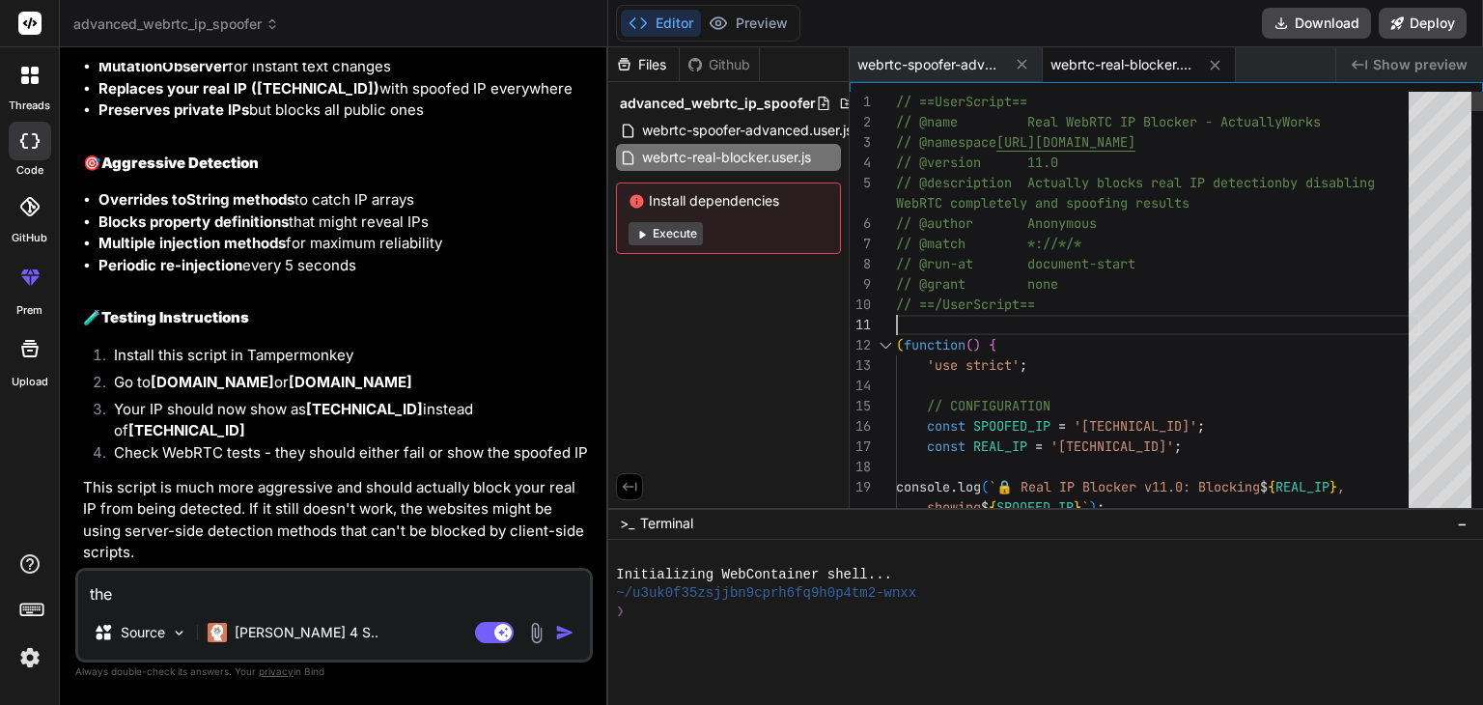
scroll to position [0, 0]
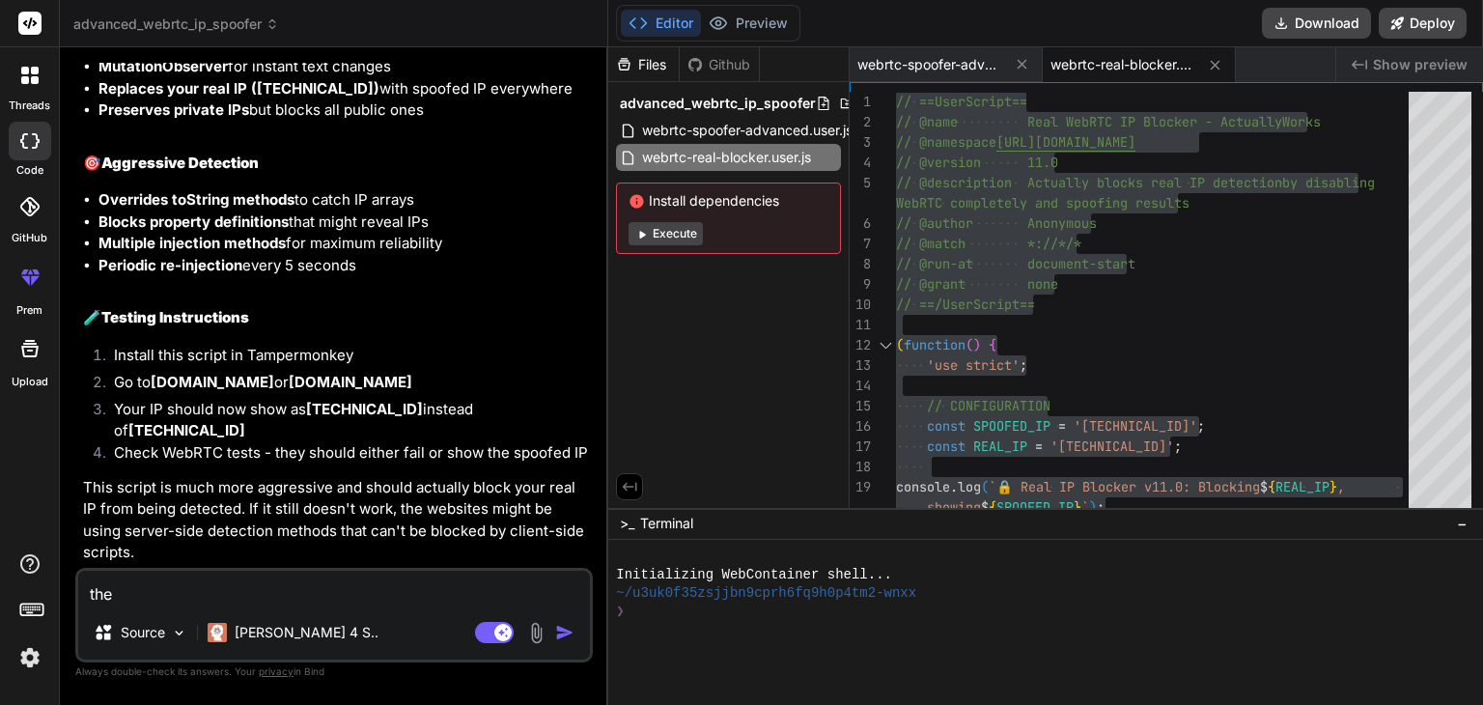
click at [205, 589] on textarea "the" at bounding box center [334, 588] width 512 height 35
paste textarea "🔒 Injecting nuclear WebRTC blocking script Real-WebRTC-IP-Blocker-Actually-Work…"
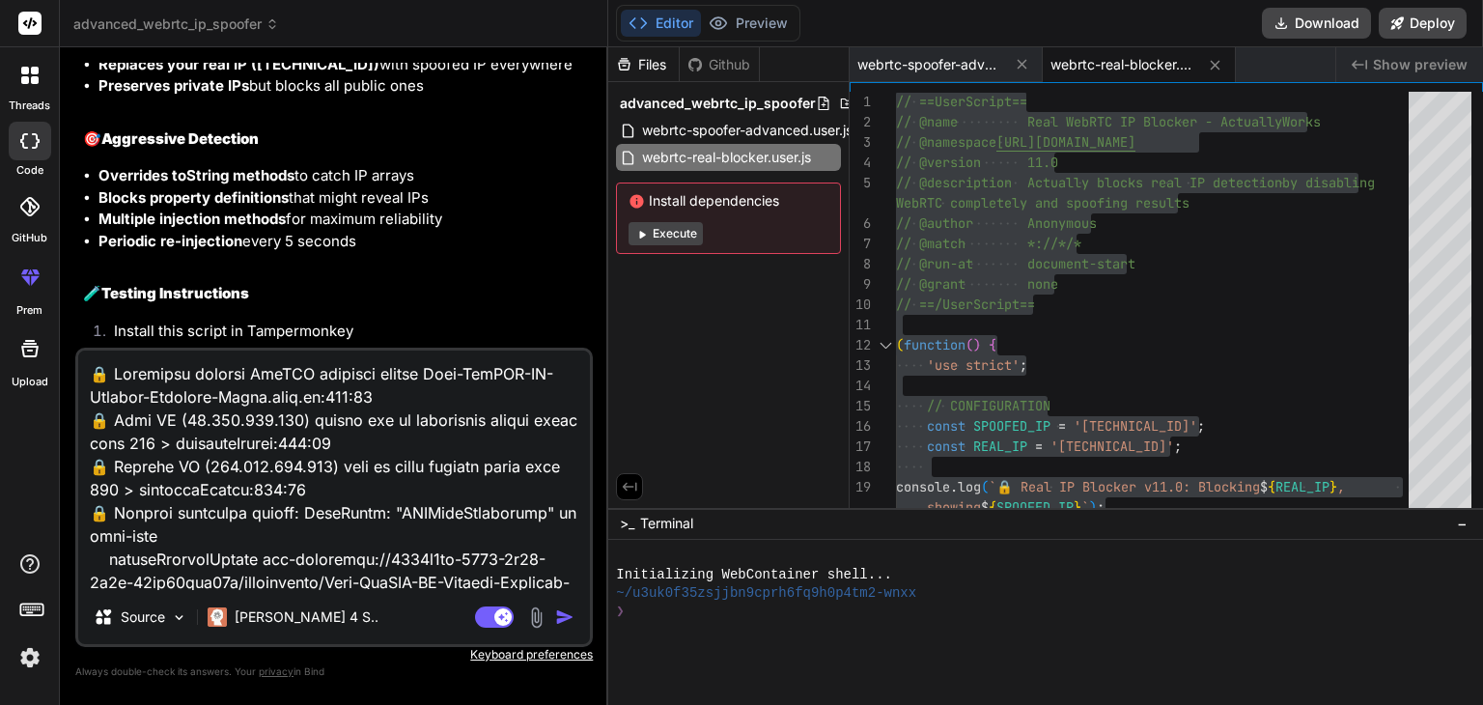
scroll to position [6976, 0]
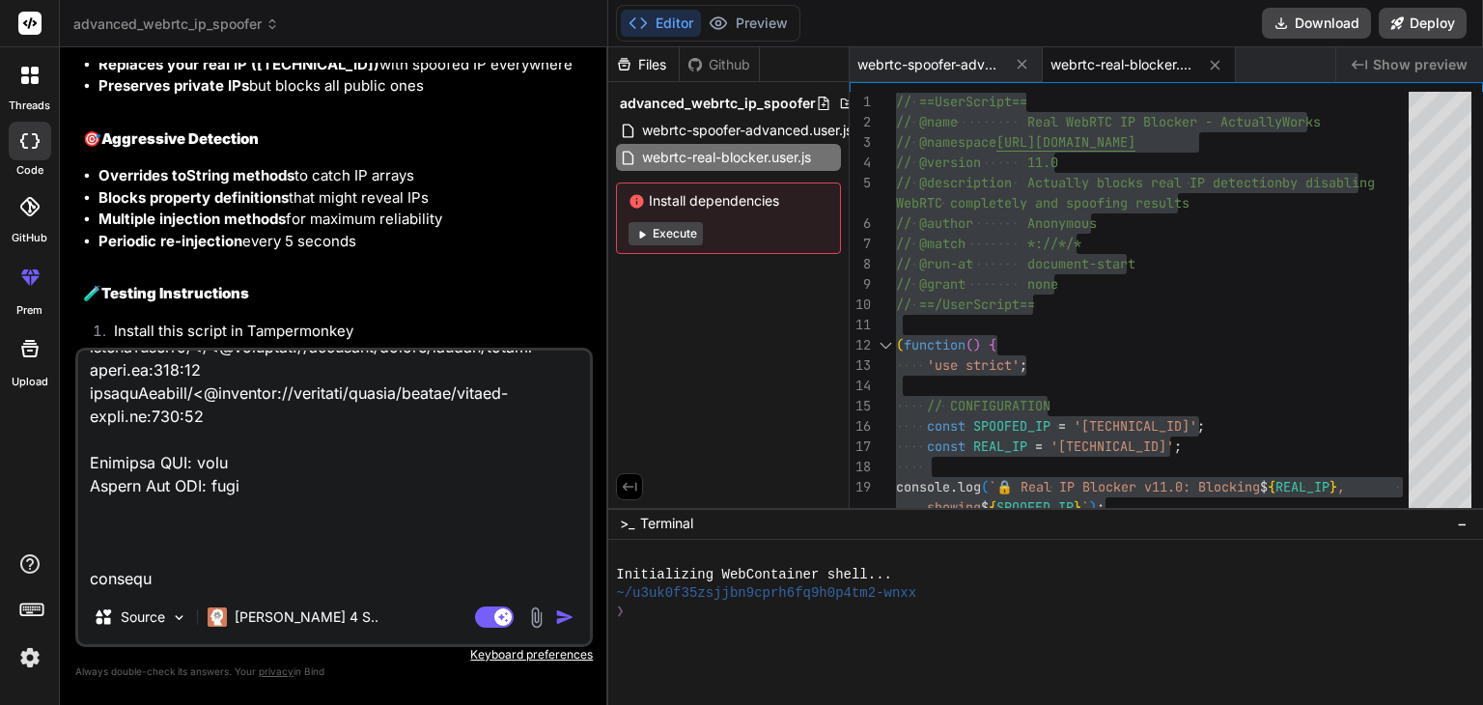
click at [528, 618] on img at bounding box center [536, 617] width 22 height 22
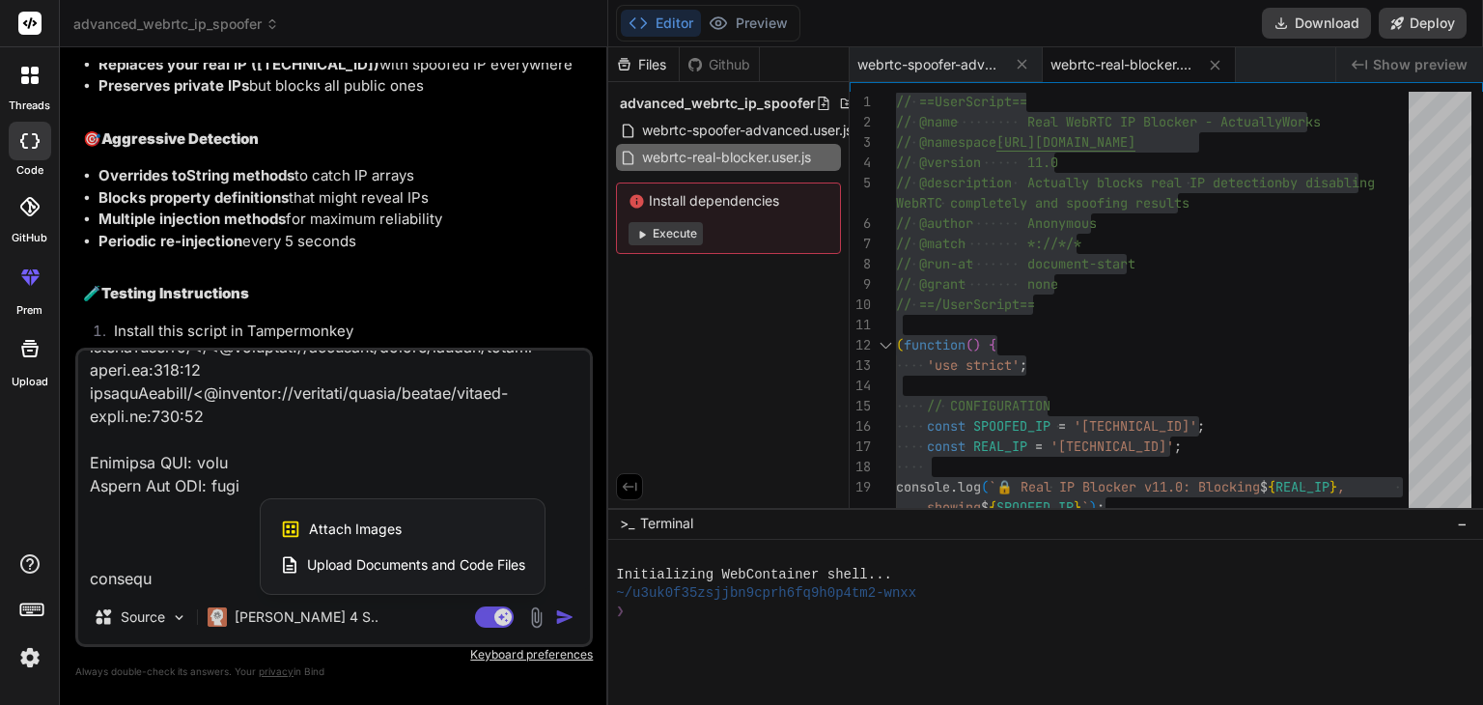
click at [393, 532] on span "Attach Images" at bounding box center [355, 528] width 93 height 19
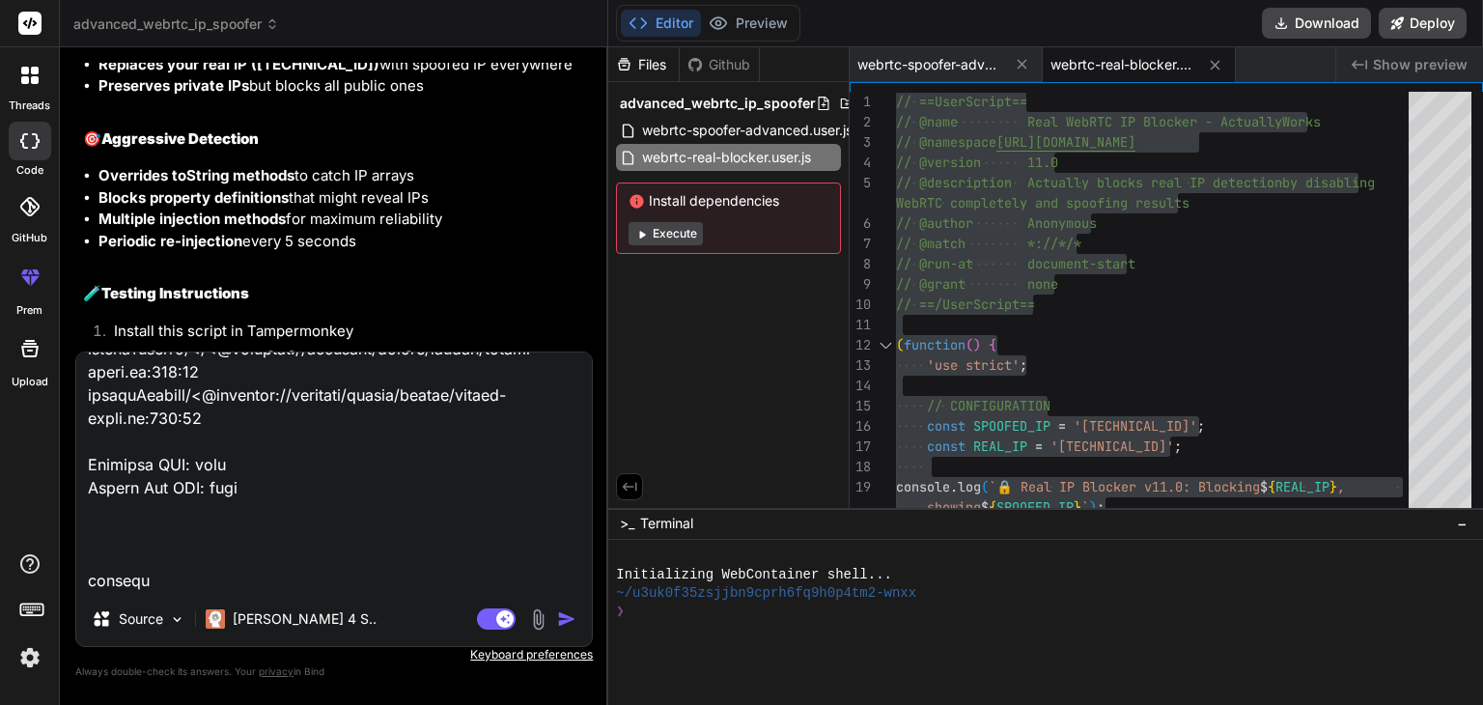
scroll to position [6956, 0]
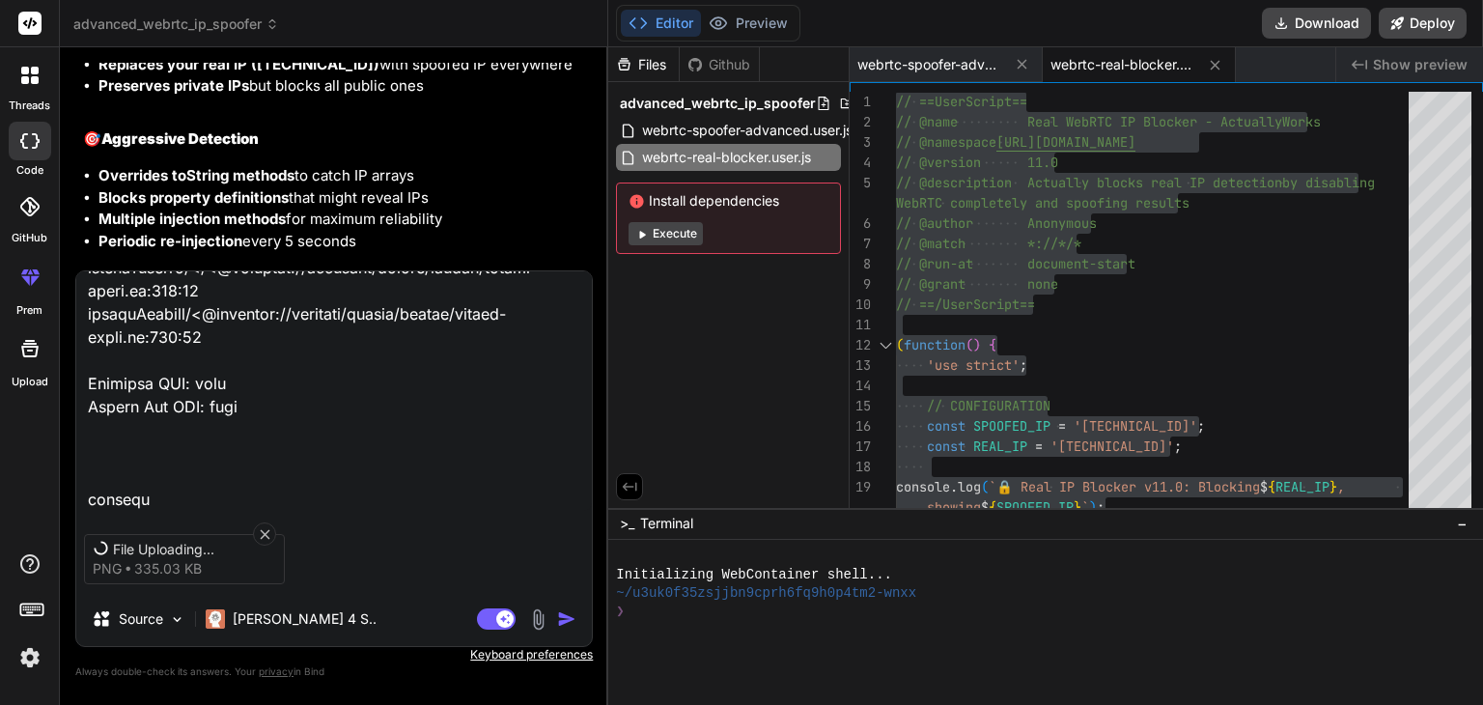
click at [158, 483] on textarea at bounding box center [334, 390] width 516 height 239
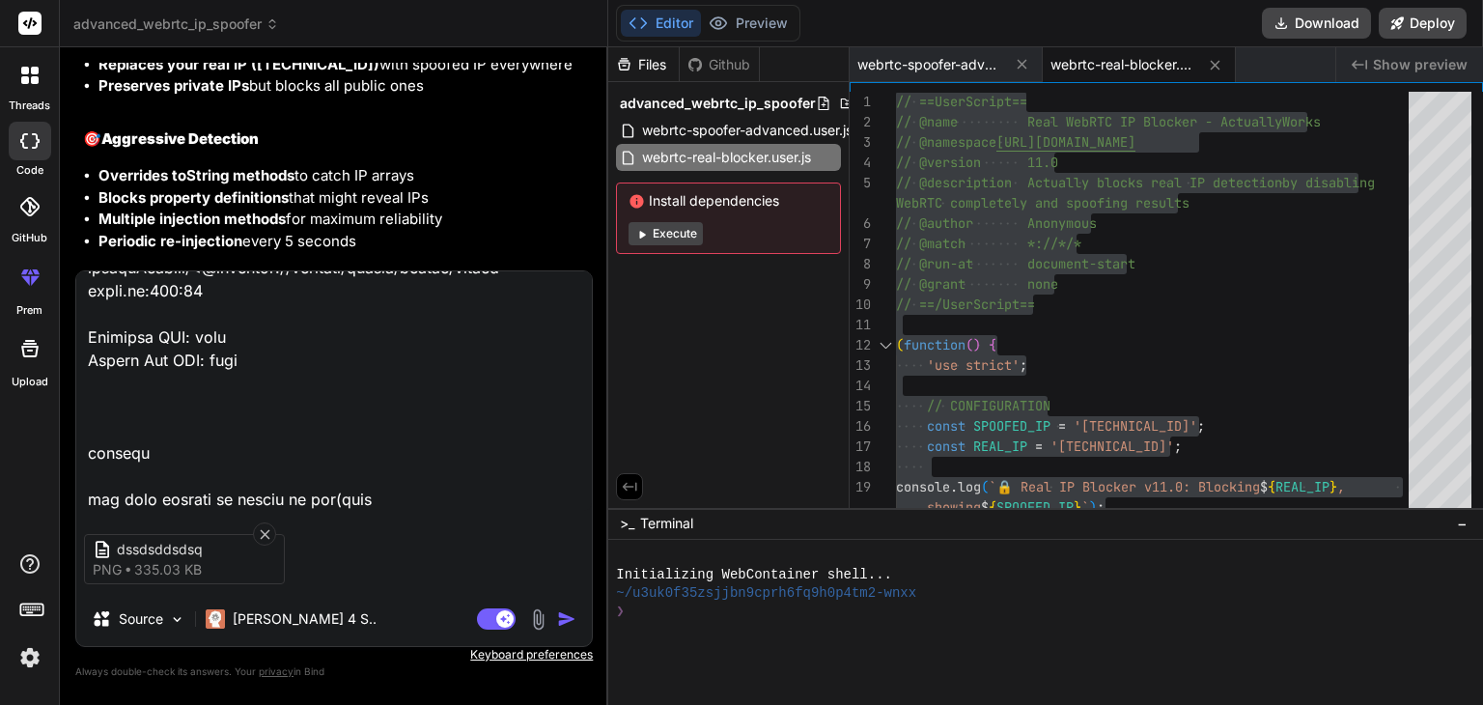
click at [360, 480] on textarea at bounding box center [334, 390] width 516 height 239
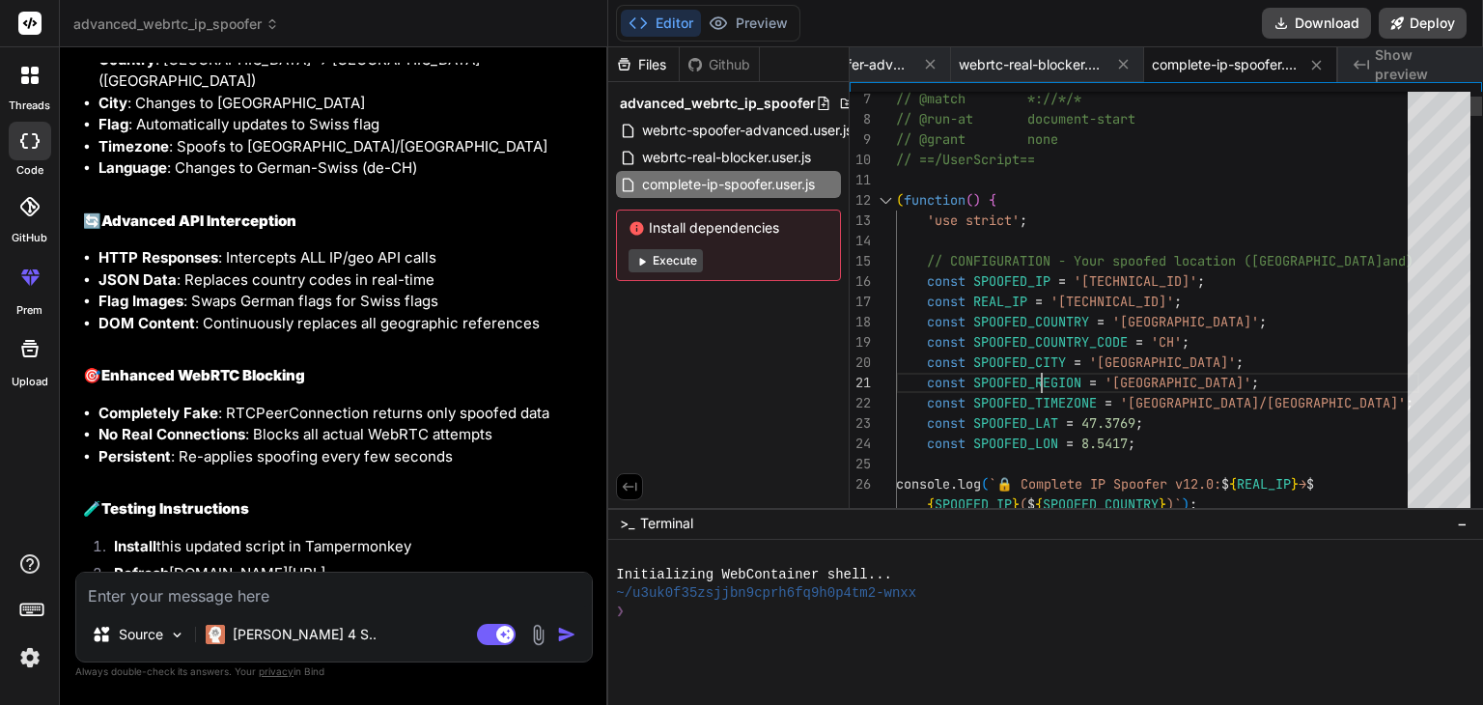
scroll to position [0, 0]
